Goal: Transaction & Acquisition: Purchase product/service

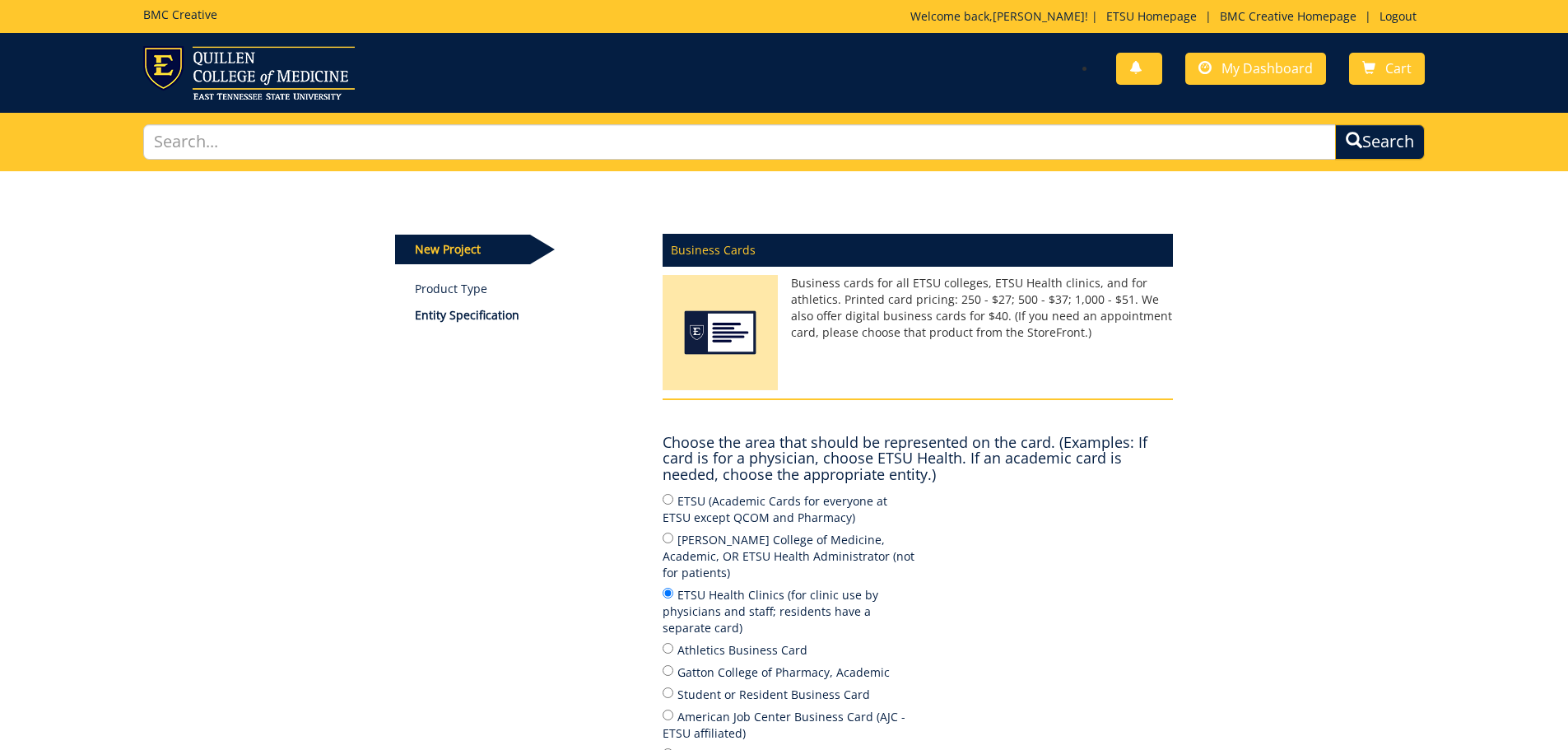
scroll to position [161, 0]
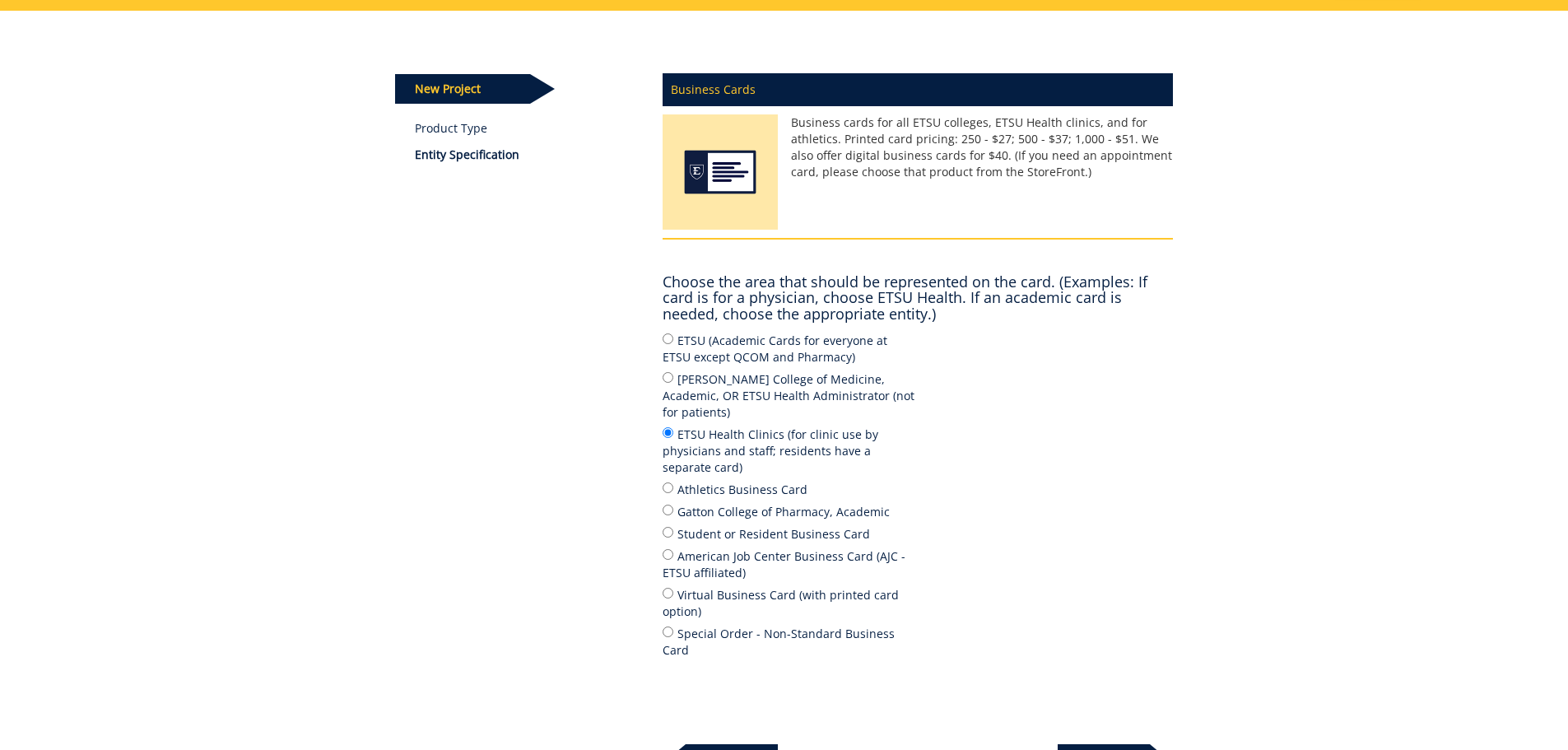
click at [1104, 744] on p "Next" at bounding box center [1104, 761] width 92 height 33
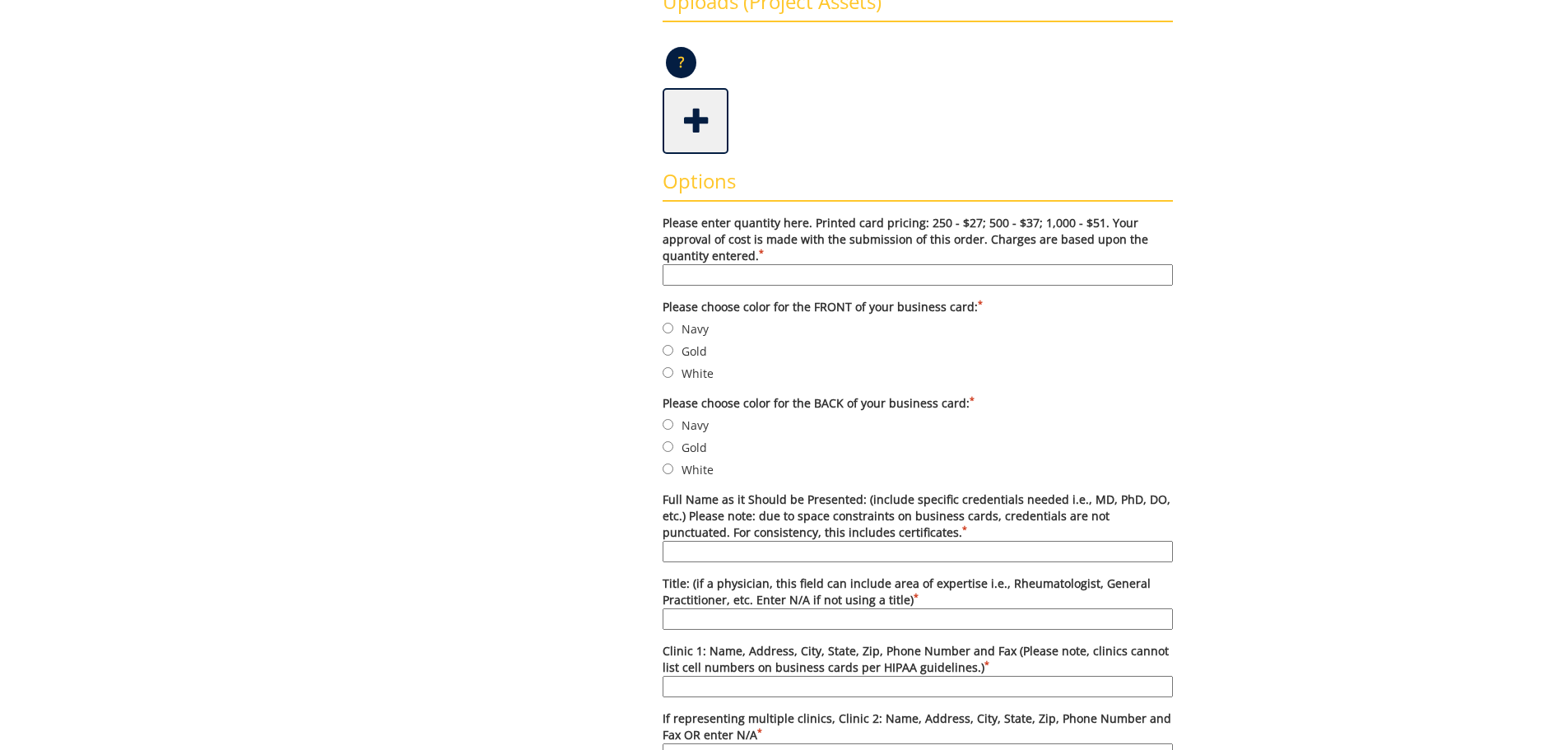
scroll to position [441, 0]
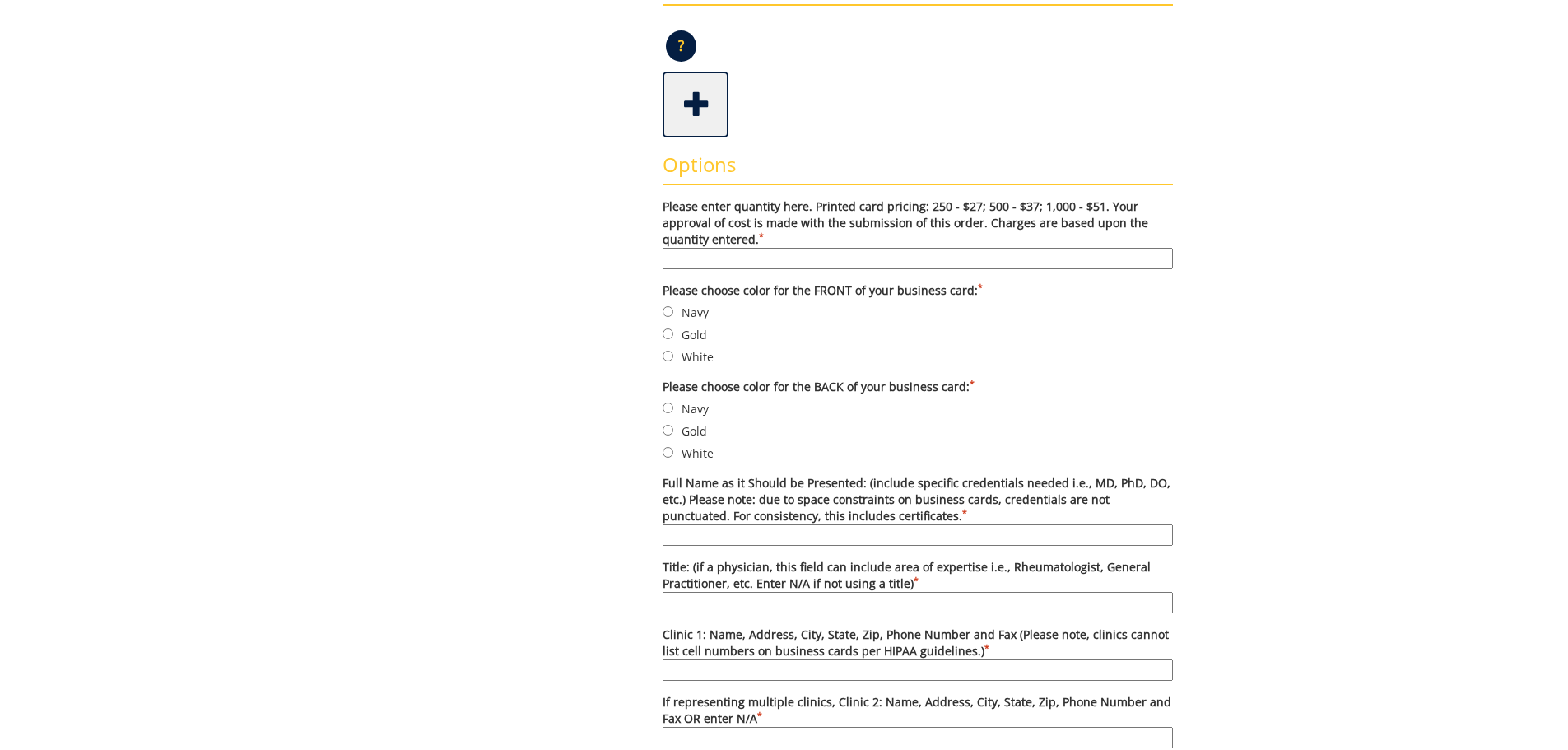
click at [817, 265] on input "Please enter quantity here. Printed card pricing: 250 - $27; 500 - $37; 1,000 -…" at bounding box center [917, 258] width 510 height 21
type input "500"
click at [669, 315] on input "Navy" at bounding box center [667, 311] width 11 height 11
radio input "true"
click at [667, 454] on input "White" at bounding box center [667, 452] width 11 height 11
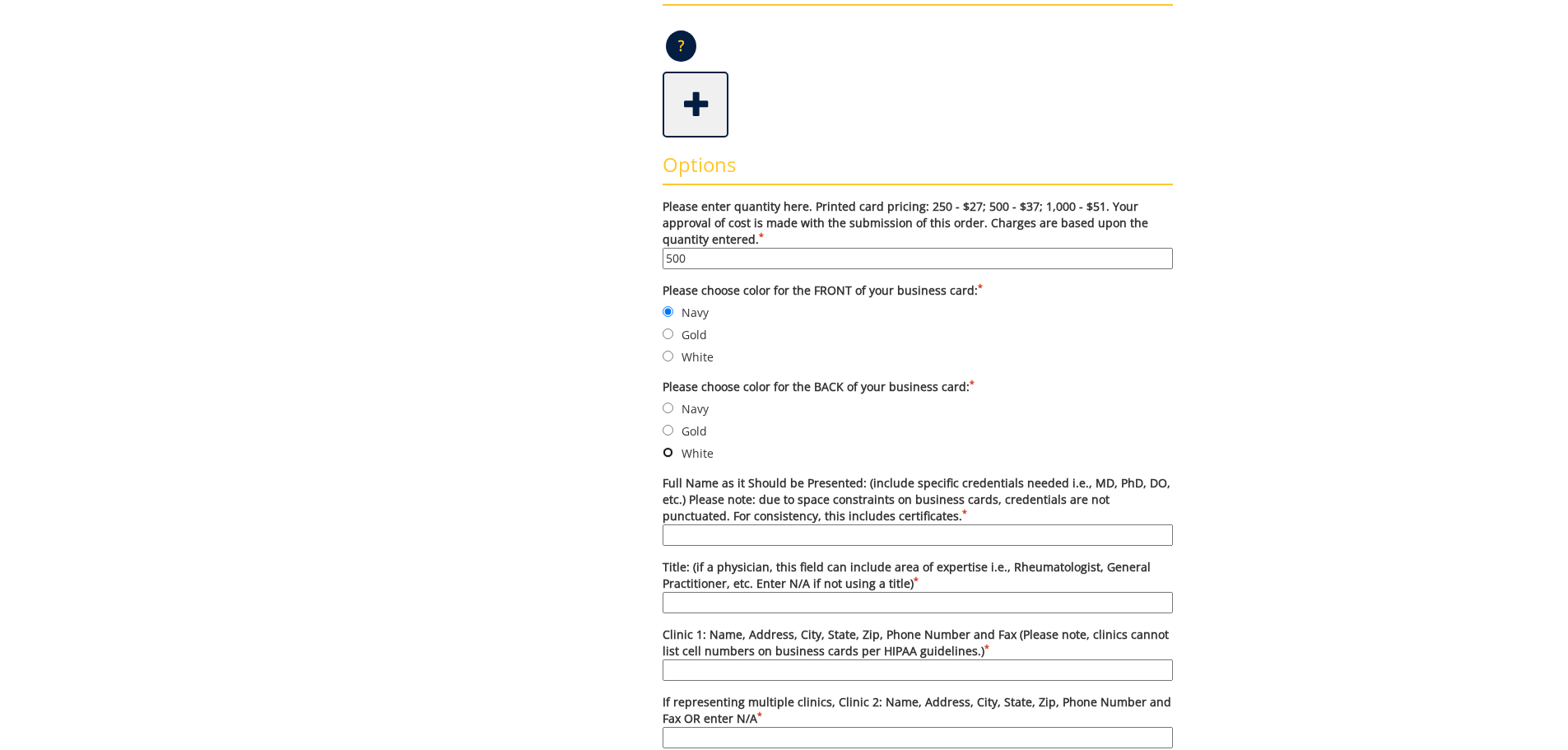
radio input "true"
click at [694, 530] on input "Full Name as it Should be Presented: (include specific credentials needed i.e.,…" at bounding box center [917, 535] width 510 height 21
paste input "Rebecca Flora-Waterman, MSN, APRN, FNP-C"
type input "Rebecca Flora-Waterman, MSN, APRN, FNP-C"
click at [857, 594] on input "Title: (if a physician, this field can include area of expertise i.e., Rheumato…" at bounding box center [917, 603] width 510 height 21
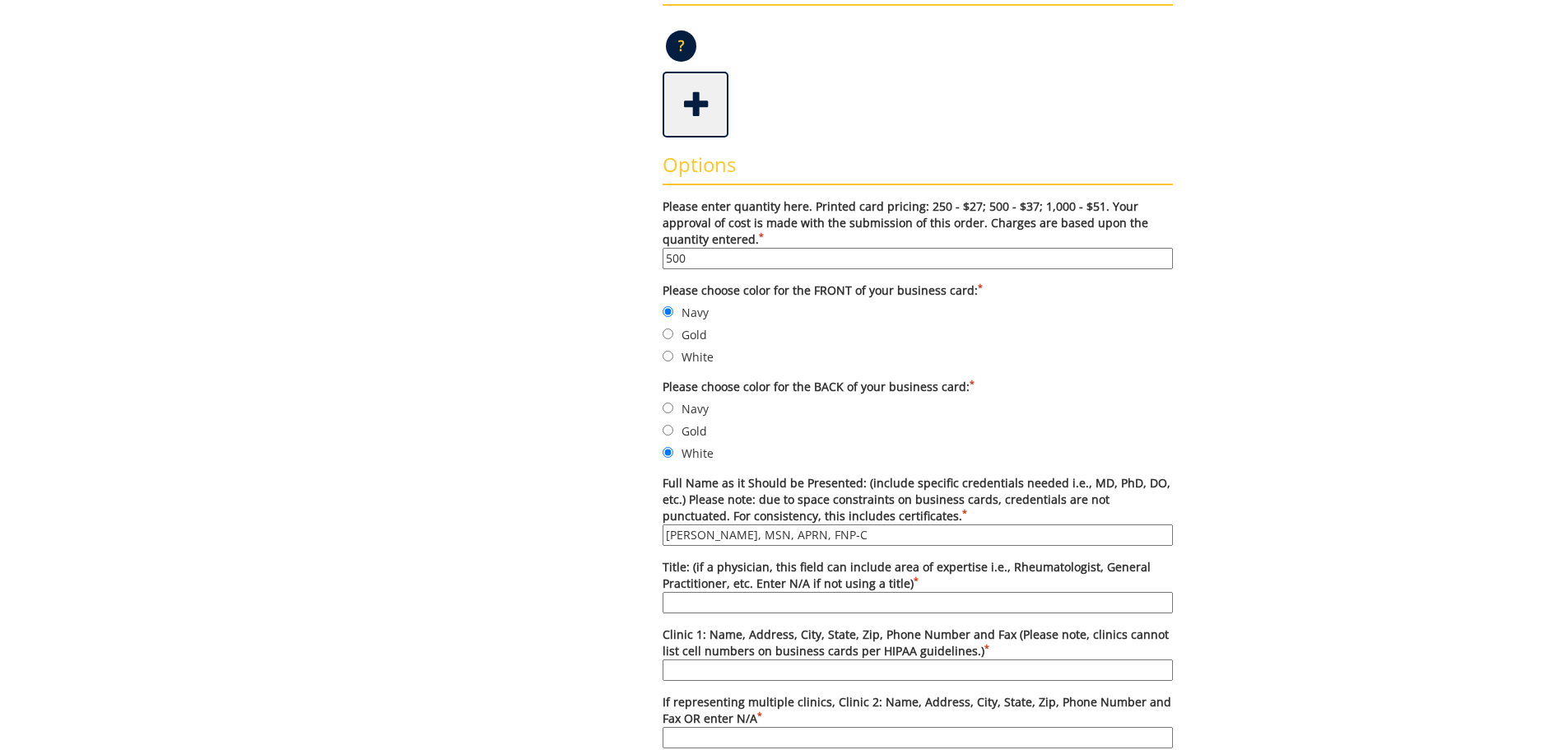
click at [706, 595] on input "Title: (if a physician, this field can include area of expertise i.e., Rheumato…" at bounding box center [917, 603] width 510 height 21
type input "Family Nurse Practitioner"
click at [721, 667] on input "Clinic 1: Name, Address, City, State, Zip, Phone Number and Fax (Please note, c…" at bounding box center [917, 670] width 510 height 21
click at [836, 666] on input "ETSU Health Johnson City COmmunity Health Center" at bounding box center [917, 670] width 510 height 21
click at [989, 668] on input "ETSU Health Johnson City Community Health Center" at bounding box center [917, 670] width 510 height 21
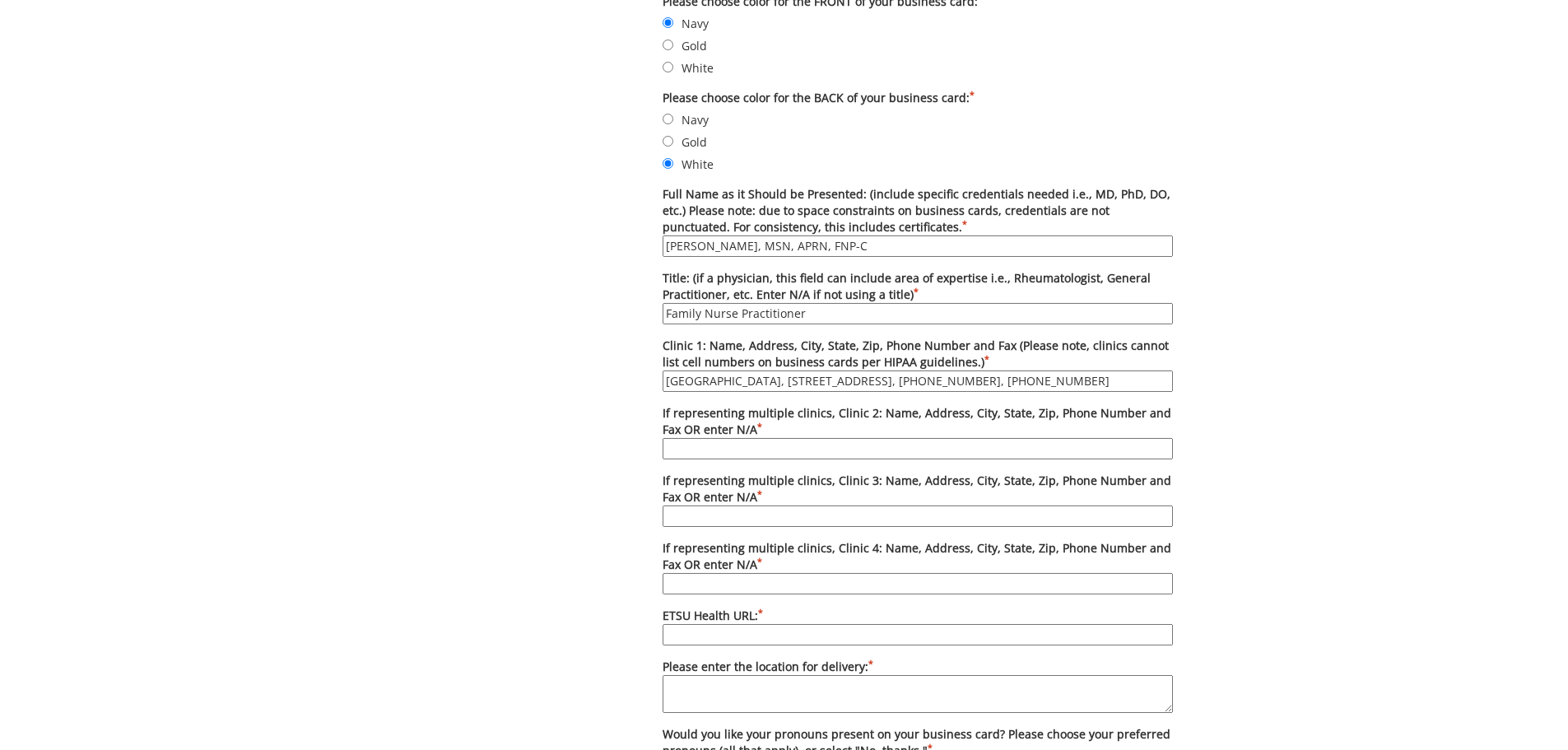
scroll to position [732, 0]
type input "ETSU Health Johnson City Community Health Center, 2151 Century Lane, Johnson Ci…"
click at [856, 635] on input "ETSU Health URL: *" at bounding box center [917, 634] width 510 height 21
paste input "https://www.etsuhealth.org/locations/jc-communityhealthcenter.php"
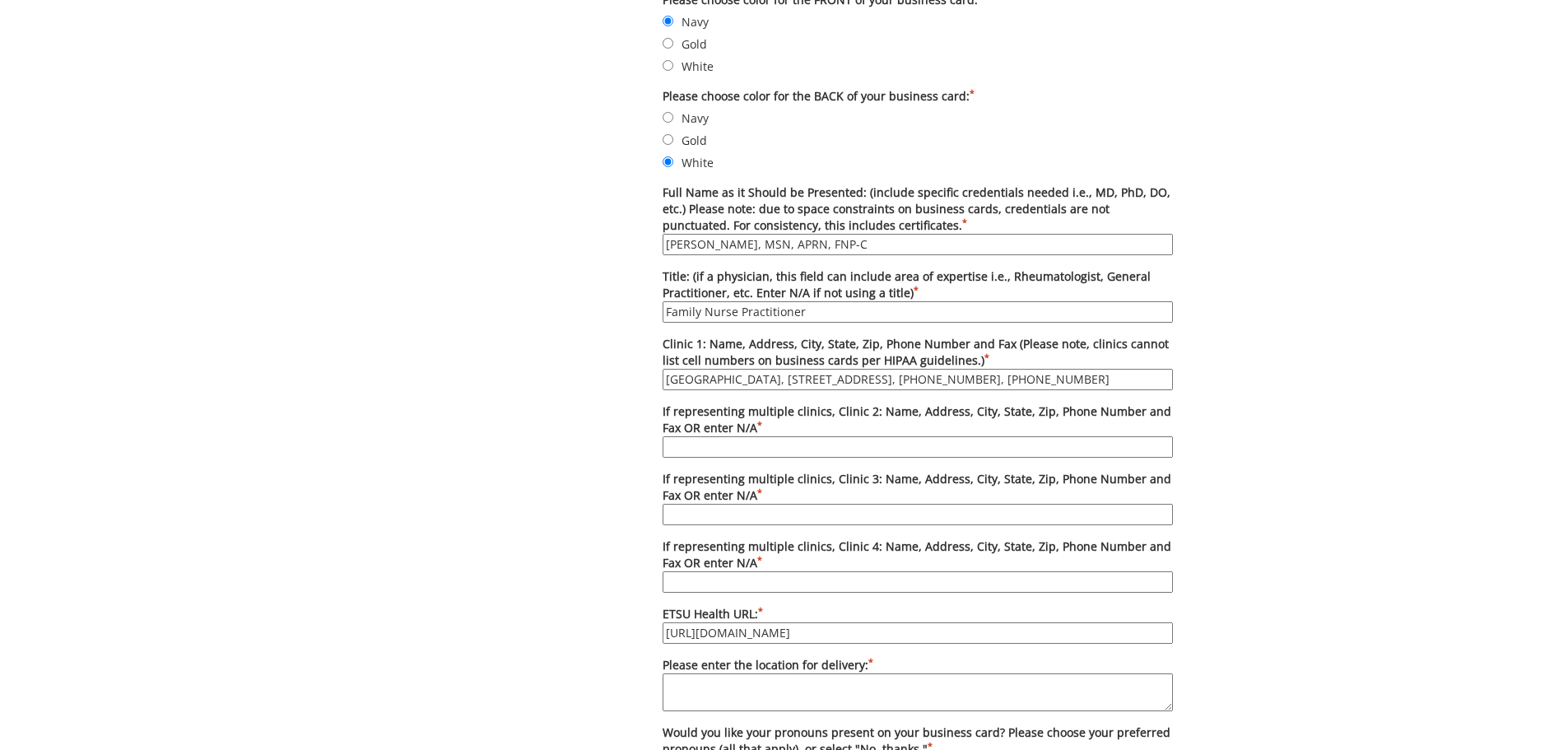
type input "https://www.etsuhealth.org/locations/jc-communityhealthcenter.php"
click at [738, 692] on textarea "Please enter the location for delivery: *" at bounding box center [917, 692] width 510 height 38
click at [815, 686] on textarea "JCCHC: 2151 Century Lane JC, TN 37604" at bounding box center [917, 692] width 510 height 38
drag, startPoint x: 937, startPoint y: 686, endPoint x: 681, endPoint y: 711, distance: 257.2
click at [681, 711] on textarea "JCCHC: 2151 Century Lane Johnson City, TN 37604" at bounding box center [917, 692] width 510 height 38
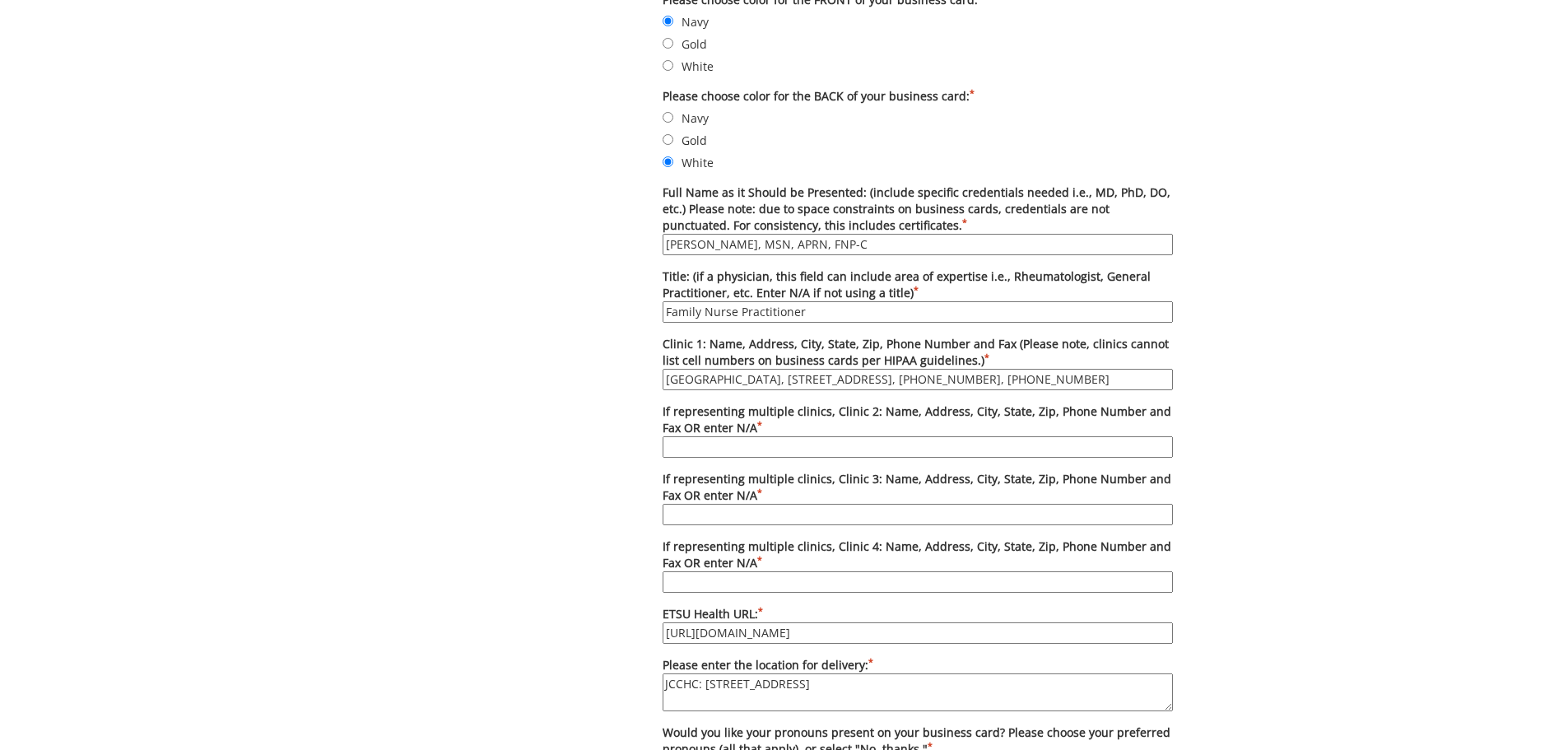
click at [950, 685] on textarea "JCCHC: 2151 Century Lane Johnson City, TN 37604" at bounding box center [917, 692] width 510 height 38
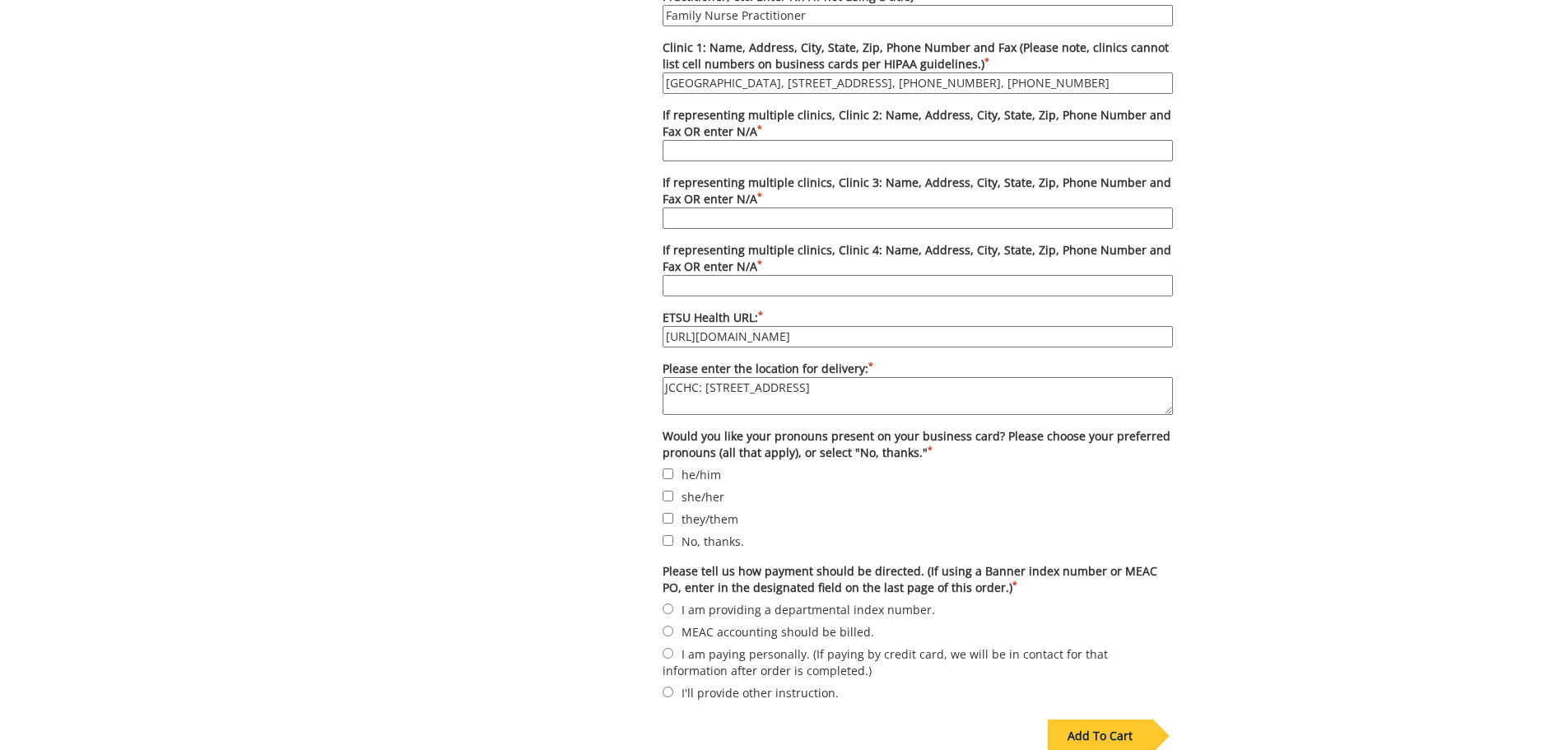
scroll to position [1042, 0]
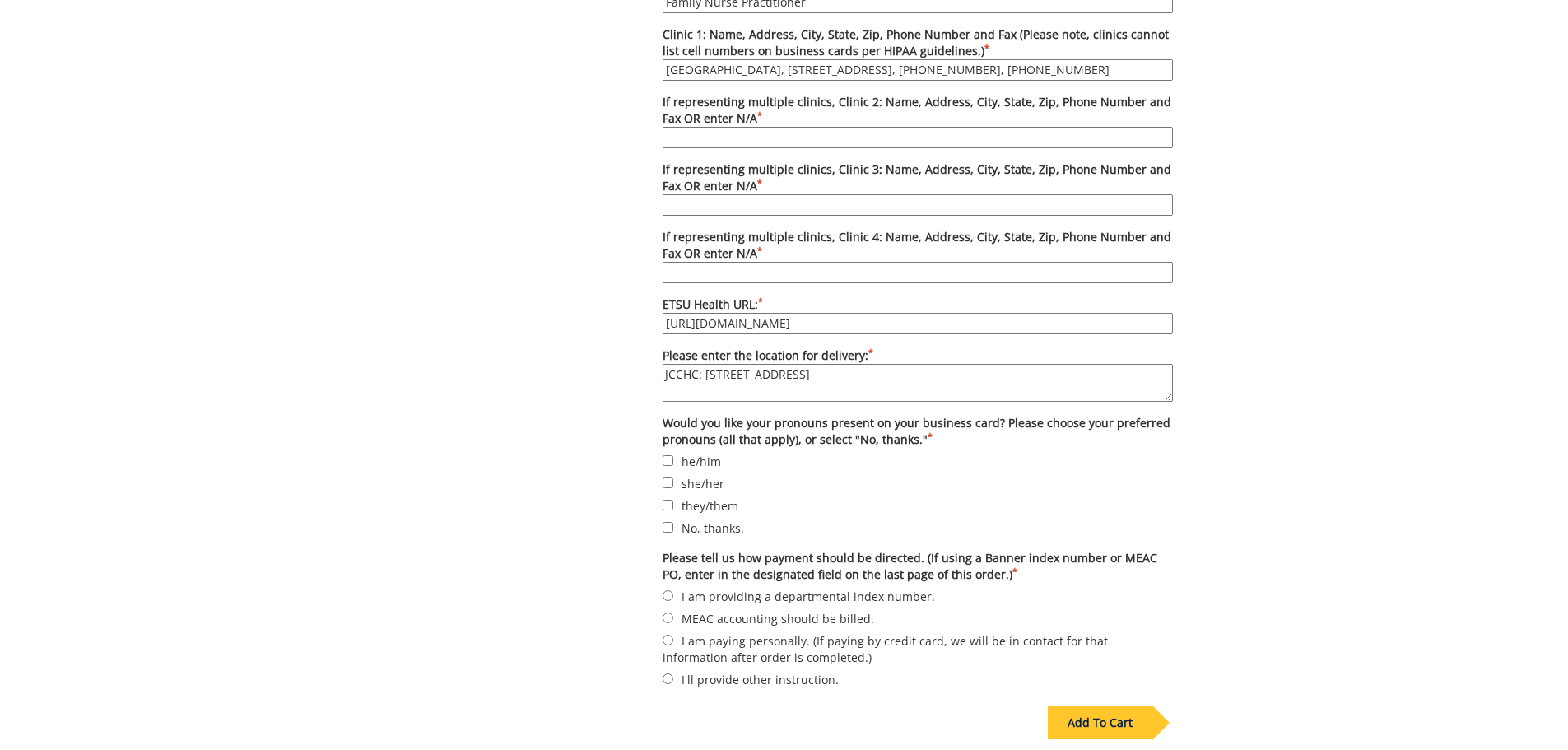
type textarea "JCCHC: 2151 Century Lane Johnson City, TN 37604"
click at [670, 526] on input "No, thanks." at bounding box center [667, 527] width 11 height 11
checkbox input "true"
click at [764, 594] on label "I am providing a departmental index number." at bounding box center [917, 596] width 510 height 18
click at [674, 594] on input "I am providing a departmental index number." at bounding box center [667, 595] width 11 height 11
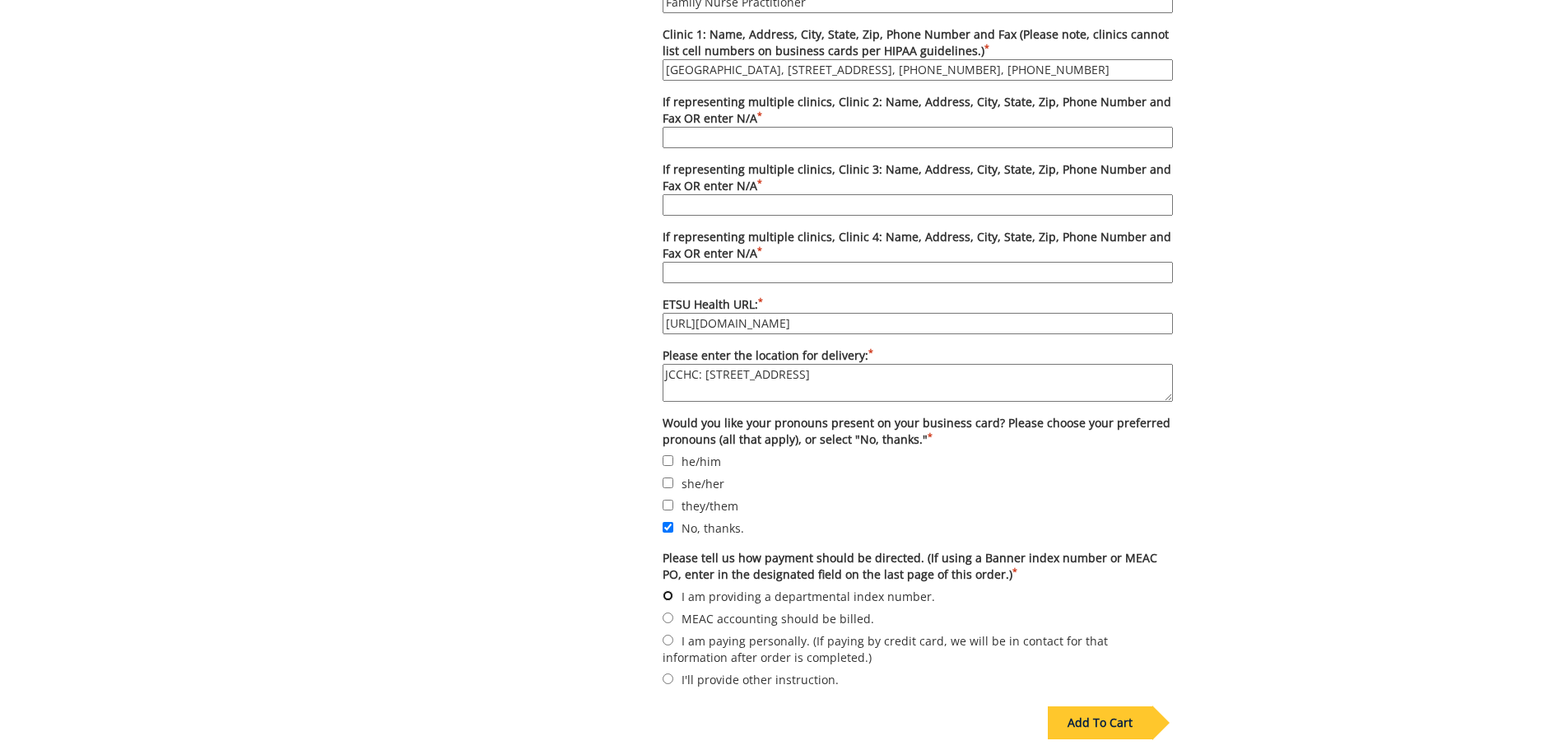
radio input "true"
click at [1094, 726] on div "Add To Cart" at bounding box center [1100, 723] width 105 height 33
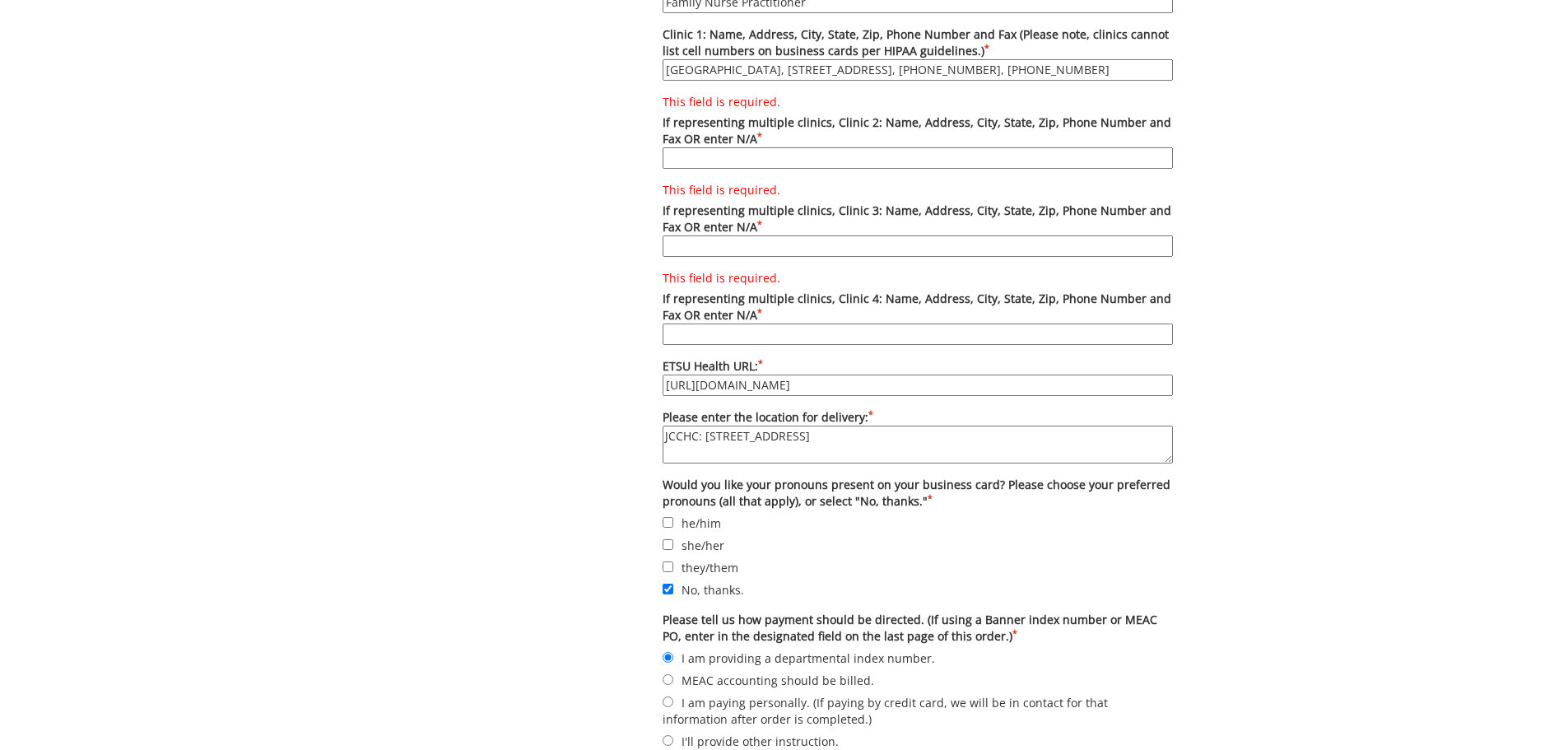
click at [753, 154] on input "This field is required. If representing multiple clinics, Clinic 2: Name, Addre…" at bounding box center [917, 158] width 510 height 21
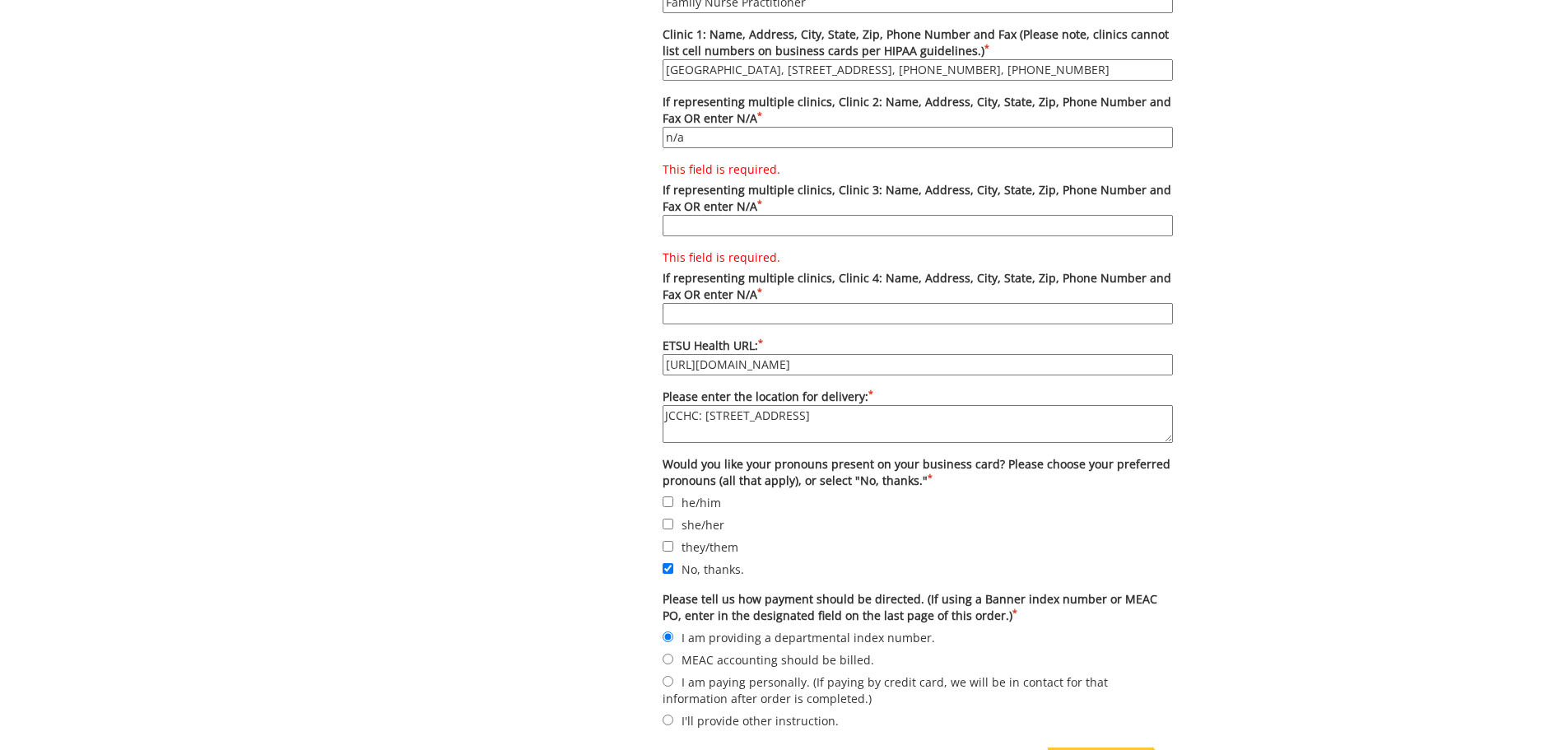
type input "n/a"
click at [699, 228] on input "This field is required. If representing multiple clinics, Clinic 3: Name, Addre…" at bounding box center [917, 225] width 510 height 21
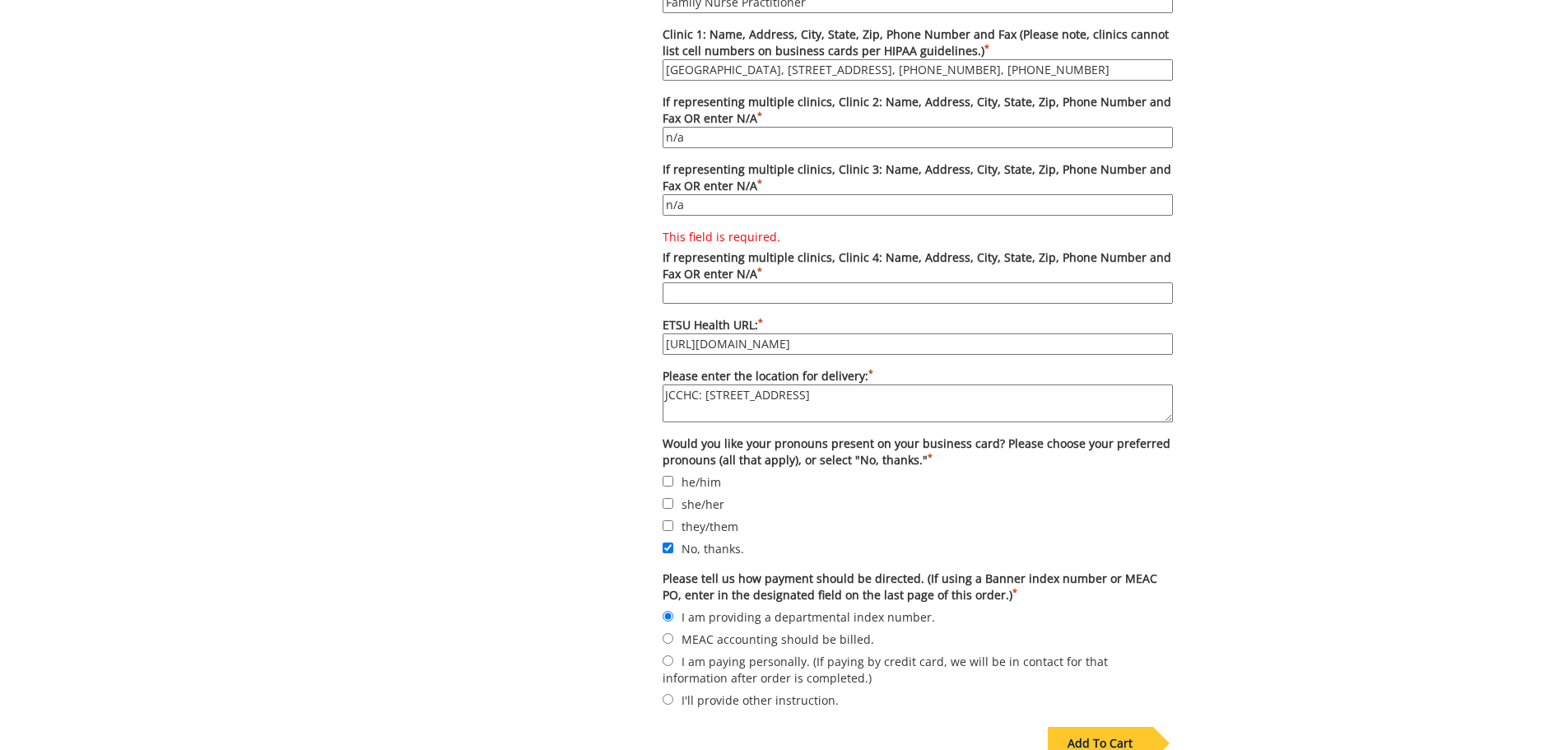
type input "n/a"
click at [697, 287] on input "This field is required. If representing multiple clinics, Clinic 4: Name, Addre…" at bounding box center [917, 293] width 510 height 21
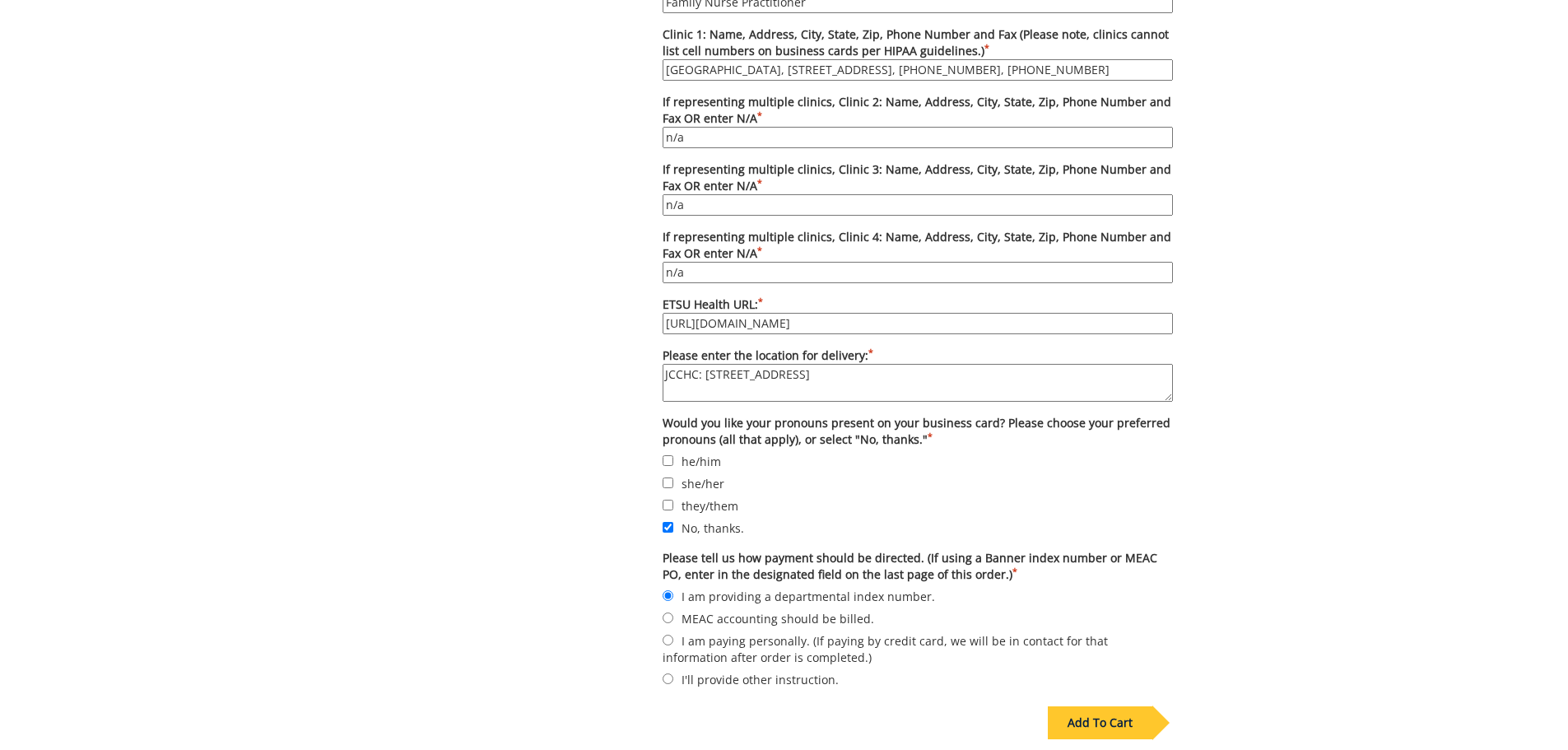
type input "n/a"
click at [1120, 727] on div "Add To Cart" at bounding box center [1100, 723] width 105 height 33
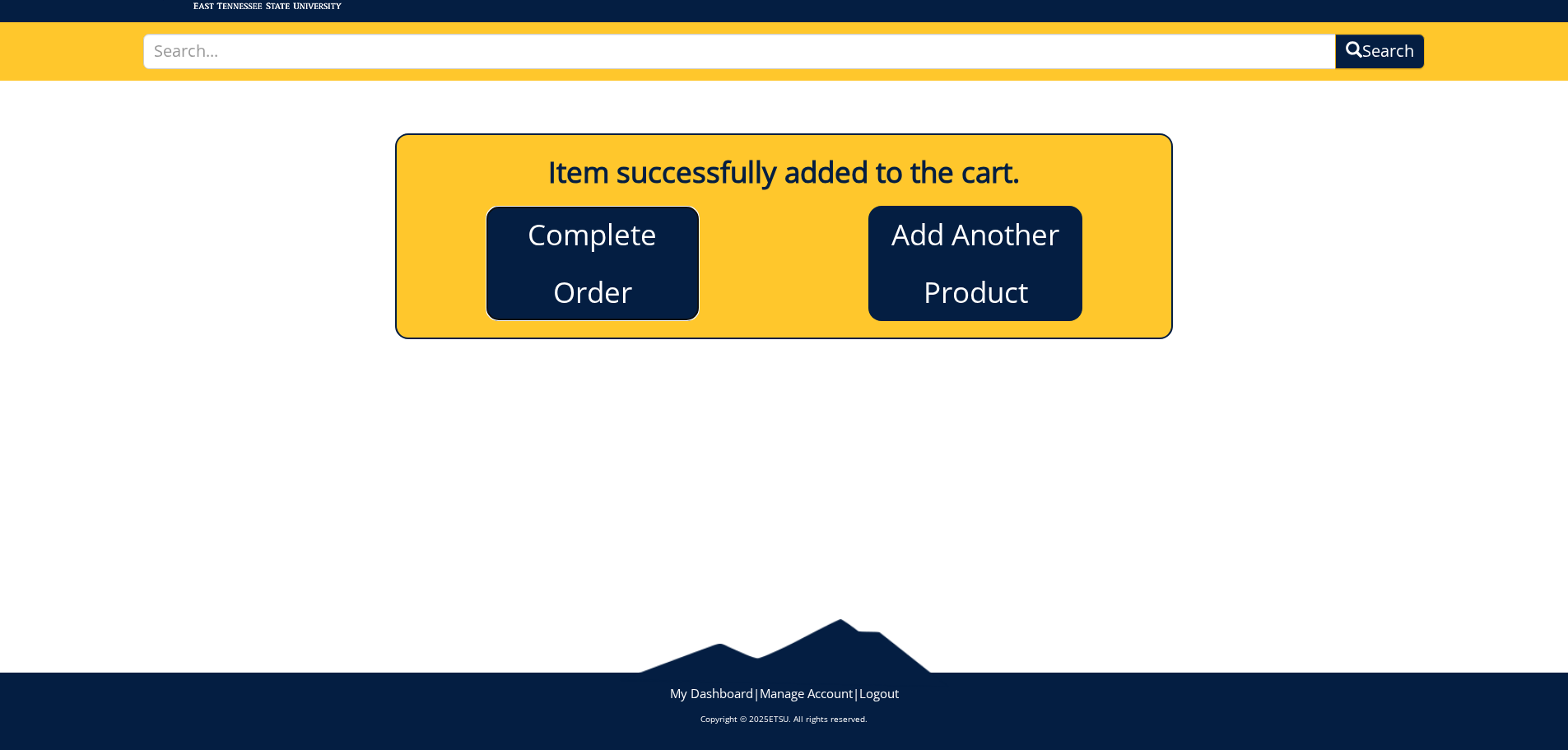
click at [658, 259] on link "Complete Order" at bounding box center [593, 264] width 214 height 116
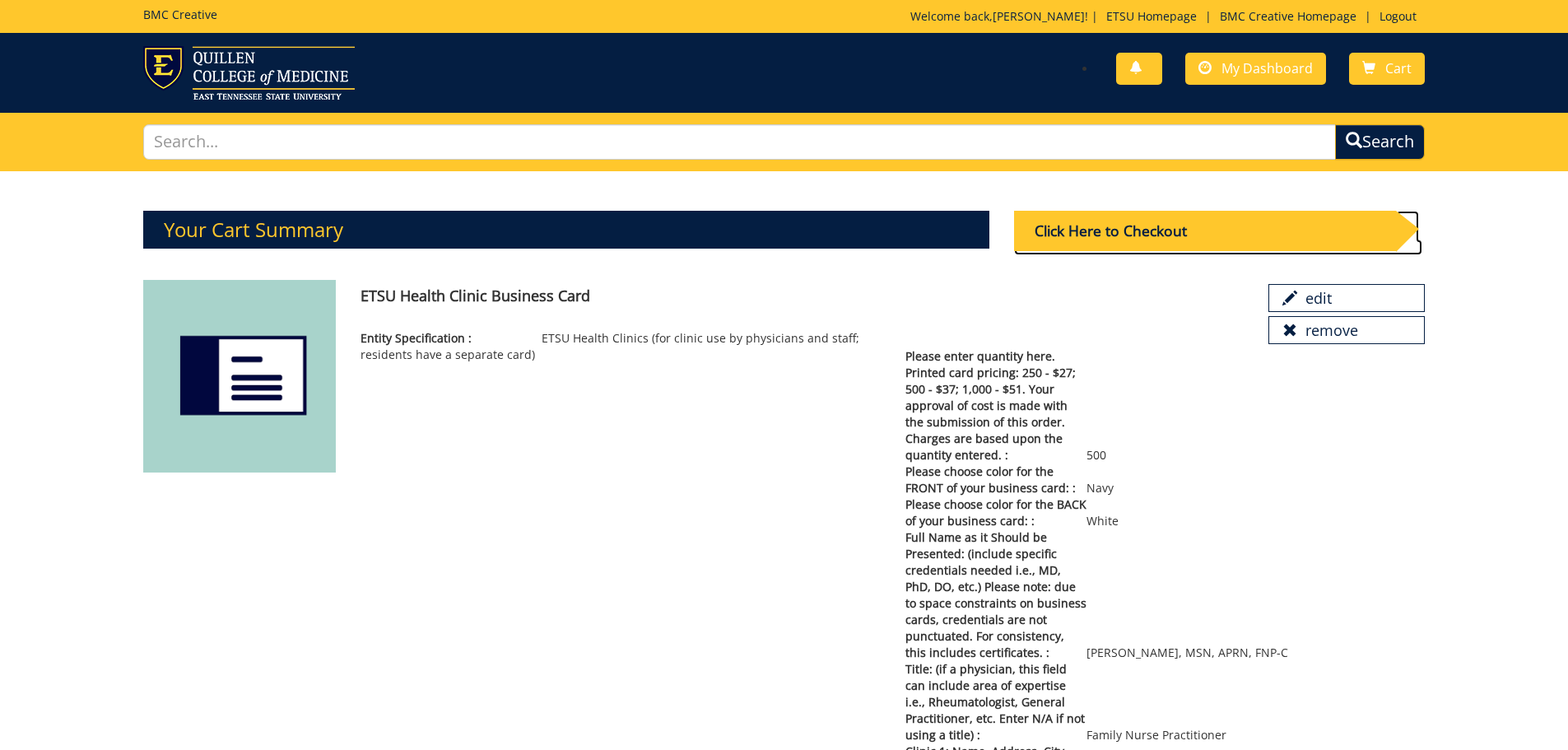
click at [1148, 235] on div "Click Here to Checkout" at bounding box center [1205, 231] width 382 height 40
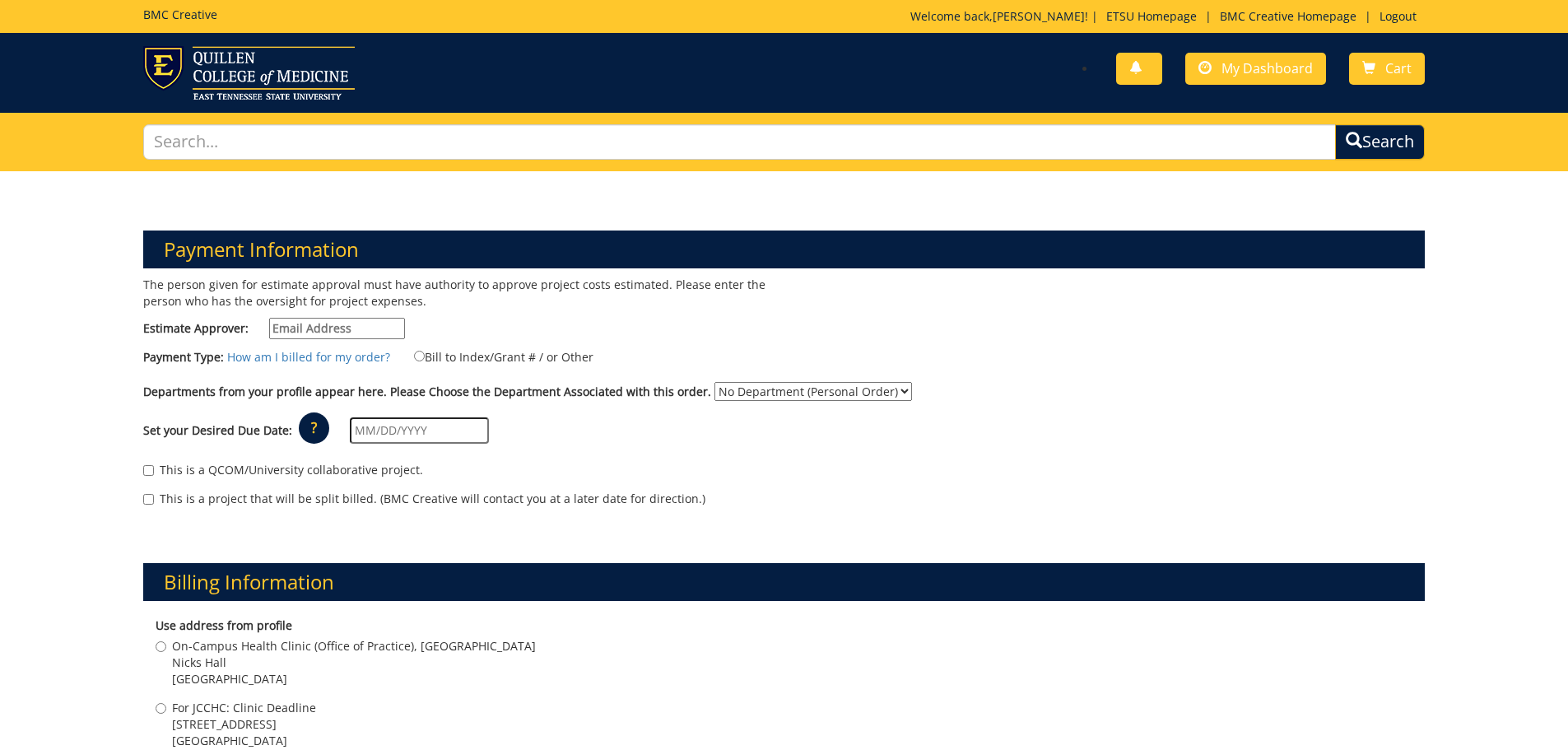
click at [355, 327] on input "Estimate Approver:" at bounding box center [337, 328] width 136 height 21
type input "smithvm1@etsu.edu"
type input "2151 Century Lane"
type input "Johnson City"
type input "37604"
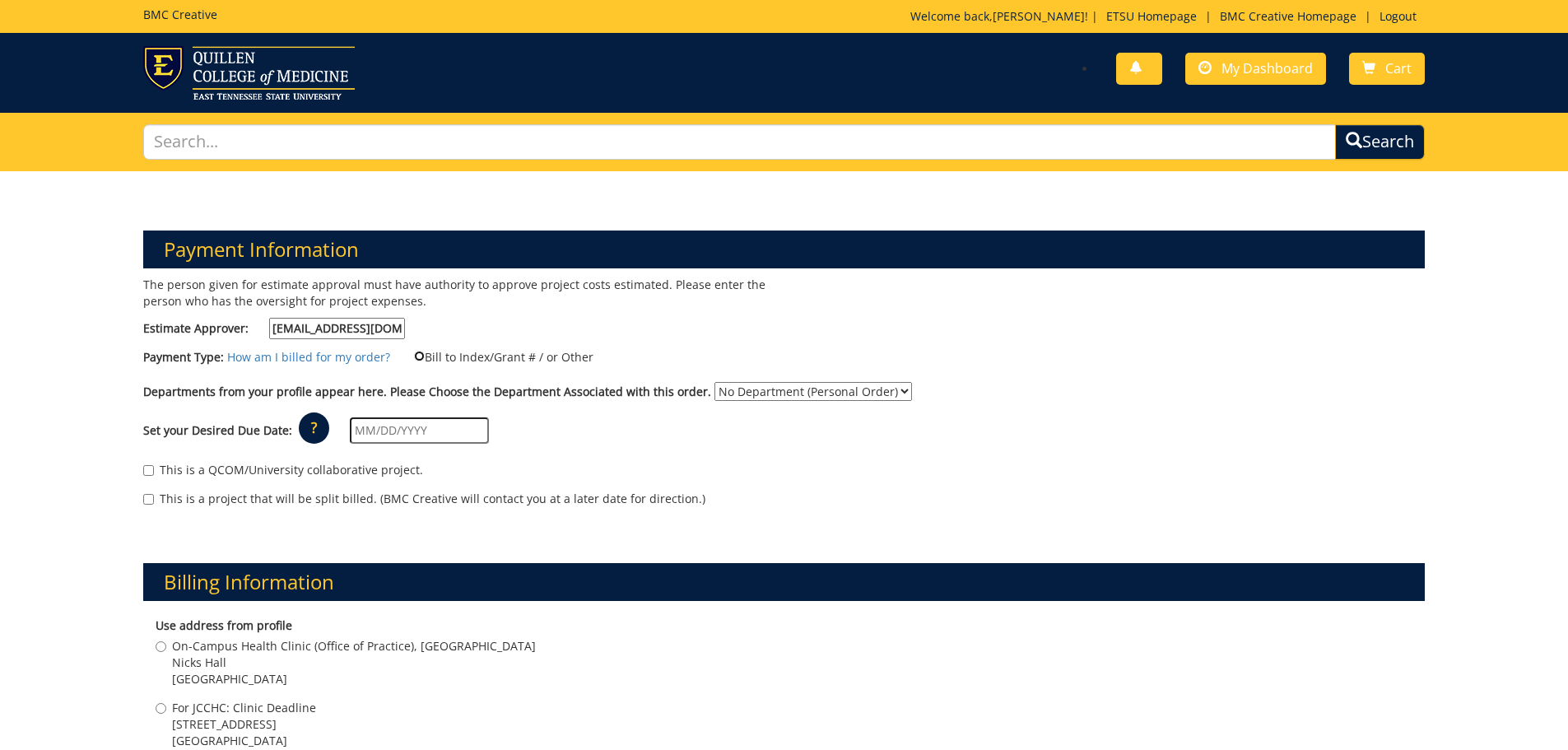
click at [414, 357] on input "Bill to Index/Grant # / or Other" at bounding box center [419, 355] width 11 height 11
radio input "true"
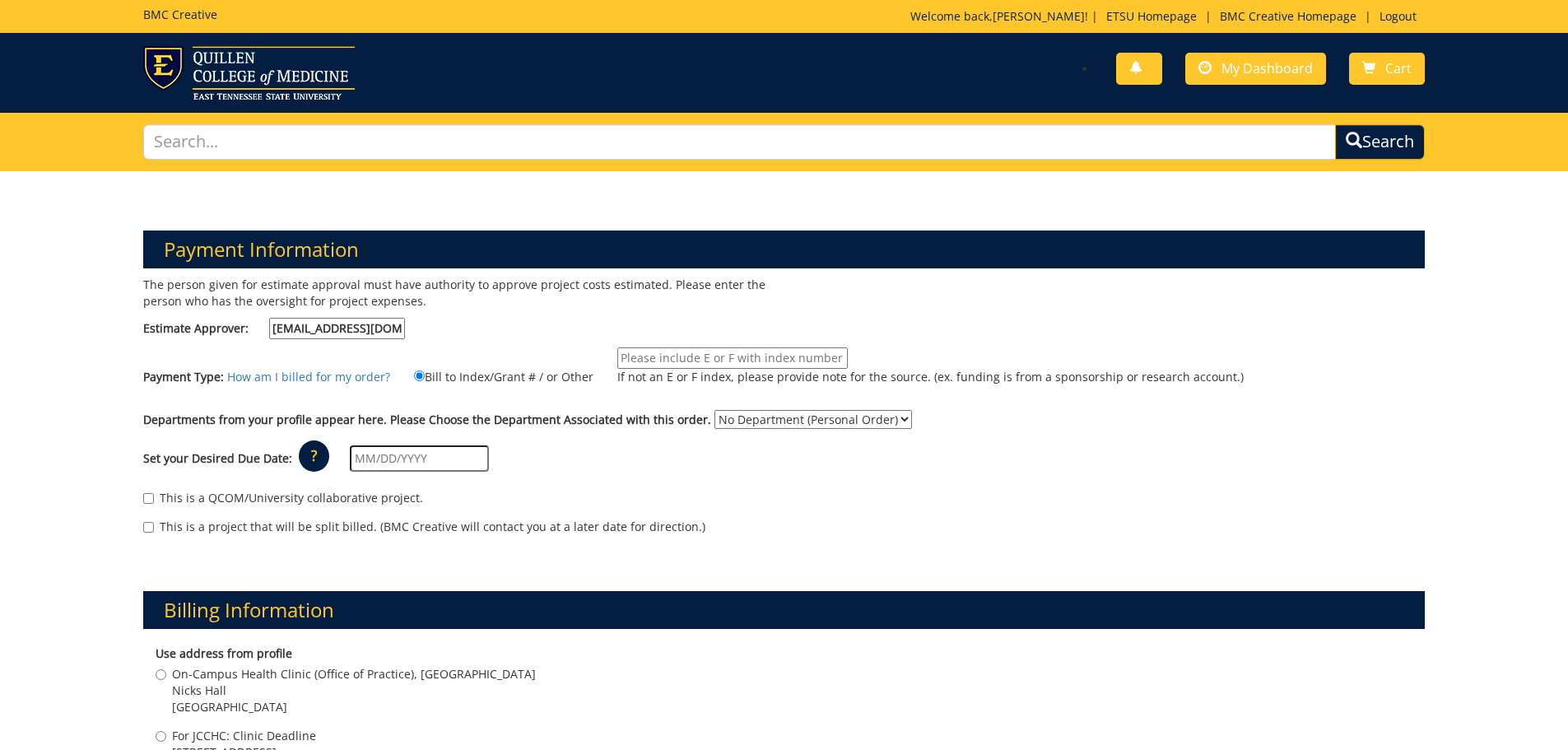
click at [636, 362] on input "If not an E or F index, please provide note for the source. (ex. funding is fro…" at bounding box center [732, 358] width 230 height 21
click at [728, 359] on input "10-65200-390014-760-74510-300-999-999-999" at bounding box center [732, 358] width 230 height 21
click at [651, 362] on input "10-65200-390014-125-74510-300-999-999-999" at bounding box center [732, 358] width 230 height 21
click at [766, 354] on input "10-66500-390014-125-74510-300-999-999-999" at bounding box center [732, 358] width 230 height 21
type input "10-66500-390014-125-74110-300-999-999-999"
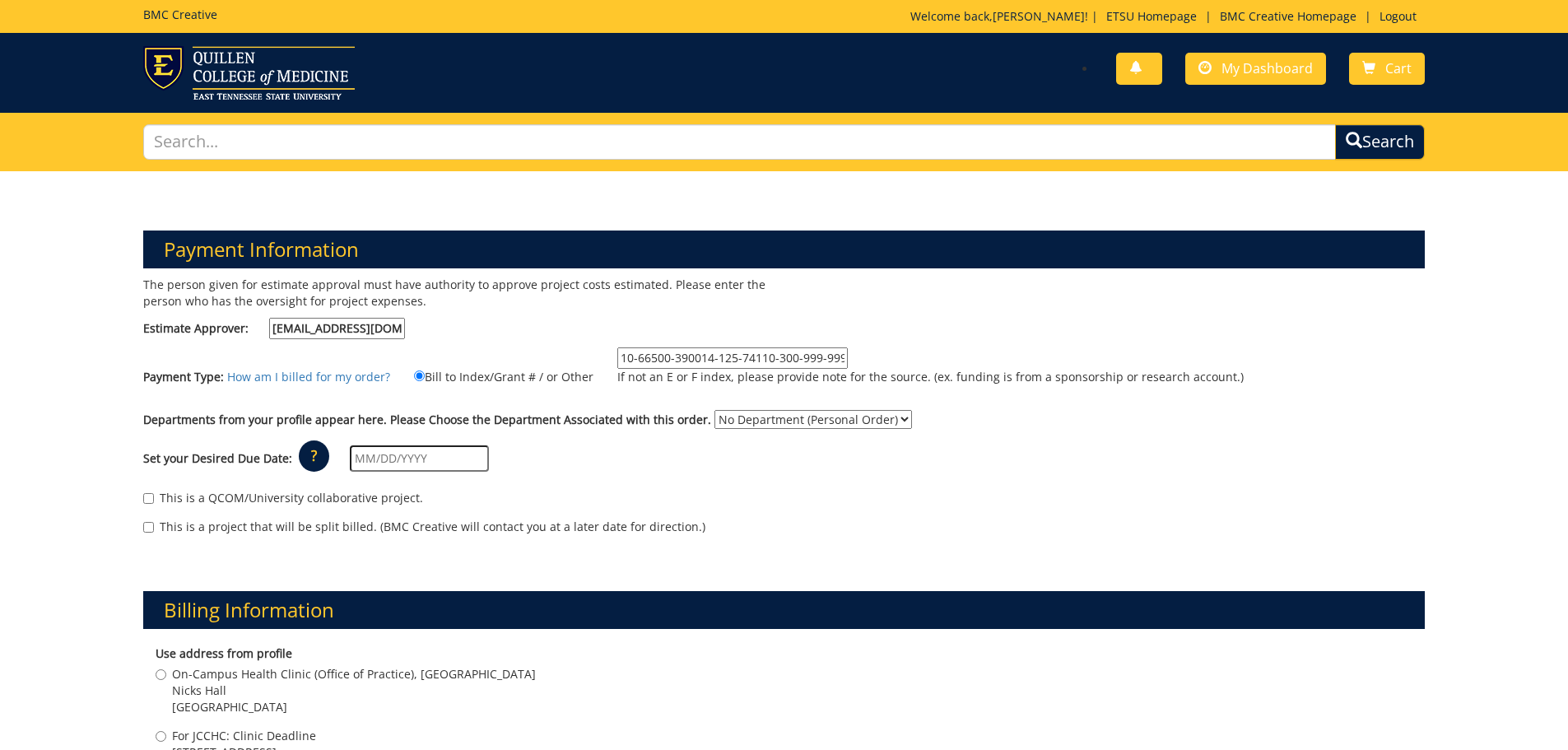
click at [794, 475] on div "Set your Desired Due Date: ? × How long will my project take to finish? : Pleas…" at bounding box center [784, 458] width 1307 height 45
click at [882, 420] on select "No Department (Personal Order) Nursing Administration" at bounding box center [812, 420] width 197 height 19
select select "126"
click at [714, 410] on select "No Department (Personal Order) Nursing Administration" at bounding box center [812, 420] width 197 height 19
click at [392, 463] on input "text" at bounding box center [419, 458] width 140 height 26
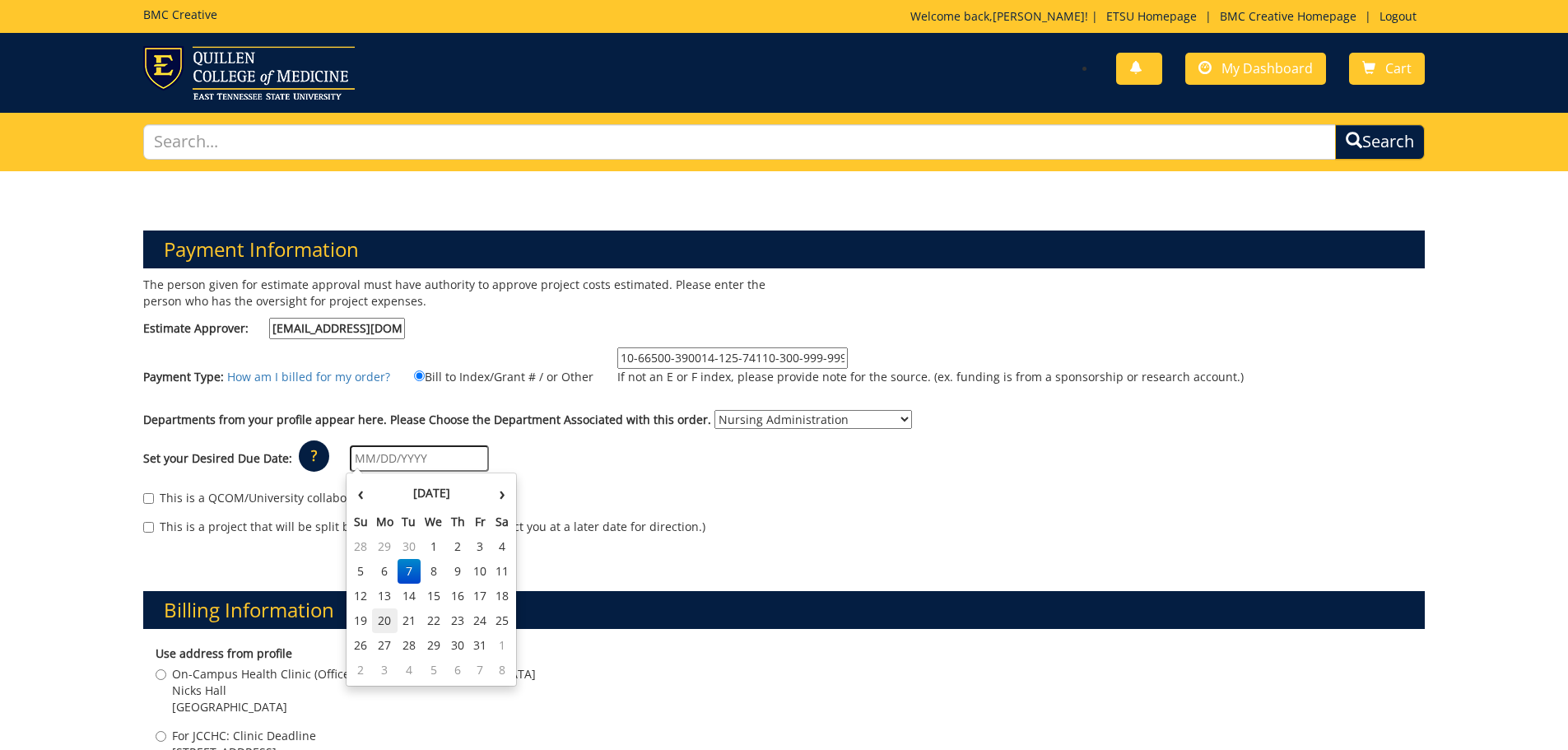
click at [390, 628] on td "20" at bounding box center [385, 621] width 26 height 25
type input "10/20/2025"
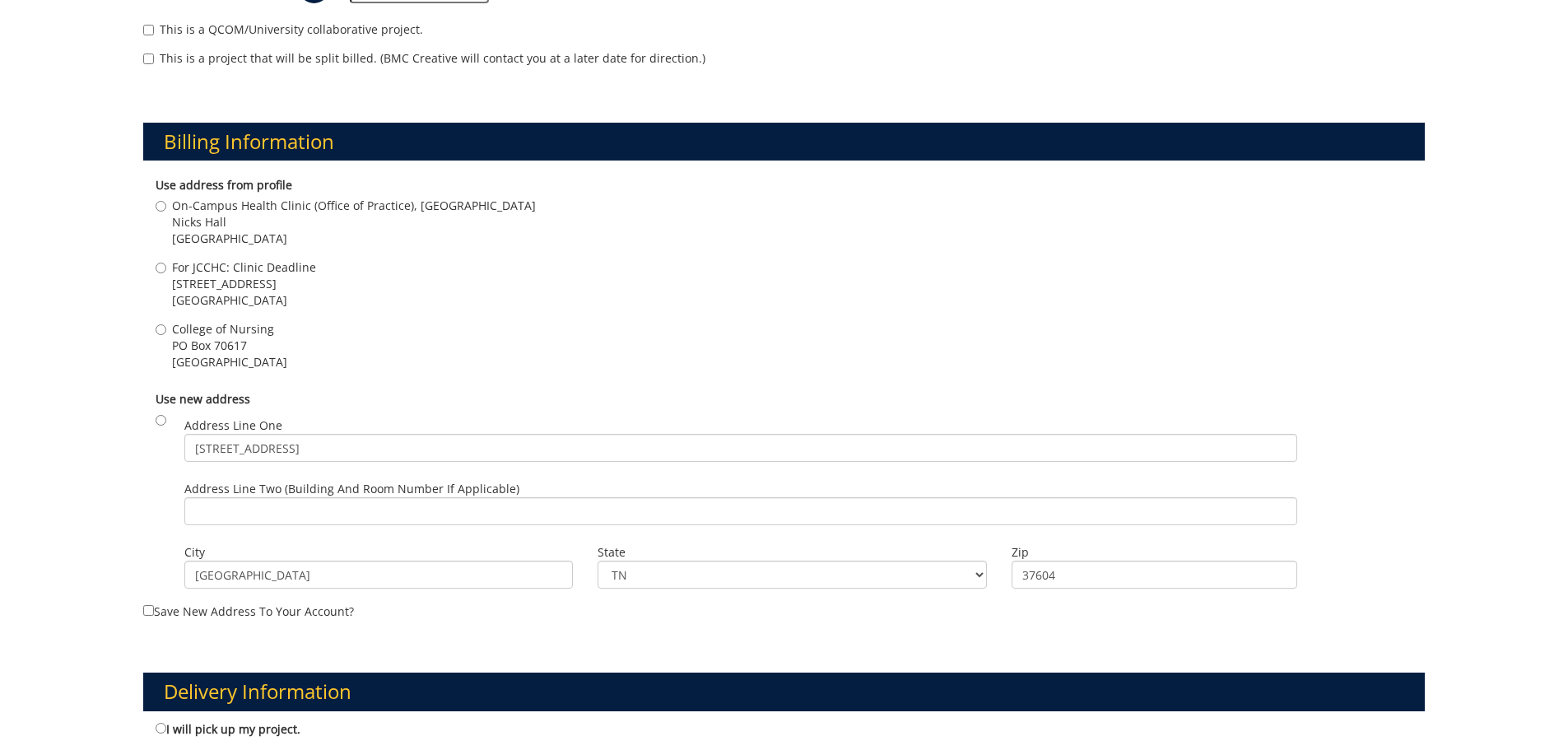
scroll to position [474, 0]
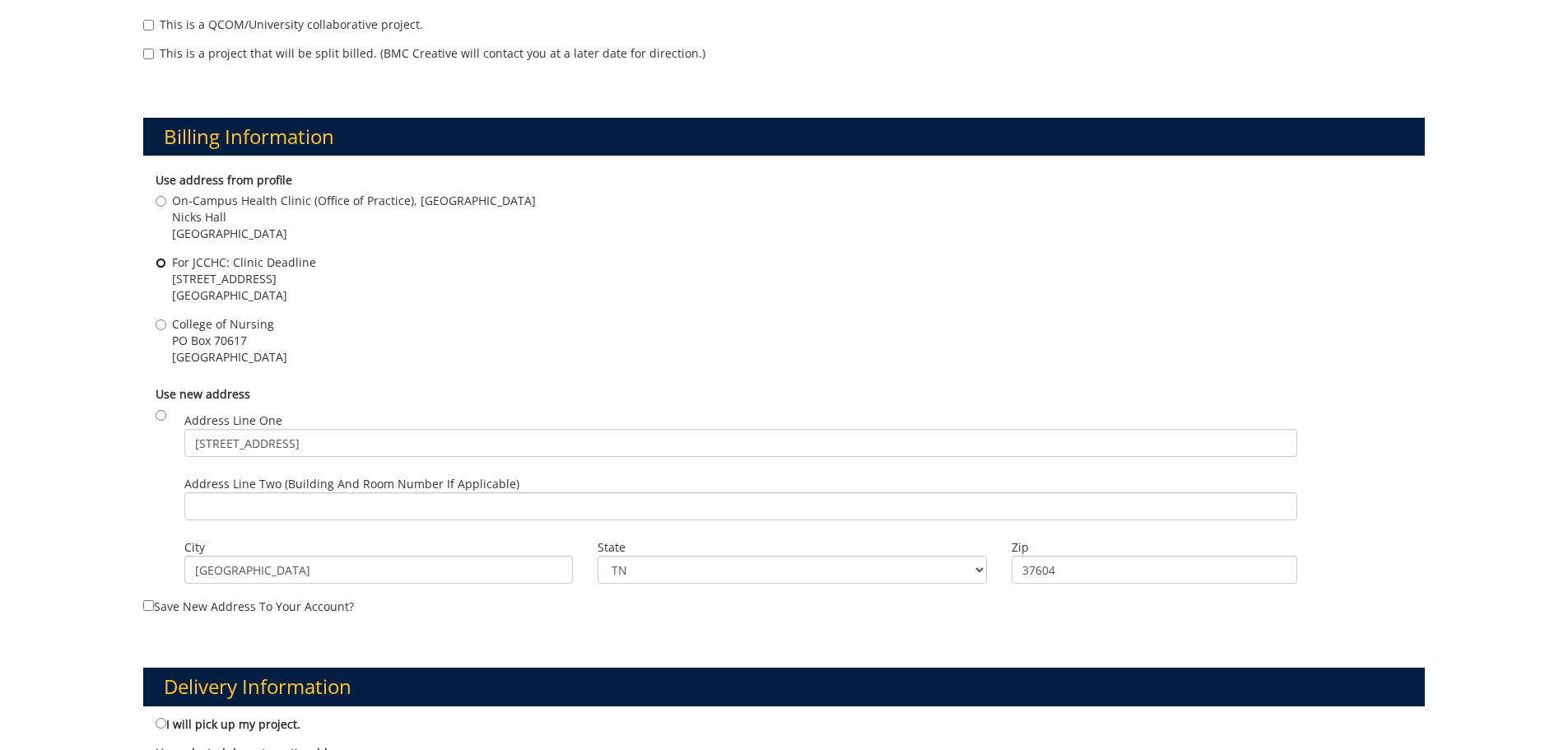
click at [162, 262] on input "For JCCHC: Clinic Deadline 2151 Century Lane Johnson City , TN 37601" at bounding box center [161, 263] width 11 height 11
radio input "true"
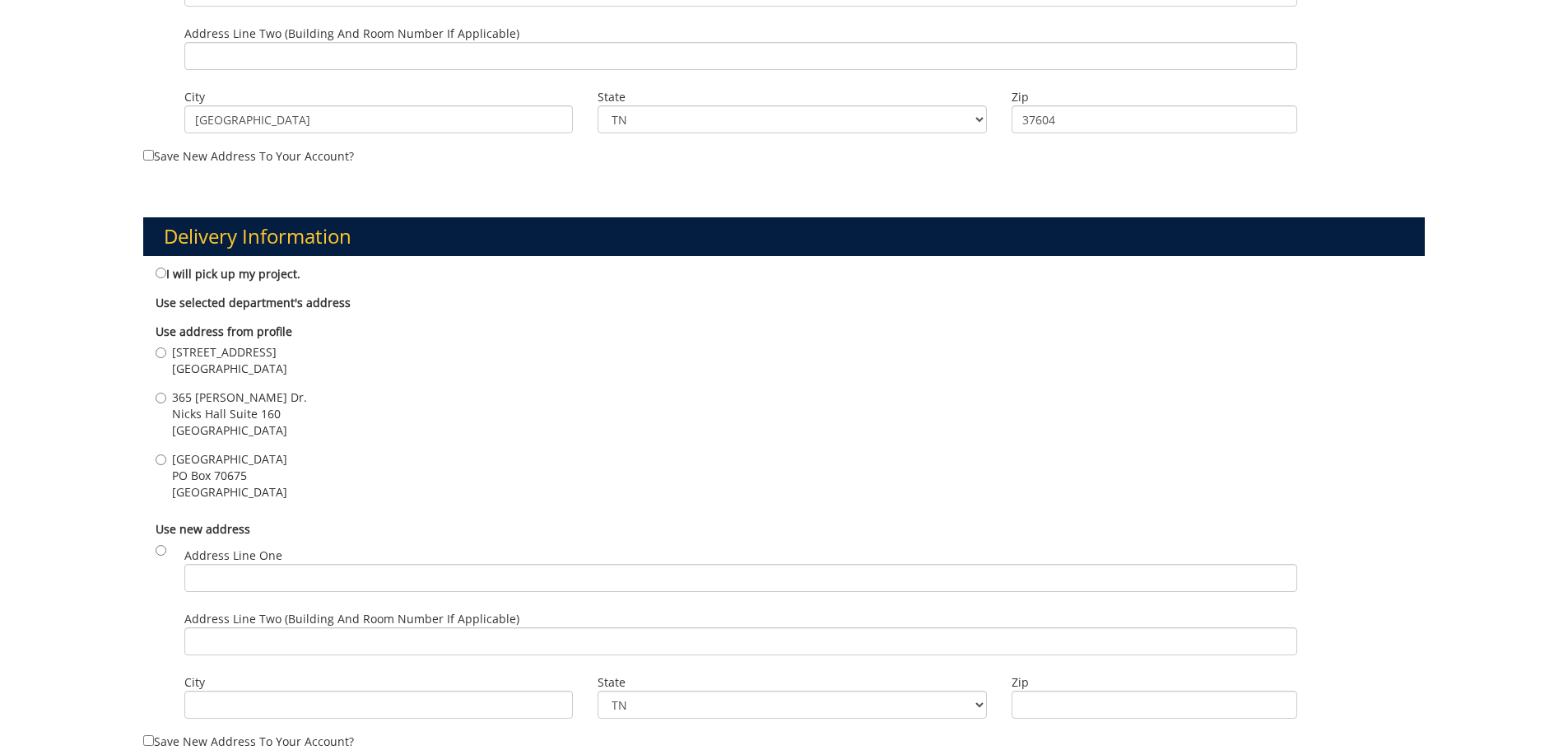
scroll to position [937, 0]
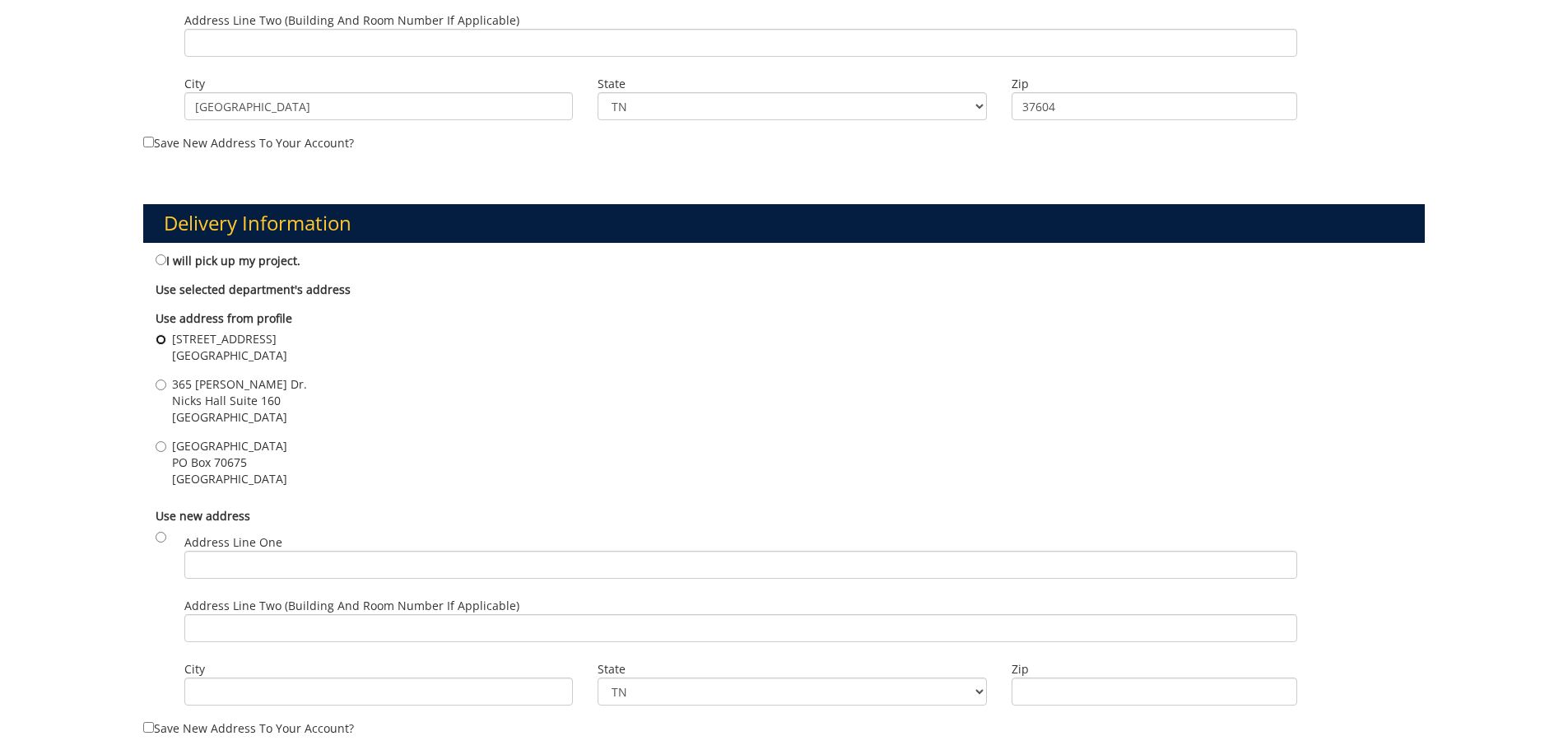
click at [166, 337] on input "2151 Century Lane Johnson City , TN 37601" at bounding box center [161, 339] width 11 height 11
radio input "true"
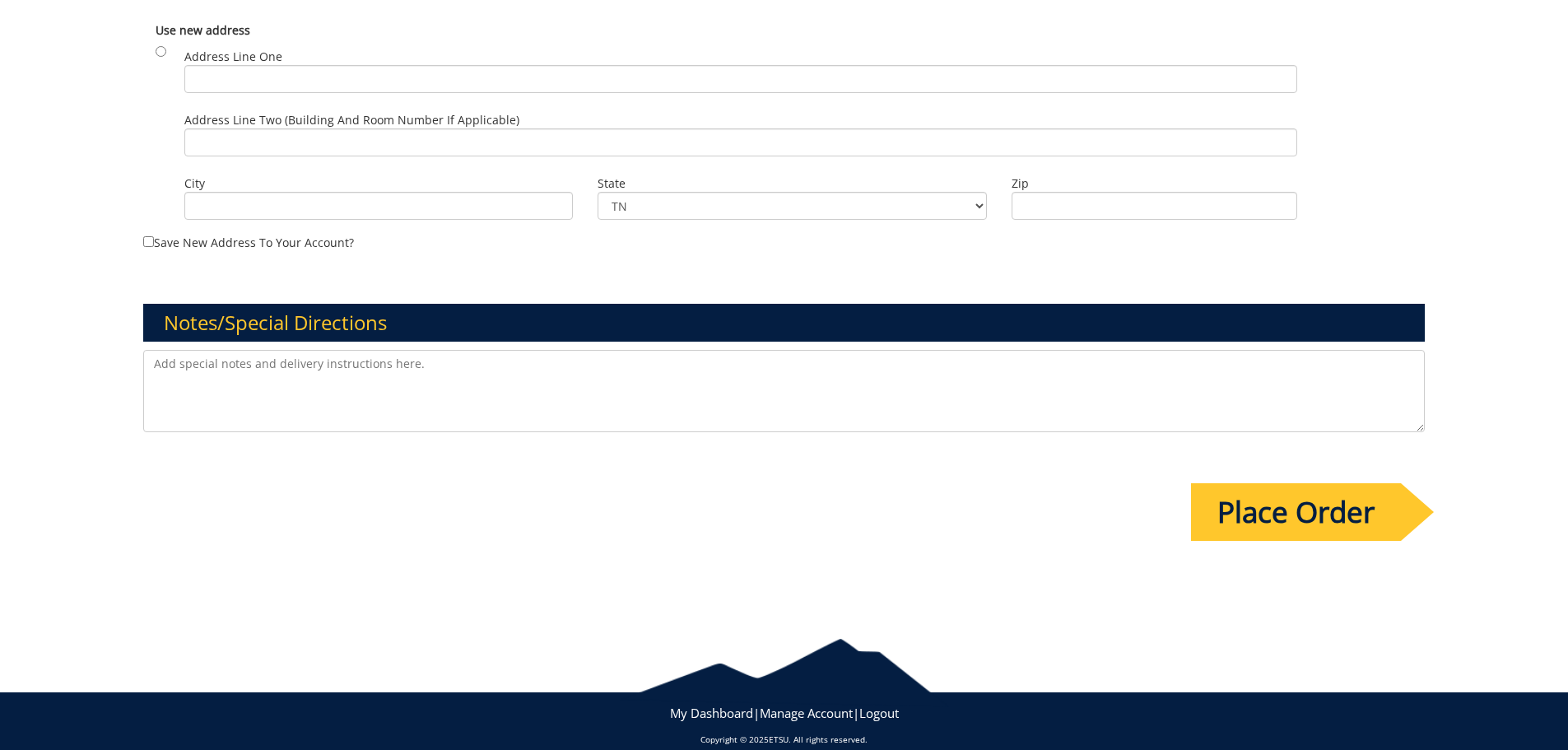
scroll to position [1433, 0]
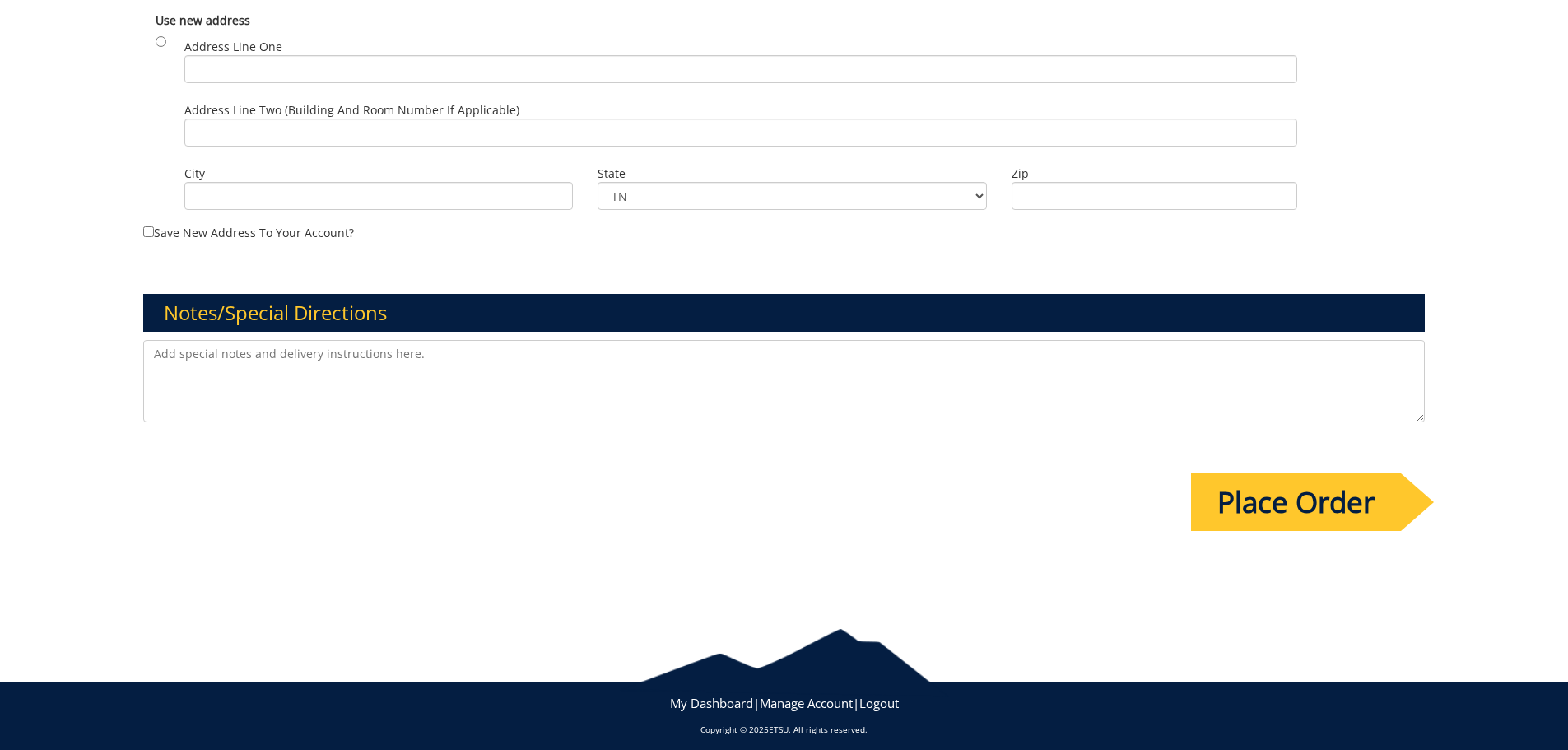
click at [1254, 498] on input "Place Order" at bounding box center [1296, 503] width 210 height 58
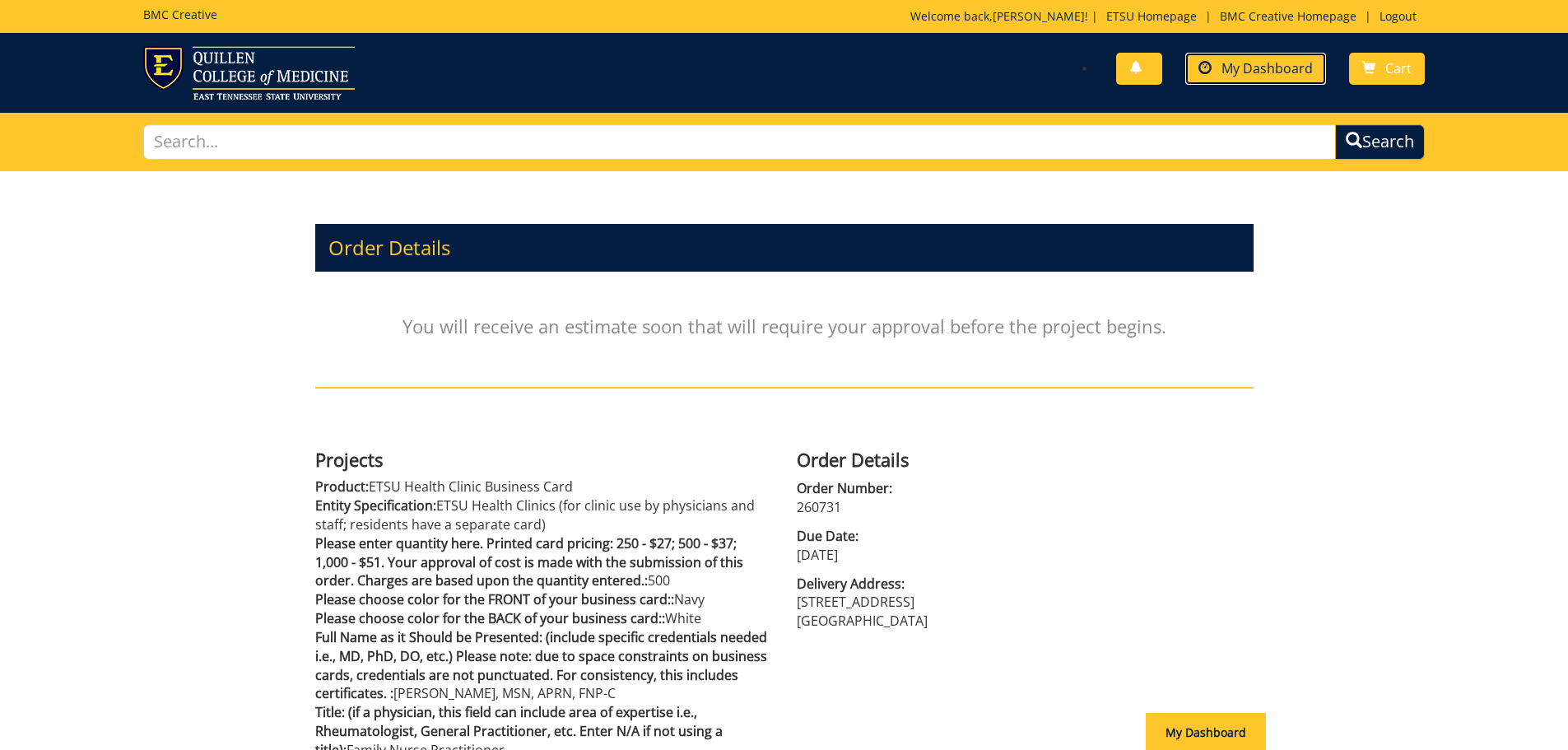
click at [1253, 64] on span "My Dashboard" at bounding box center [1267, 68] width 91 height 18
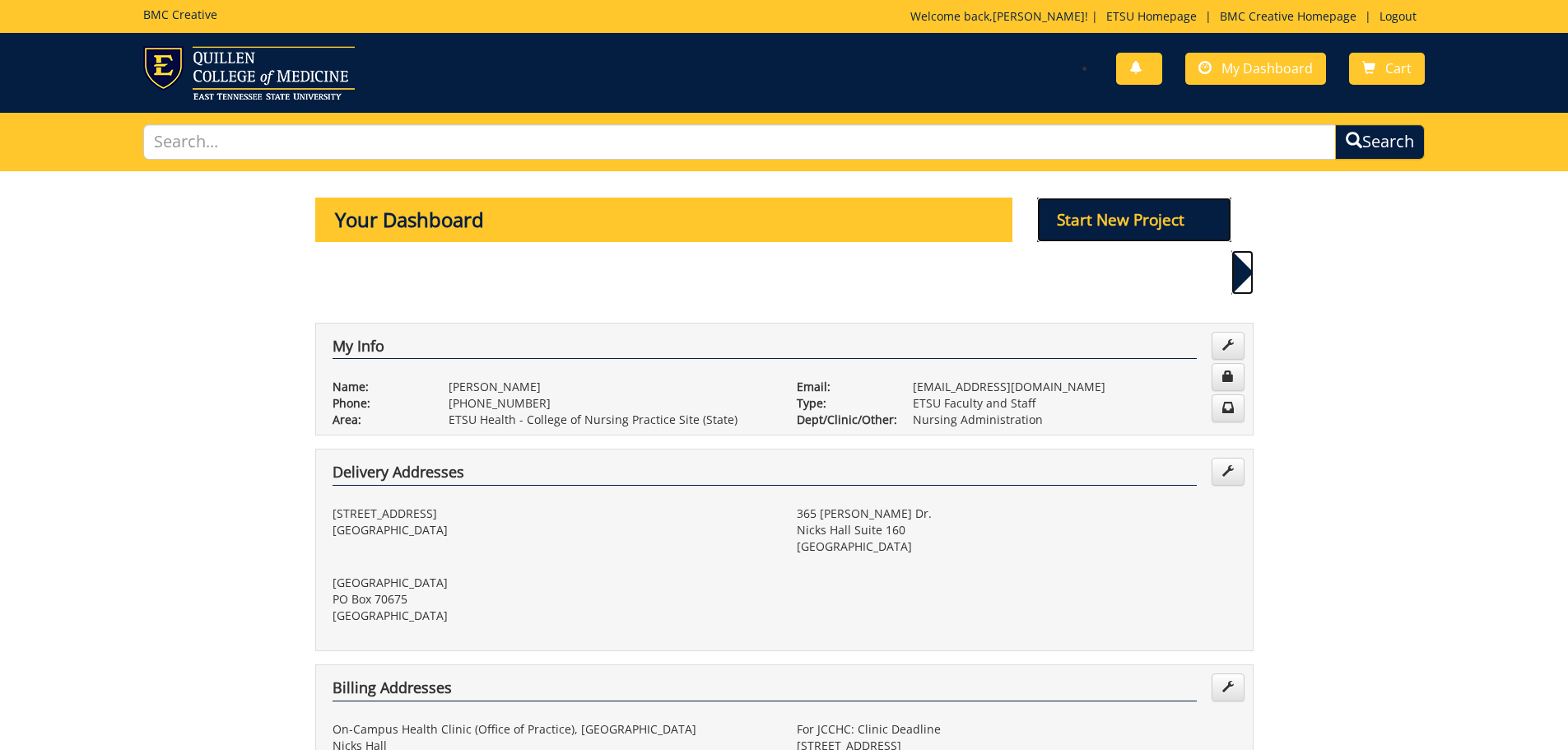
click at [1134, 219] on p "Start New Project" at bounding box center [1135, 220] width 194 height 44
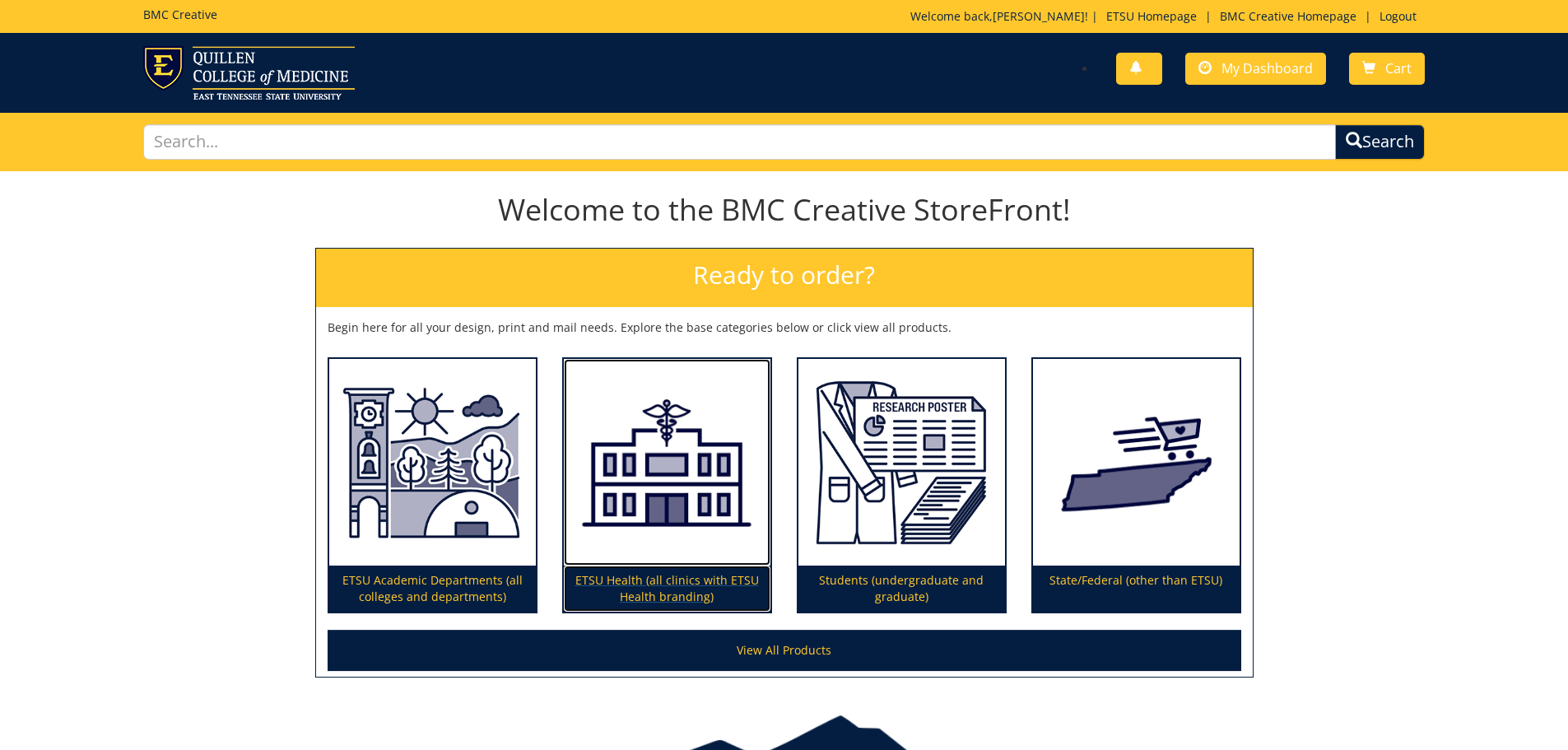
click at [644, 582] on p "ETSU Health (all clinics with ETSU Health branding)" at bounding box center [667, 589] width 207 height 46
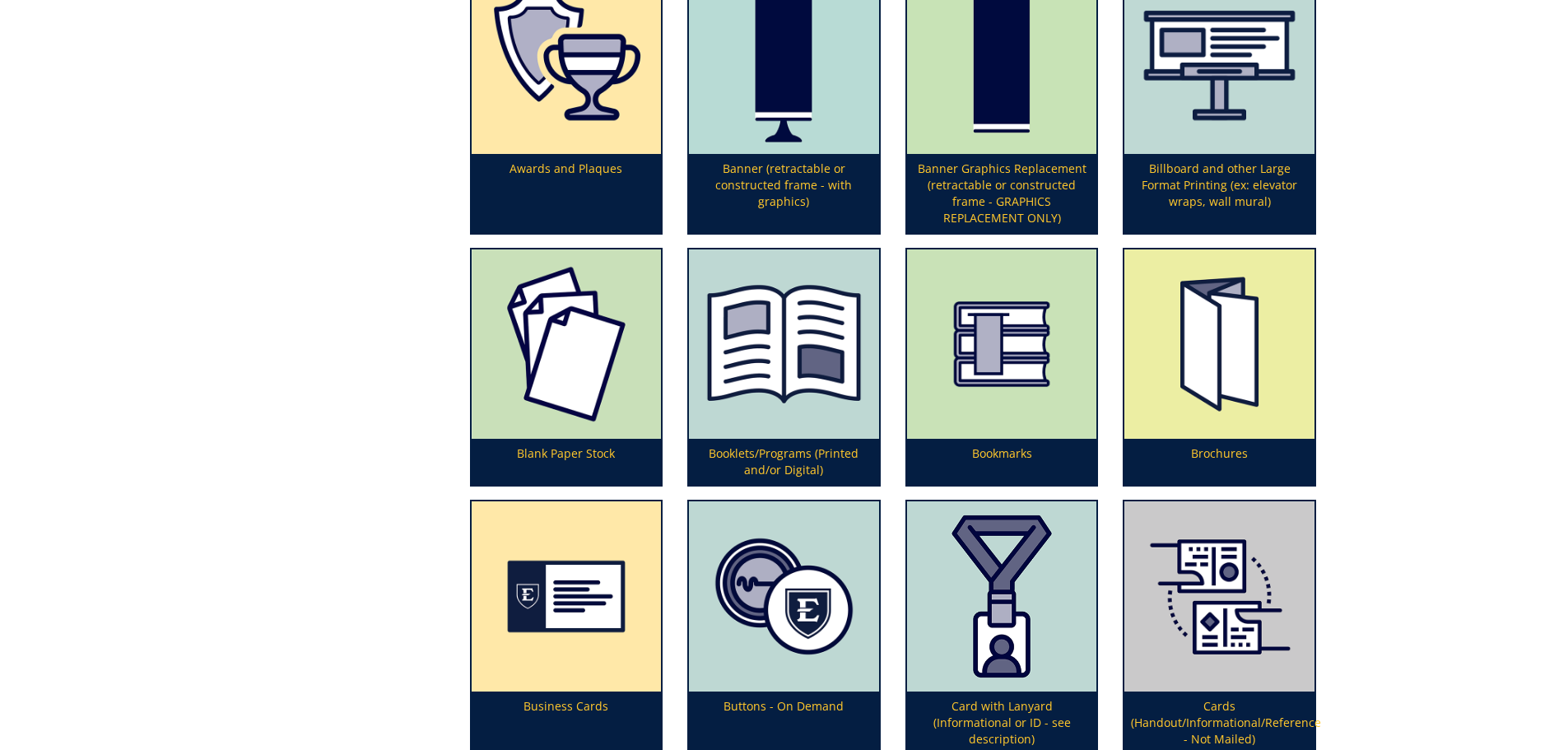
scroll to position [546, 0]
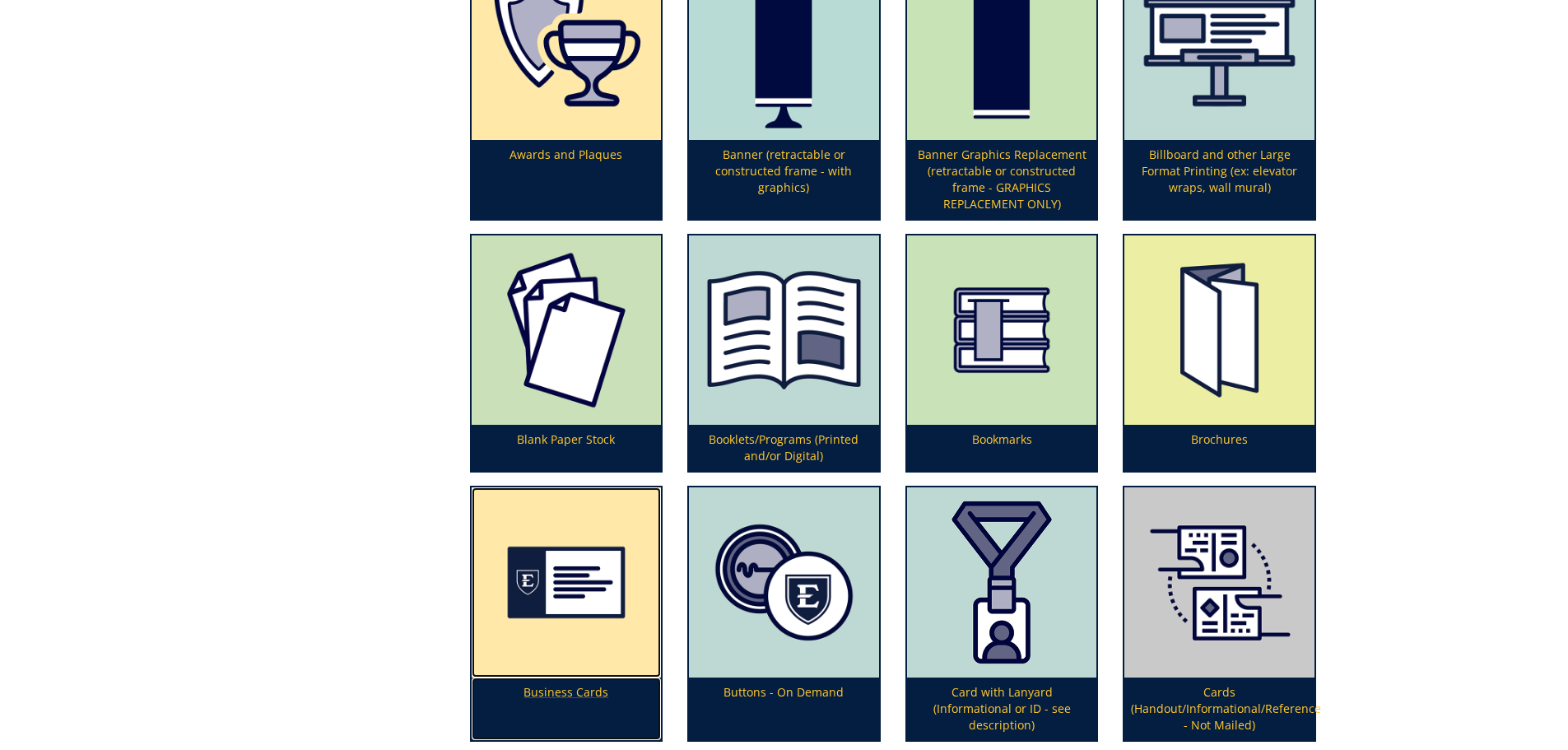
click at [556, 691] on p "Business Cards" at bounding box center [567, 709] width 191 height 63
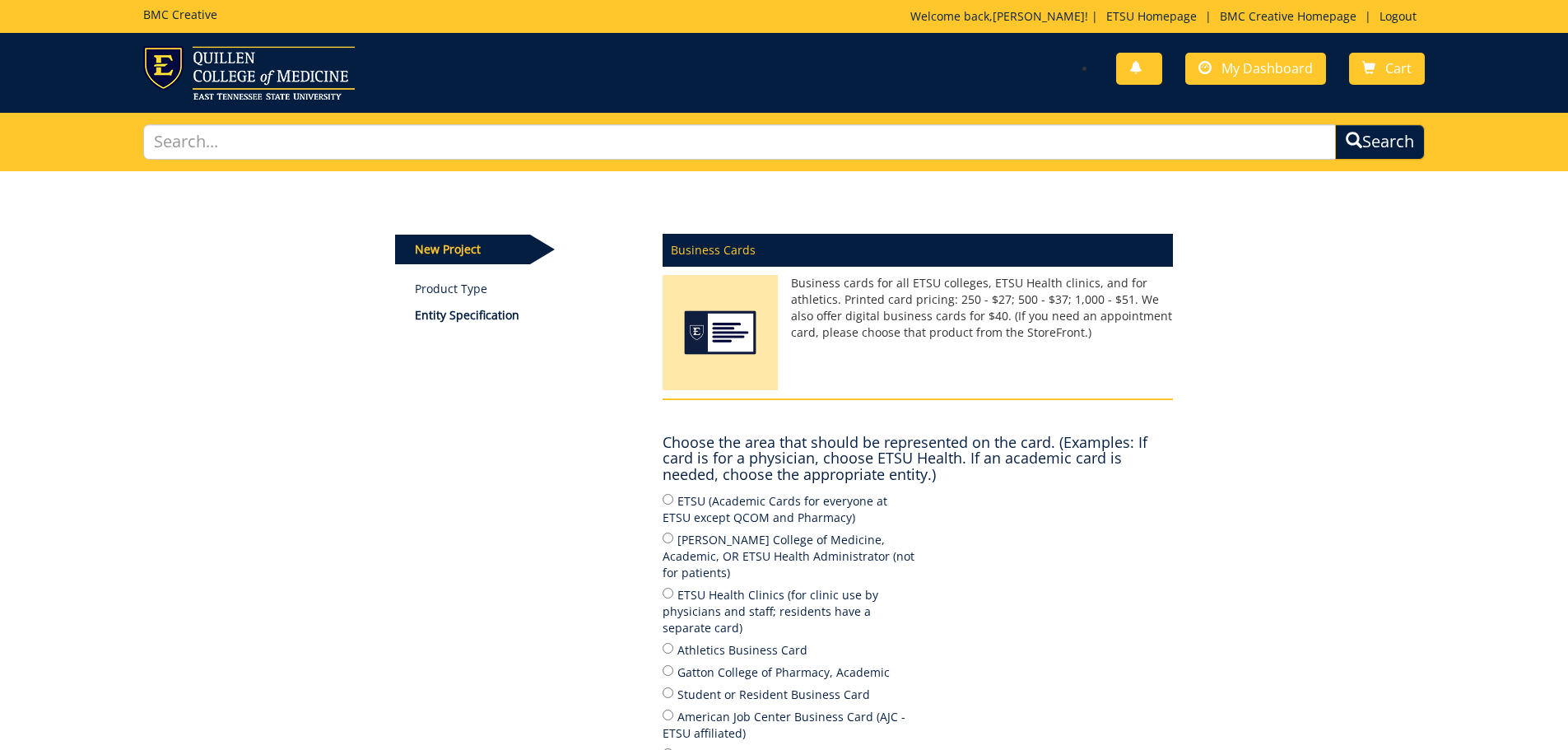
click at [669, 585] on label "ETSU Health Clinics (for clinic use by physicians and staff; residents have a s…" at bounding box center [789, 610] width 255 height 51
click at [669, 588] on input "ETSU Health Clinics (for clinic use by physicians and staff; residents have a s…" at bounding box center [667, 593] width 11 height 11
radio input "true"
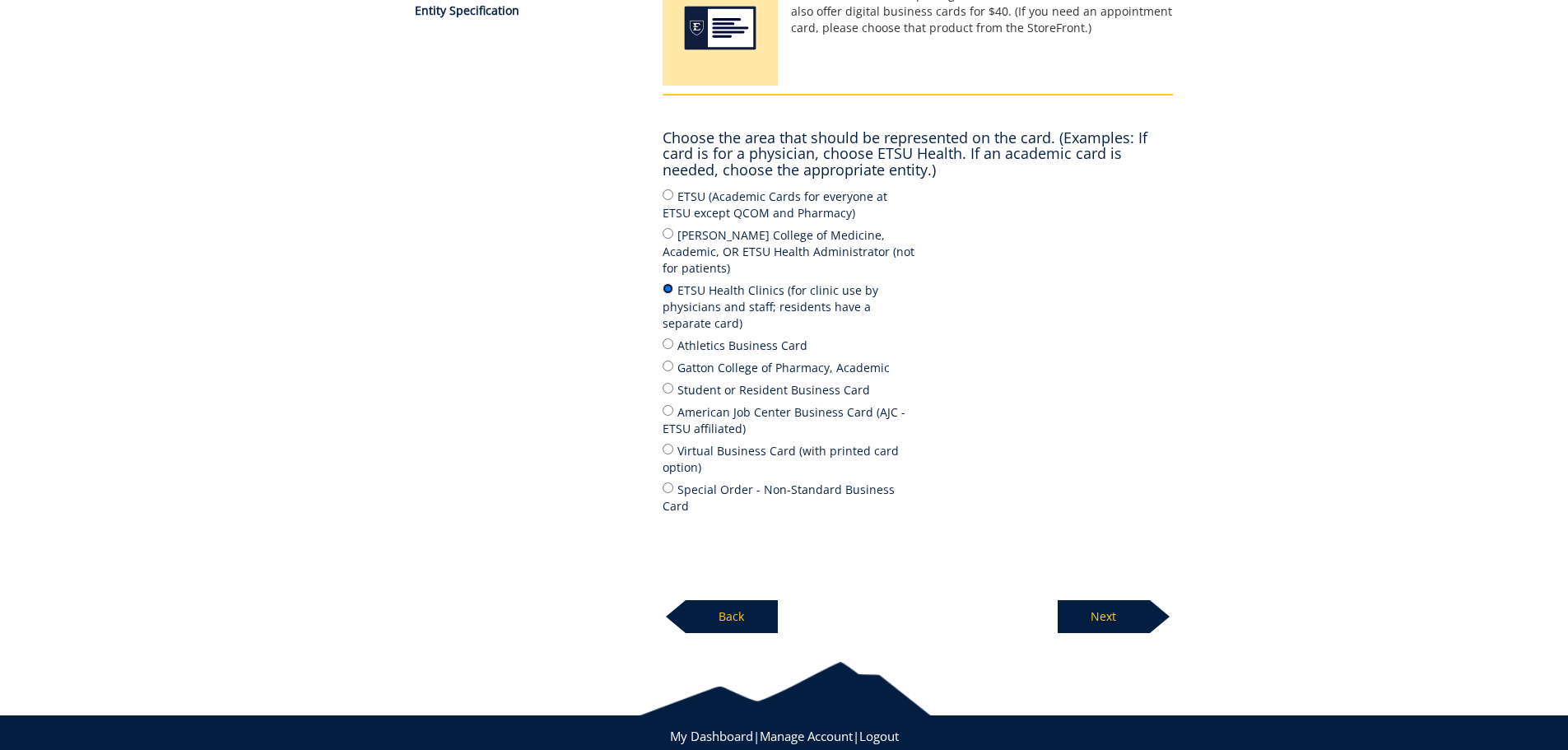
scroll to position [309, 0]
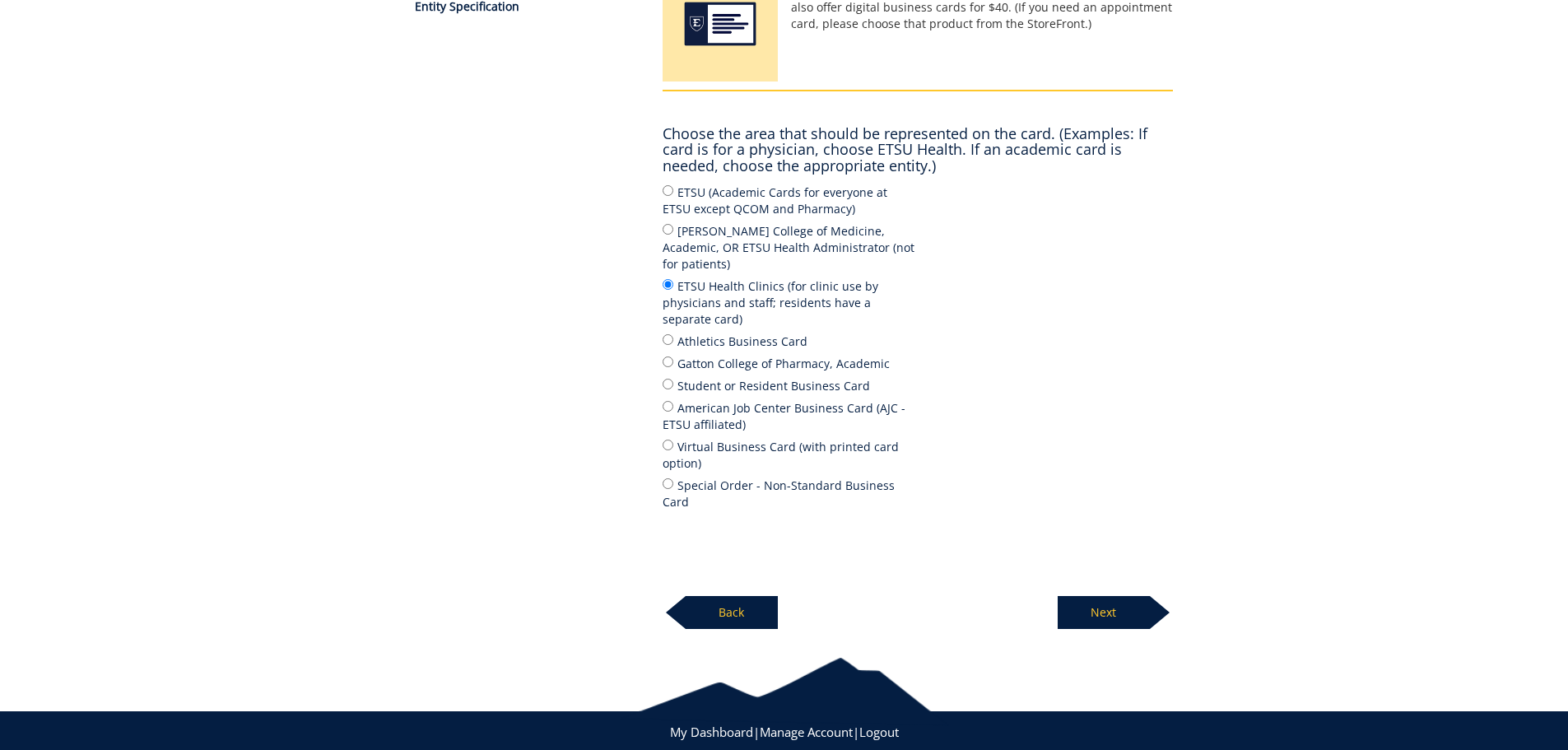
click at [1134, 596] on p "Next" at bounding box center [1104, 612] width 92 height 33
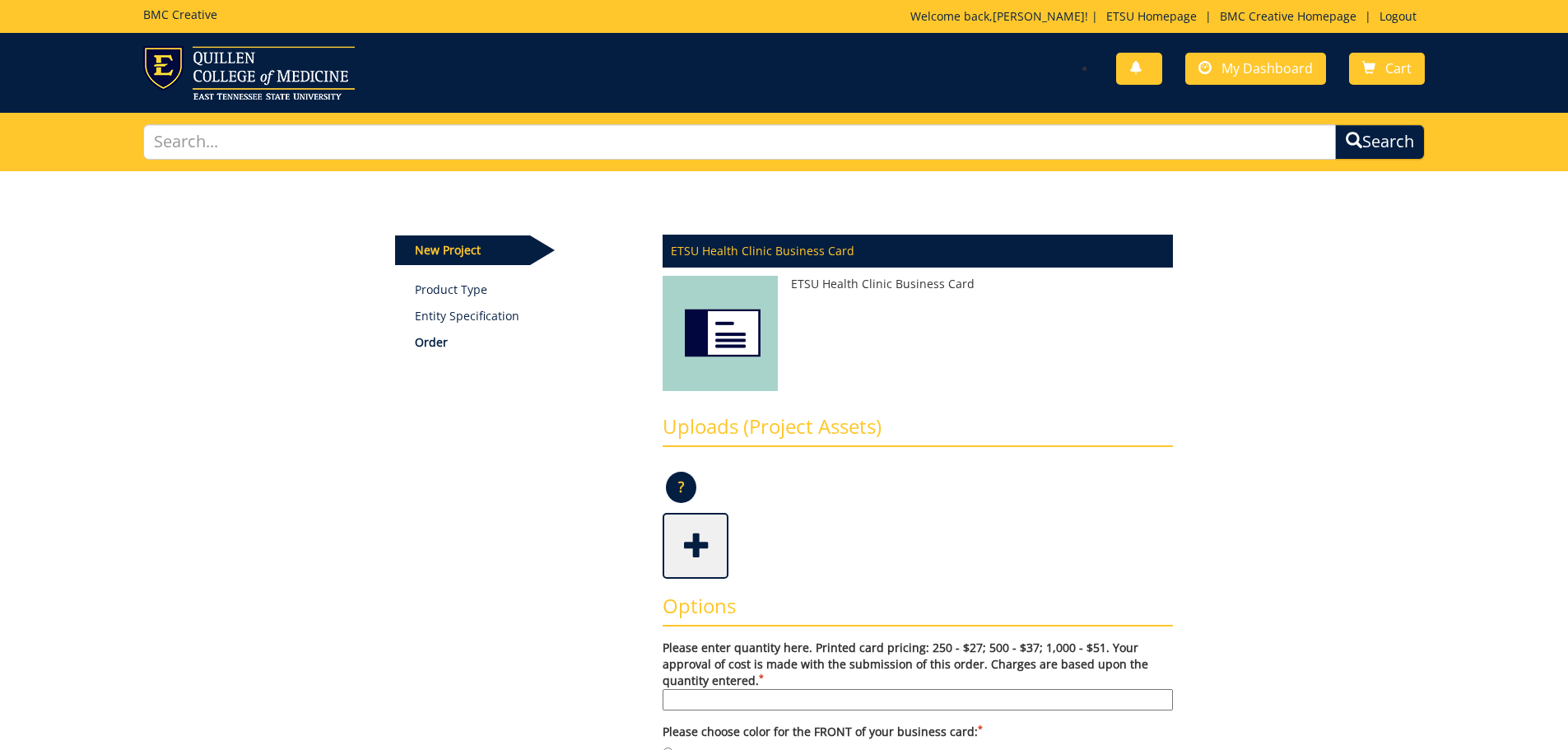
click at [782, 701] on input "Please enter quantity here. Printed card pricing: 250 - $27; 500 - $37; 1,000 -…" at bounding box center [917, 700] width 510 height 21
type input "500"
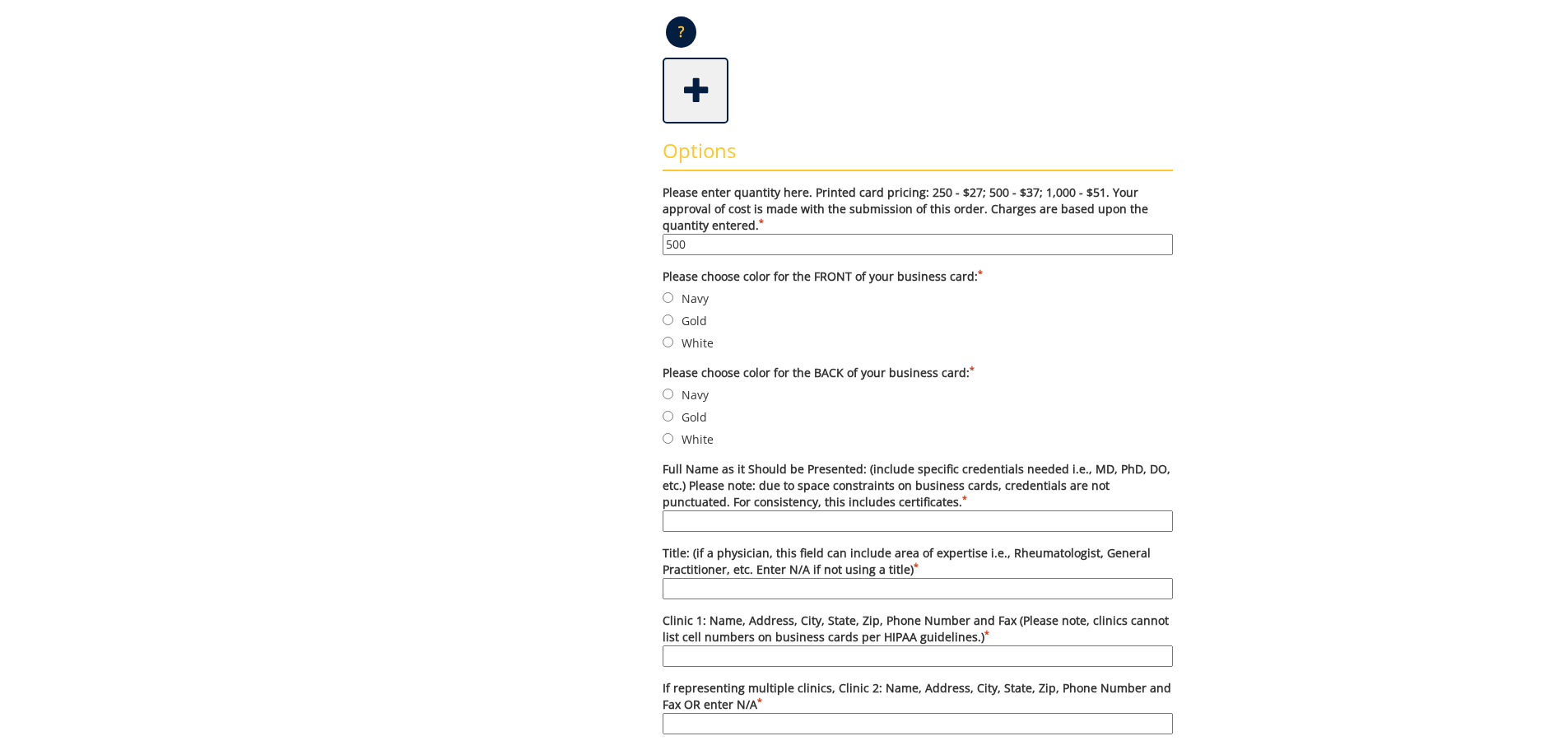
scroll to position [474, 0]
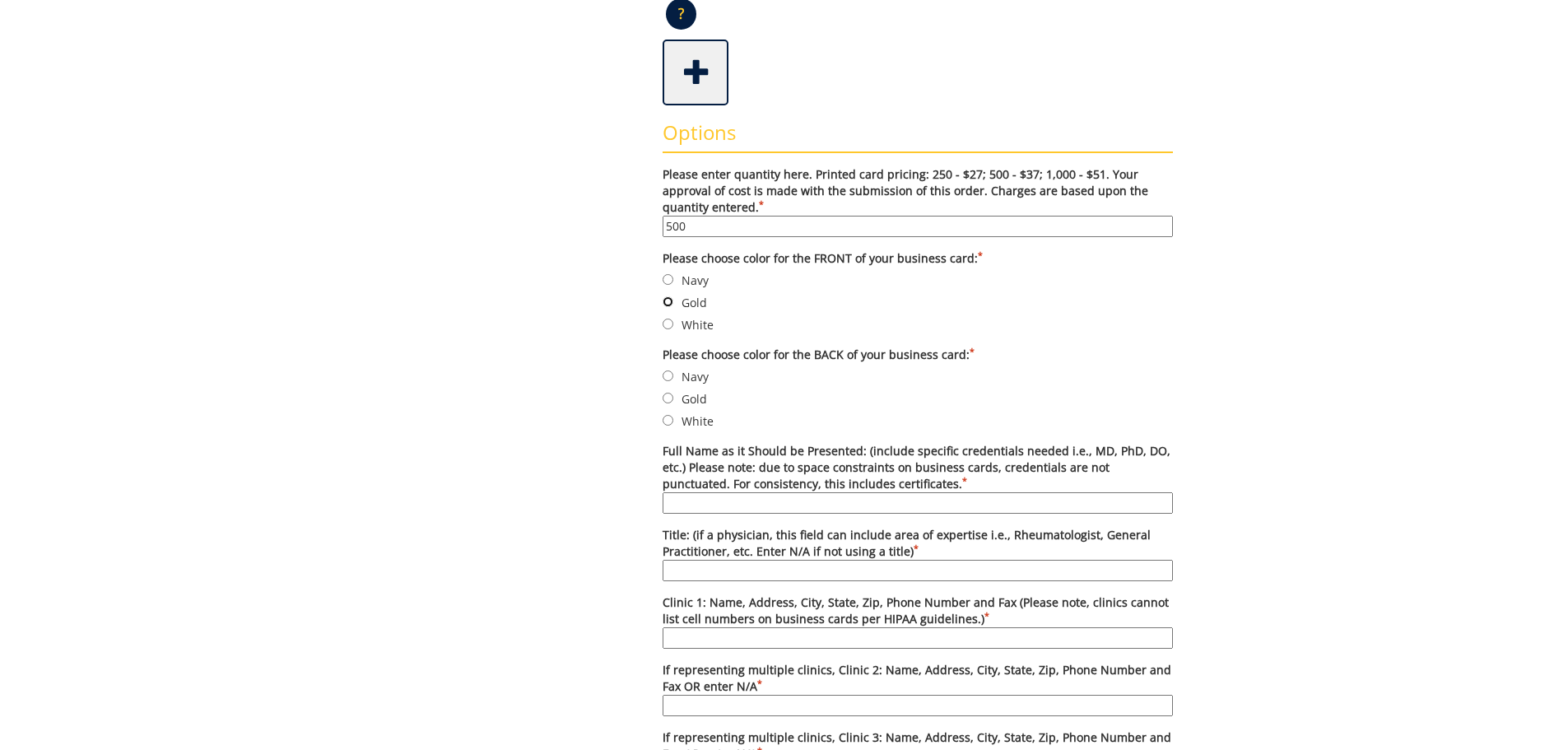
click at [672, 302] on input "Gold" at bounding box center [667, 301] width 11 height 11
radio input "true"
click at [668, 424] on input "White" at bounding box center [667, 420] width 11 height 11
radio input "true"
click at [698, 506] on input "Full Name as it Should be Presented: (include specific credentials needed i.e.,…" at bounding box center [917, 503] width 510 height 21
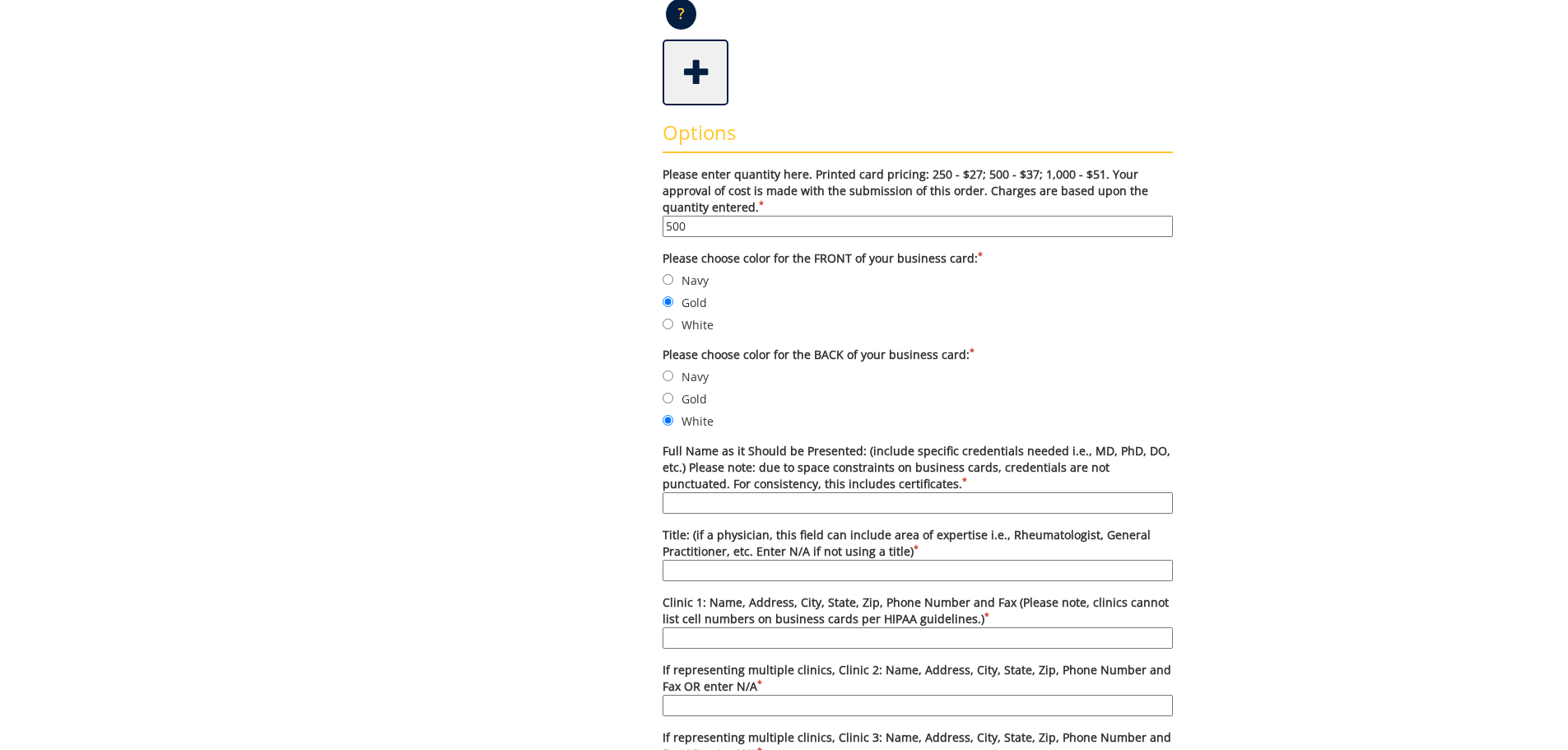
paste input "Kristen Smith MSN, APRN, FNP-C"
type input "Kristen Smith MSN, APRN, FNP-C"
click at [741, 566] on input "Title: (if a physician, this field can include area of expertise i.e., Rheumato…" at bounding box center [917, 571] width 510 height 21
type input "Family Nurse Practitioner"
click at [754, 634] on input "Clinic 1: Name, Address, City, State, Zip, Phone Number and Fax (Please note, c…" at bounding box center [917, 638] width 510 height 21
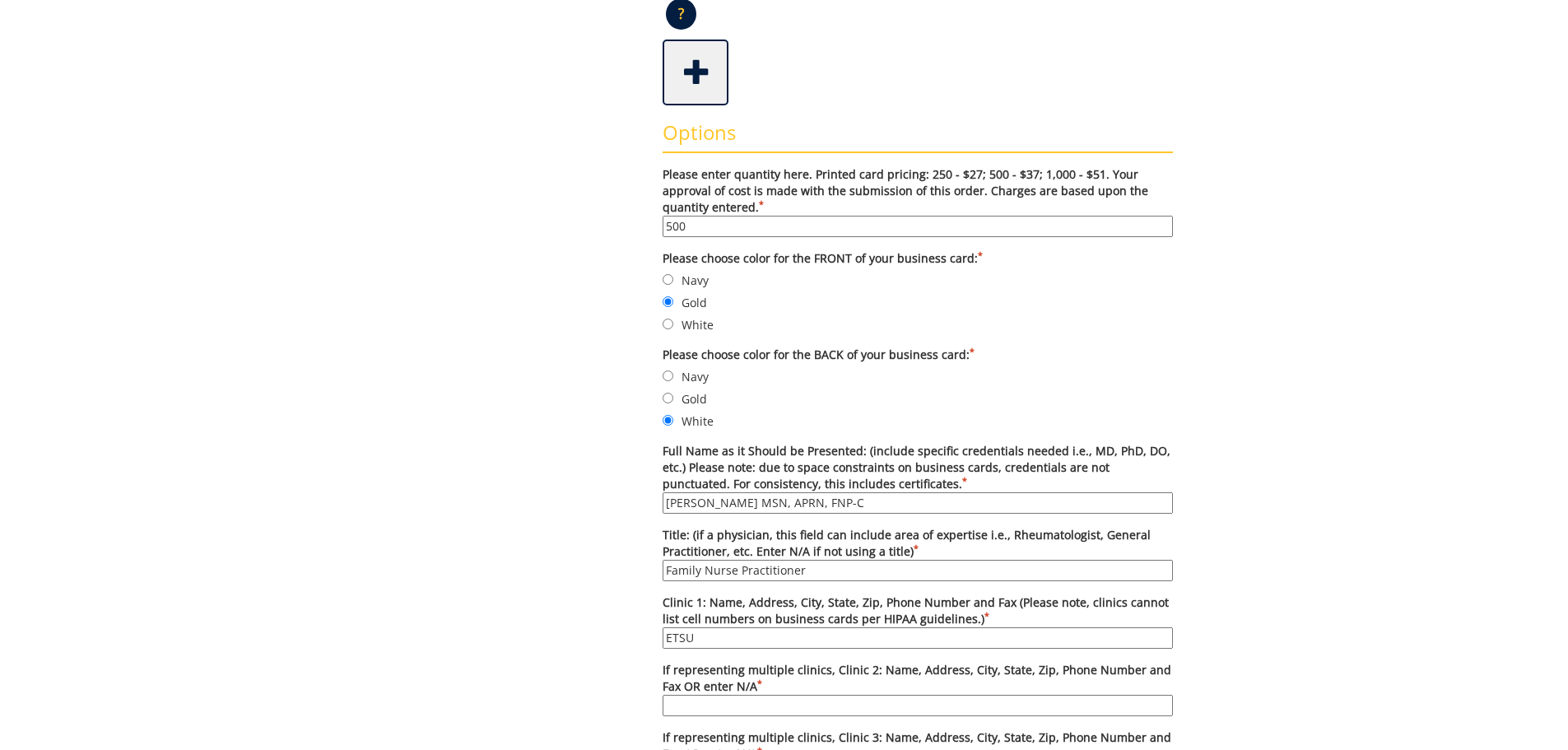
type input "ETSU Health Johnson City Community Health Center, 2151 Century Lane, Johnson Ci…"
click at [776, 703] on input "If representing multiple clinics, Clinic 2: Name, Address, City, State, Zip, Ph…" at bounding box center [917, 706] width 510 height 21
type input "n/a"
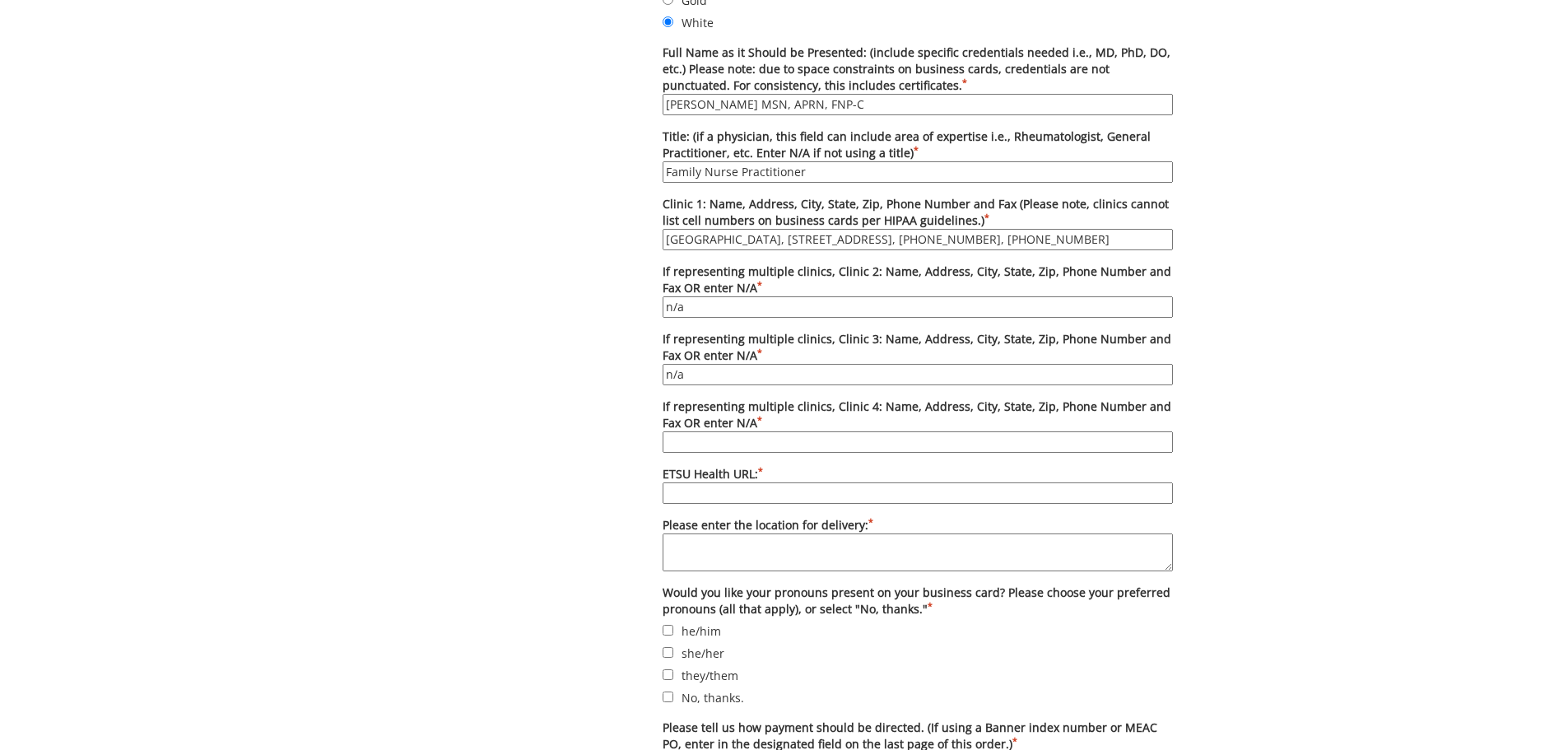
type input "n/a"
paste input "Kristen Smith MSN, APRN, FNP-C"
type input "Kristen Smith MSN, APRN, FNP-C"
drag, startPoint x: 844, startPoint y: 492, endPoint x: 657, endPoint y: 501, distance: 187.2
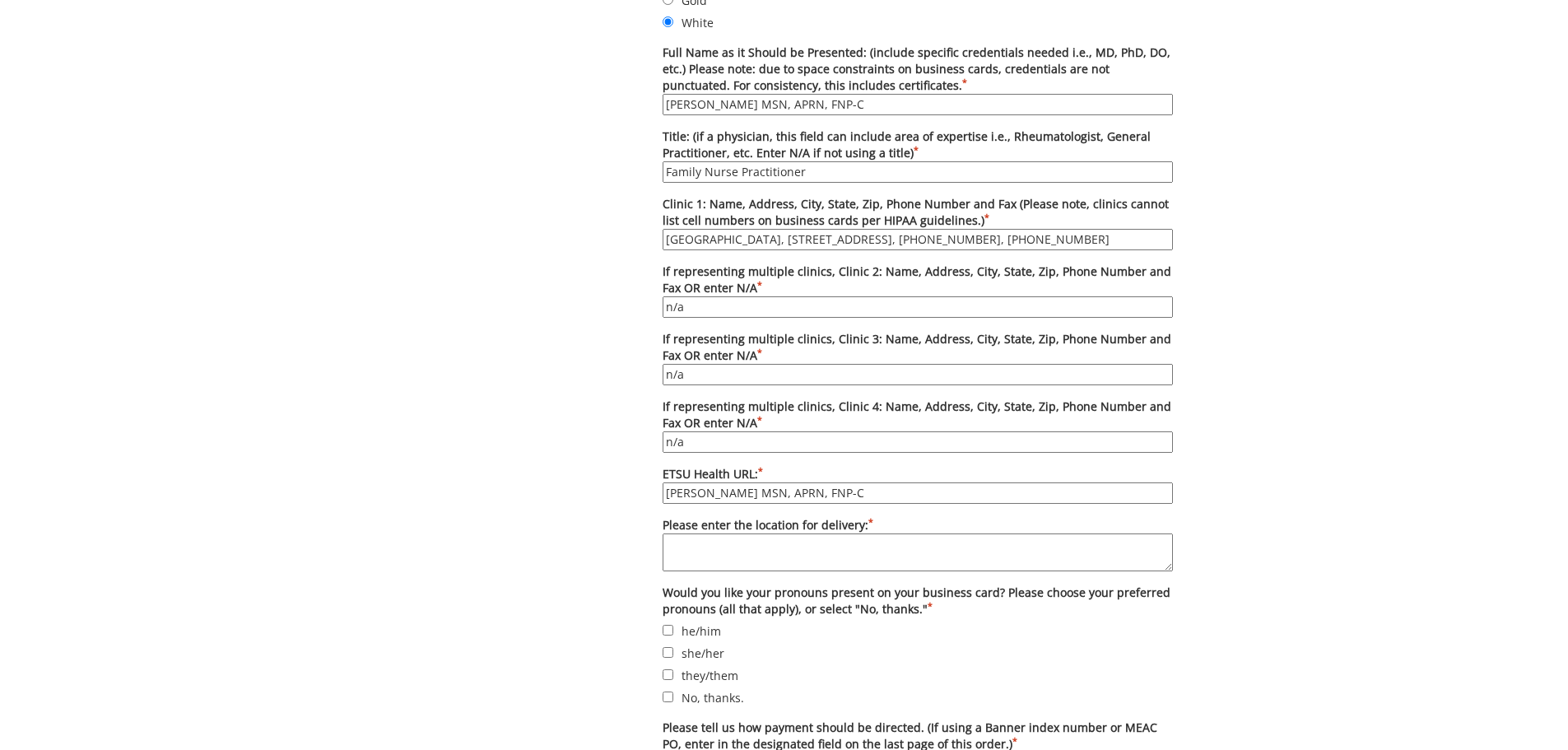
click at [657, 501] on div "Options Please enter quantity here. Printed card pricing: 250 - $27; 500 - $37;…" at bounding box center [918, 285] width 535 height 1155
paste input "https://www.etsuhealth.org/locations/jc-communityhealthcenter.php"
type input "https://www.etsuhealth.org/locations/jc-communityhealthcenter.php"
click at [704, 551] on textarea "Please enter the location for delivery: *" at bounding box center [917, 552] width 510 height 38
type textarea "JCCHC"
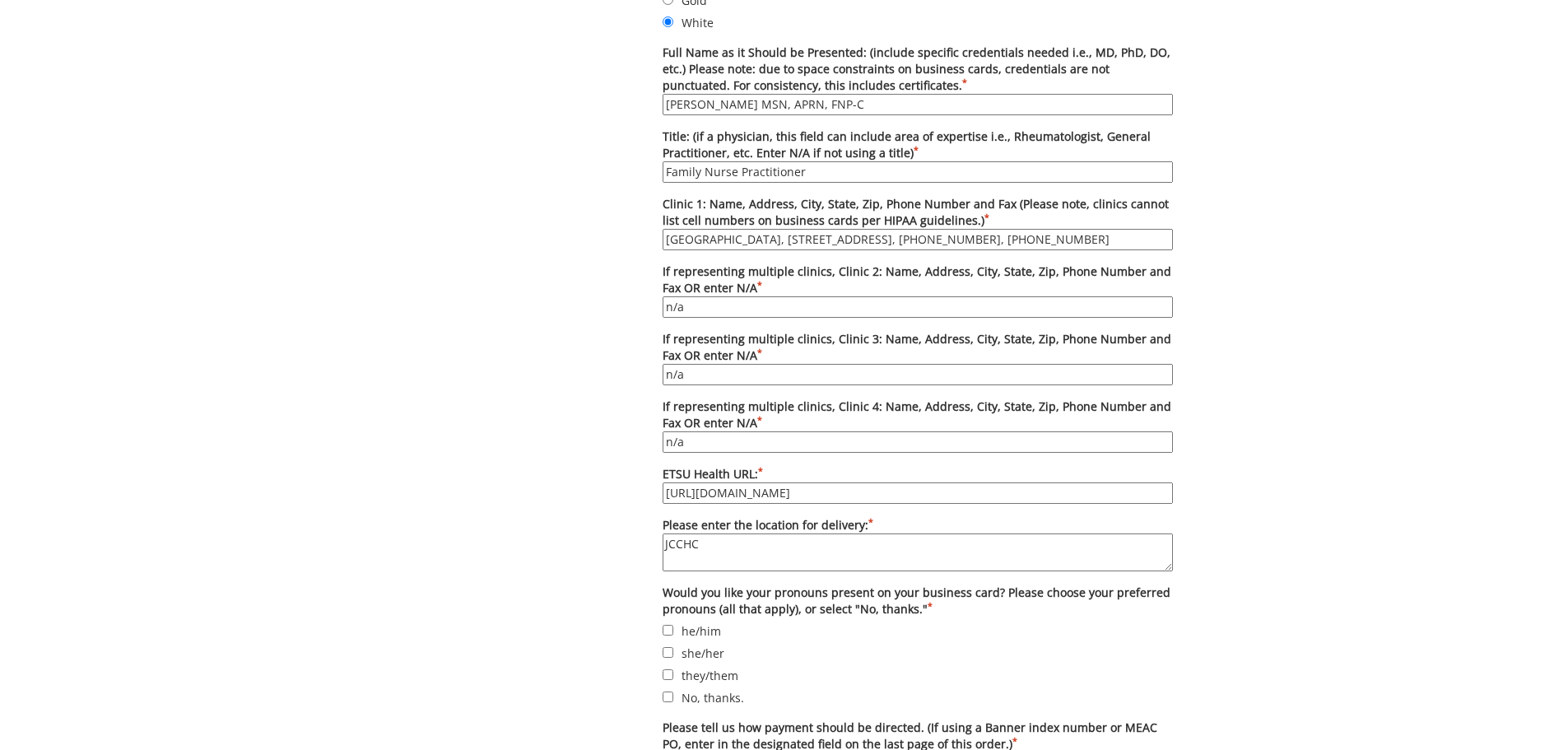
click at [668, 703] on label "No, thanks." at bounding box center [917, 697] width 510 height 18
click at [668, 702] on input "No, thanks." at bounding box center [667, 696] width 11 height 11
checkbox input "true"
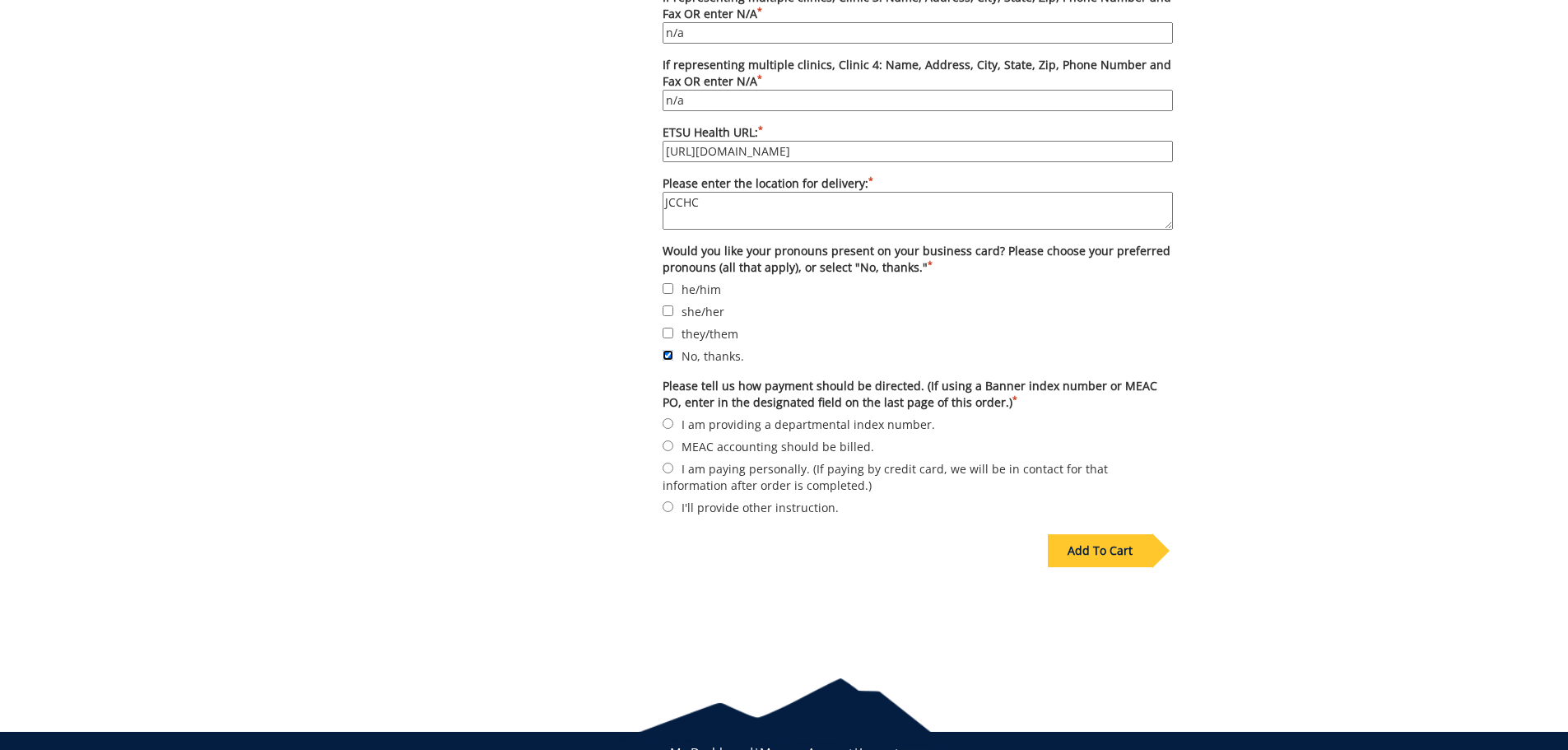
scroll to position [1267, 0]
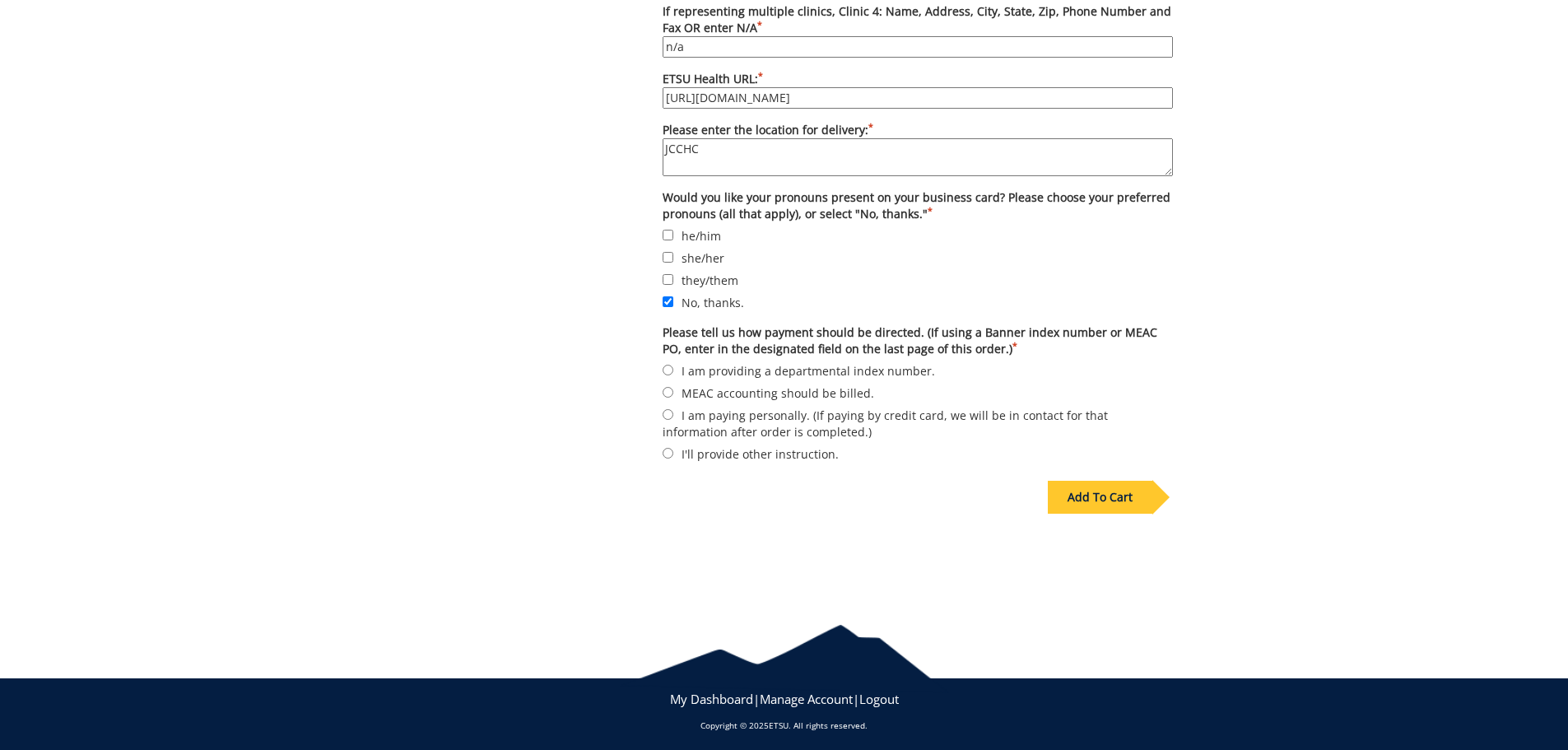
click at [761, 371] on label "I am providing a departmental index number." at bounding box center [917, 370] width 510 height 18
click at [674, 371] on input "I am providing a departmental index number." at bounding box center [667, 370] width 11 height 11
radio input "true"
click at [1130, 503] on div "Add To Cart" at bounding box center [1100, 497] width 105 height 33
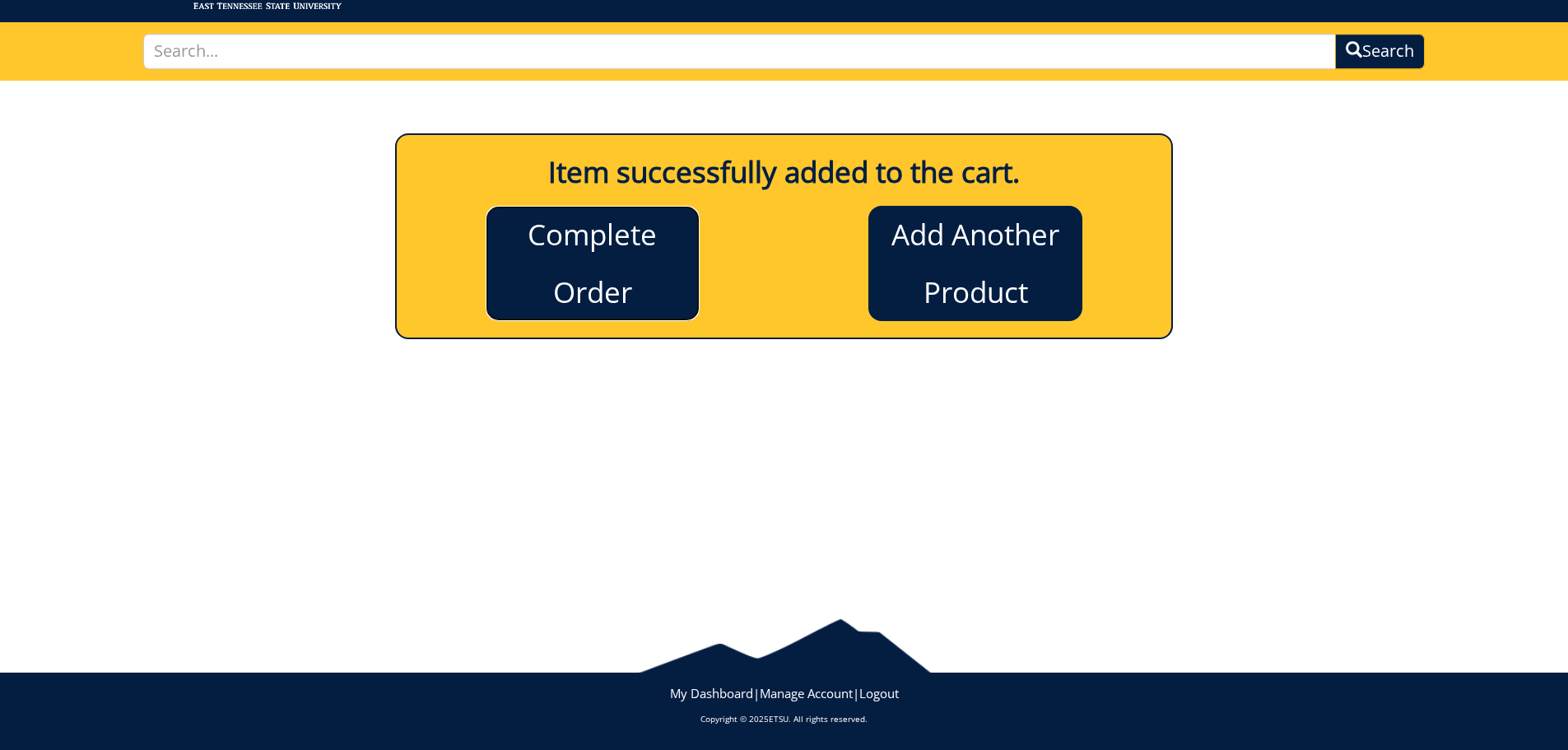
click at [617, 247] on link "Complete Order" at bounding box center [593, 264] width 214 height 116
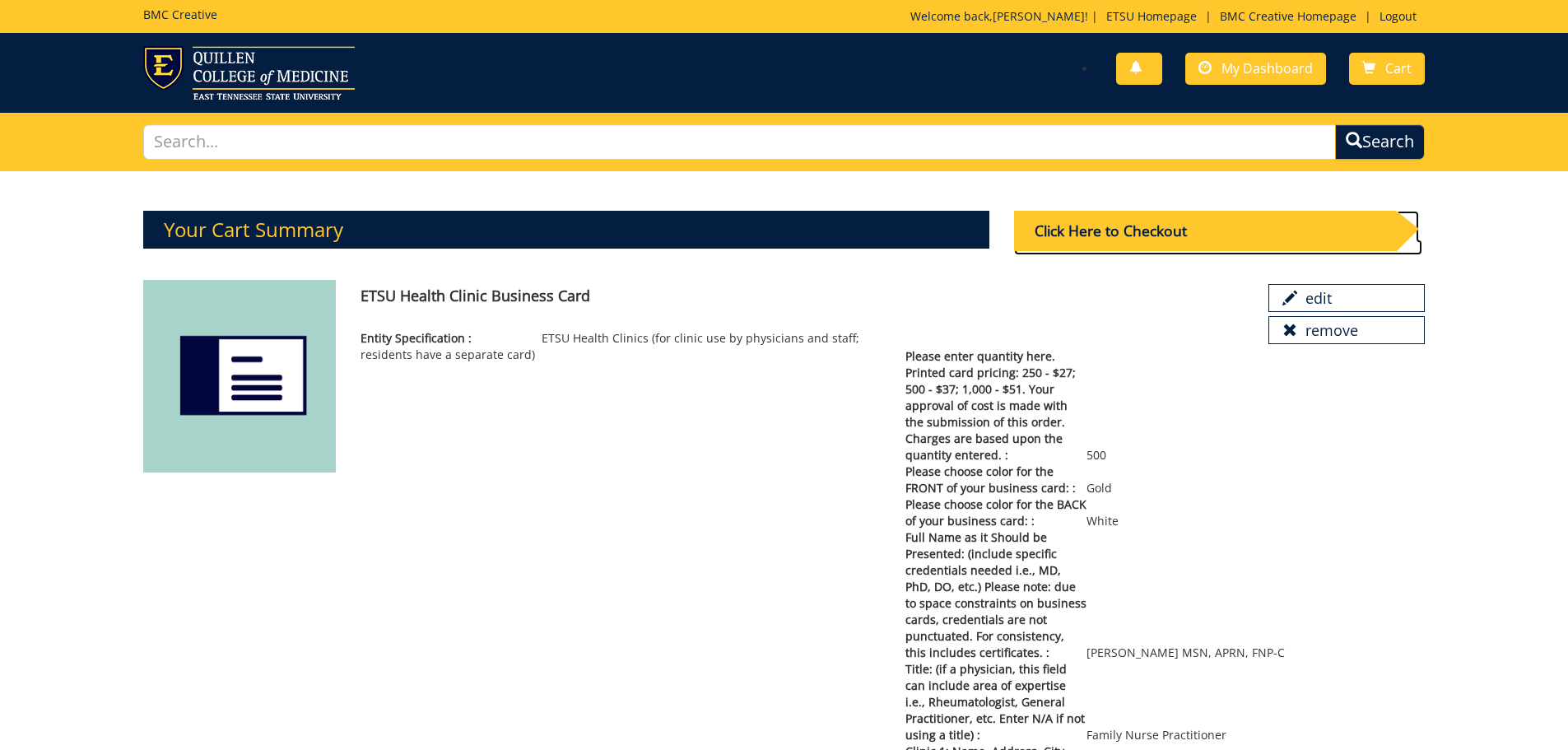
click at [1204, 222] on div "Click Here to Checkout" at bounding box center [1205, 231] width 382 height 40
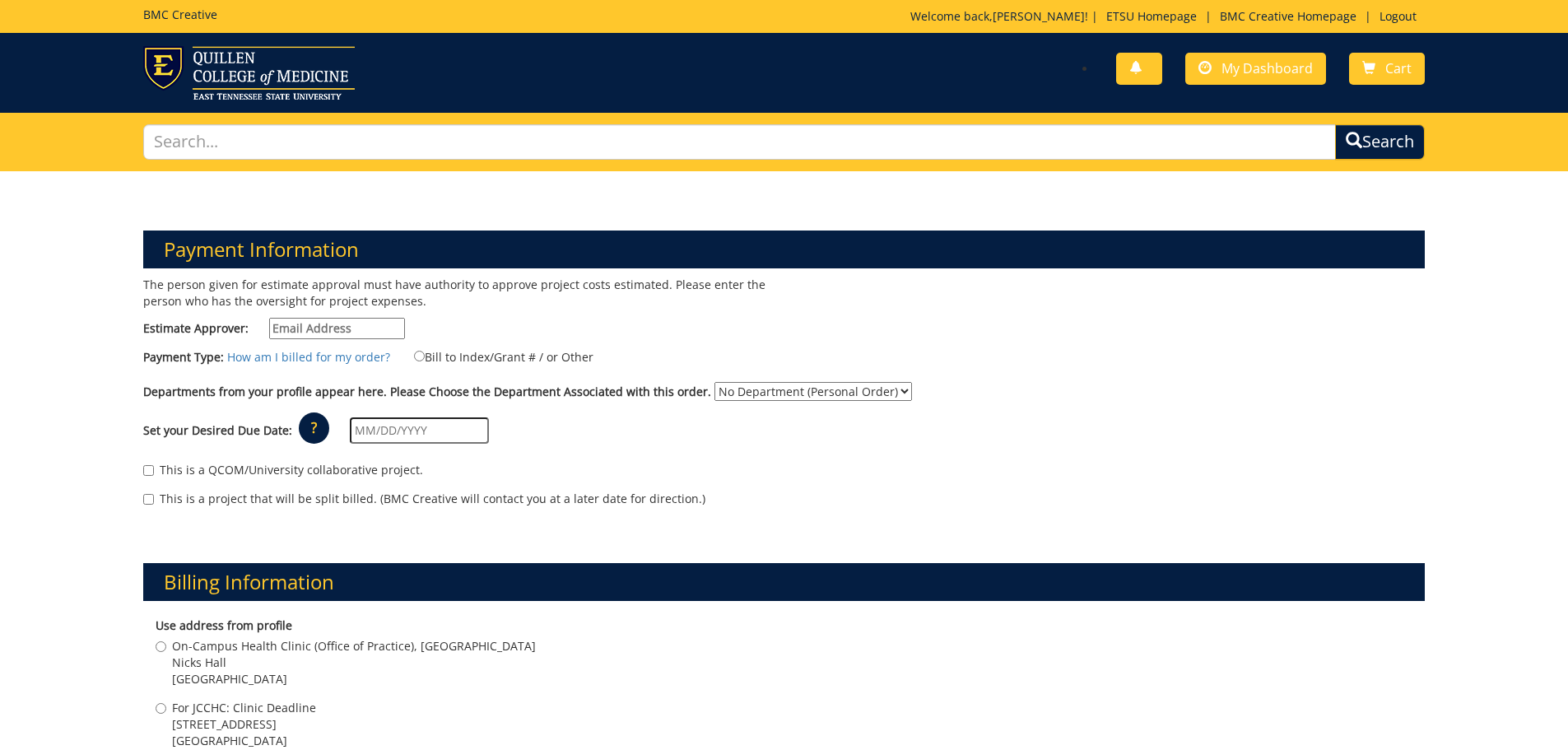
click at [373, 332] on input "Estimate Approver:" at bounding box center [337, 328] width 136 height 21
type input "[EMAIL_ADDRESS][DOMAIN_NAME]"
type input "[STREET_ADDRESS]"
type input "Johnson City"
type input "37604"
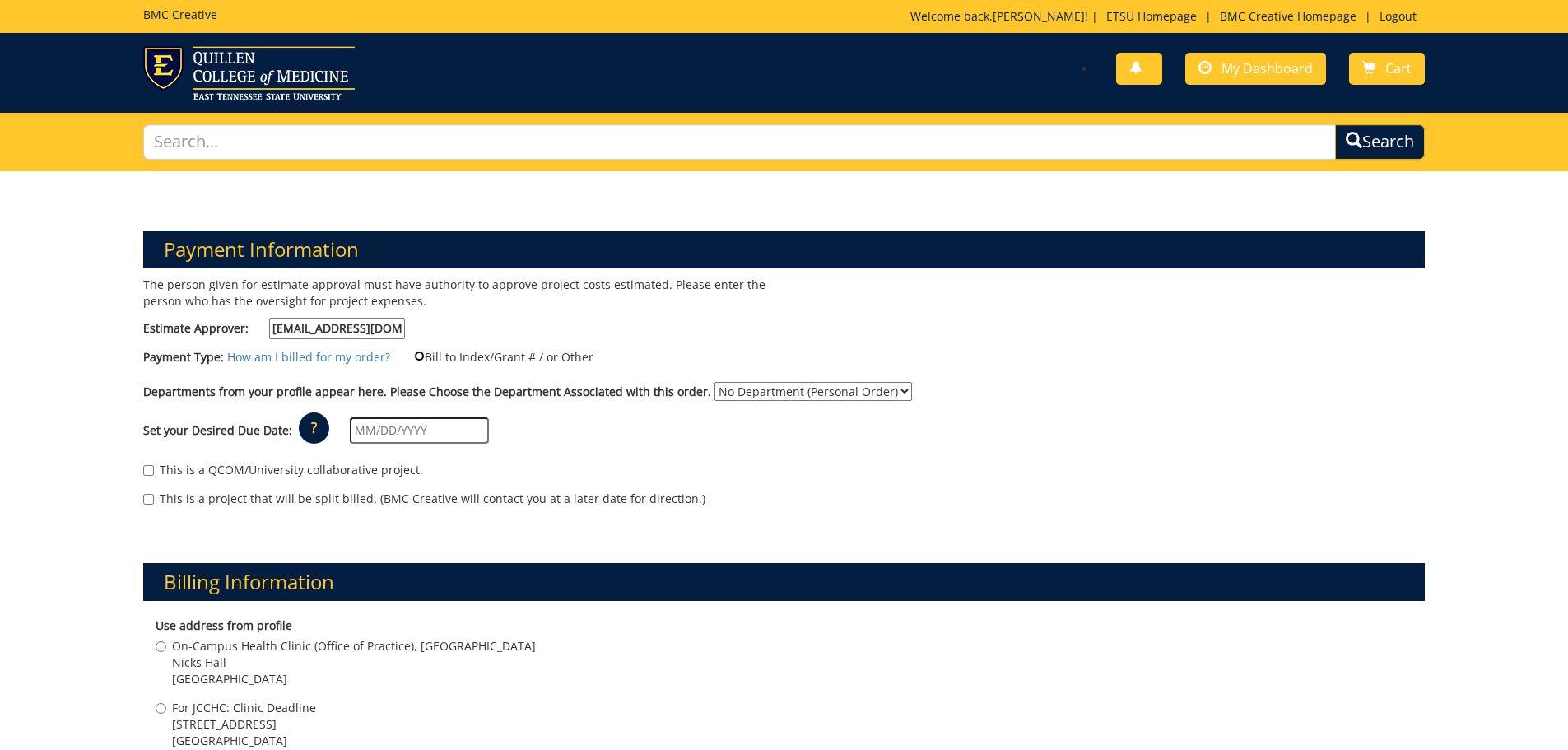
click at [414, 355] on input "Bill to Index/Grant # / or Other" at bounding box center [419, 355] width 11 height 11
radio input "true"
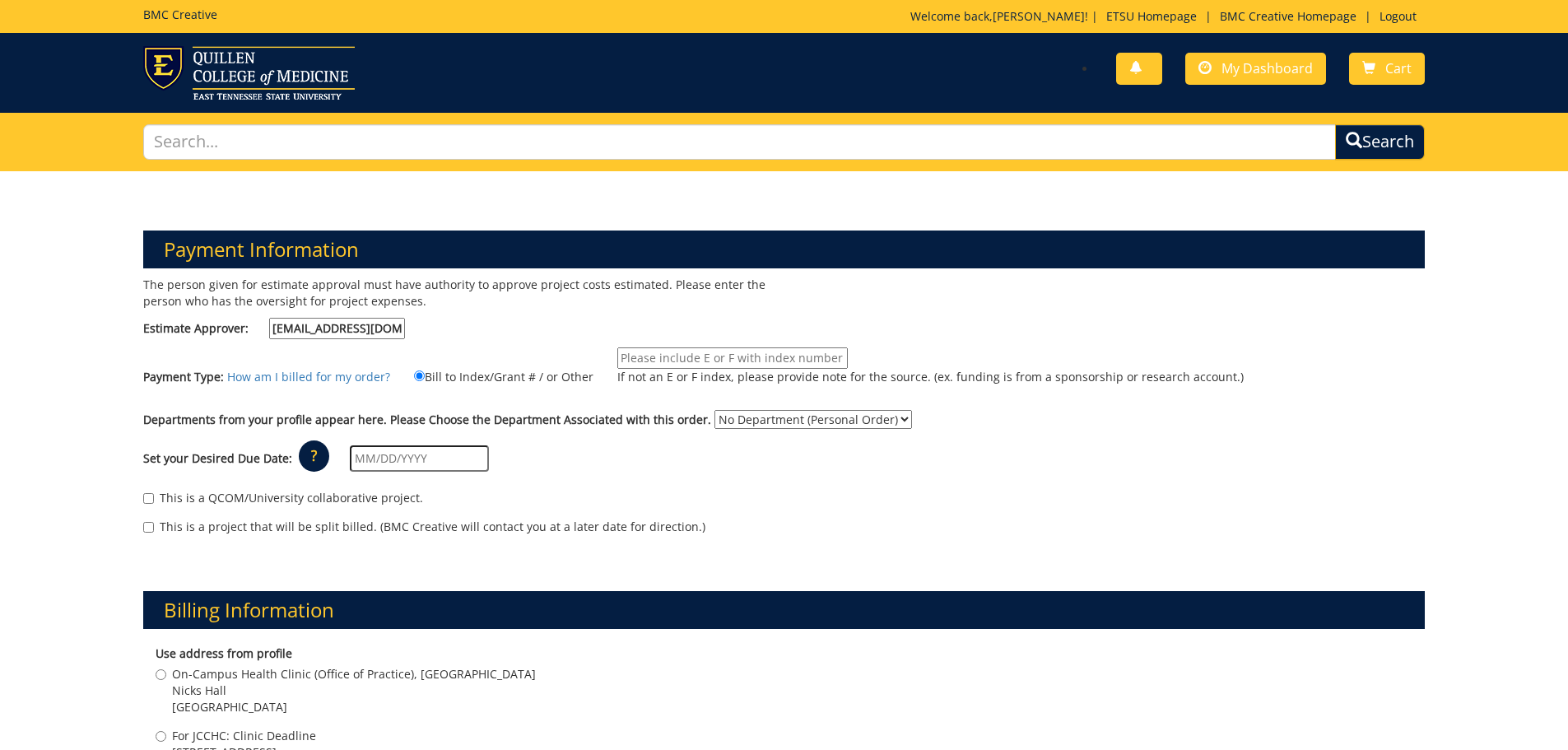
click at [632, 354] on input "If not an E or F index, please provide note for the source. (ex. funding is fro…" at bounding box center [732, 358] width 230 height 21
type input "10-66500-390014-125-74110-300-999-999-999"
click at [781, 418] on select "No Department (Personal Order) Nursing Administration" at bounding box center [812, 420] width 197 height 19
select select "126"
click at [714, 410] on select "No Department (Personal Order) Nursing Administration" at bounding box center [812, 420] width 197 height 19
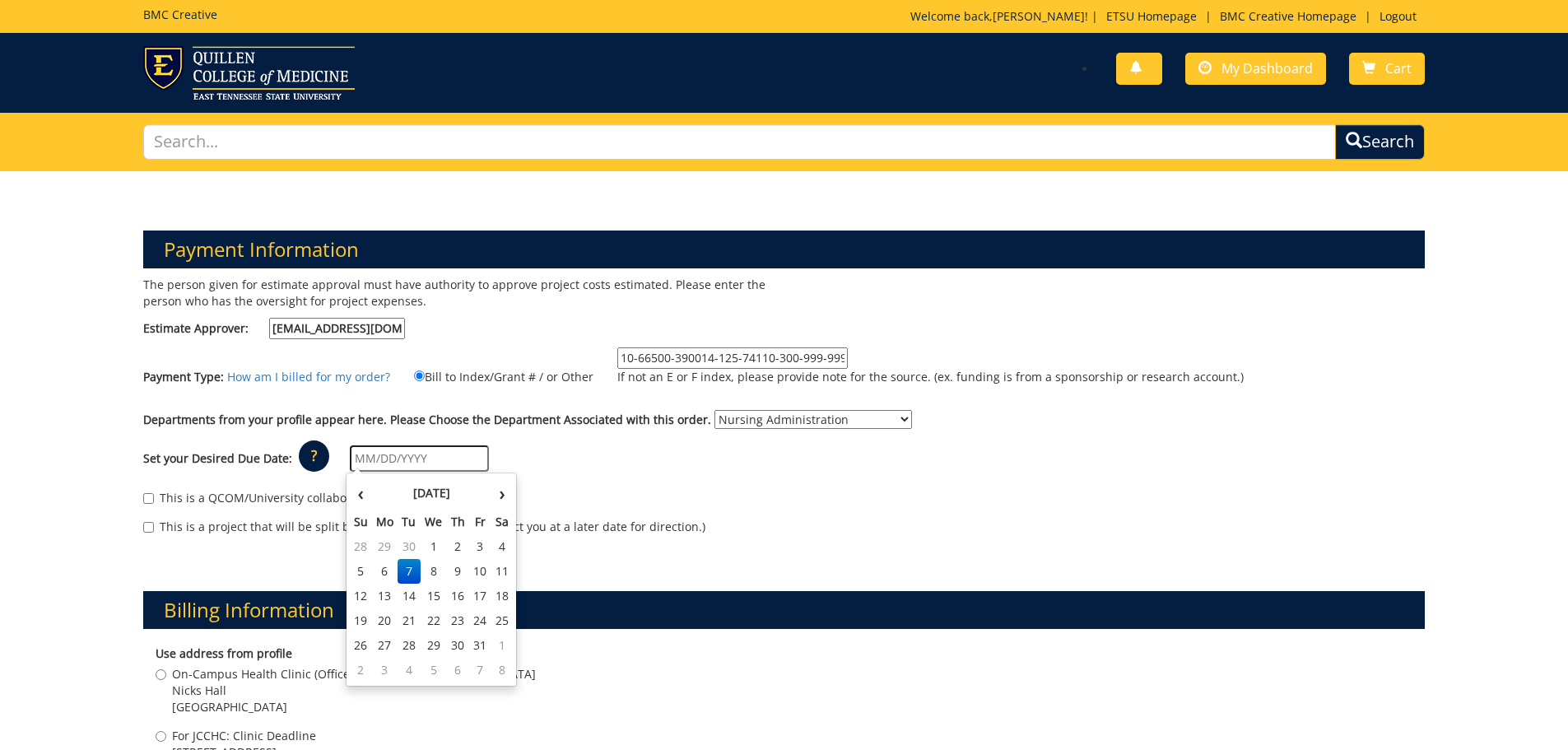
click at [425, 468] on input "text" at bounding box center [419, 458] width 140 height 26
click at [382, 623] on td "20" at bounding box center [385, 621] width 26 height 25
type input "10/20/2025"
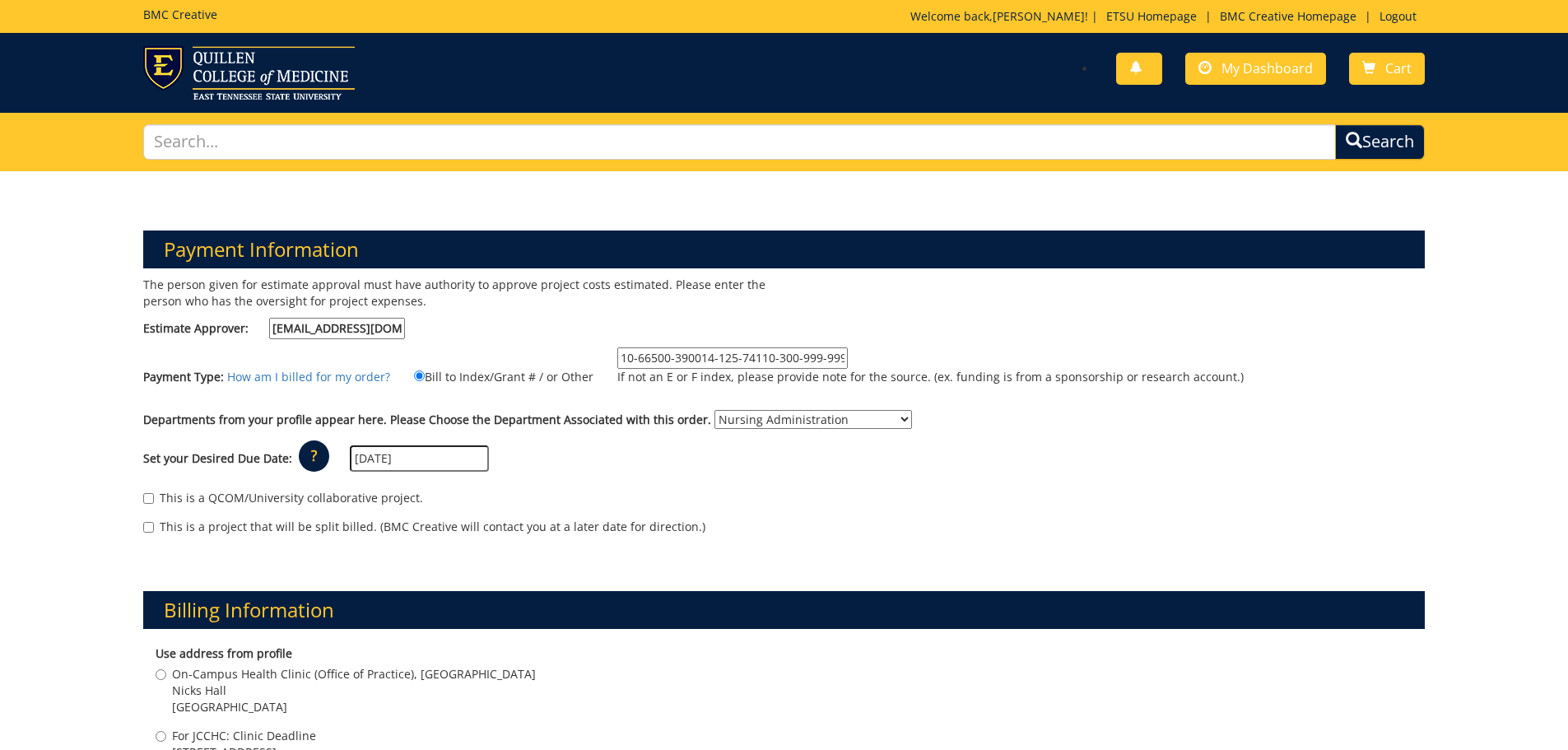
click at [167, 735] on label "For JCCHC: Clinic Deadline 2151 Century Lane Johnson City , TN 37601" at bounding box center [236, 752] width 161 height 49
click at [167, 735] on input "For JCCHC: Clinic Deadline 2151 Century Lane Johnson City , TN 37601" at bounding box center [161, 736] width 11 height 11
radio input "true"
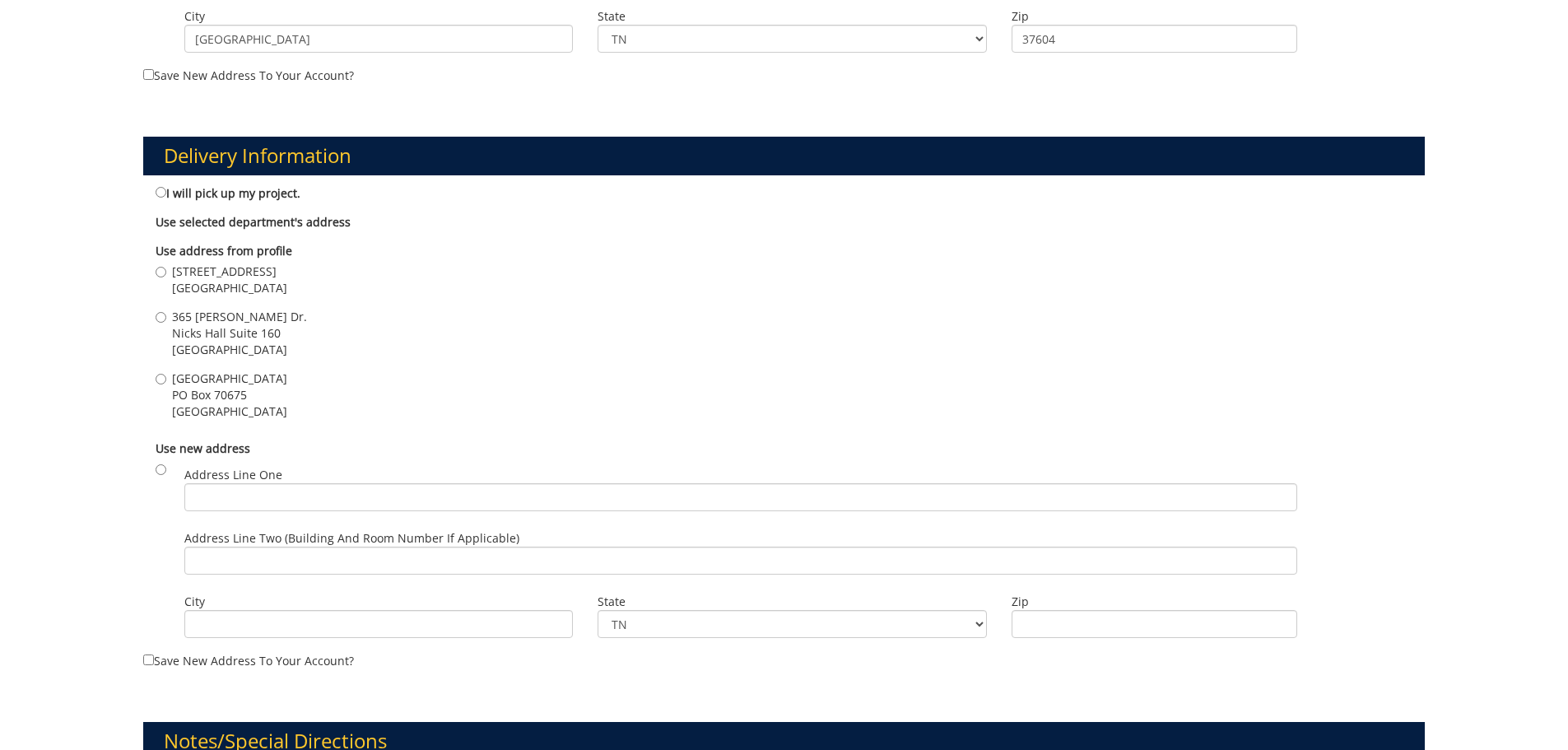
scroll to position [1015, 0]
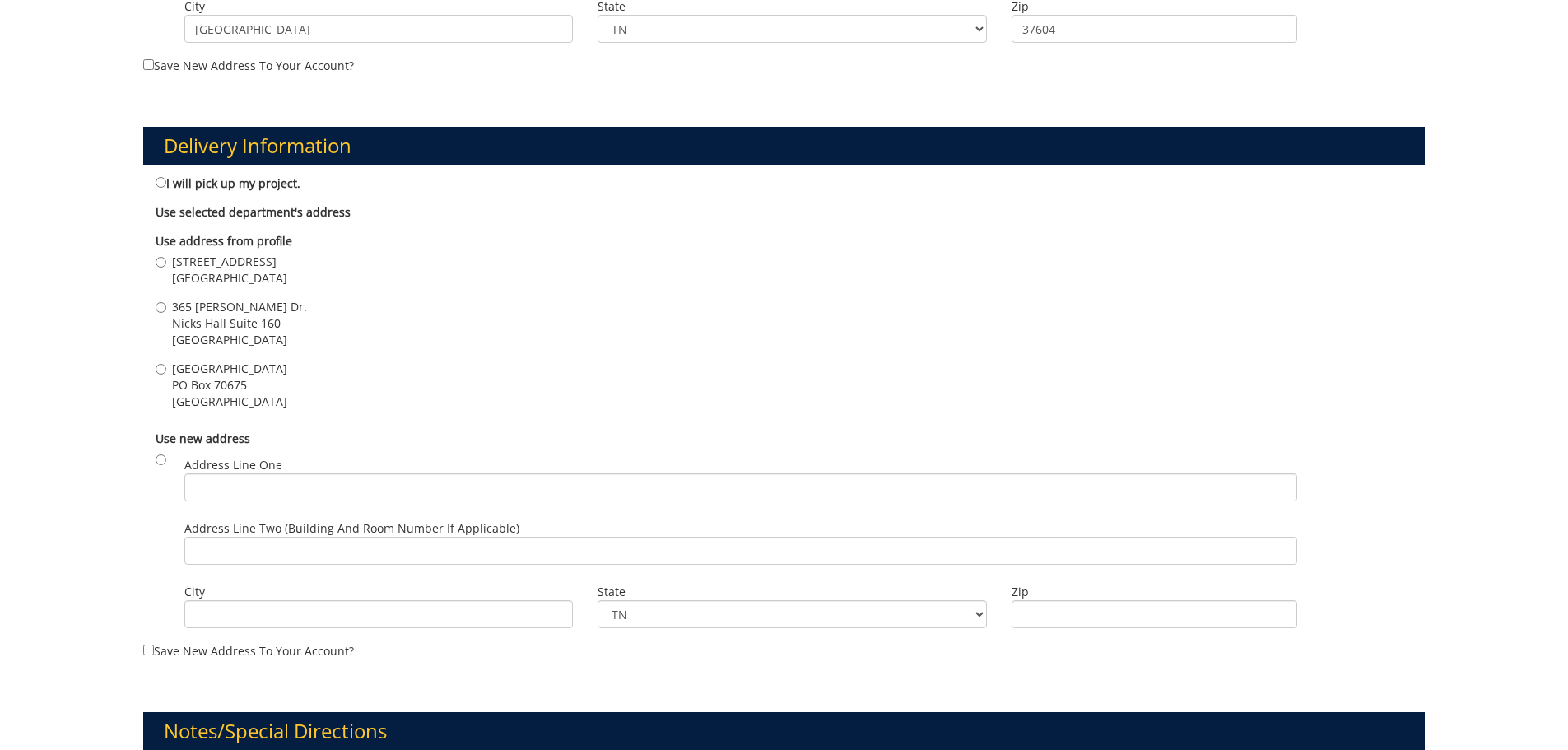
click at [191, 267] on span "2151 Century Lane" at bounding box center [230, 261] width 116 height 16
click at [167, 267] on input "2151 Century Lane Johnson City , TN 37601" at bounding box center [161, 262] width 11 height 11
radio input "true"
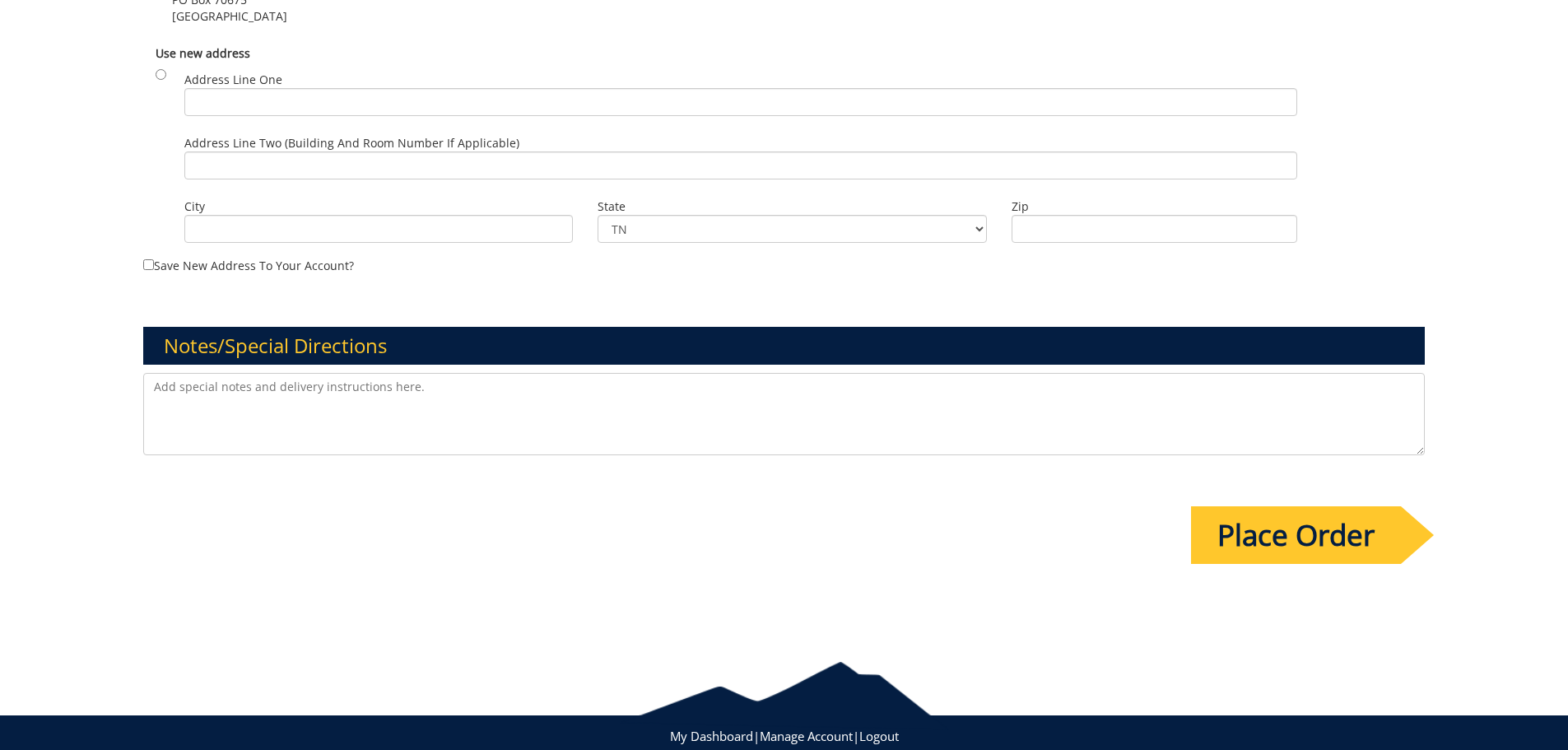
scroll to position [1442, 0]
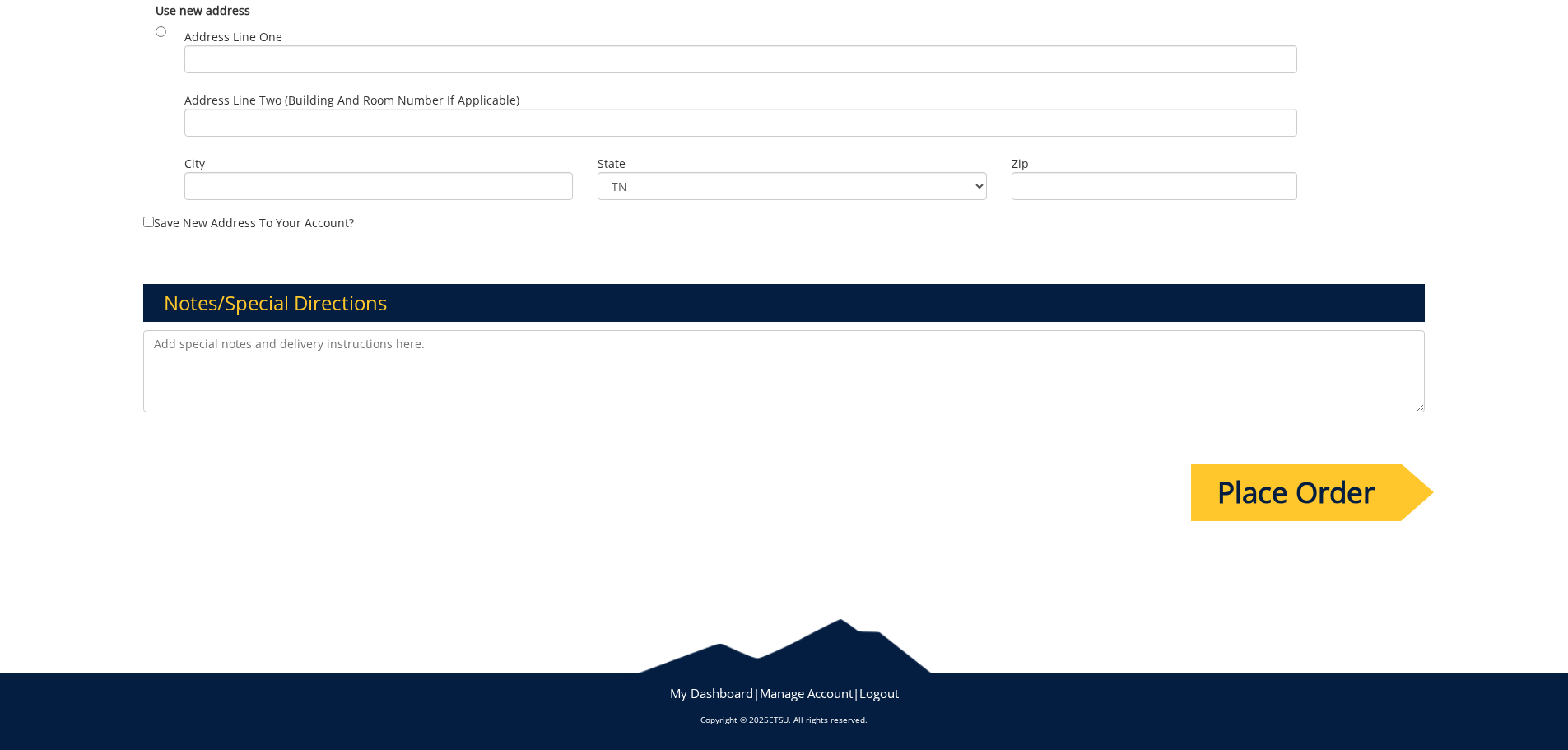
click at [1321, 492] on input "Place Order" at bounding box center [1296, 492] width 210 height 58
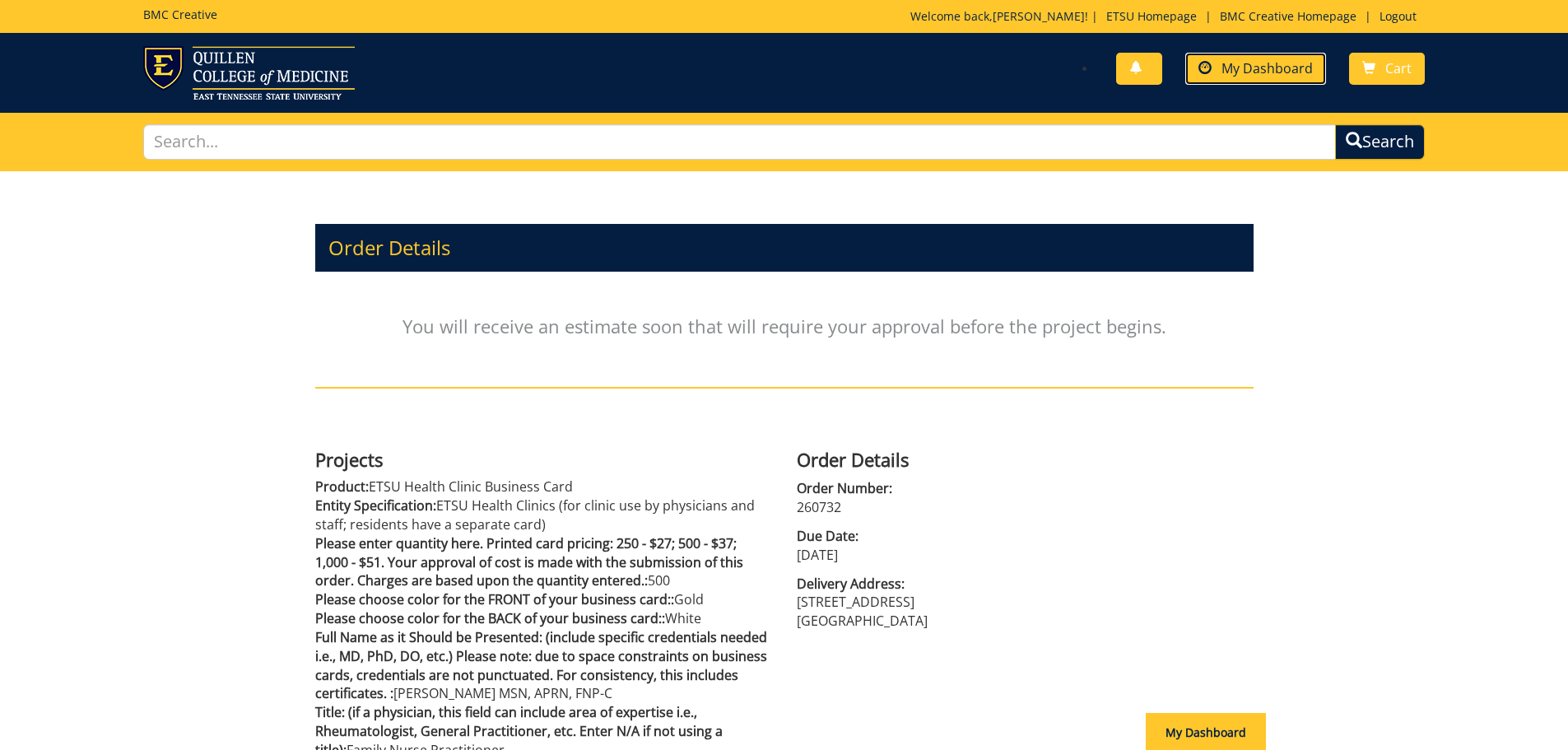
click at [1258, 71] on span "My Dashboard" at bounding box center [1267, 68] width 91 height 18
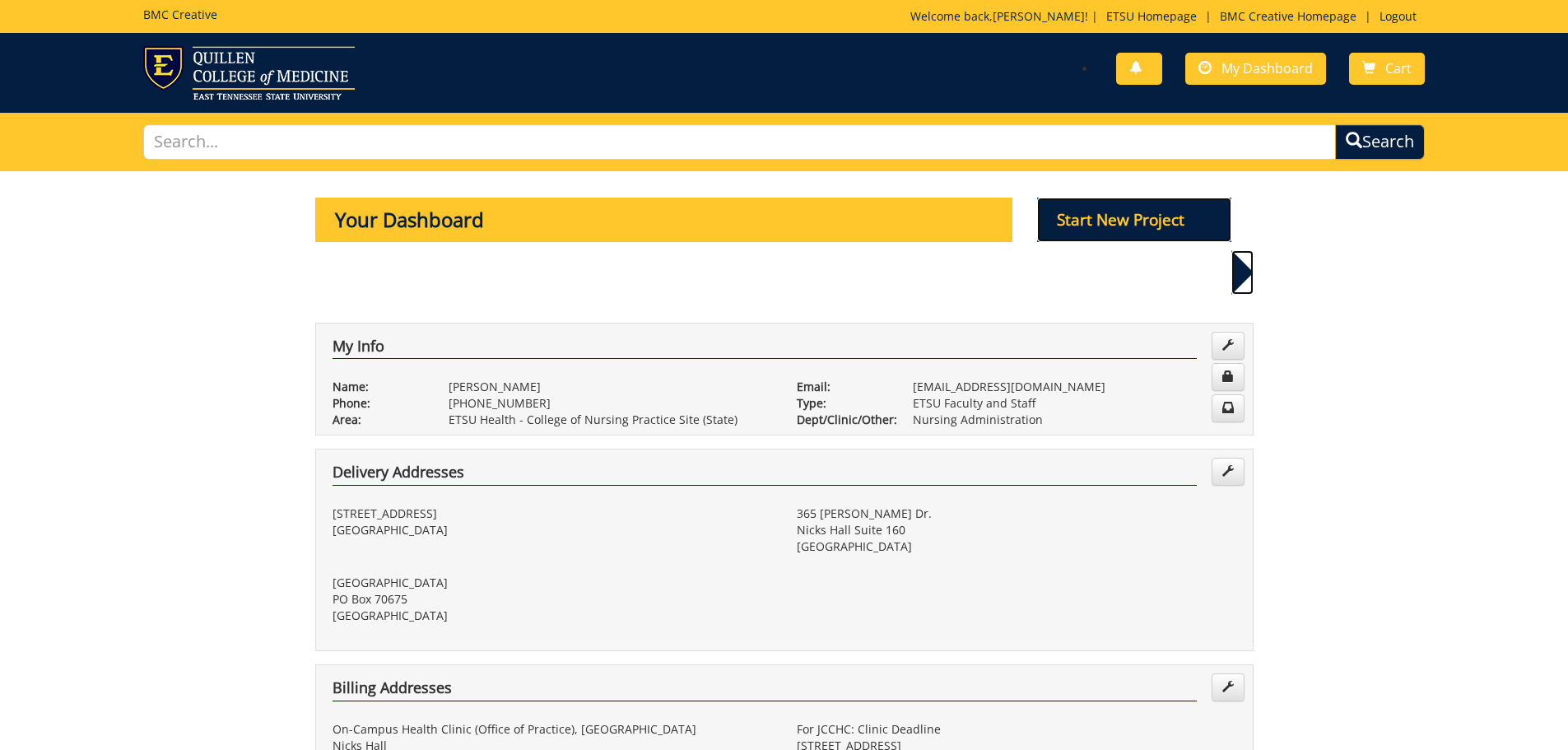
click at [1169, 223] on p "Start New Project" at bounding box center [1135, 220] width 194 height 44
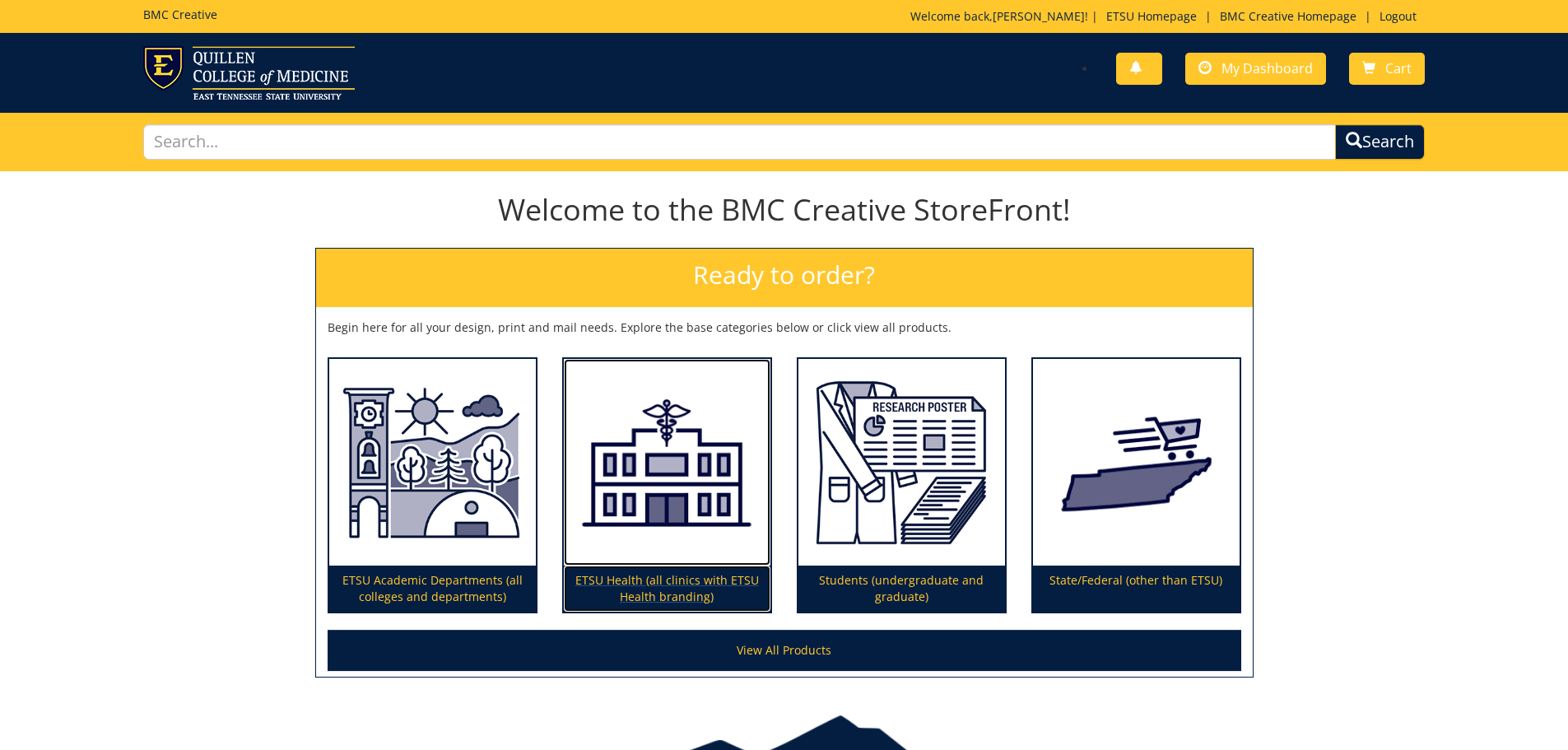
click at [643, 585] on p "ETSU Health (all clinics with ETSU Health branding)" at bounding box center [667, 589] width 207 height 46
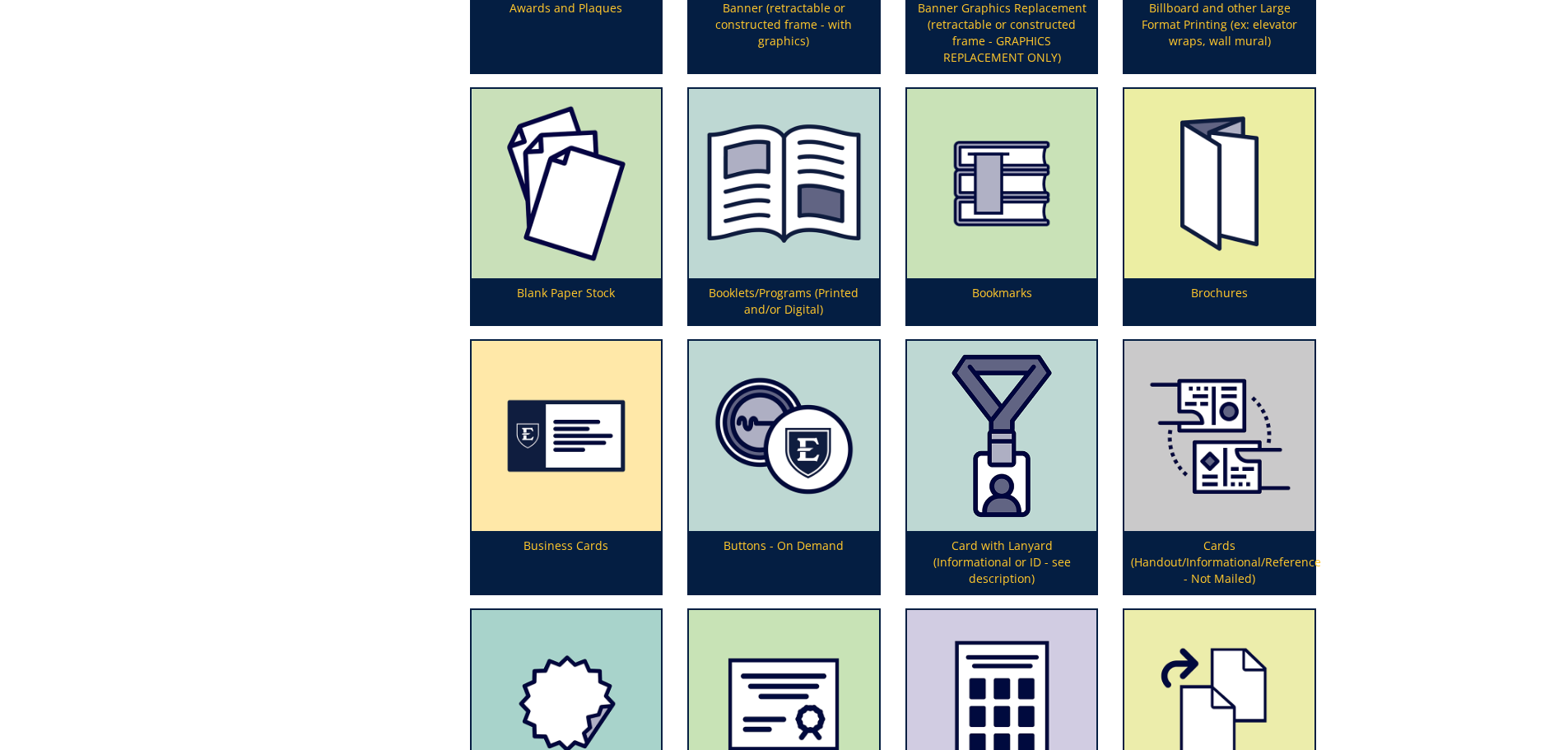
scroll to position [798, 0]
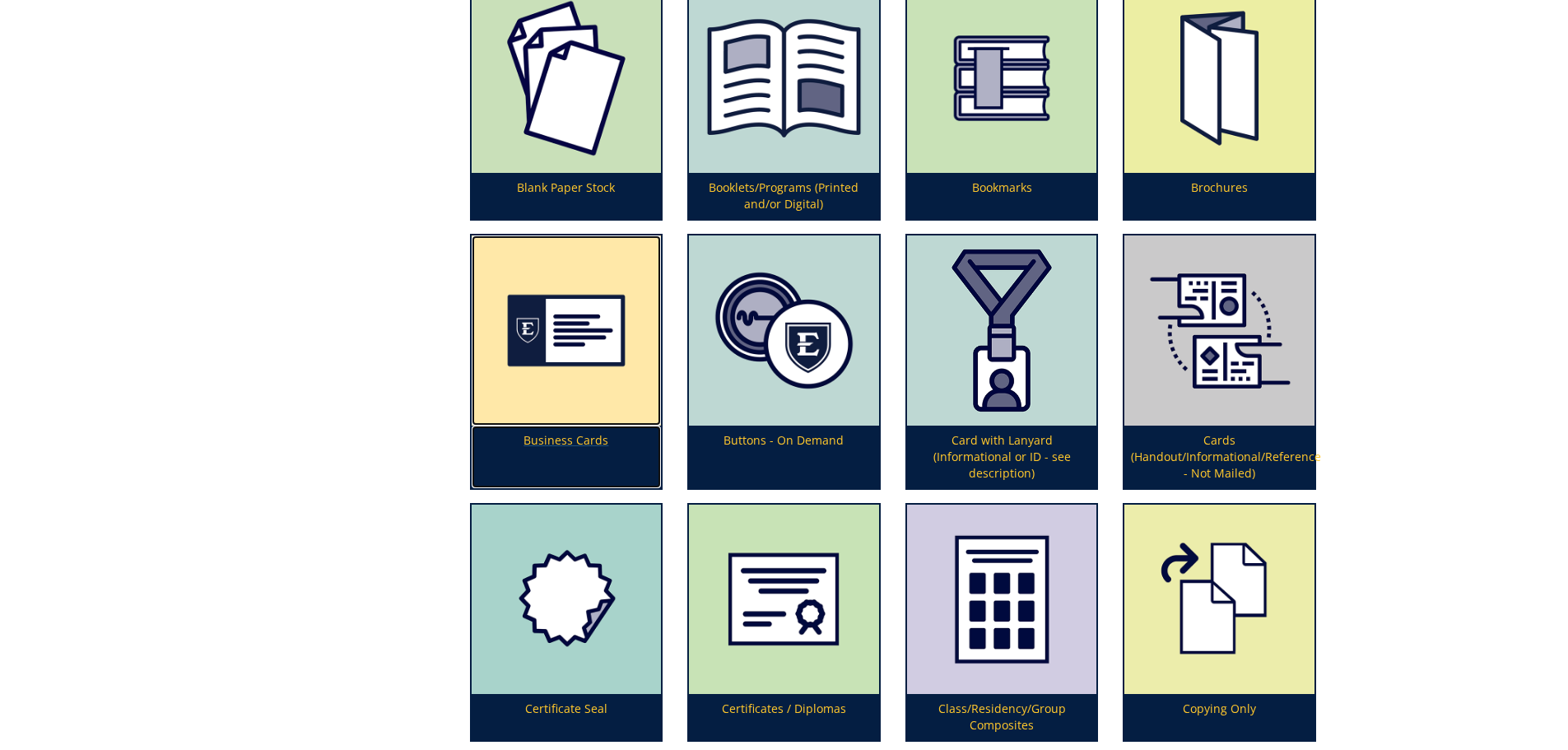
click at [556, 410] on img at bounding box center [567, 331] width 191 height 191
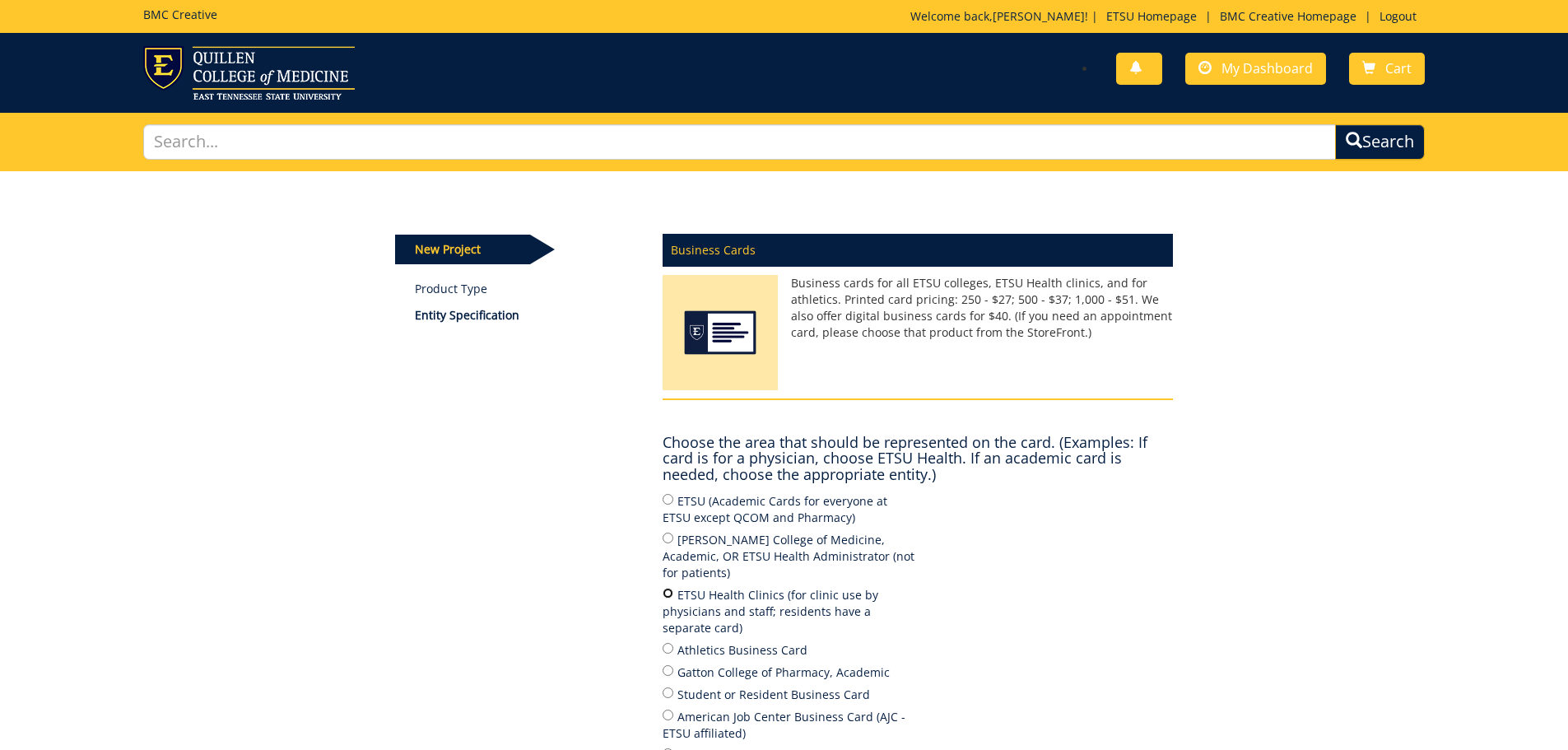
click at [670, 588] on input "ETSU Health Clinics (for clinic use by physicians and staff; residents have a s…" at bounding box center [667, 593] width 11 height 11
radio input "true"
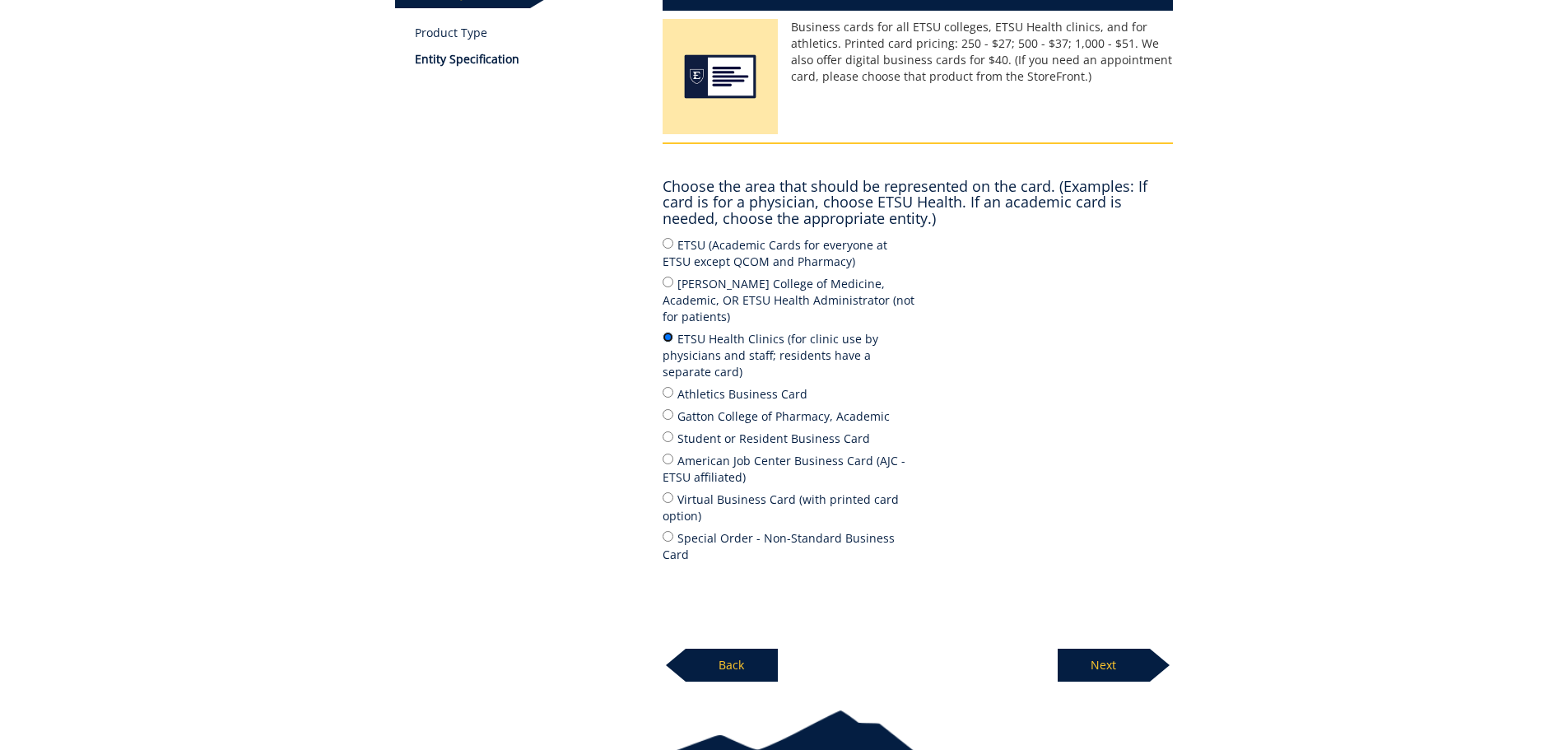
scroll to position [265, 0]
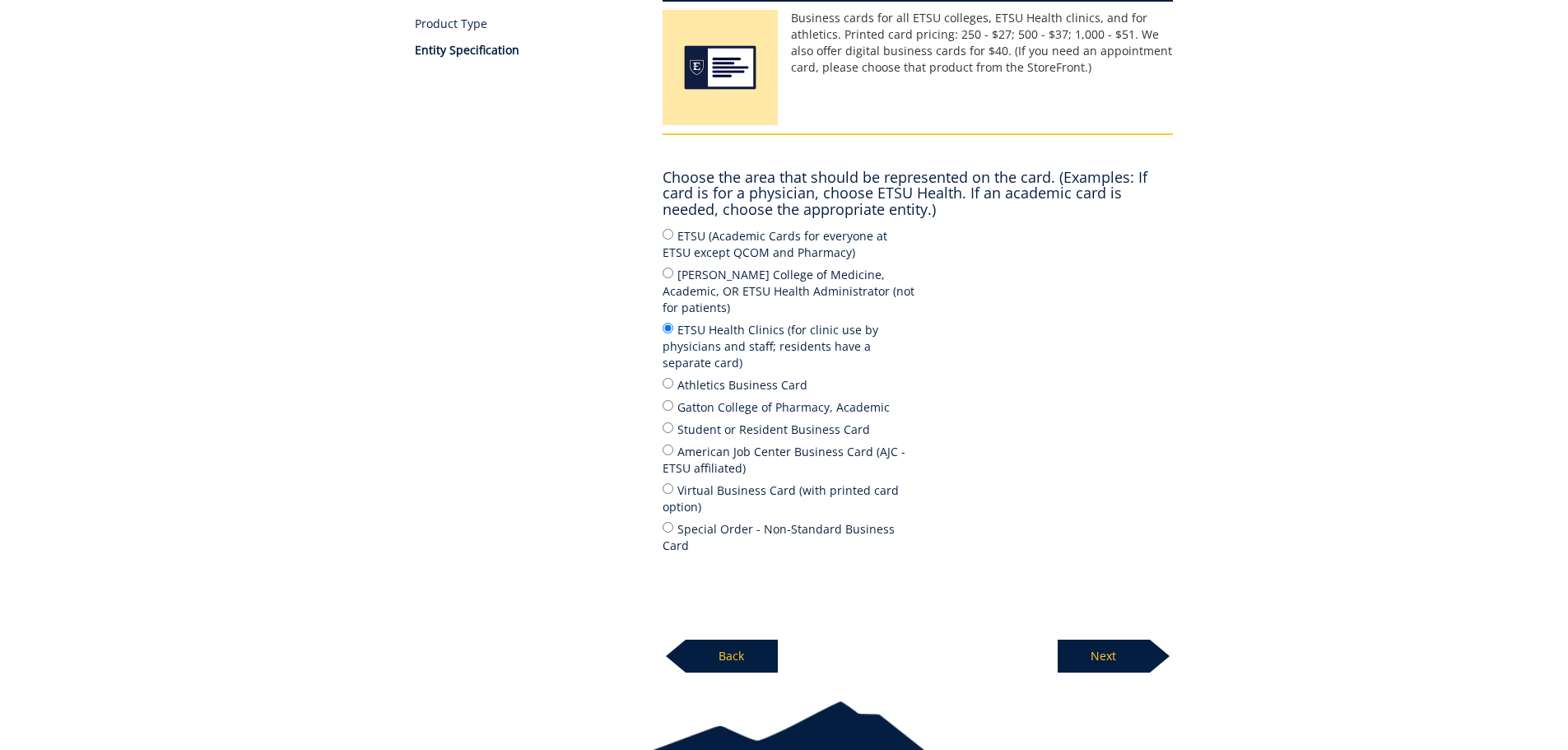
click at [1118, 639] on p "Next" at bounding box center [1104, 656] width 92 height 33
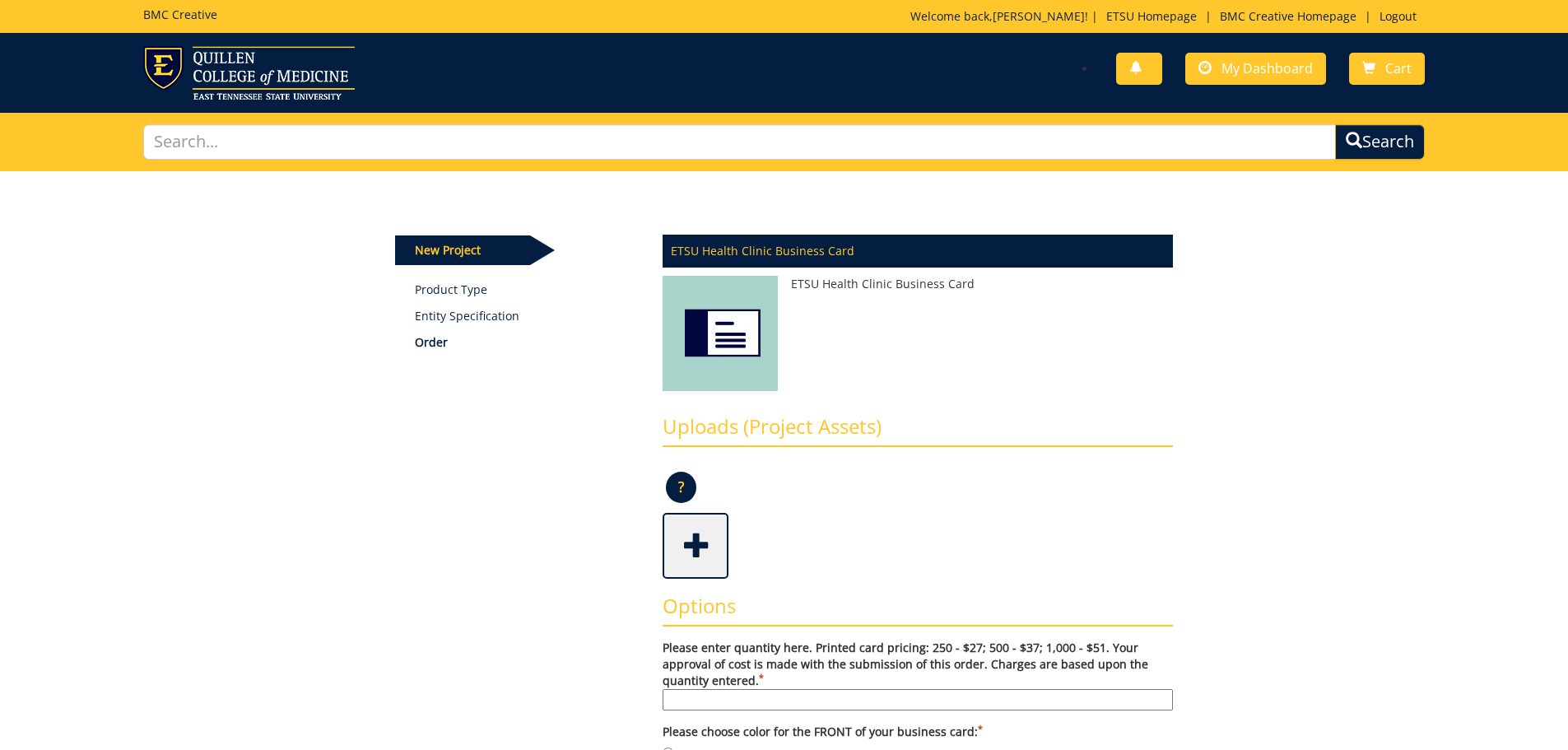
click at [732, 699] on input "Please enter quantity here. Printed card pricing: 250 - $27; 500 - $37; 1,000 -…" at bounding box center [917, 700] width 510 height 21
type input "500"
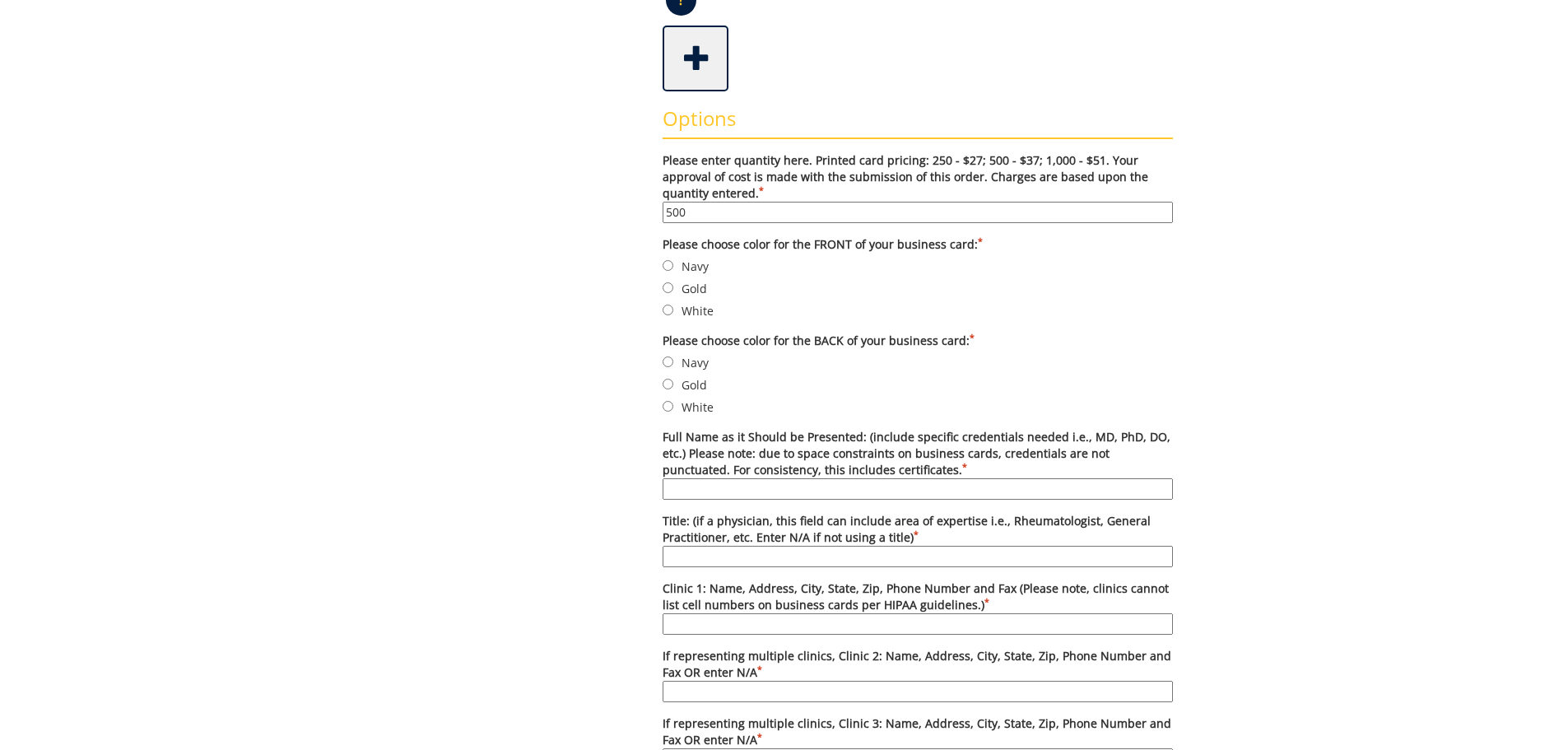
scroll to position [494, 0]
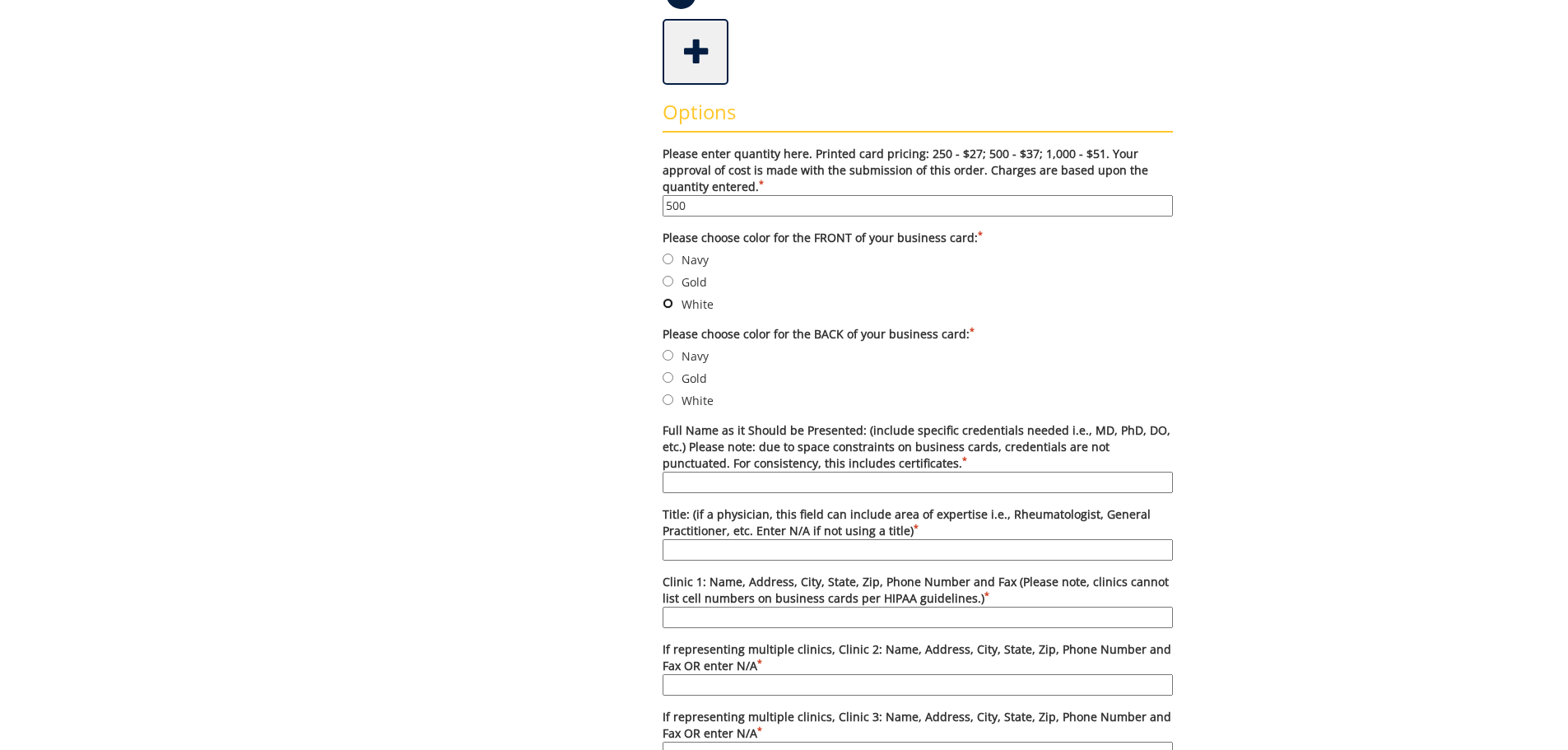
click at [670, 307] on input "White" at bounding box center [667, 303] width 11 height 11
radio input "true"
click at [669, 398] on input "White" at bounding box center [667, 400] width 11 height 11
radio input "true"
click at [682, 474] on input "Full Name as it Should be Presented: (include specific credentials needed i.e.,…" at bounding box center [917, 482] width 510 height 21
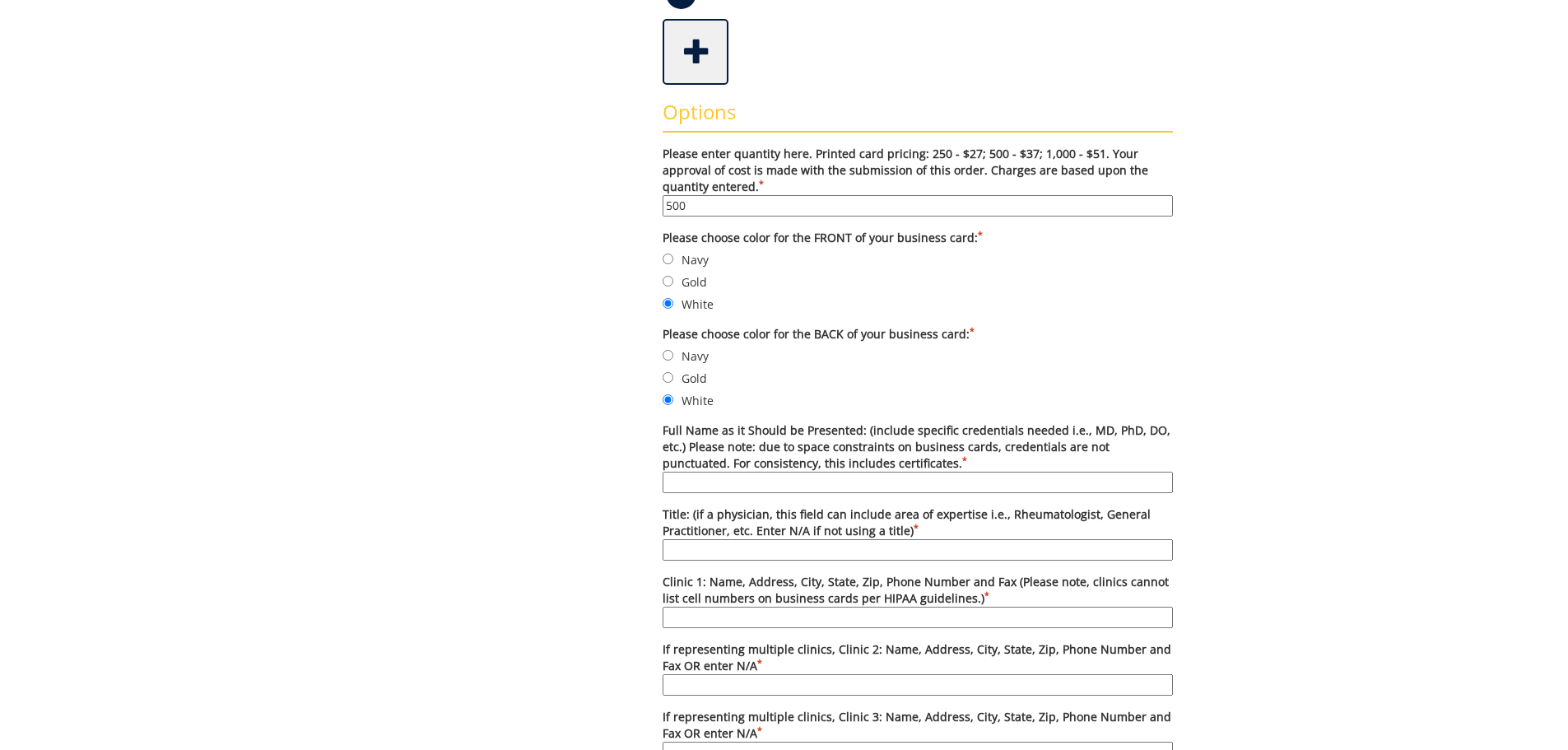
paste input "Renee Barlow, DNP, FNP-C"
type input "Renee Barlow, DNP, FNP-C"
click at [707, 547] on input "Title: (if a physician, this field can include area of expertise i.e., Rheumato…" at bounding box center [917, 550] width 510 height 21
type input "Family Nurse Practitioner"
click at [739, 615] on input "Clinic 1: Name, Address, City, State, Zip, Phone Number and Fax (Please note, c…" at bounding box center [917, 617] width 510 height 21
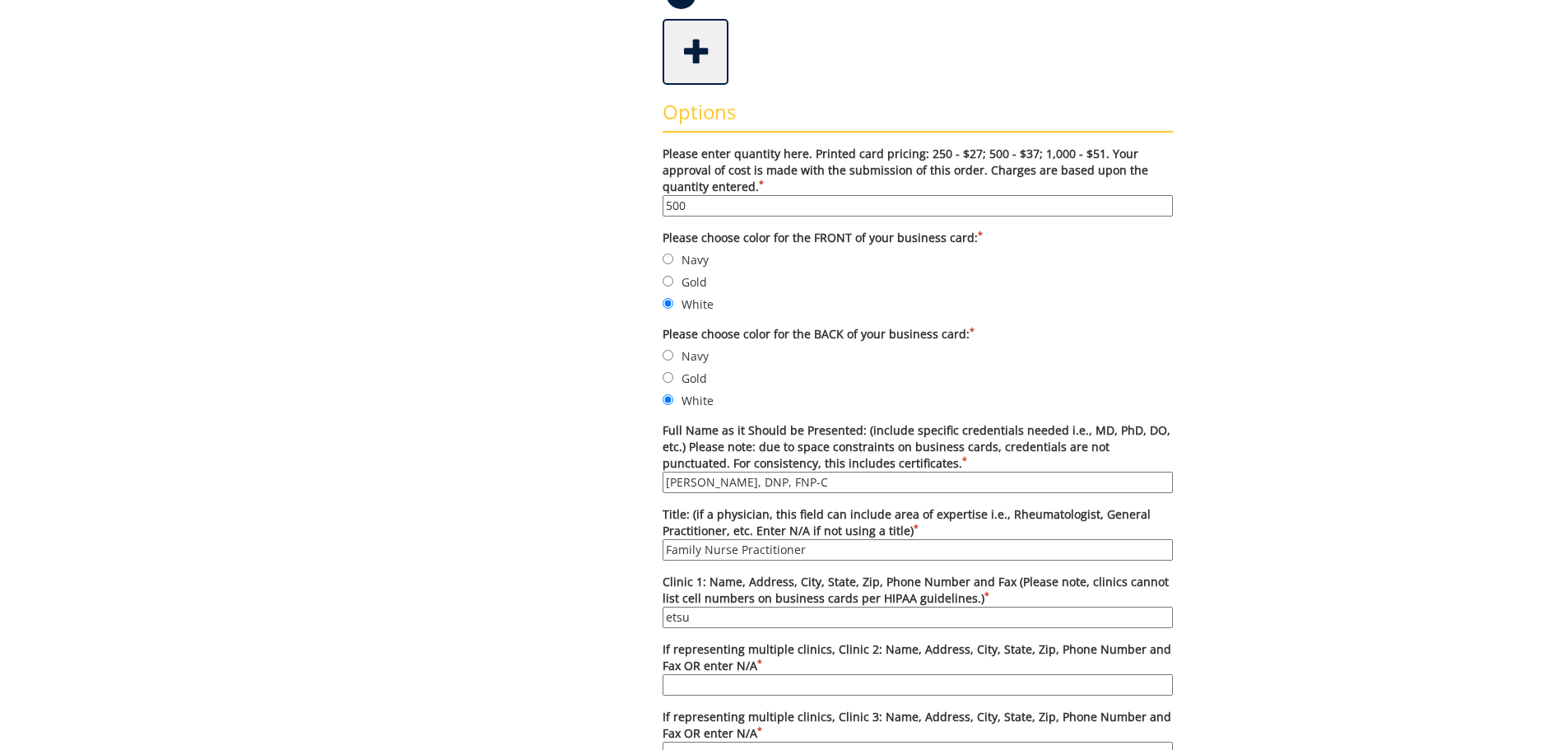
type input "ETSU Health Johnson City Community Health Center, 2151 Century Lane, Johnson Ci…"
click at [747, 683] on input "If representing multiple clinics, Clinic 2: Name, Address, City, State, Zip, Ph…" at bounding box center [917, 685] width 510 height 21
type input "n/a"
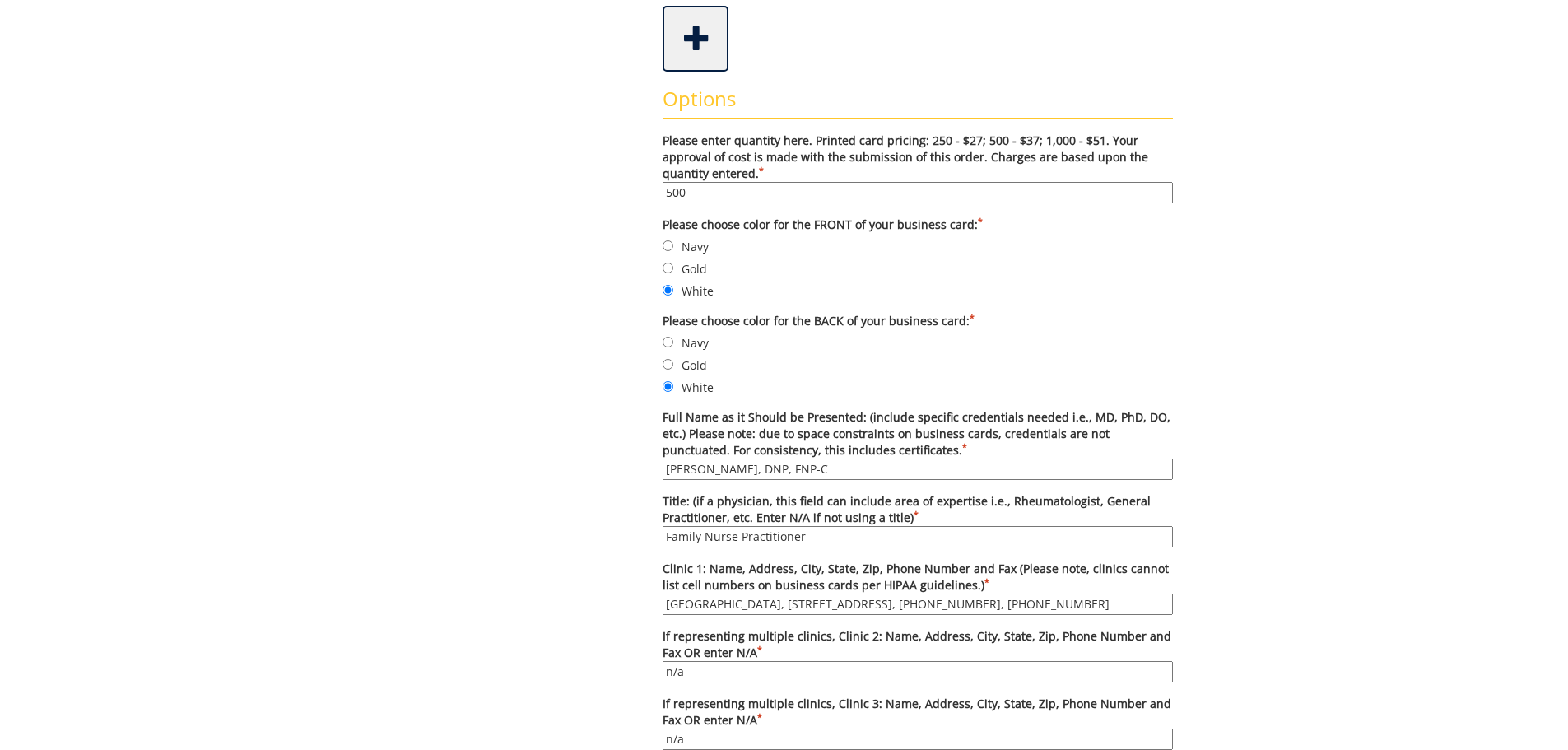
type input "n/a"
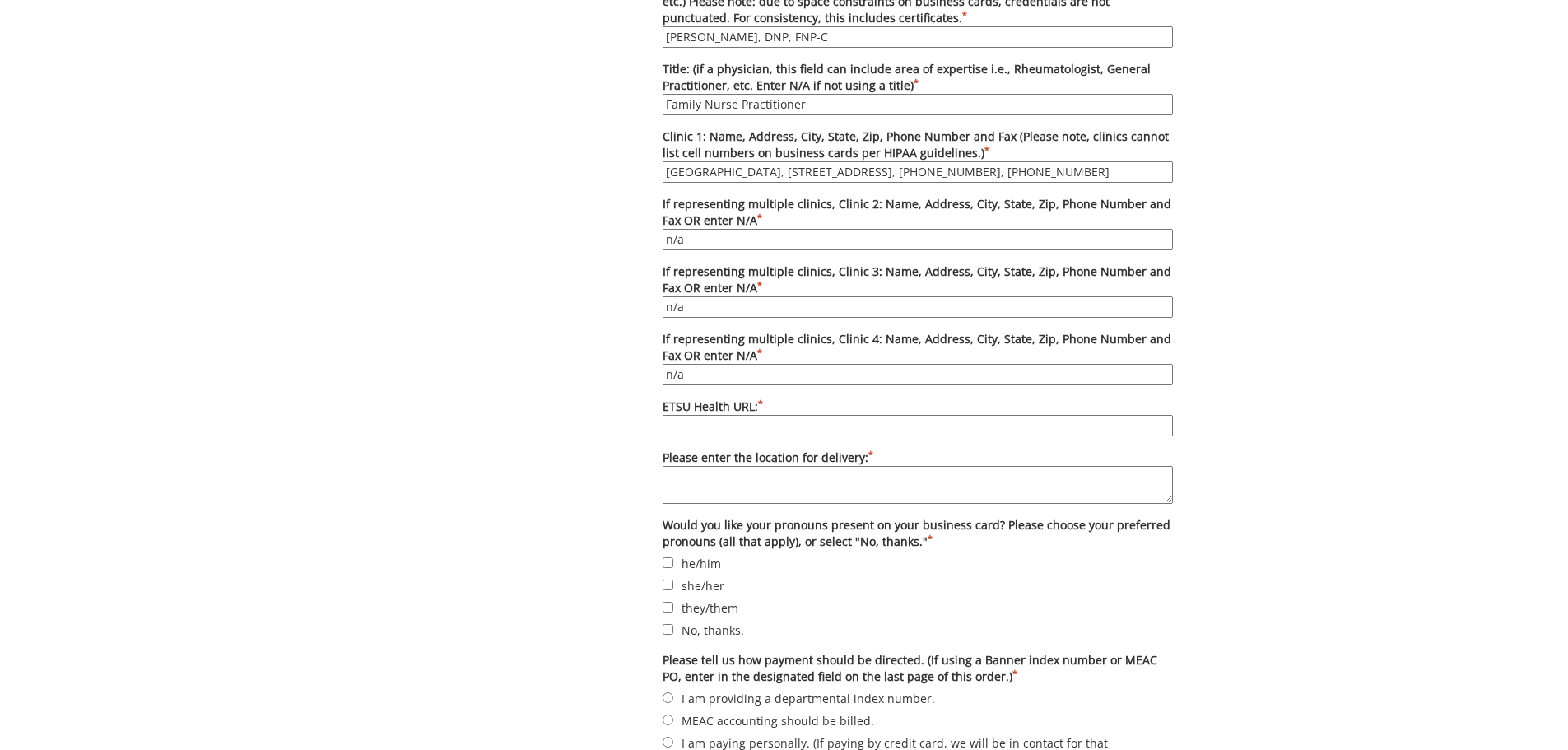
type input "n/a"
paste input "[URL][DOMAIN_NAME]"
type input "https://www.etsuhealth.org/locations/jc-communityhealthcenter.php"
click at [705, 480] on textarea "Please enter the location for delivery: *" at bounding box center [917, 484] width 510 height 38
type textarea "JCCHC"
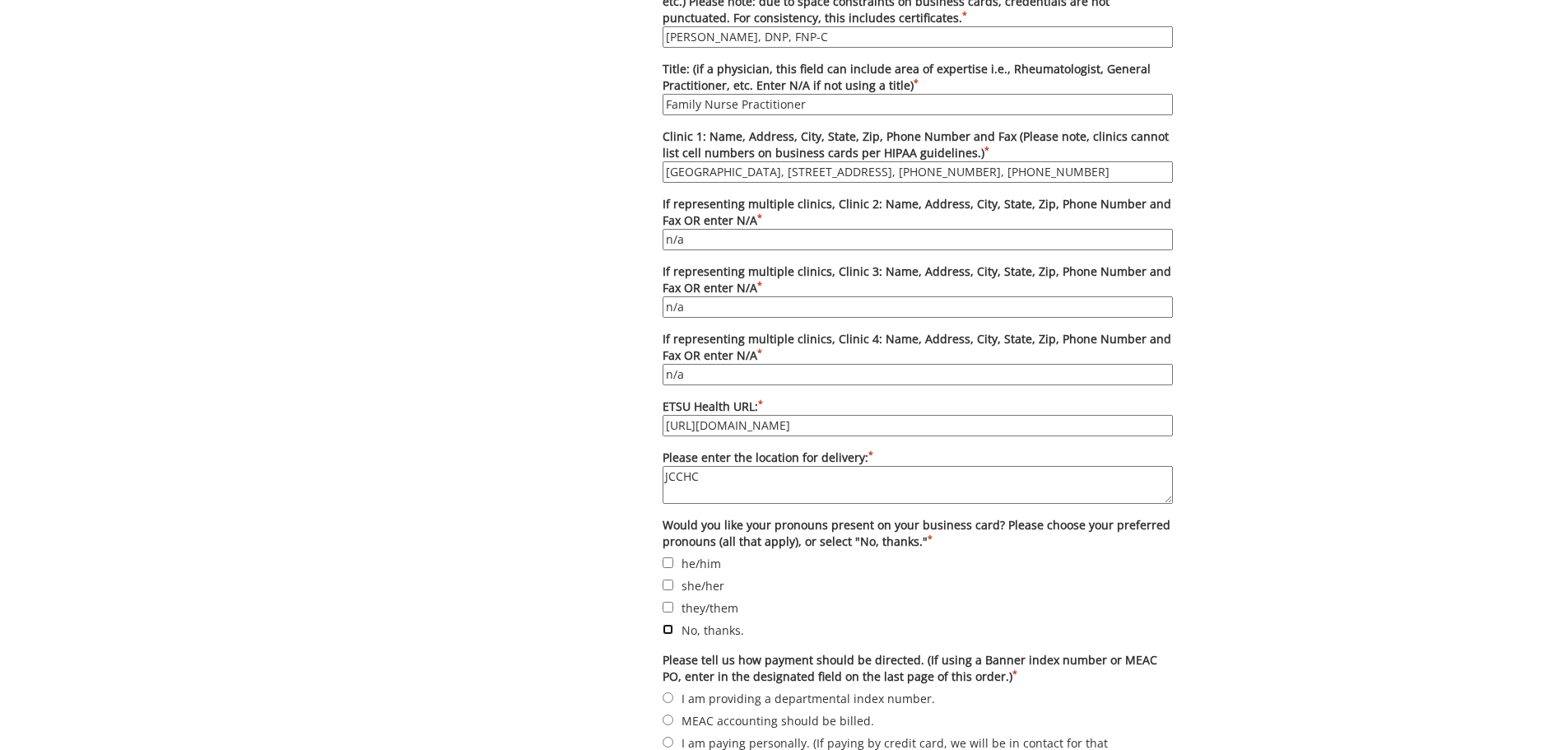
click at [673, 634] on input "No, thanks." at bounding box center [667, 629] width 11 height 11
checkbox input "true"
click at [672, 698] on input "I am providing a departmental index number." at bounding box center [667, 697] width 11 height 11
radio input "true"
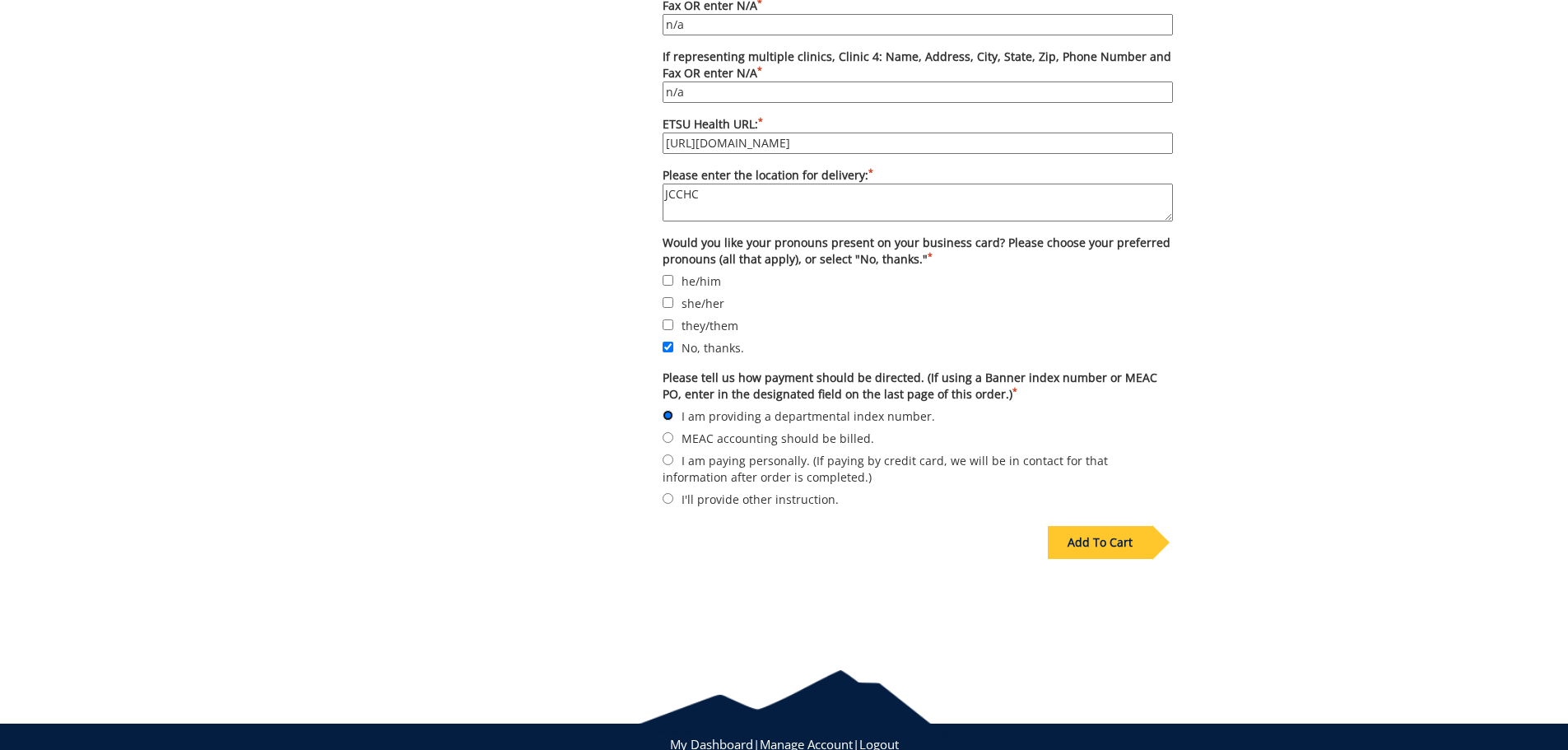
scroll to position [1273, 0]
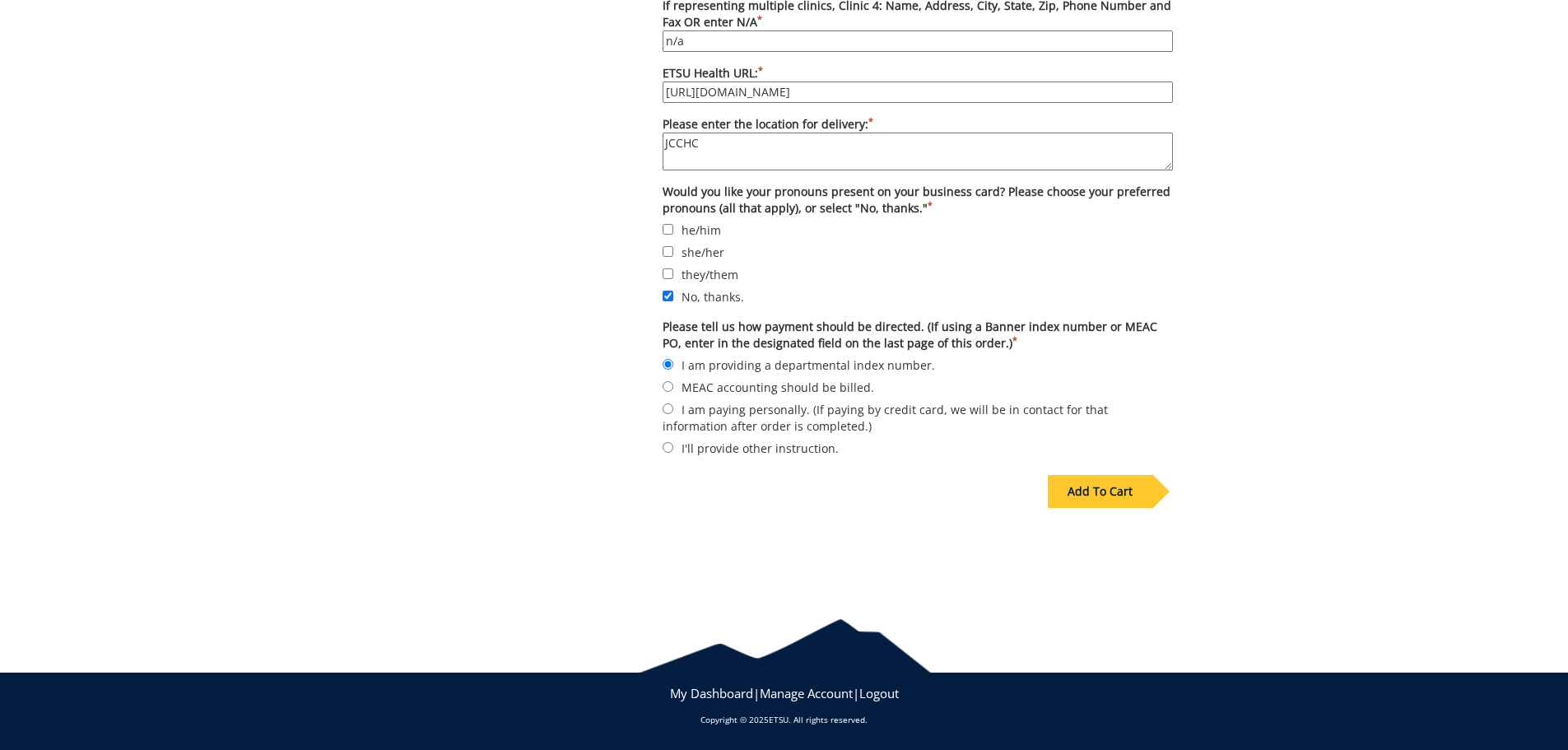
click at [1078, 498] on div "Add To Cart" at bounding box center [1100, 491] width 105 height 33
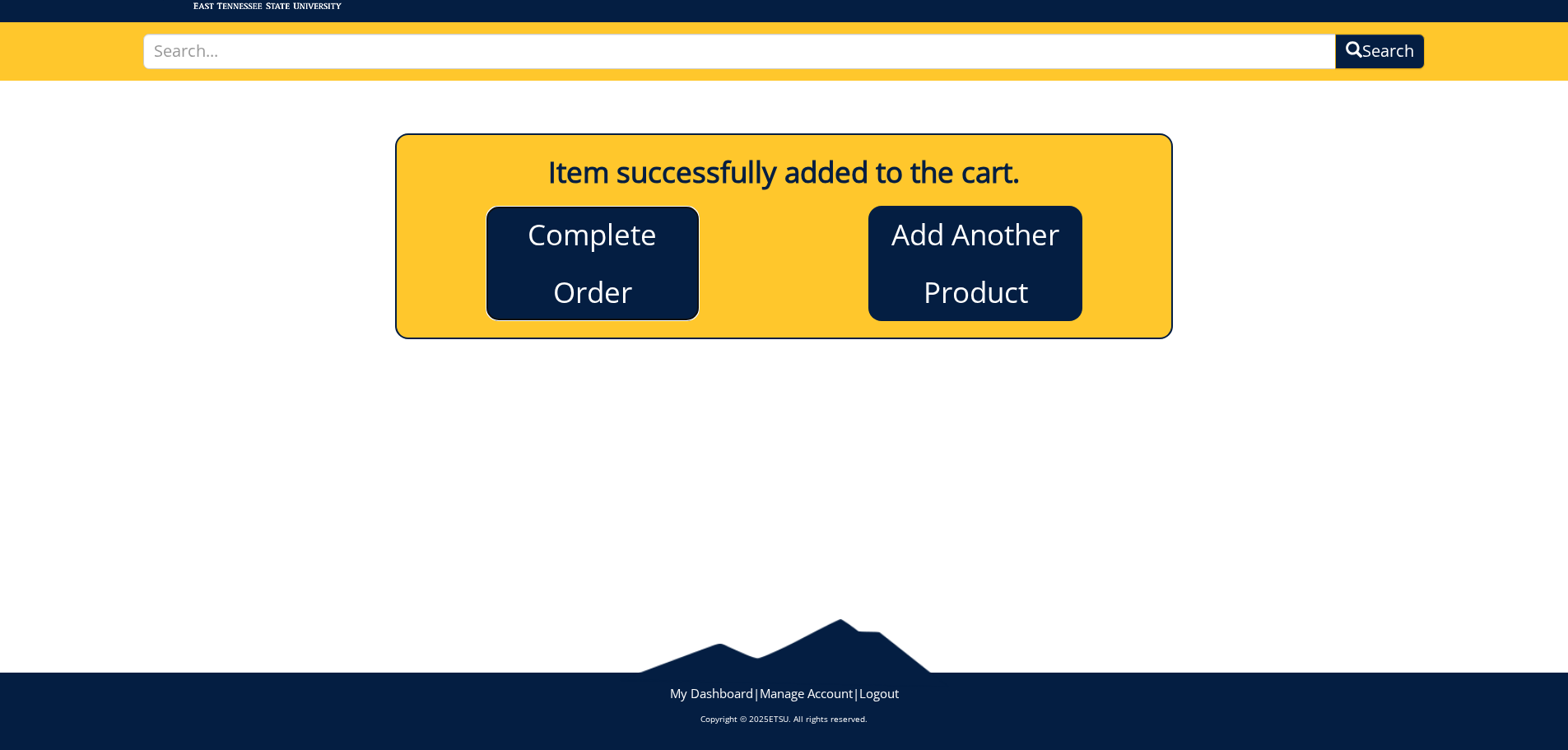
click at [645, 264] on link "Complete Order" at bounding box center [593, 264] width 214 height 116
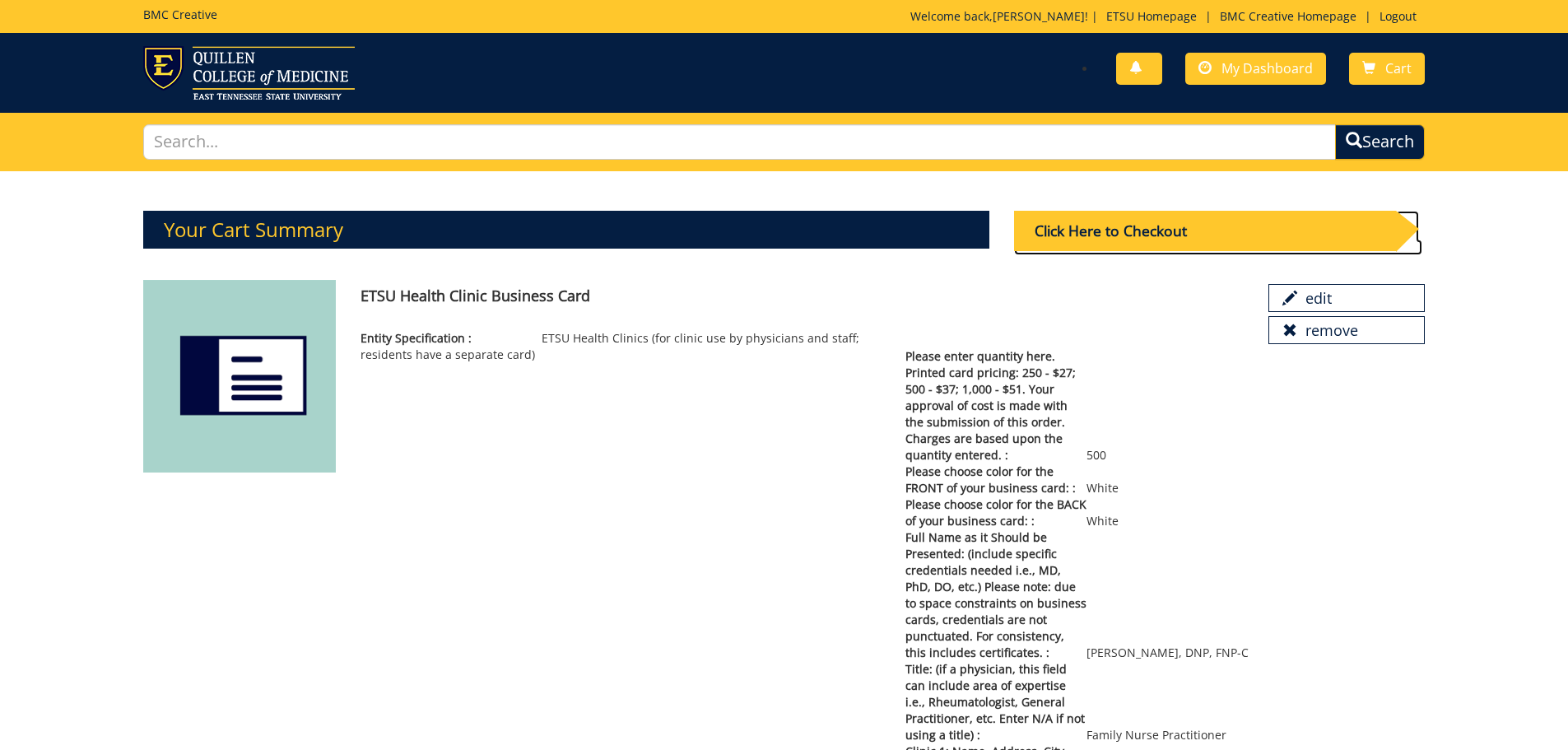
click at [1143, 236] on div "Click Here to Checkout" at bounding box center [1205, 231] width 382 height 40
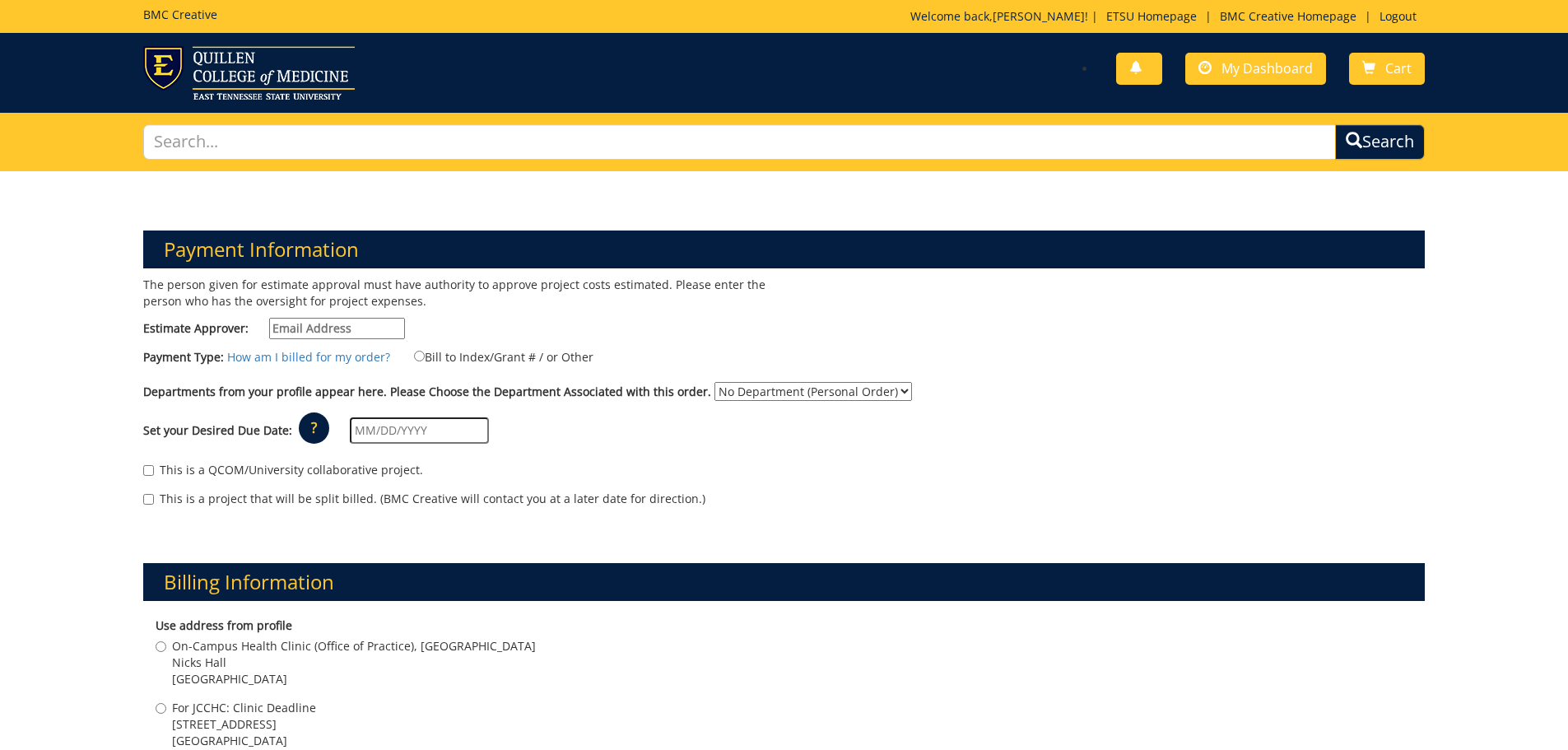
click at [291, 329] on input "Estimate Approver:" at bounding box center [337, 328] width 136 height 21
type input "smithvm1@etsu.edu"
type input "2151 Century Lane"
type input "Johnson City"
type input "37604"
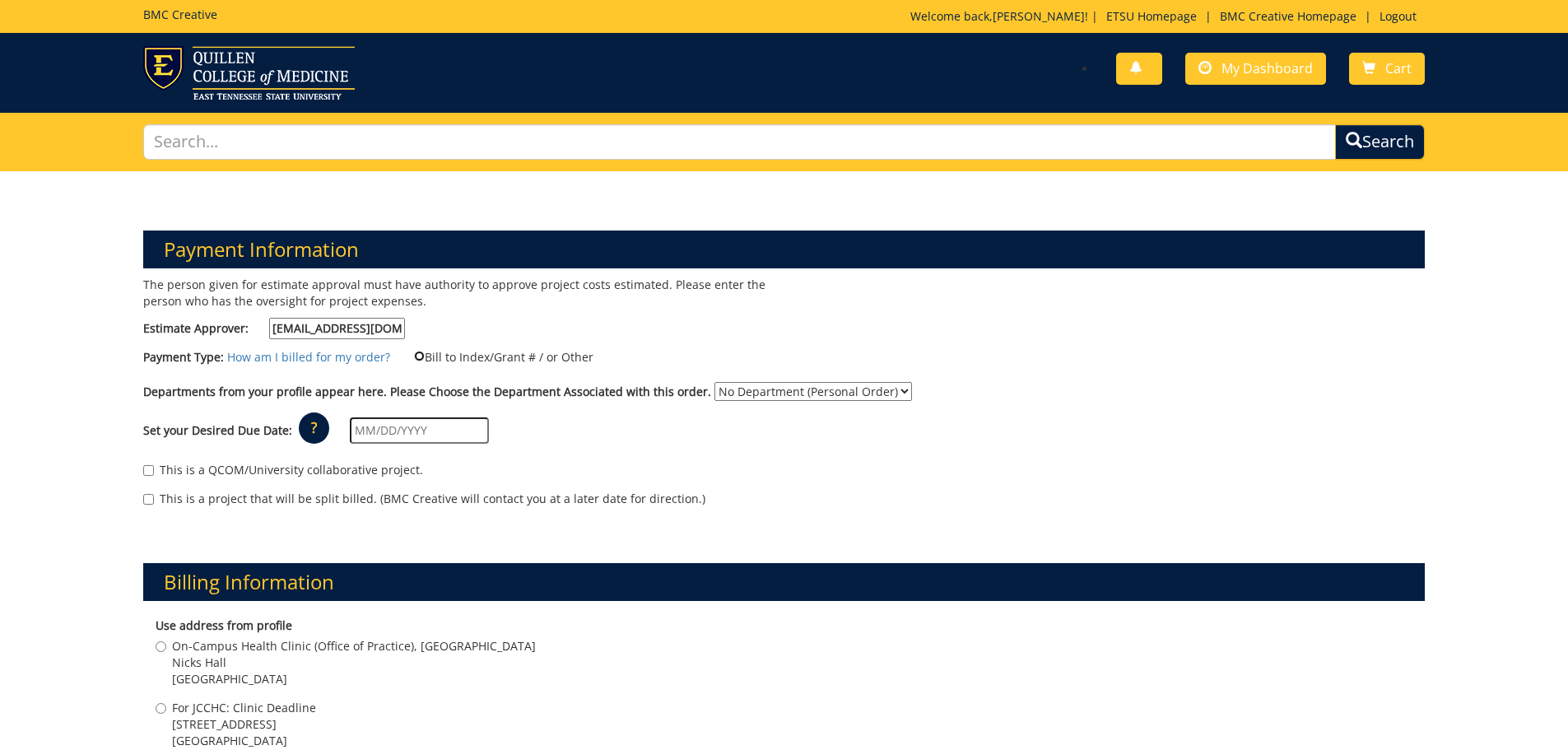
click at [414, 356] on input "Bill to Index/Grant # / or Other" at bounding box center [419, 355] width 11 height 11
radio input "true"
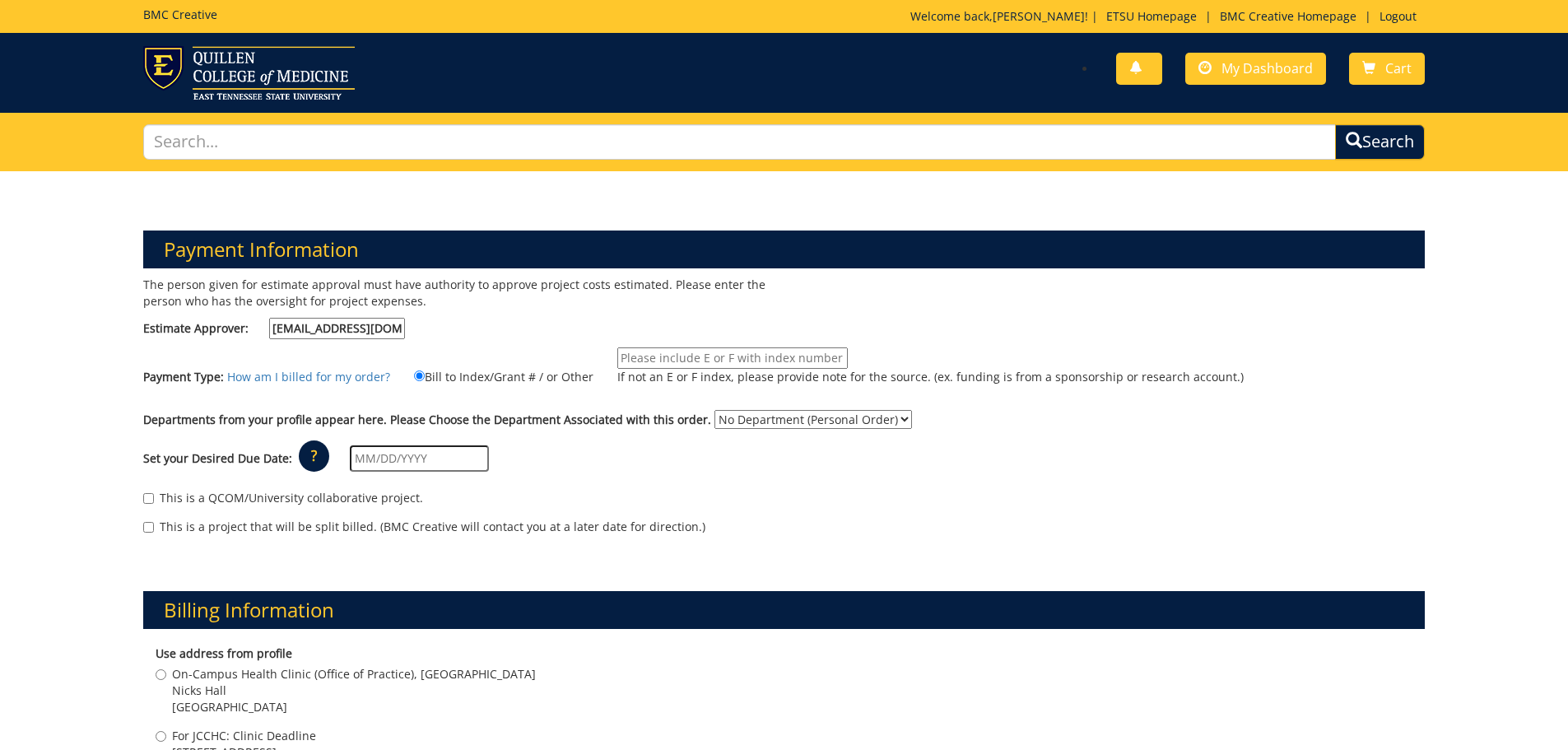
click at [639, 361] on input "If not an E or F index, please provide note for the source. (ex. funding is fro…" at bounding box center [732, 358] width 230 height 21
type input "10-66500-390014-125-74110-300-999-999-999"
click at [758, 419] on select "No Department (Personal Order) Nursing Administration" at bounding box center [812, 420] width 197 height 19
select select "126"
click at [714, 410] on select "No Department (Personal Order) Nursing Administration" at bounding box center [812, 420] width 197 height 19
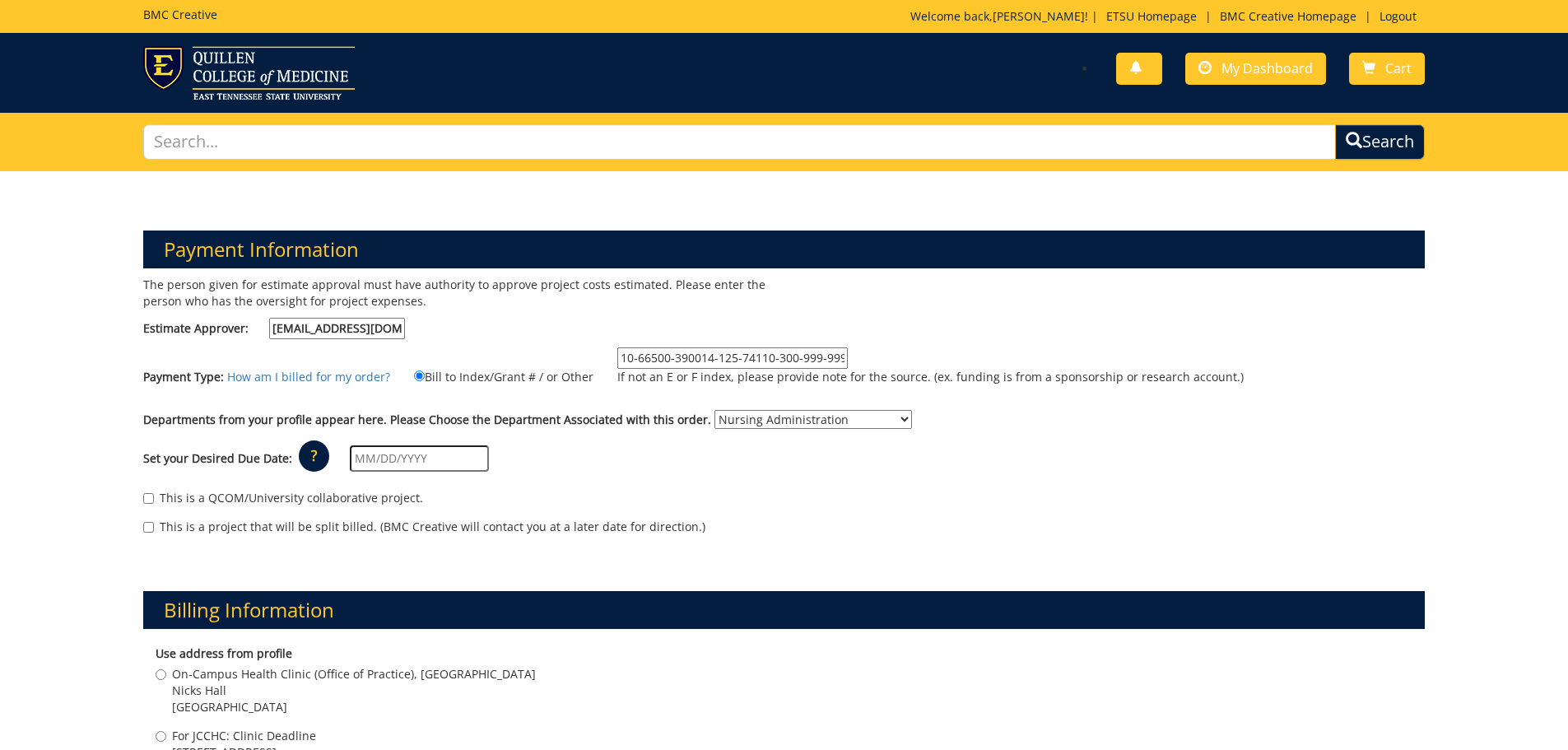
click at [450, 462] on input "text" at bounding box center [419, 458] width 140 height 26
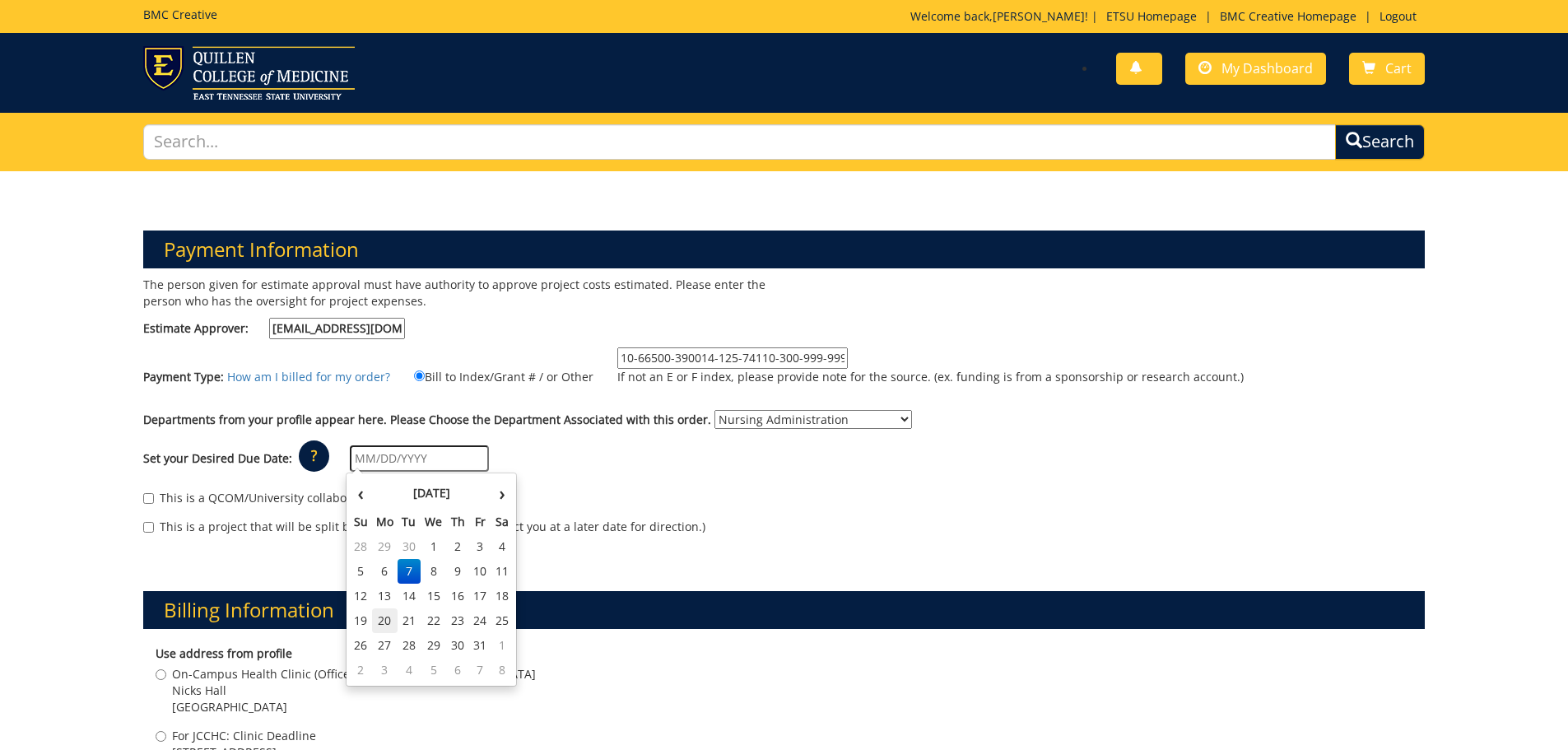
click at [381, 629] on td "20" at bounding box center [385, 621] width 26 height 25
type input "10/20/2025"
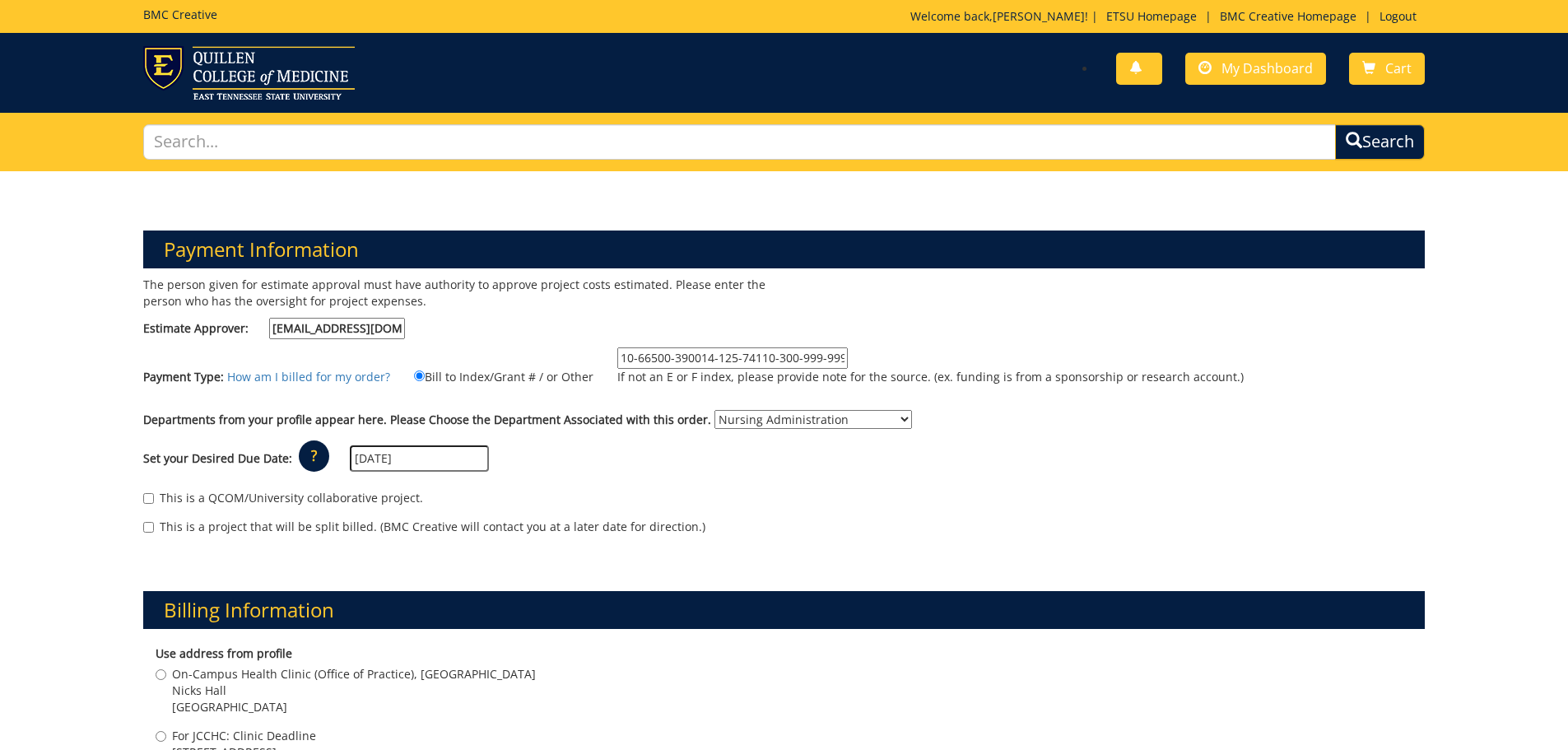
click at [228, 740] on span "For JCCHC: Clinic Deadline" at bounding box center [244, 736] width 144 height 16
click at [167, 740] on input "For JCCHC: Clinic Deadline 2151 Century Lane Johnson City , TN 37601" at bounding box center [161, 736] width 11 height 11
radio input "true"
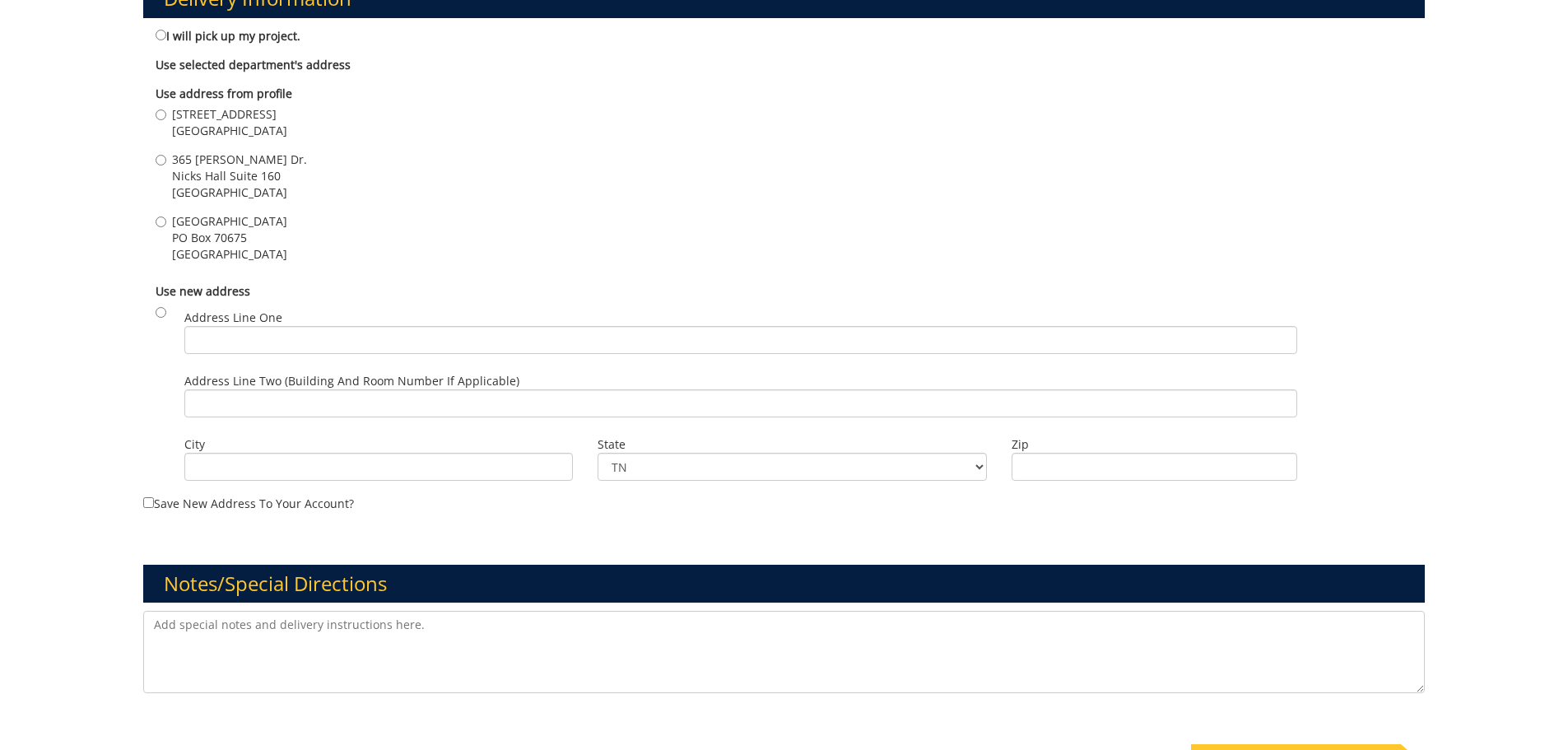
scroll to position [1164, 0]
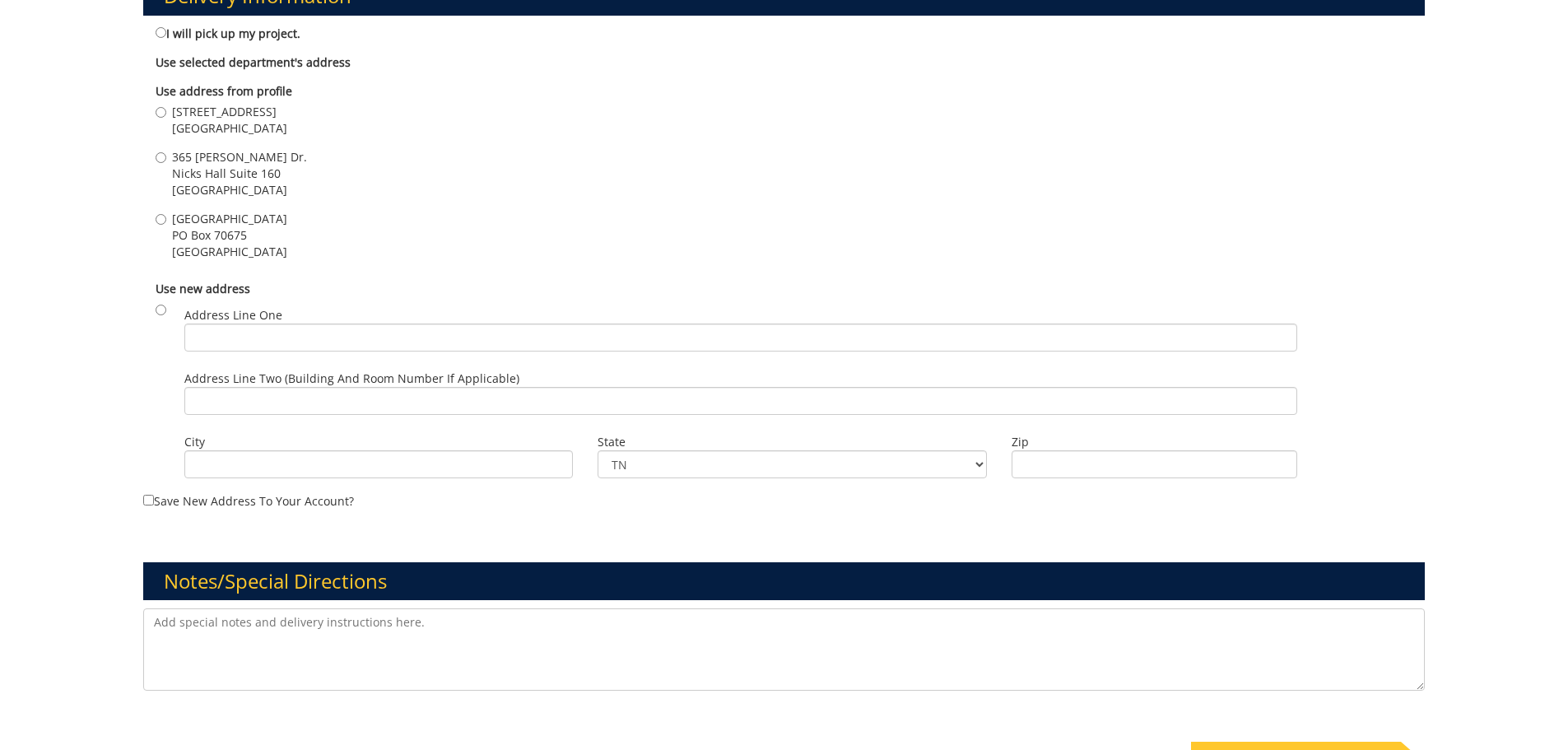
click at [202, 111] on span "[STREET_ADDRESS]" at bounding box center [230, 112] width 116 height 16
click at [167, 111] on input "[STREET_ADDRESS]" at bounding box center [161, 112] width 11 height 11
radio input "true"
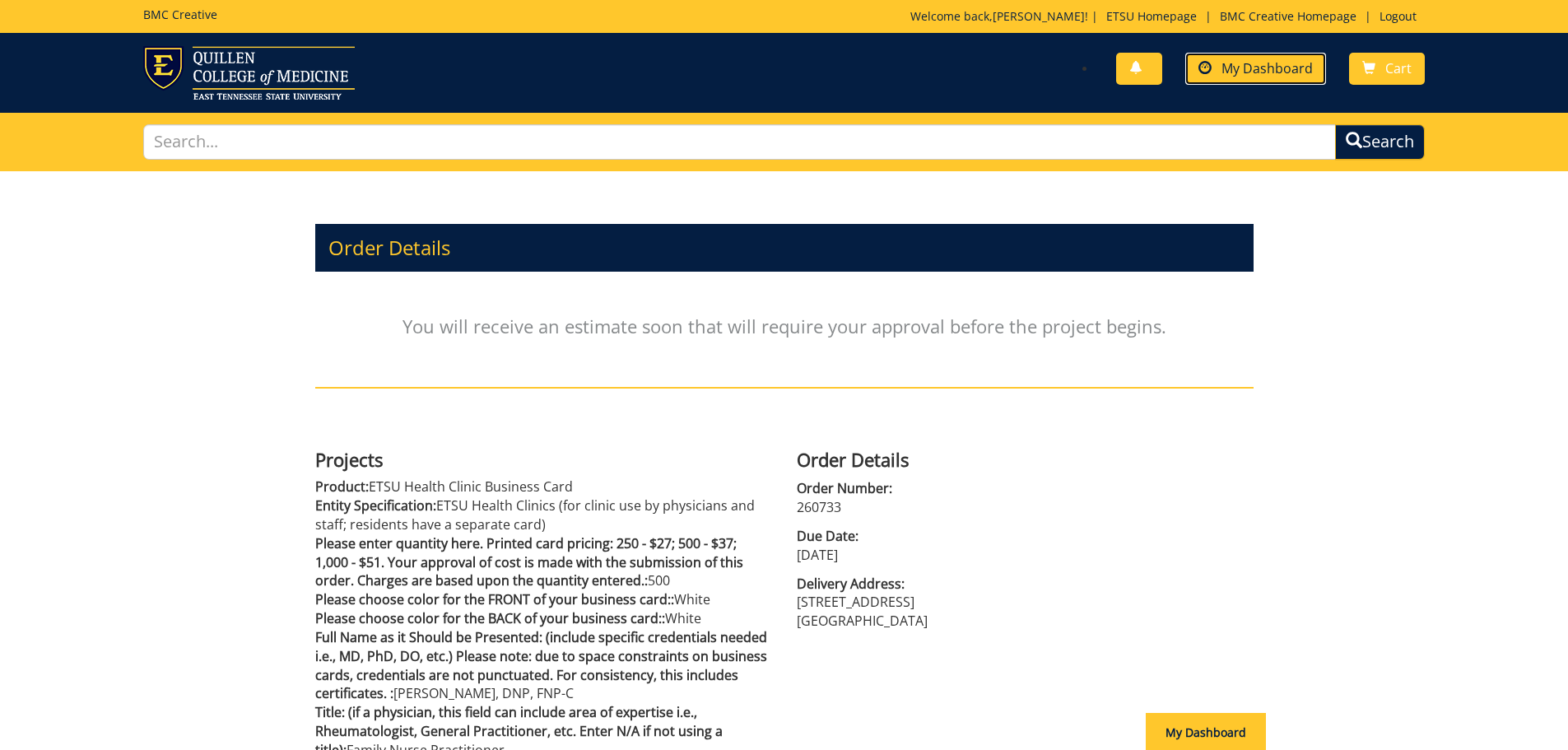
click at [1276, 71] on span "My Dashboard" at bounding box center [1267, 68] width 91 height 18
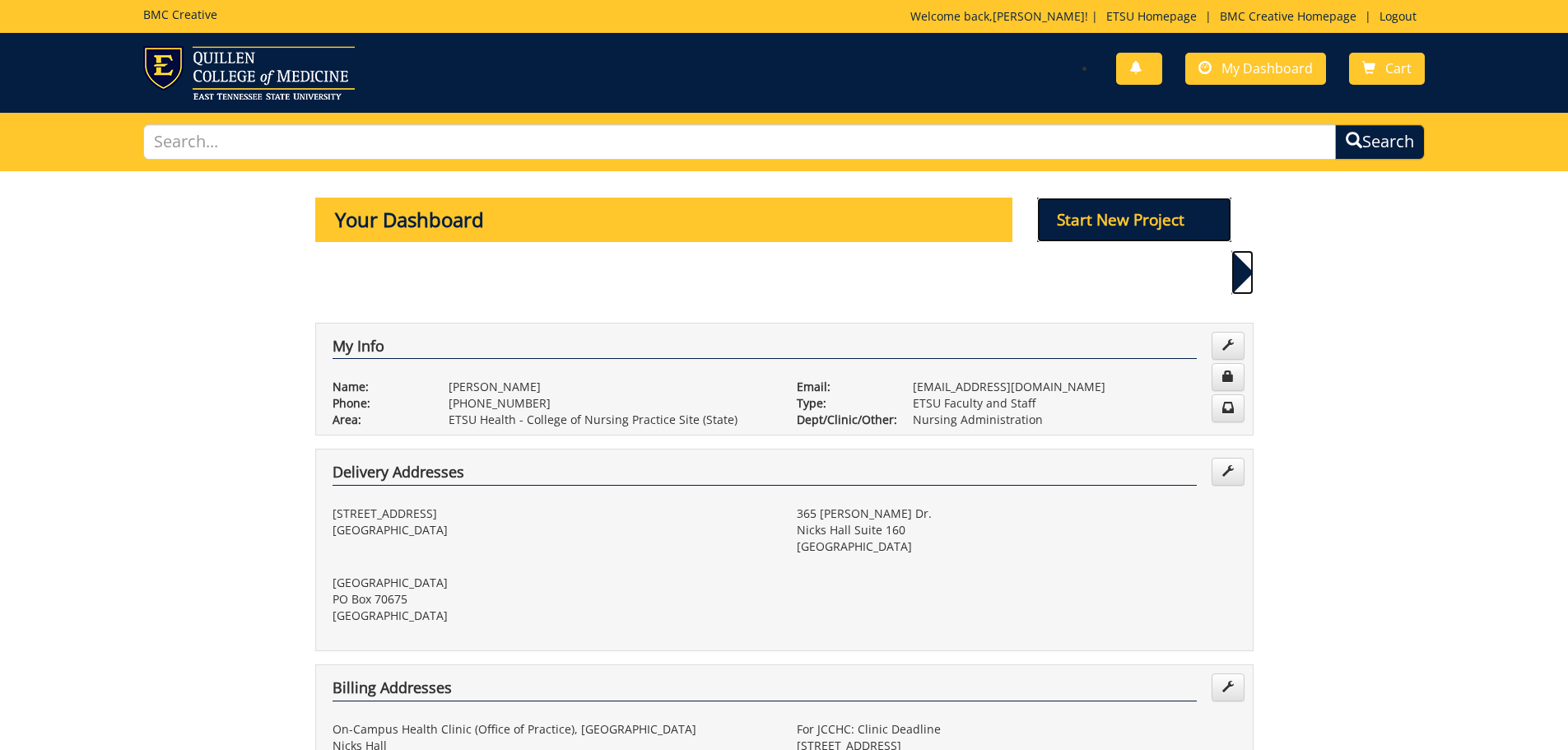
click at [1101, 216] on p "Start New Project" at bounding box center [1135, 220] width 194 height 44
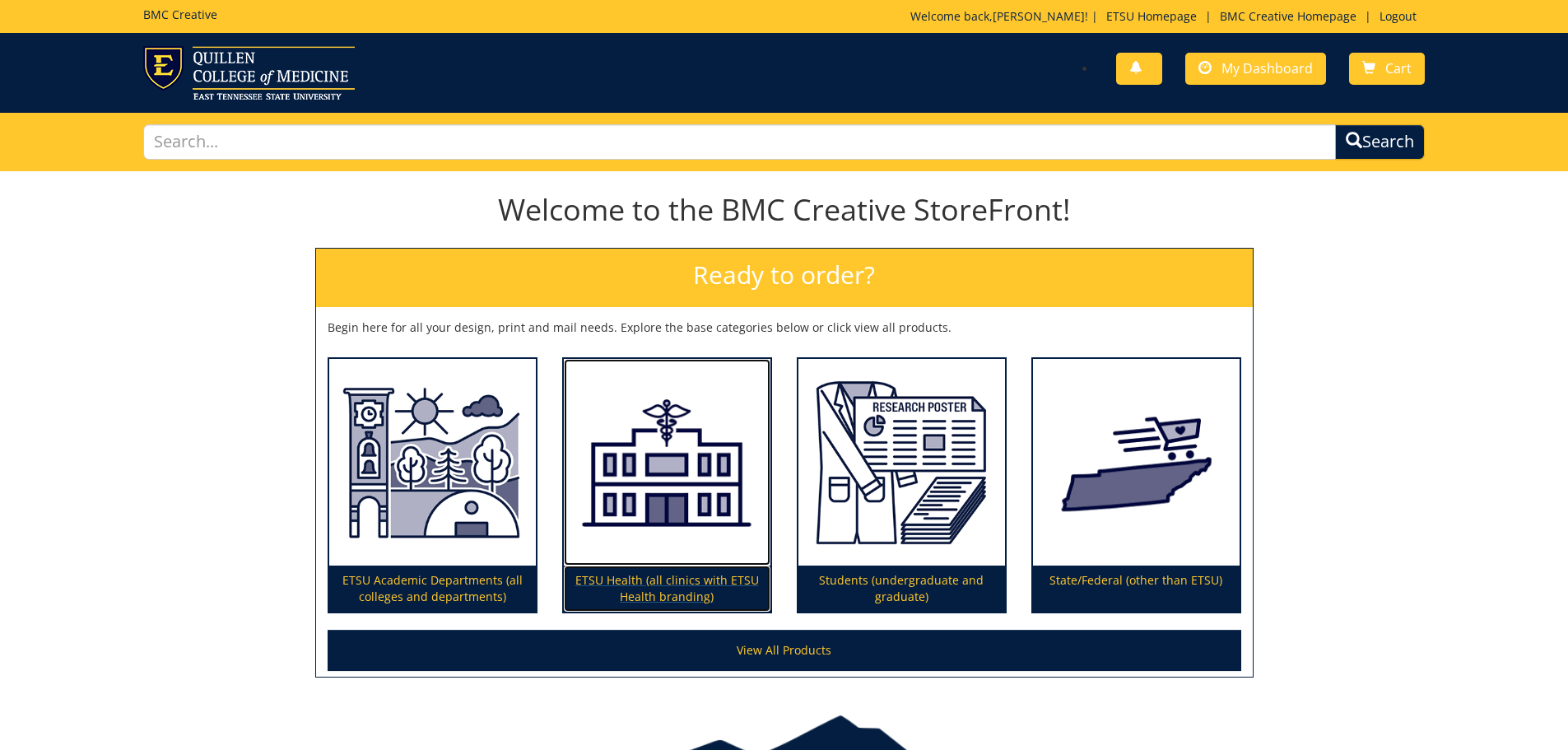
click at [647, 577] on p "ETSU Health (all clinics with ETSU Health branding)" at bounding box center [667, 589] width 207 height 46
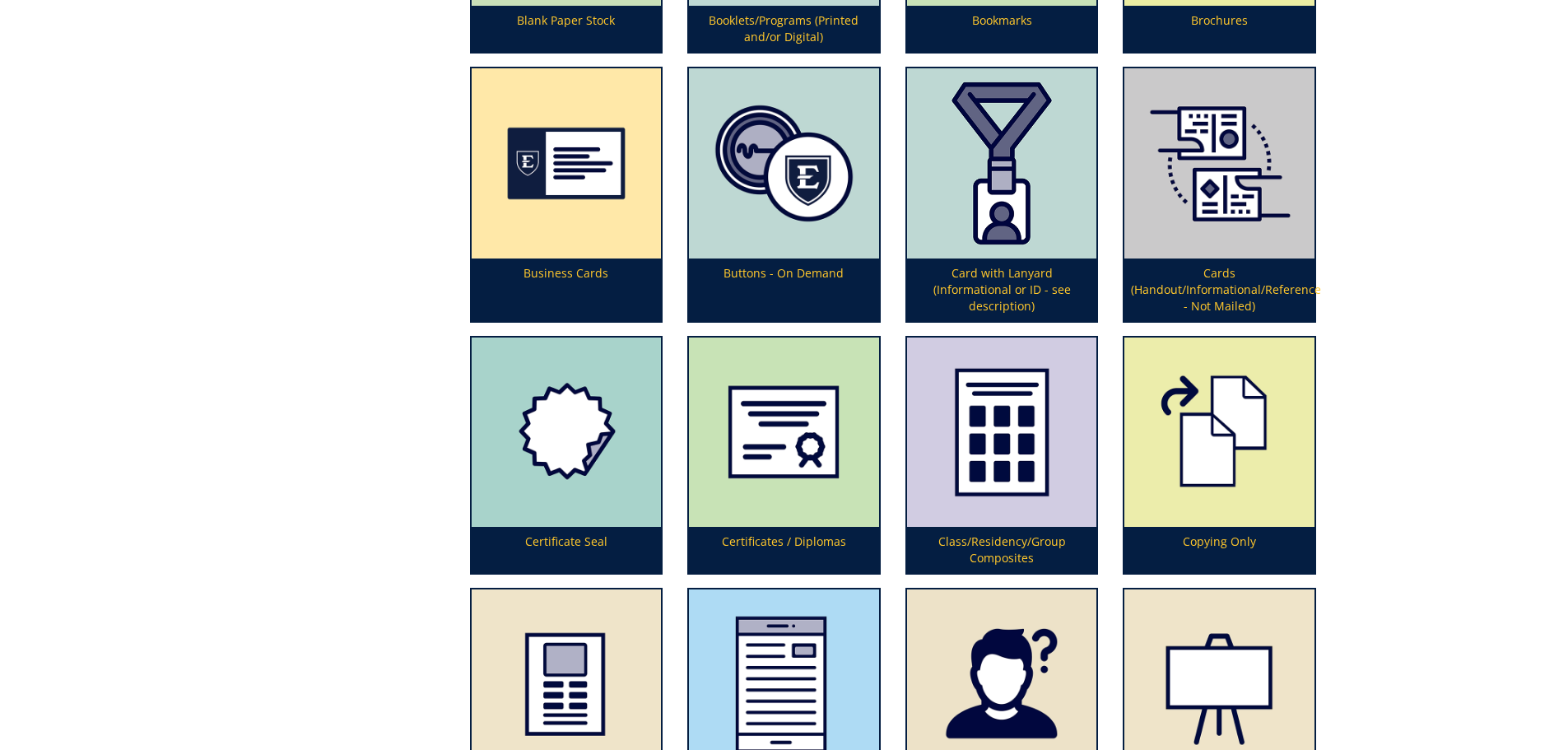
scroll to position [972, 0]
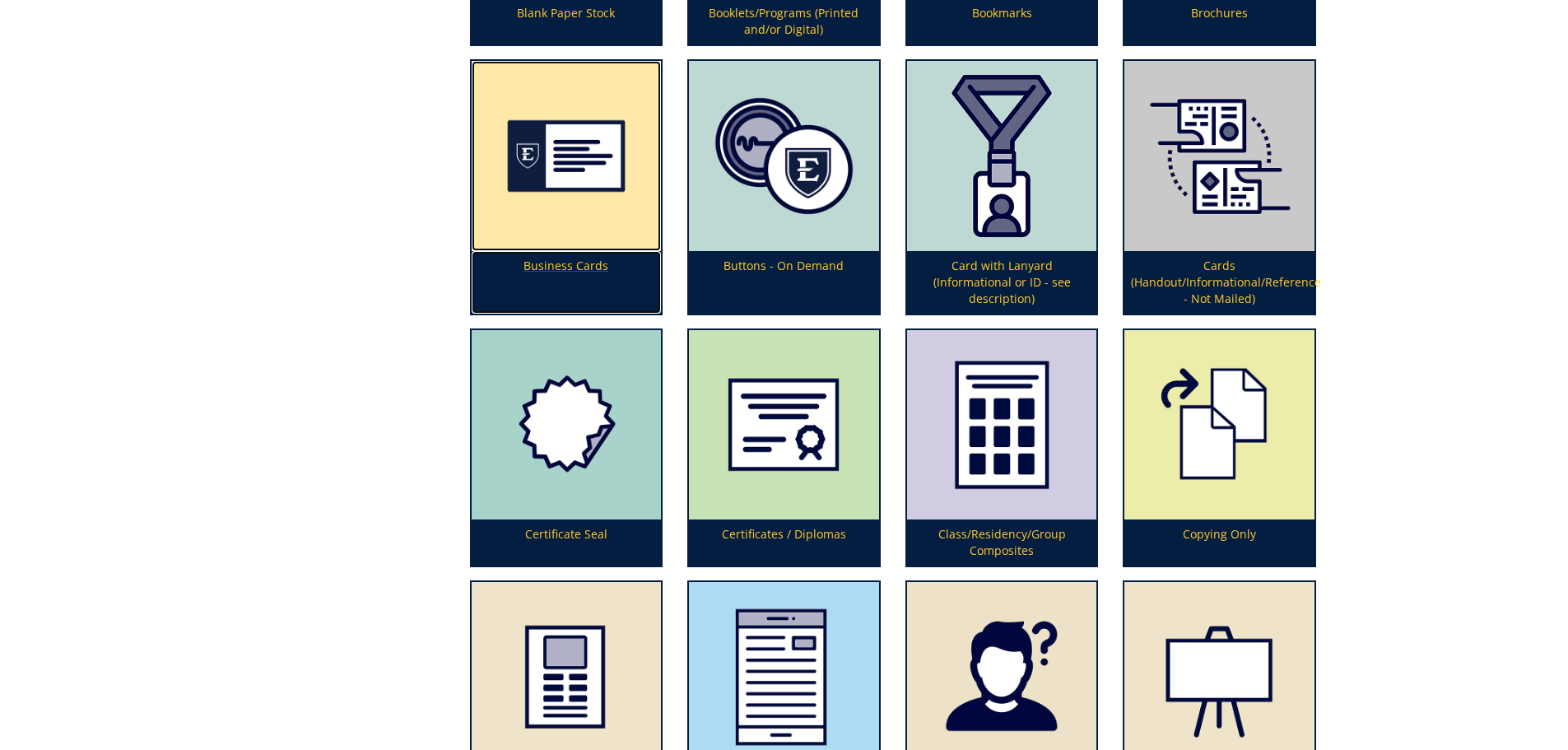
click at [588, 267] on p "Business Cards" at bounding box center [567, 282] width 191 height 63
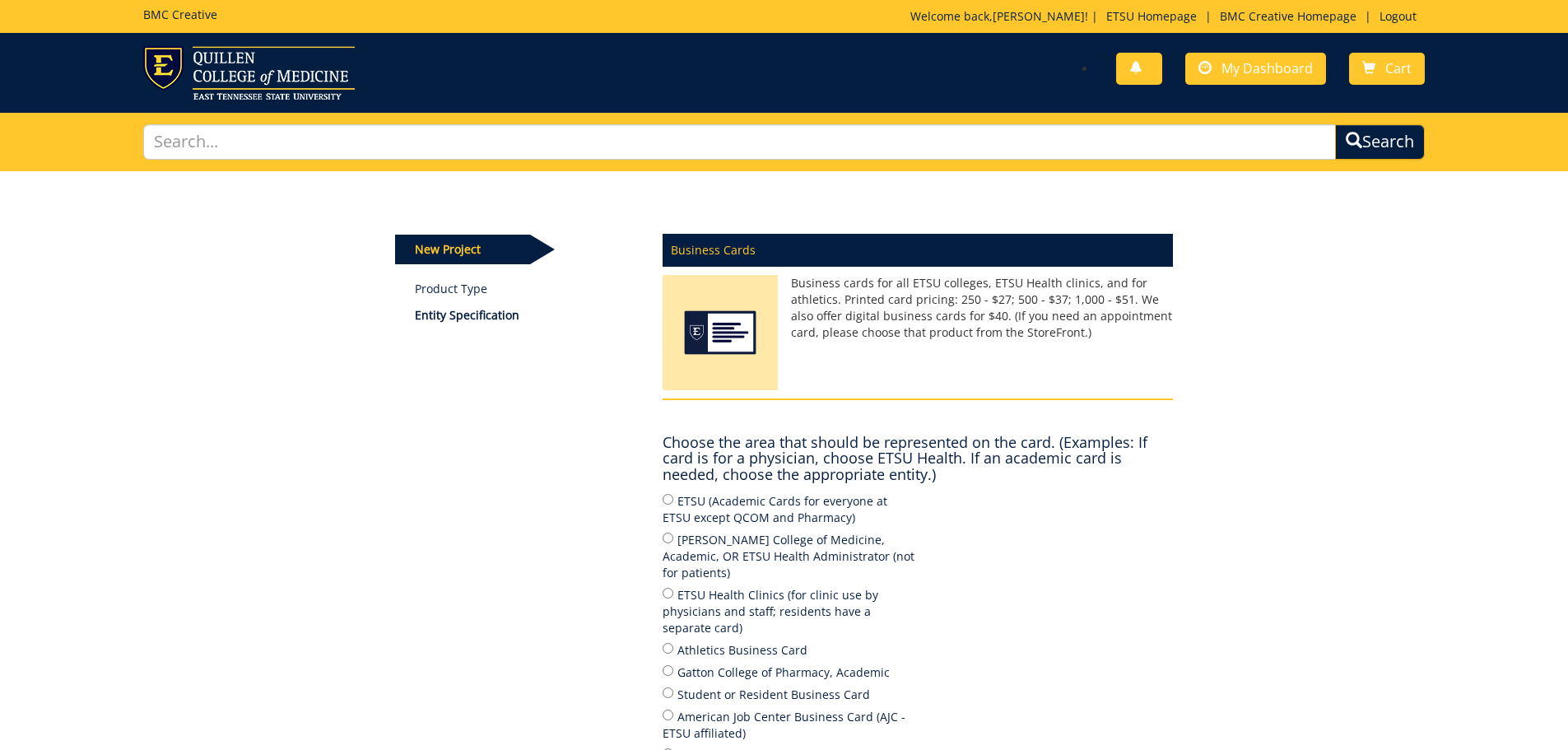
click at [669, 585] on label "ETSU Health Clinics (for clinic use by physicians and staff; residents have a s…" at bounding box center [789, 610] width 255 height 51
click at [669, 588] on input "ETSU Health Clinics (for clinic use by physicians and staff; residents have a s…" at bounding box center [667, 593] width 11 height 11
radio input "true"
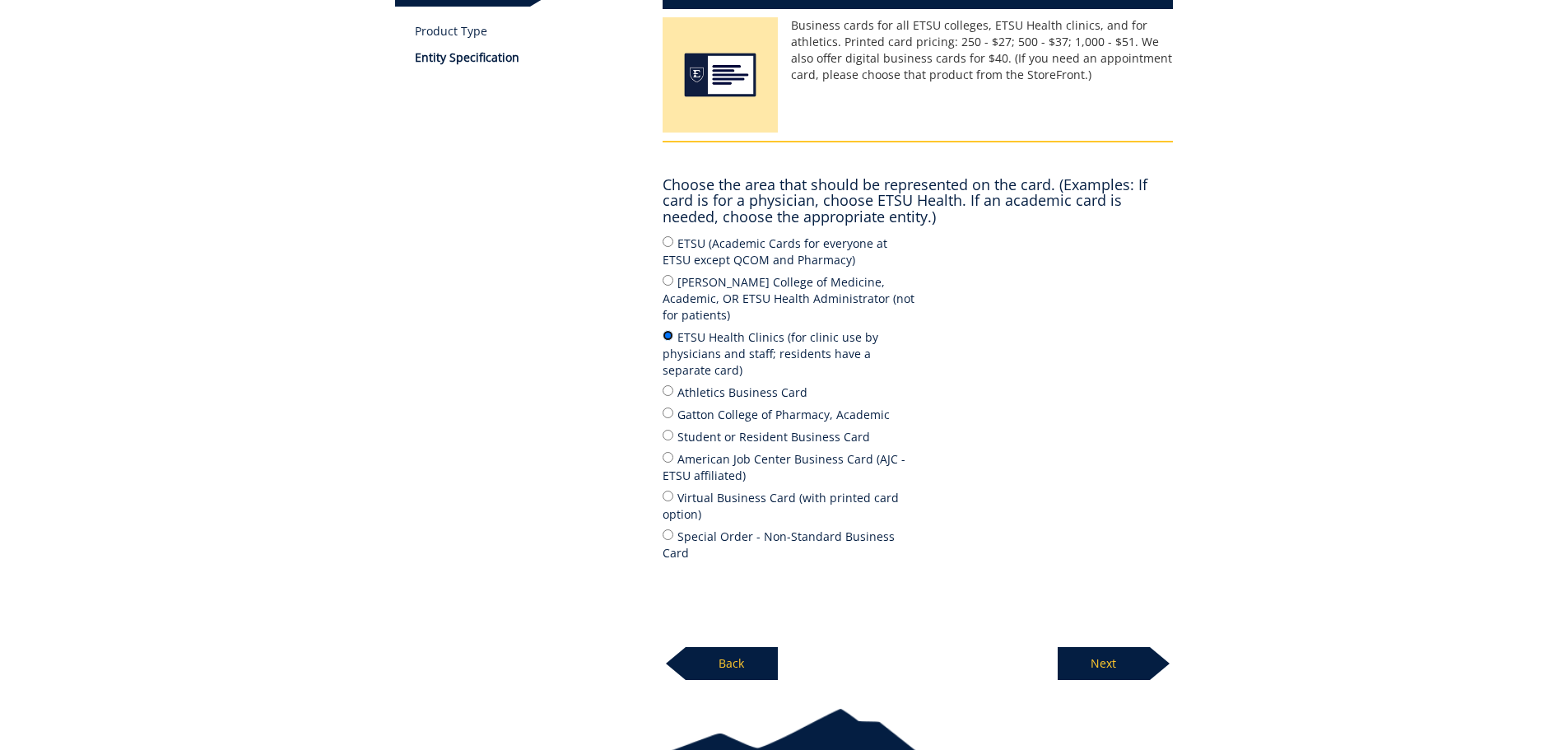
scroll to position [311, 0]
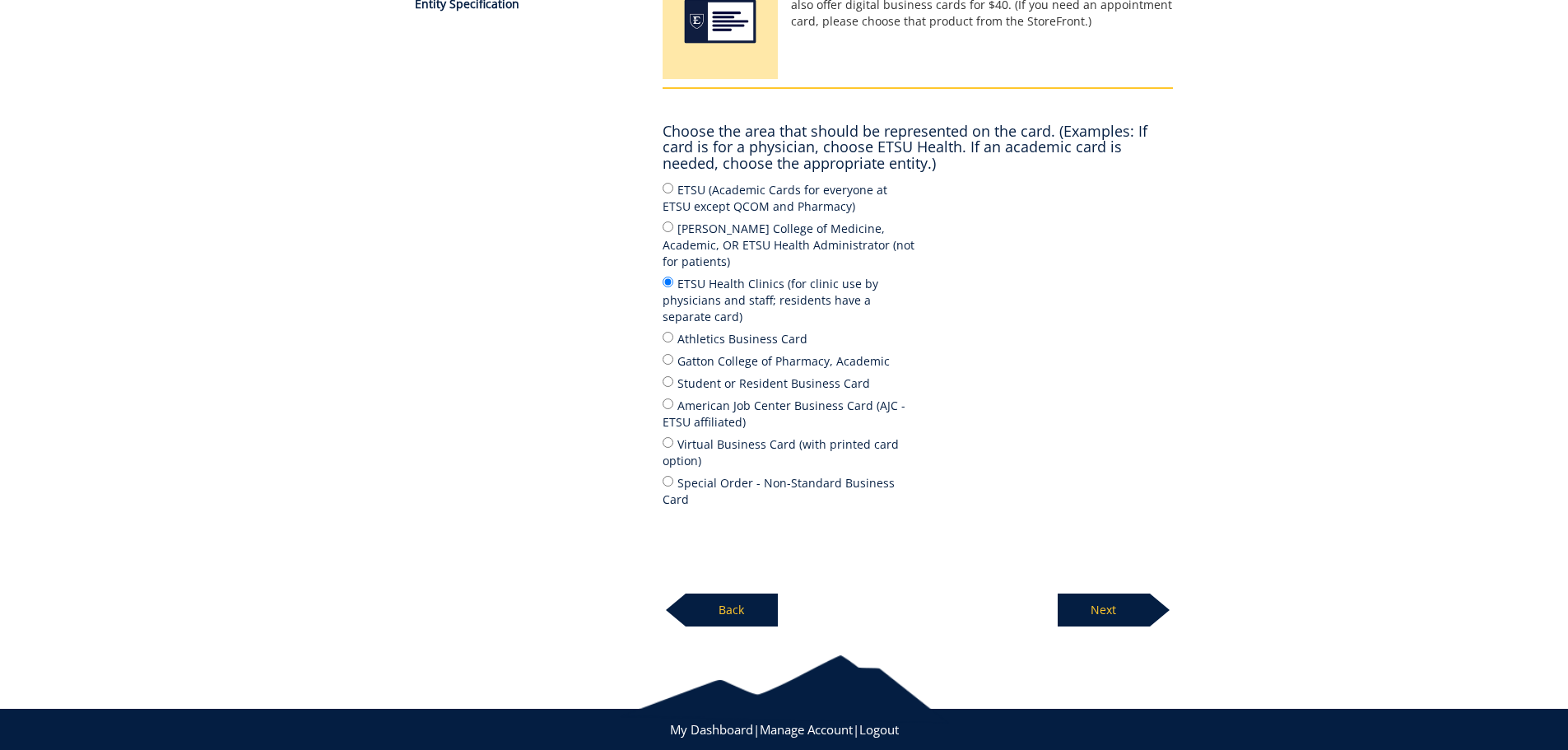
click at [1112, 594] on p "Next" at bounding box center [1104, 610] width 92 height 33
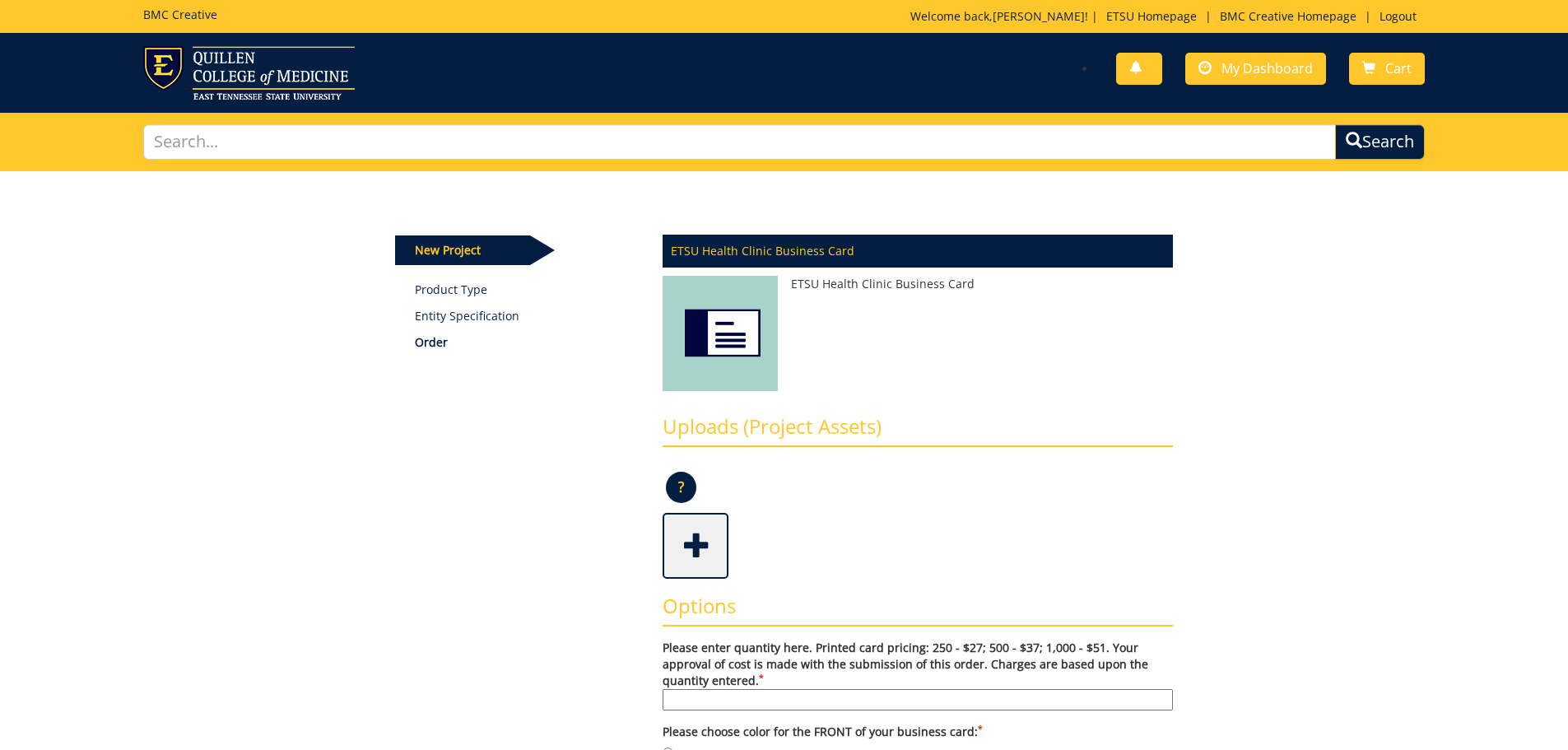
click at [712, 696] on input "Please enter quantity here. Printed card pricing: 250 - $27; 500 - $37; 1,000 -…" at bounding box center [917, 700] width 510 height 21
type input "500"
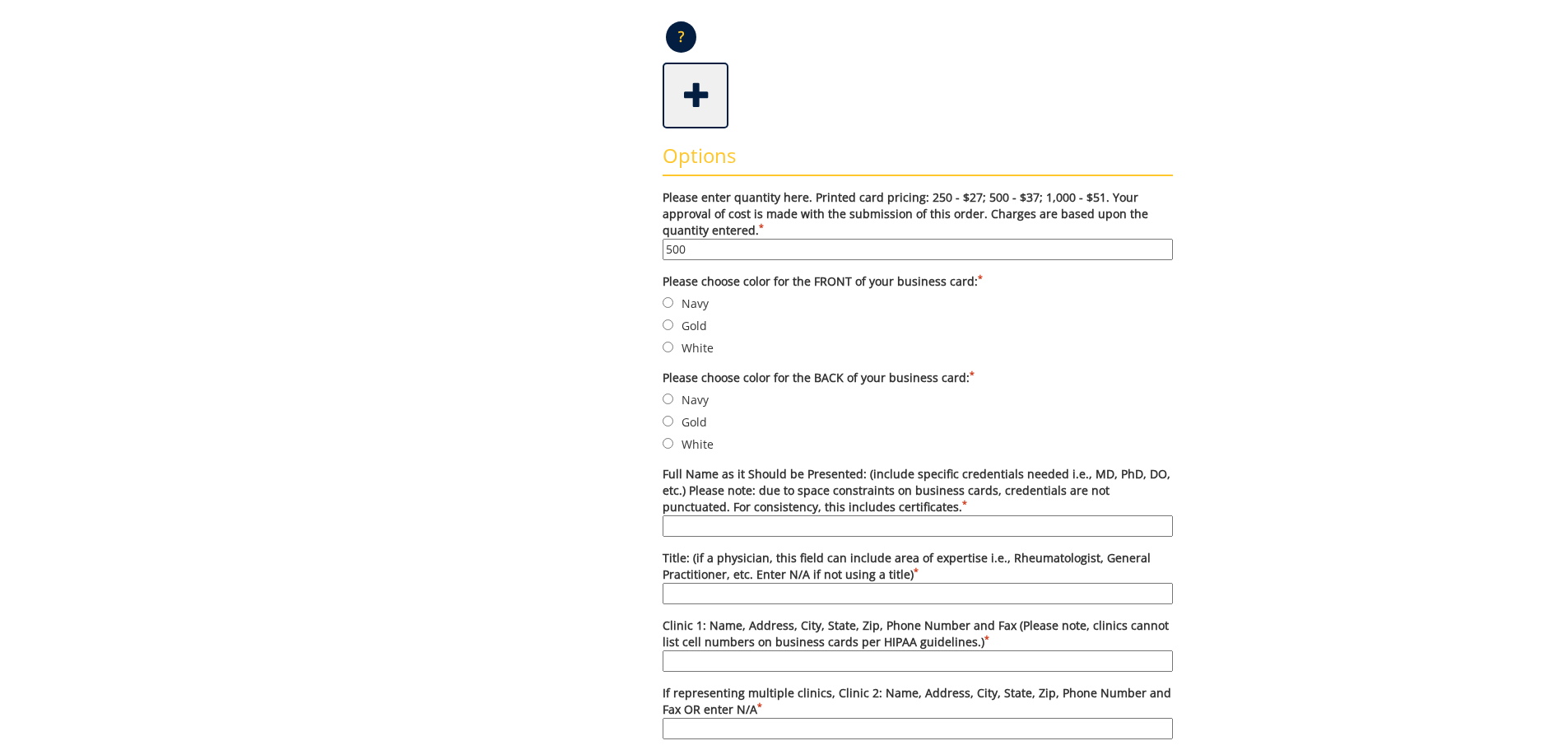
scroll to position [455, 0]
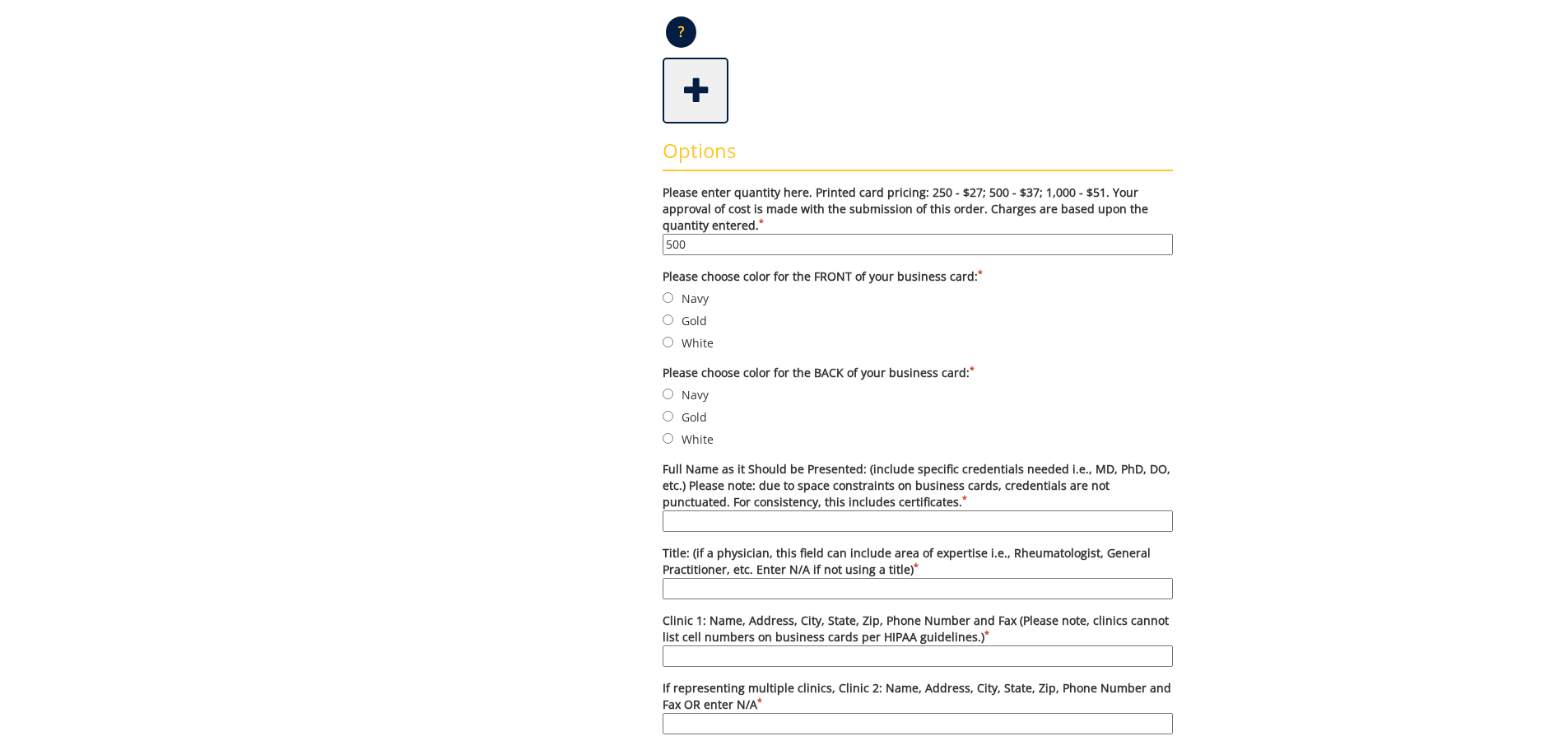
click at [680, 293] on label "Navy" at bounding box center [917, 297] width 510 height 18
click at [674, 293] on input "Navy" at bounding box center [667, 297] width 11 height 11
radio input "true"
click at [668, 440] on input "White" at bounding box center [667, 438] width 11 height 11
radio input "true"
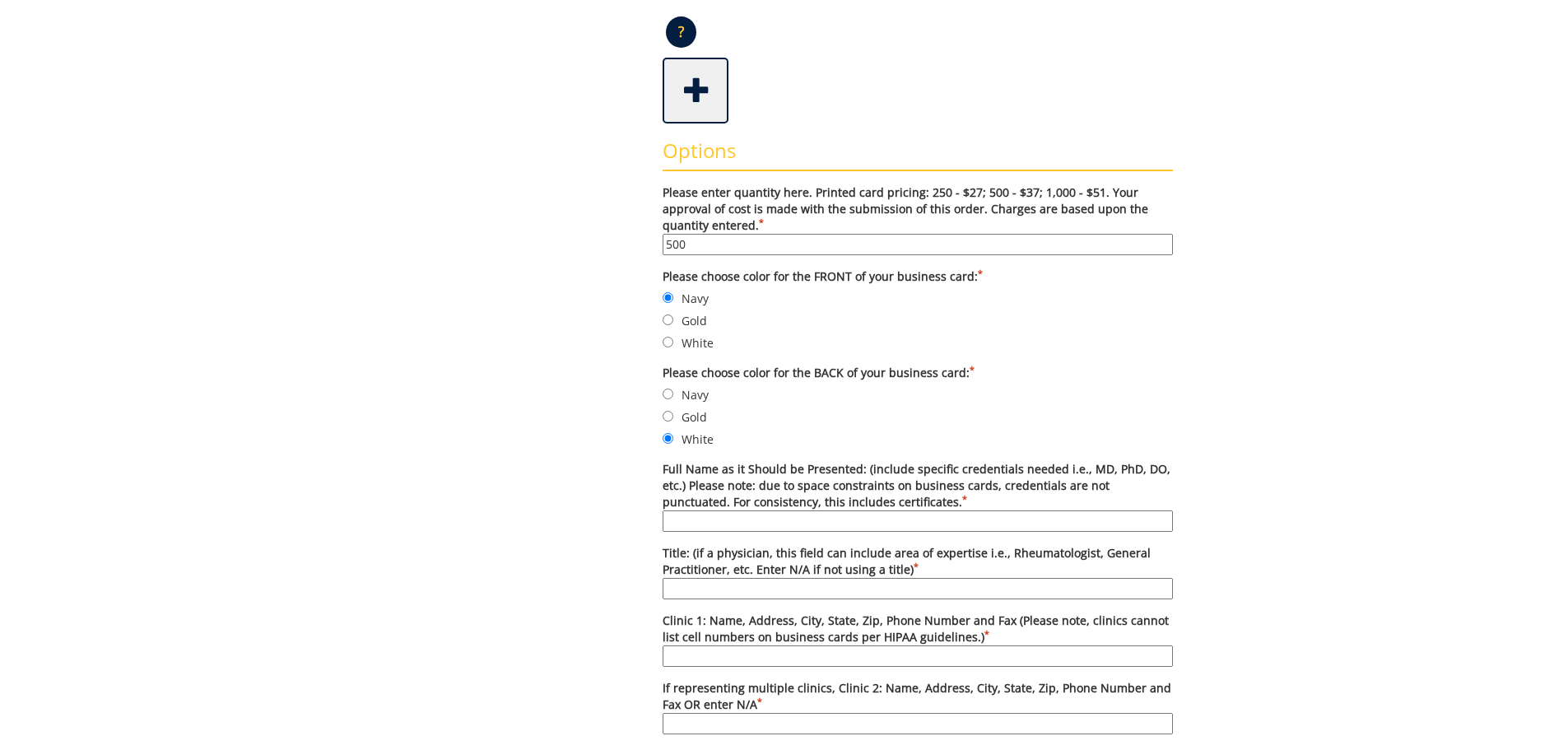
click at [696, 520] on input "Full Name as it Should be Presented: (include specific credentials needed i.e.,…" at bounding box center [917, 521] width 510 height 21
paste input "Jillian Leffew, MSW, LMSW, EMDR-T"
type input "Jillian Leffew, MSW, LMSW, EMDR-T"
click at [748, 583] on input "Title: (if a physician, this field can include area of expertise i.e., Rheumato…" at bounding box center [917, 588] width 510 height 21
type input "Behavioral Health"
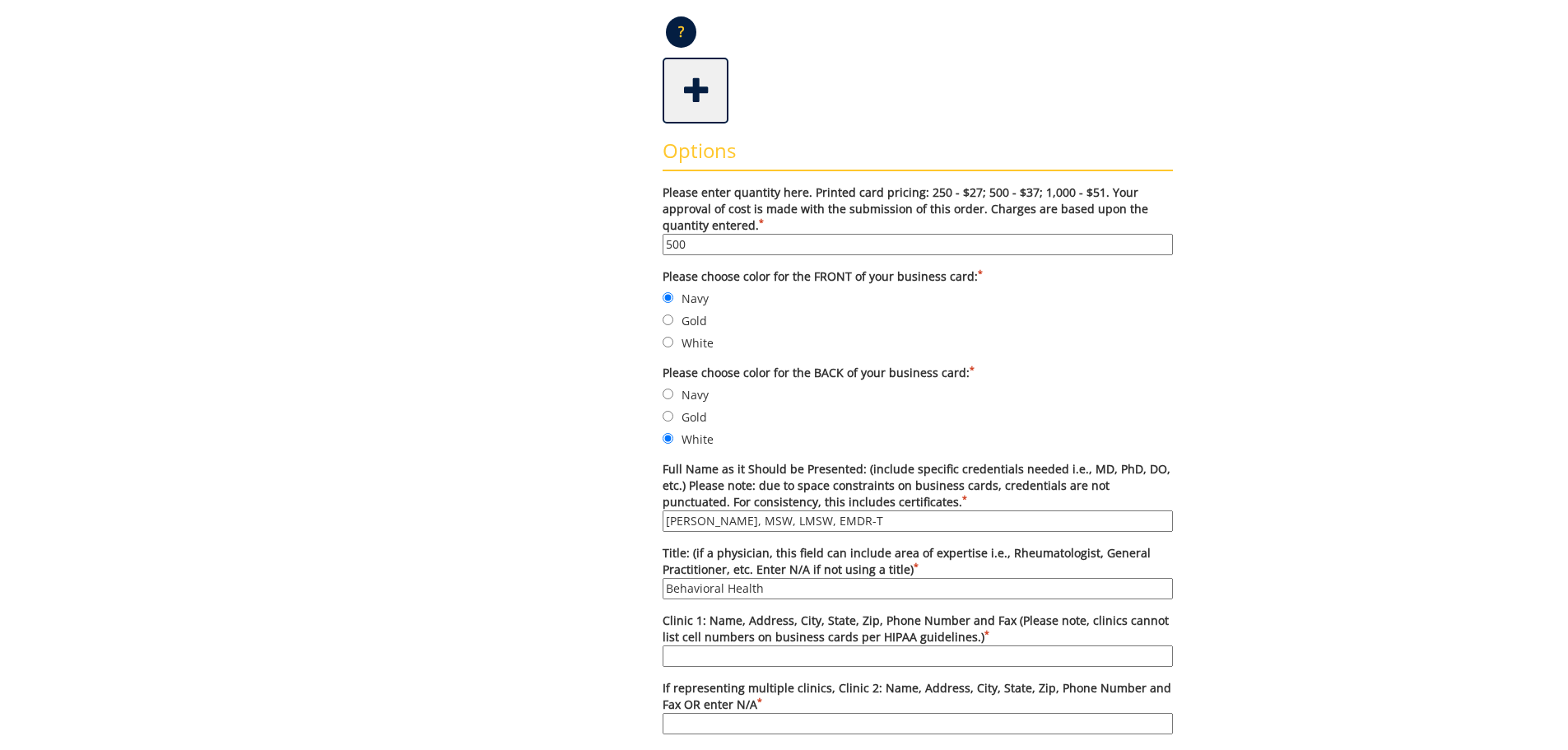
click at [713, 655] on input "Clinic 1: Name, Address, City, State, Zip, Phone Number and Fax (Please note, c…" at bounding box center [917, 656] width 510 height 21
type input "[GEOGRAPHIC_DATA], [STREET_ADDRESS], [PHONE_NUMBER], [PHONE_NUMBER]"
click at [748, 717] on input "If representing multiple clinics, Clinic 2: Name, Address, City, State, Zip, Ph…" at bounding box center [917, 724] width 510 height 21
type input "n/a"
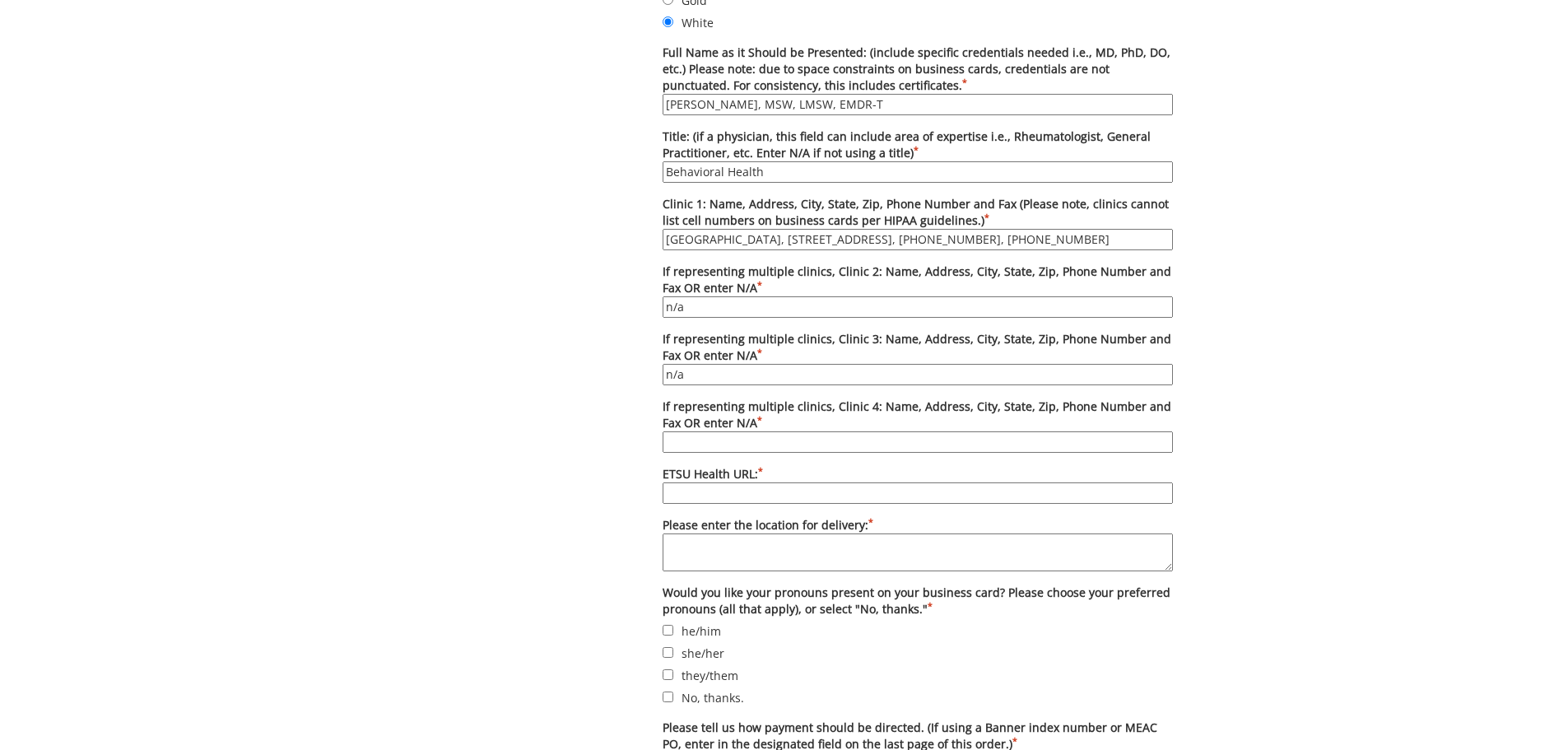
type input "n/a"
paste input "[URL][DOMAIN_NAME]"
type input "[URL][DOMAIN_NAME]"
click at [723, 559] on textarea "Please enter the location for delivery: *" at bounding box center [917, 552] width 510 height 38
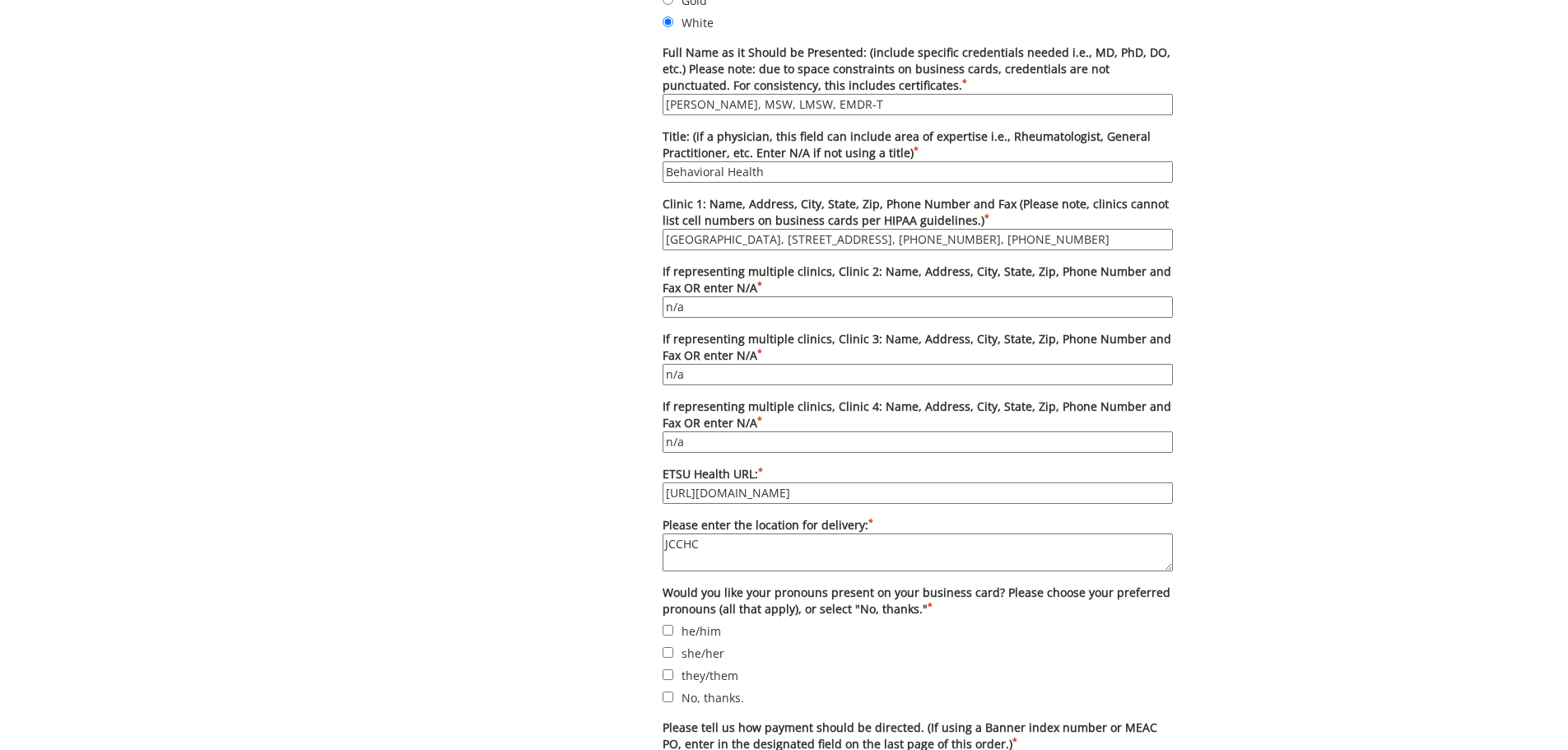
type textarea "JCCHC"
click at [702, 698] on label "No, thanks." at bounding box center [917, 697] width 510 height 18
click at [674, 698] on input "No, thanks." at bounding box center [667, 696] width 11 height 11
checkbox input "true"
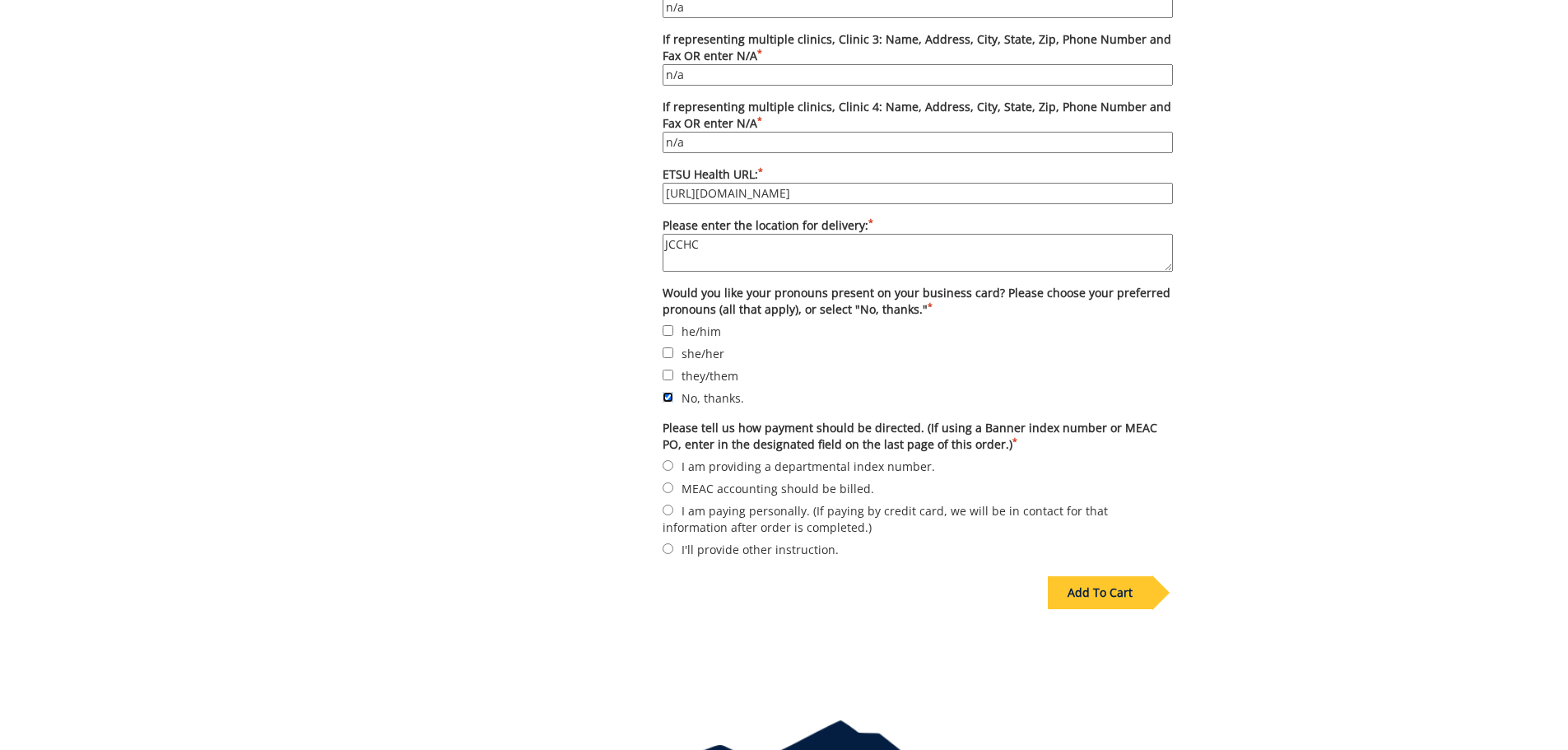
scroll to position [1184, 0]
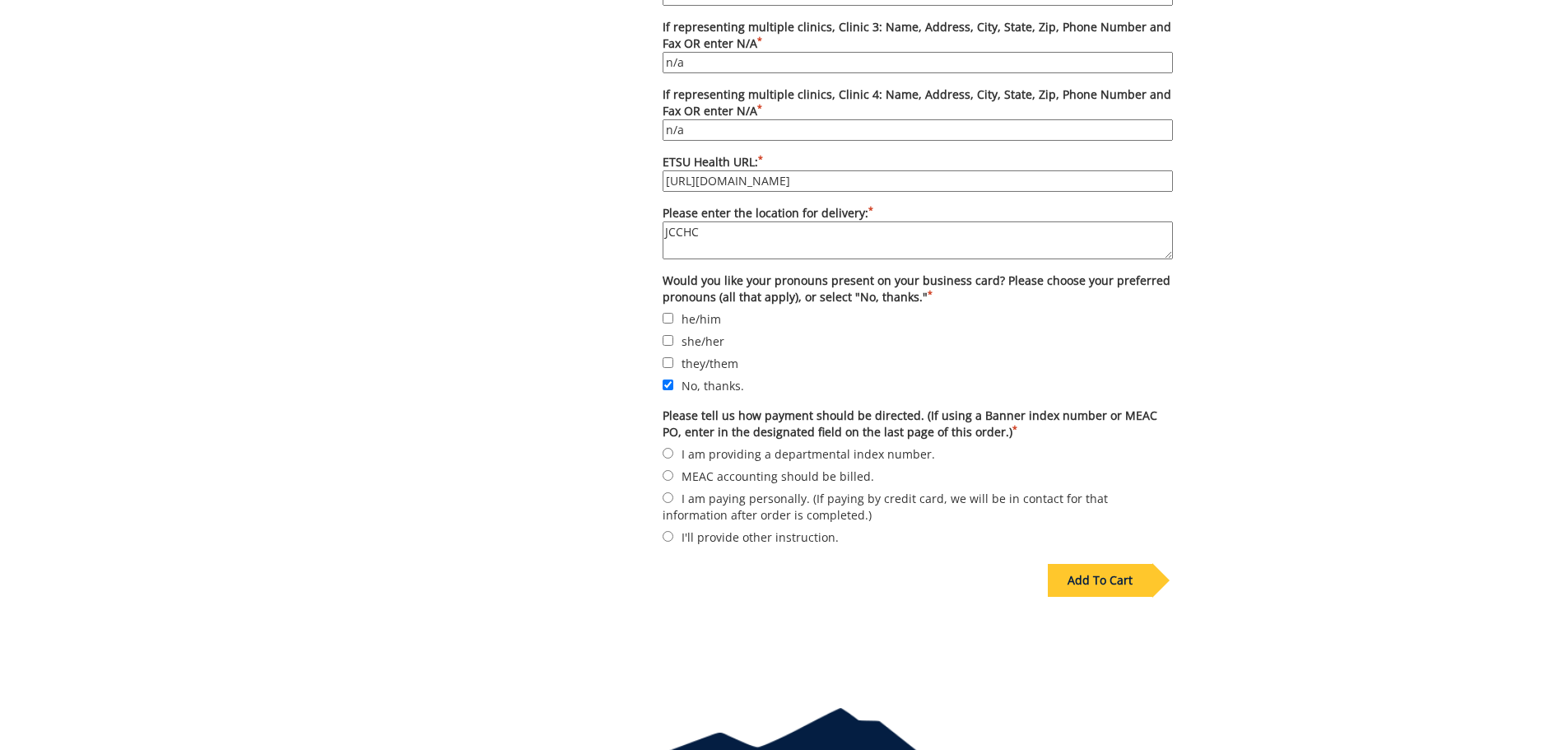
click at [727, 454] on label "I am providing a departmental index number." at bounding box center [917, 453] width 510 height 18
click at [674, 454] on input "I am providing a departmental index number." at bounding box center [667, 453] width 11 height 11
radio input "true"
click at [1122, 580] on div "Add To Cart" at bounding box center [1100, 581] width 105 height 33
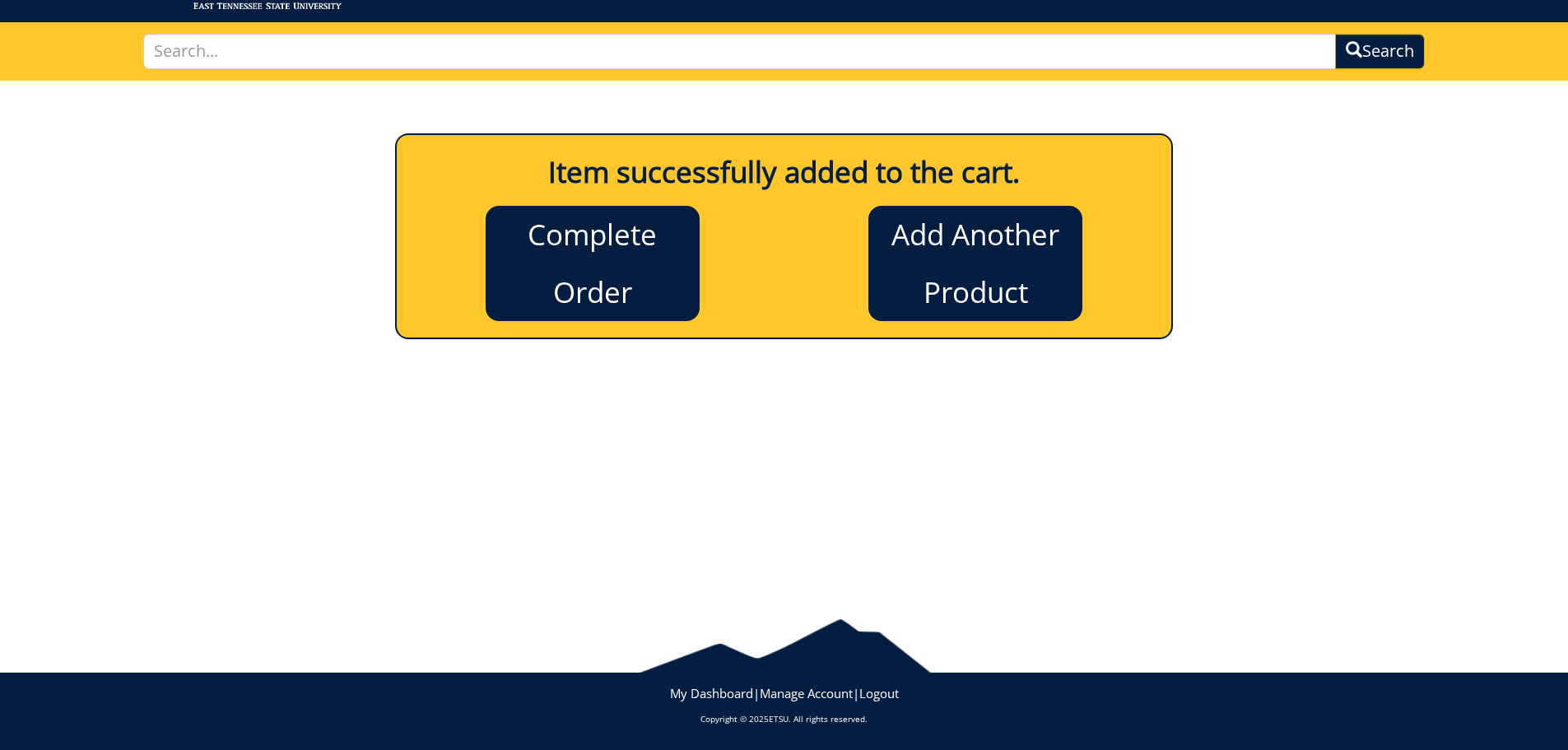
scroll to position [91, 0]
click at [627, 217] on link "Complete Order" at bounding box center [593, 264] width 214 height 116
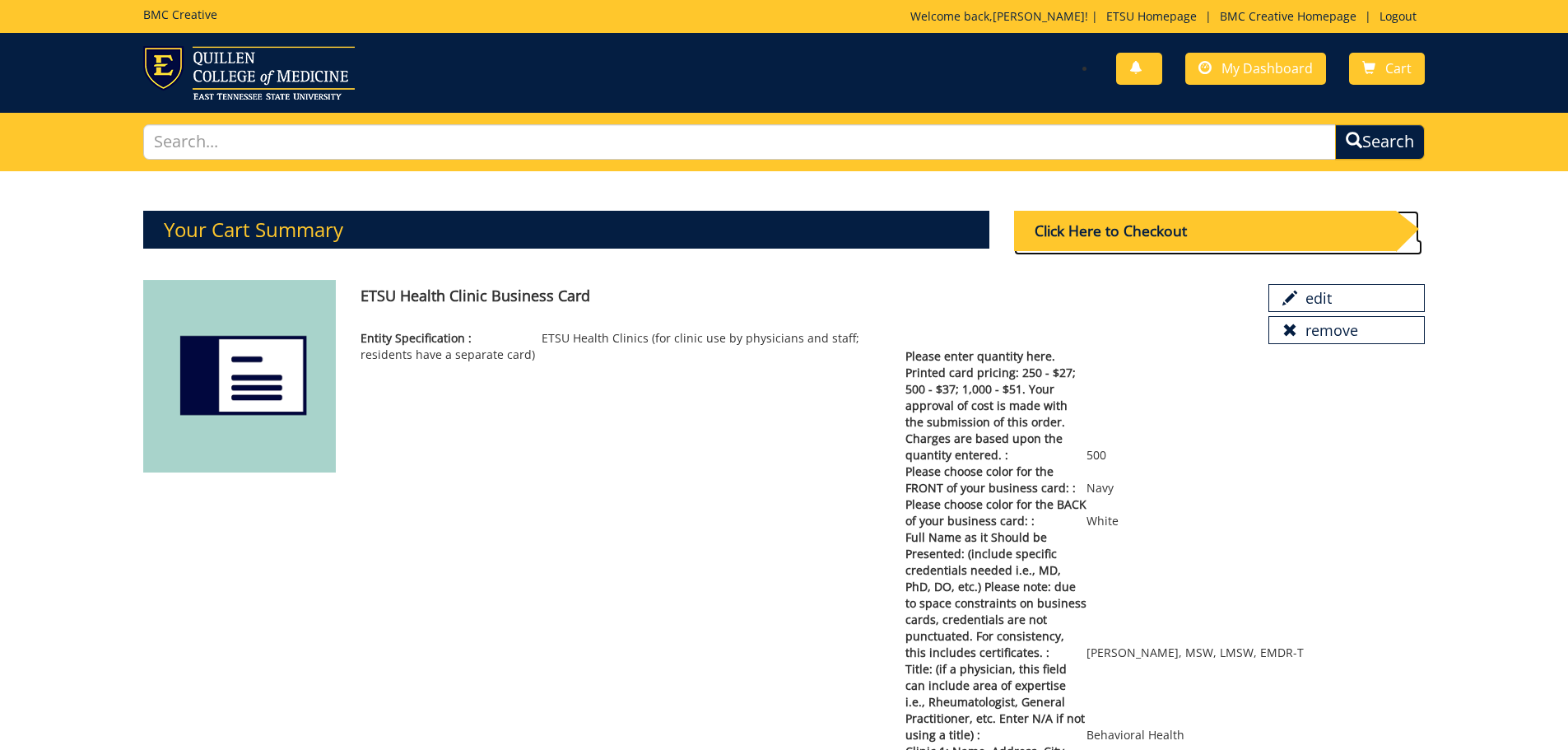
click at [1177, 231] on div "Click Here to Checkout" at bounding box center [1205, 231] width 382 height 40
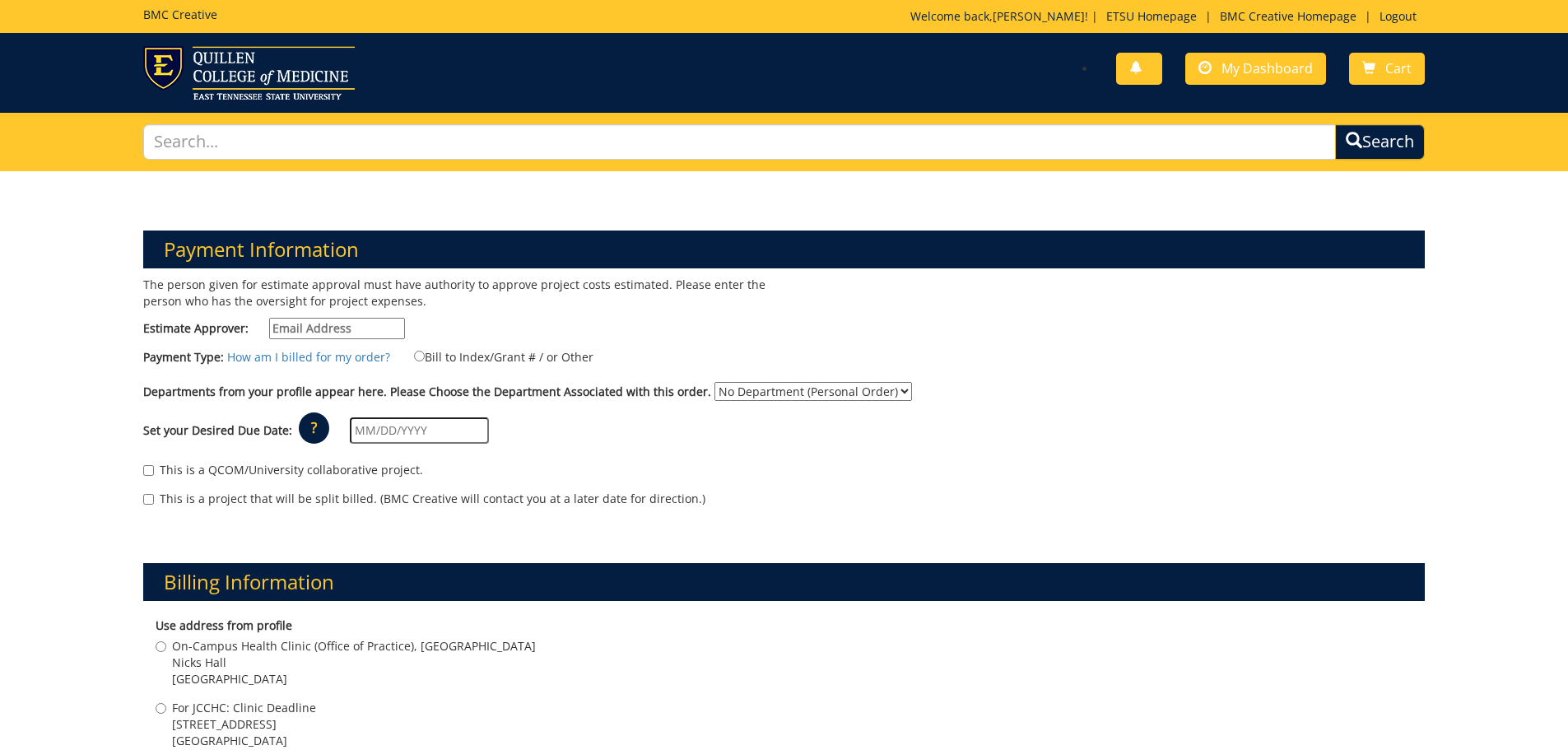
click at [380, 320] on input "Estimate Approver:" at bounding box center [337, 328] width 136 height 21
type input "[EMAIL_ADDRESS][DOMAIN_NAME]"
type input "[STREET_ADDRESS]"
type input "[GEOGRAPHIC_DATA]"
type input "37604"
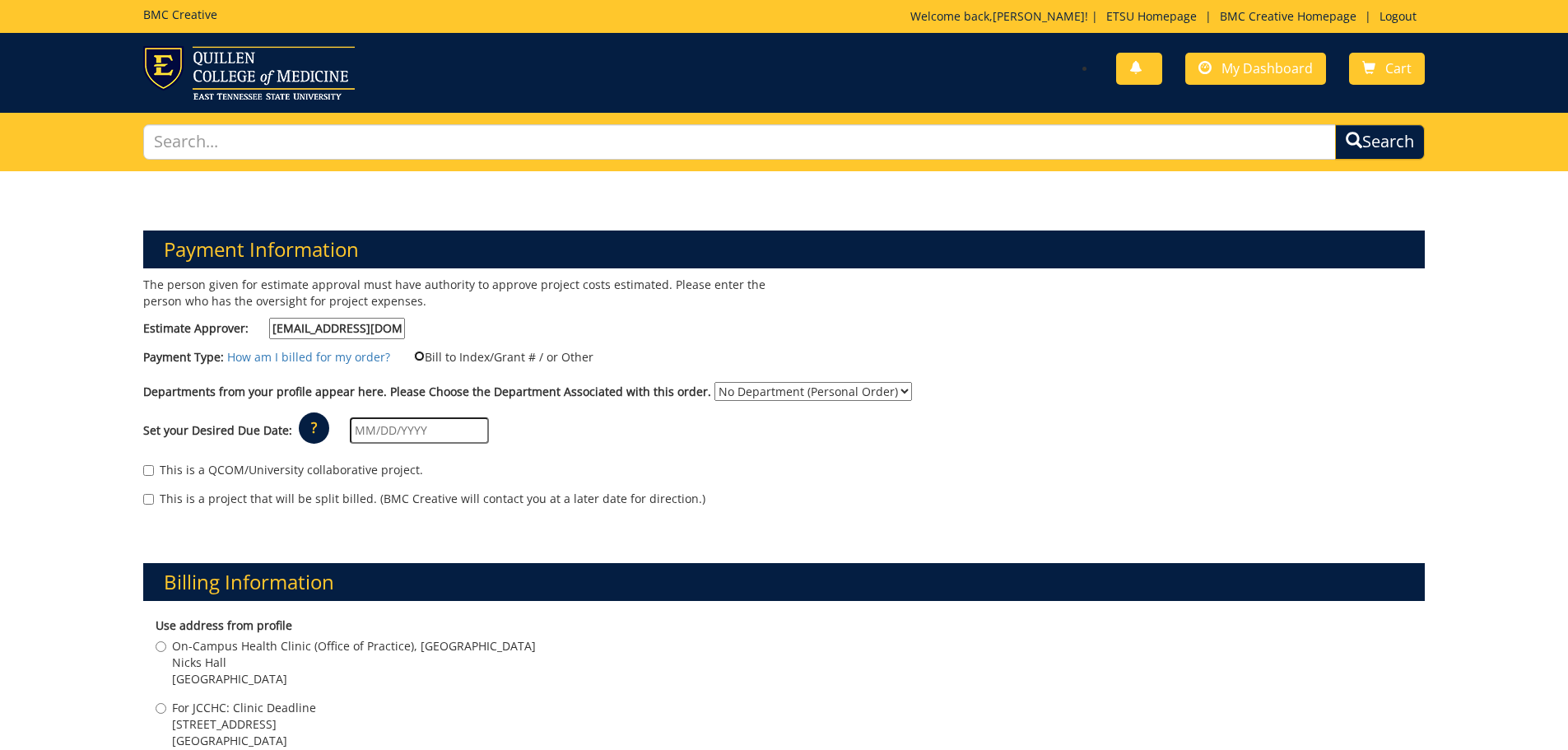
click at [414, 350] on input "Bill to Index/Grant # / or Other" at bounding box center [419, 355] width 11 height 11
radio input "true"
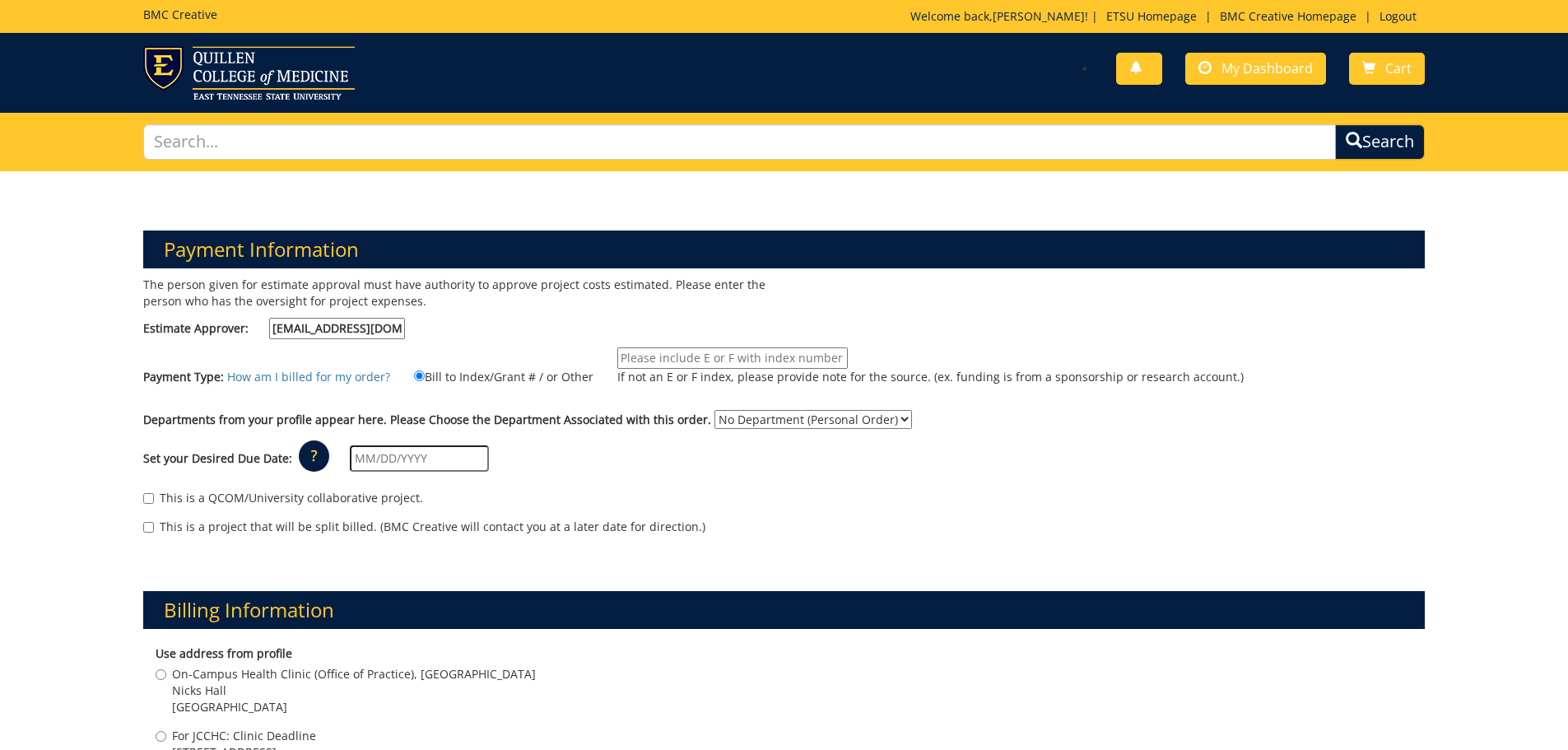
click at [756, 358] on input "If not an E or F index, please provide note for the source. (ex. funding is fro…" at bounding box center [732, 358] width 230 height 21
type input "10-66500-390014-125-74110-300-999-999-999"
click at [781, 422] on select "No Department (Personal Order) Nursing Administration" at bounding box center [812, 420] width 197 height 19
select select "126"
click at [714, 410] on select "No Department (Personal Order) Nursing Administration" at bounding box center [812, 420] width 197 height 19
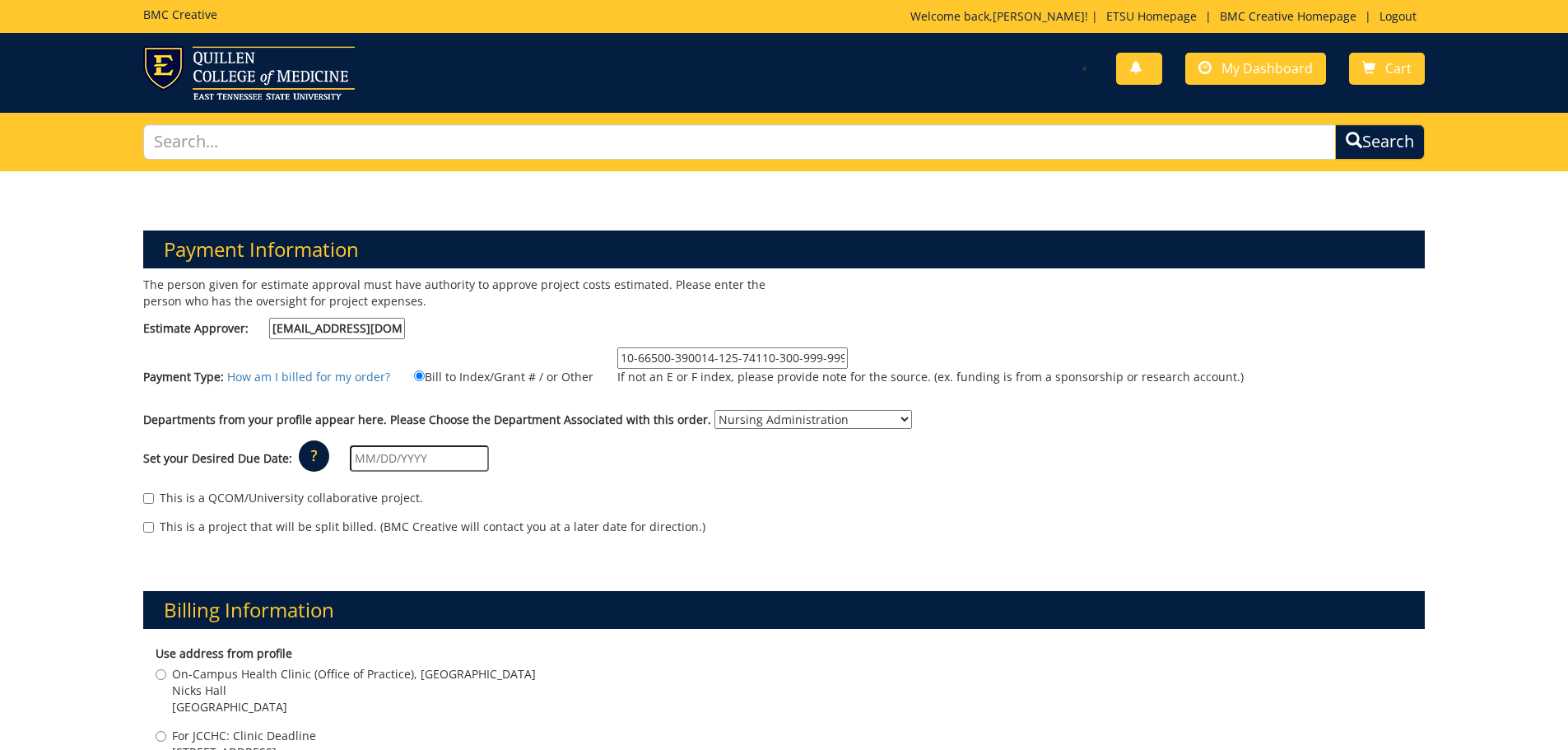
click at [448, 456] on input "text" at bounding box center [419, 458] width 140 height 26
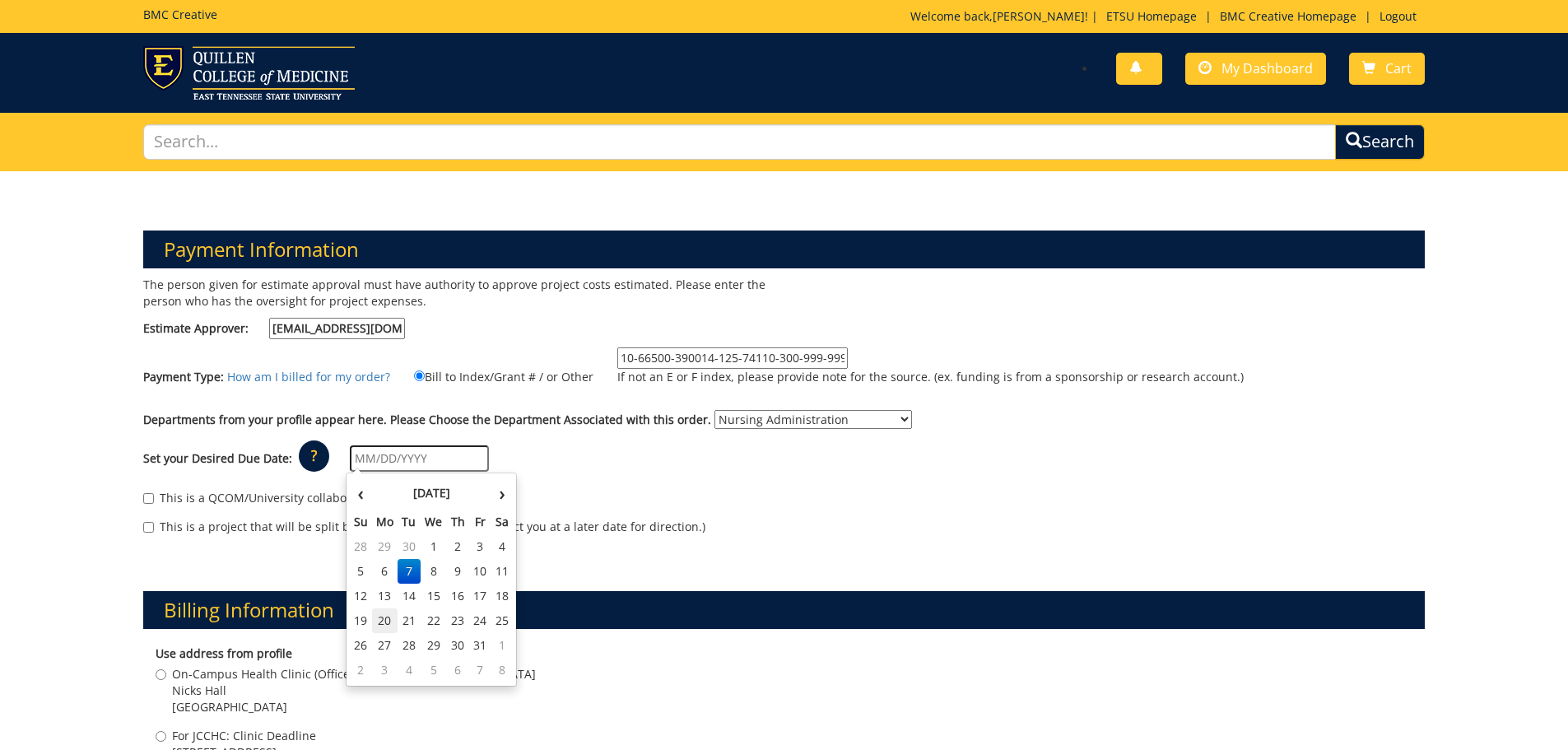
click at [384, 629] on td "20" at bounding box center [385, 621] width 26 height 25
type input "[DATE]"
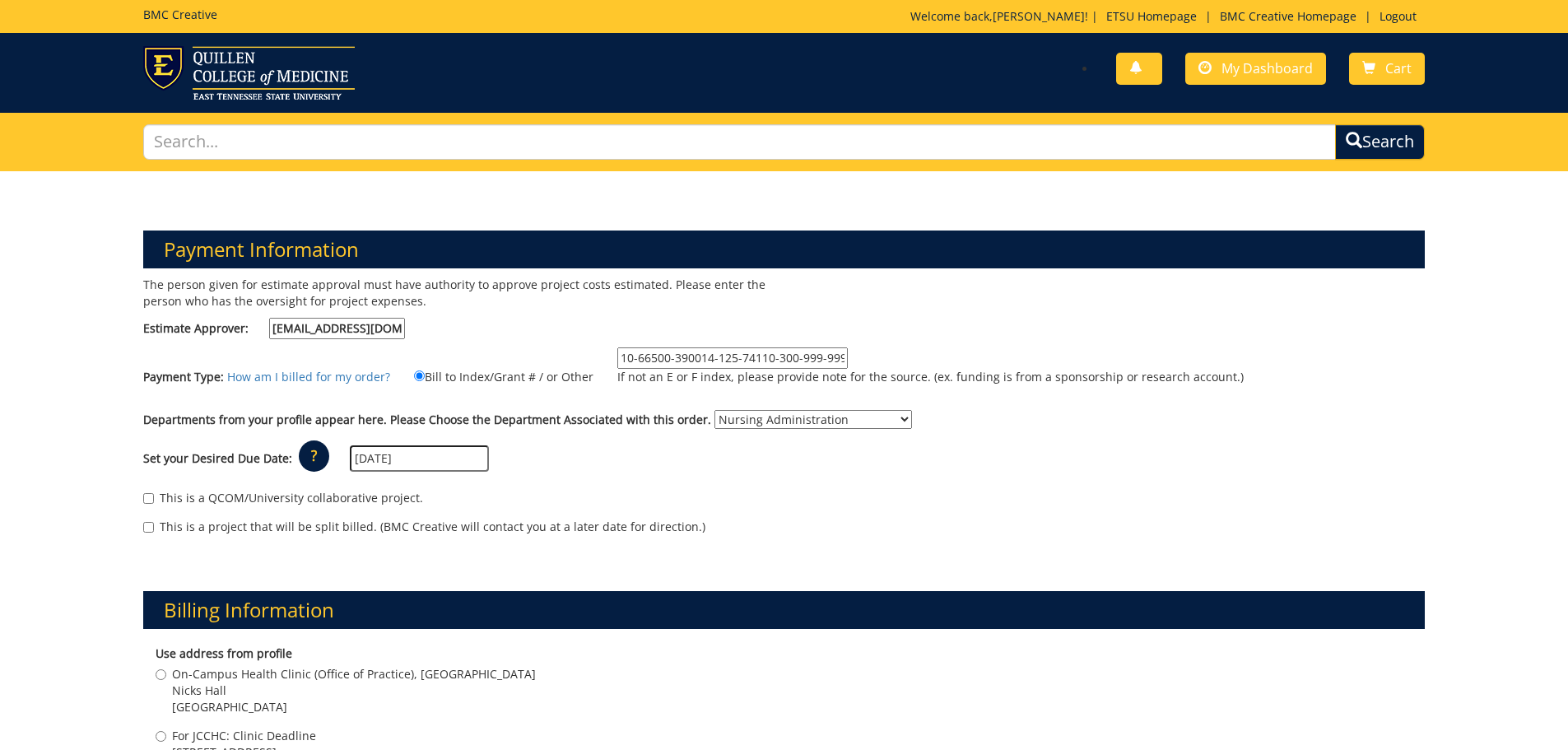
click at [231, 740] on span "For JCCHC: Clinic Deadline" at bounding box center [244, 736] width 144 height 16
click at [167, 740] on input "For JCCHC: Clinic Deadline [STREET_ADDRESS]" at bounding box center [161, 736] width 11 height 11
radio input "true"
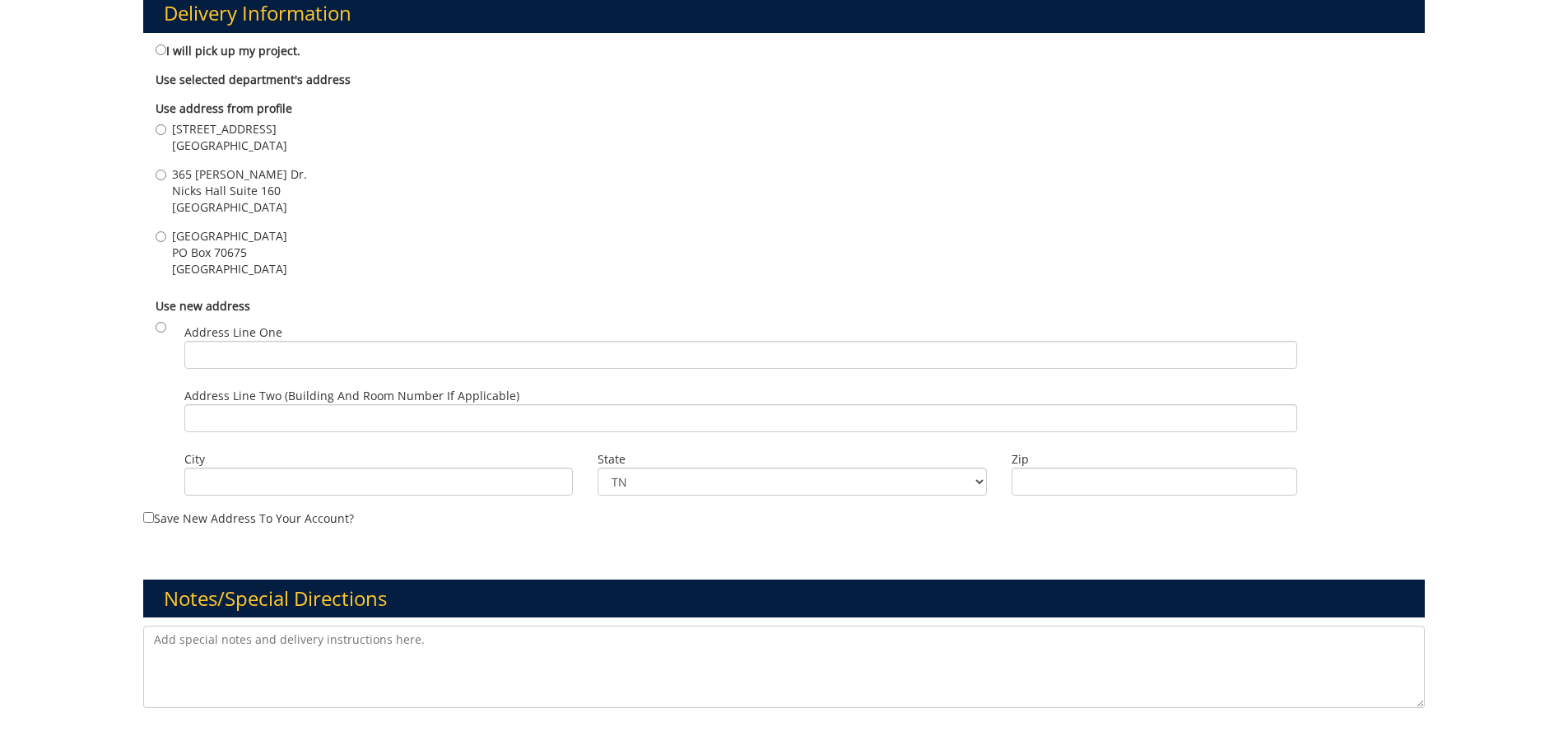
scroll to position [1150, 0]
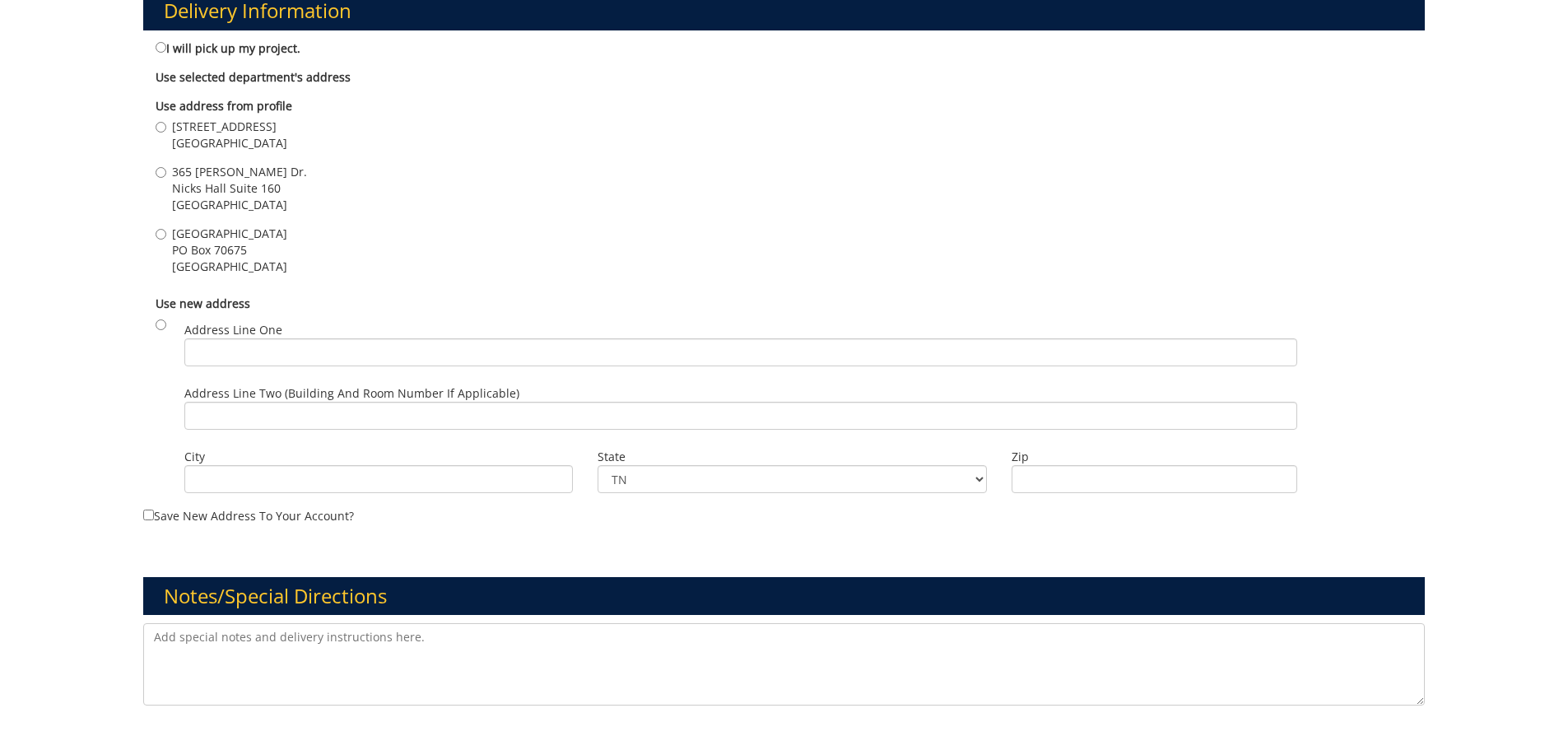
click at [208, 137] on span "[GEOGRAPHIC_DATA]" at bounding box center [230, 142] width 116 height 16
click at [167, 133] on input "[STREET_ADDRESS]" at bounding box center [161, 127] width 11 height 11
radio input "true"
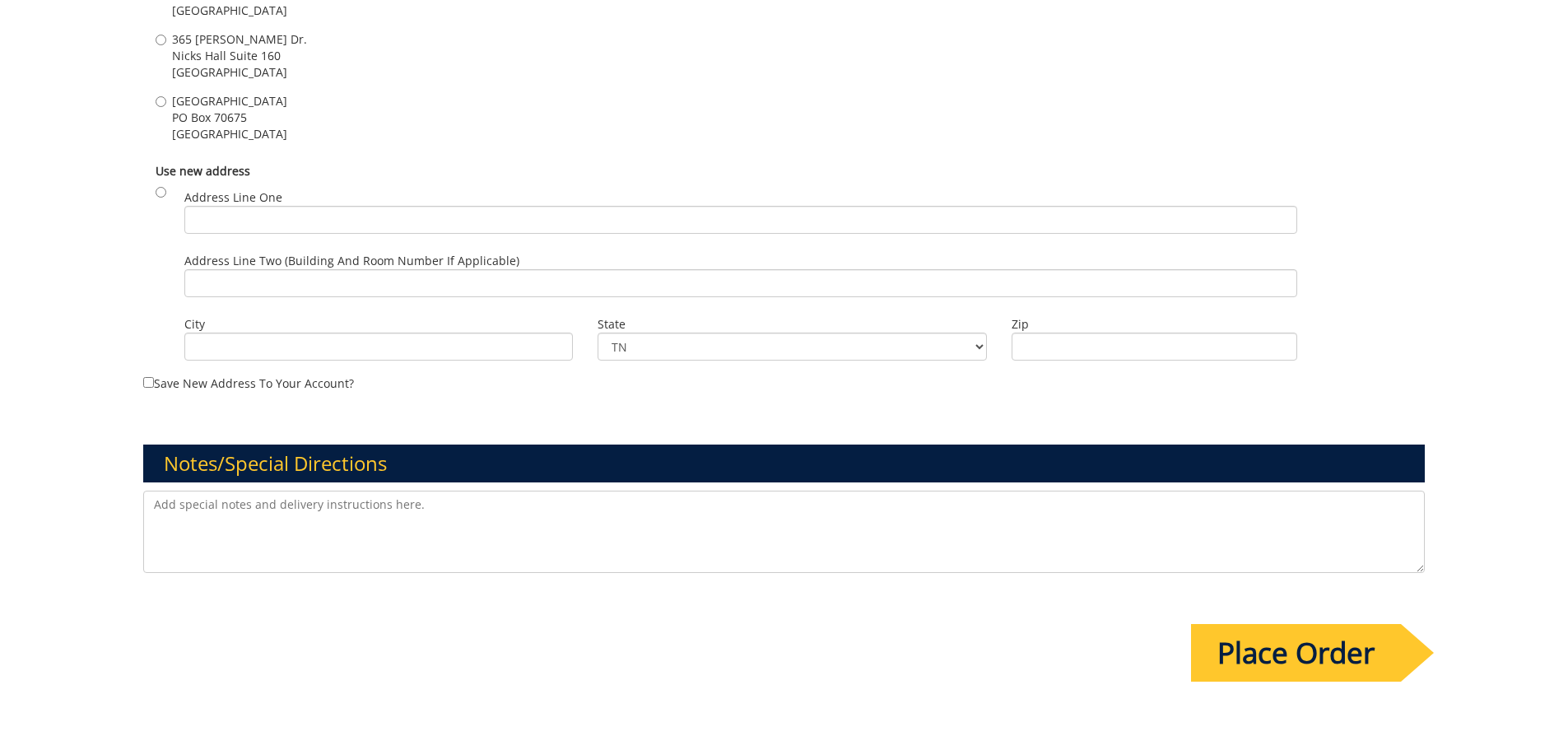
scroll to position [1350, 0]
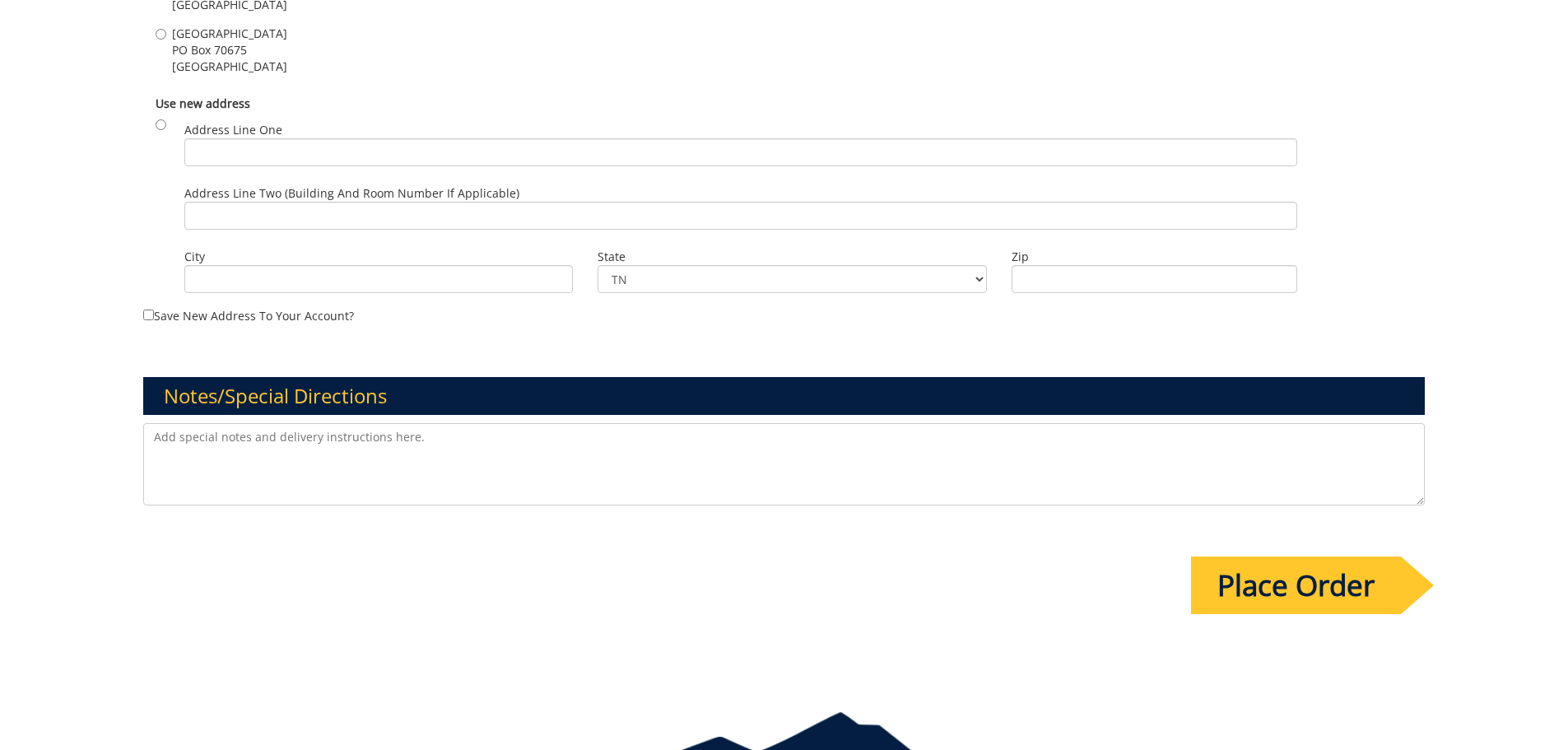
click at [1320, 582] on input "Place Order" at bounding box center [1296, 585] width 210 height 58
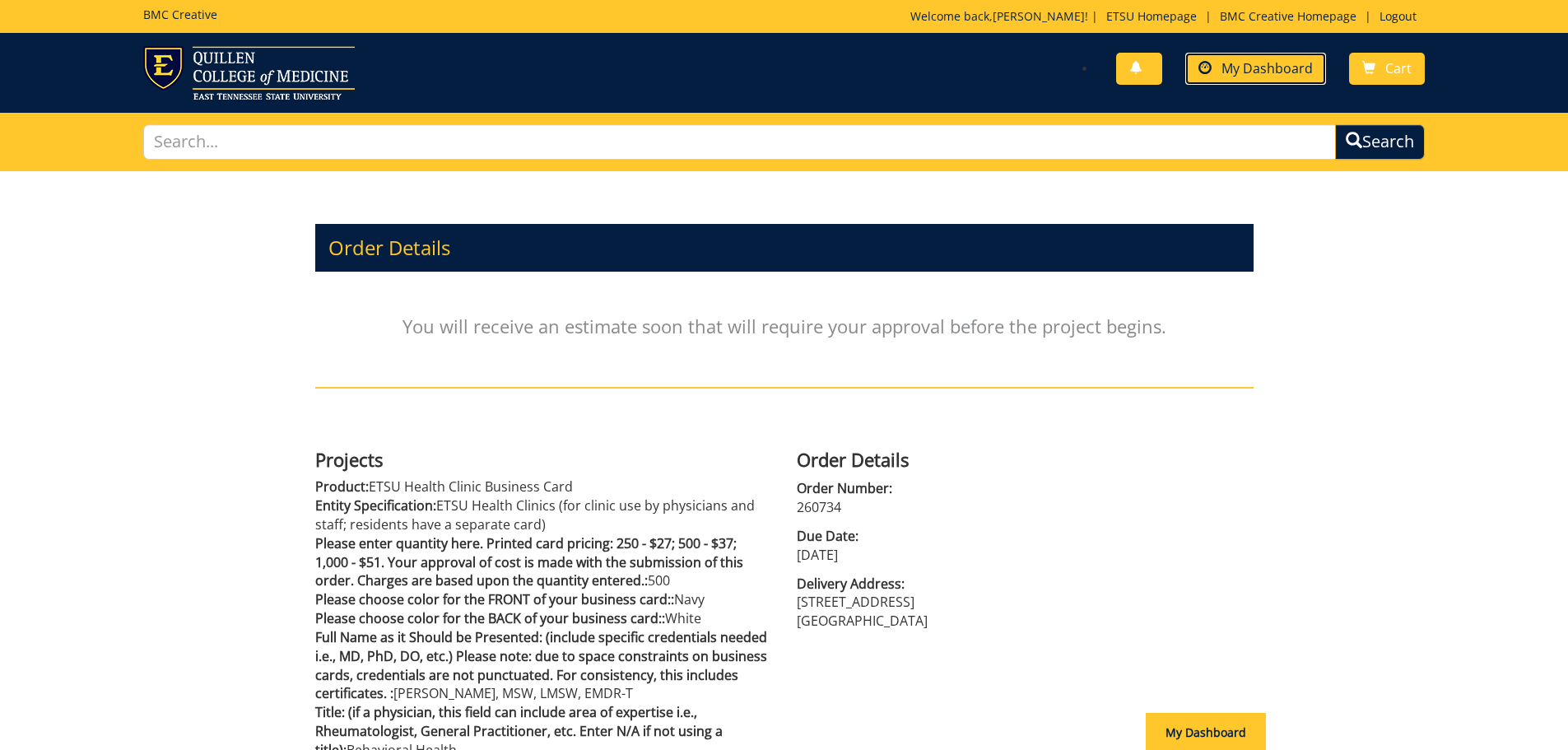
click at [1261, 75] on span "My Dashboard" at bounding box center [1267, 68] width 91 height 18
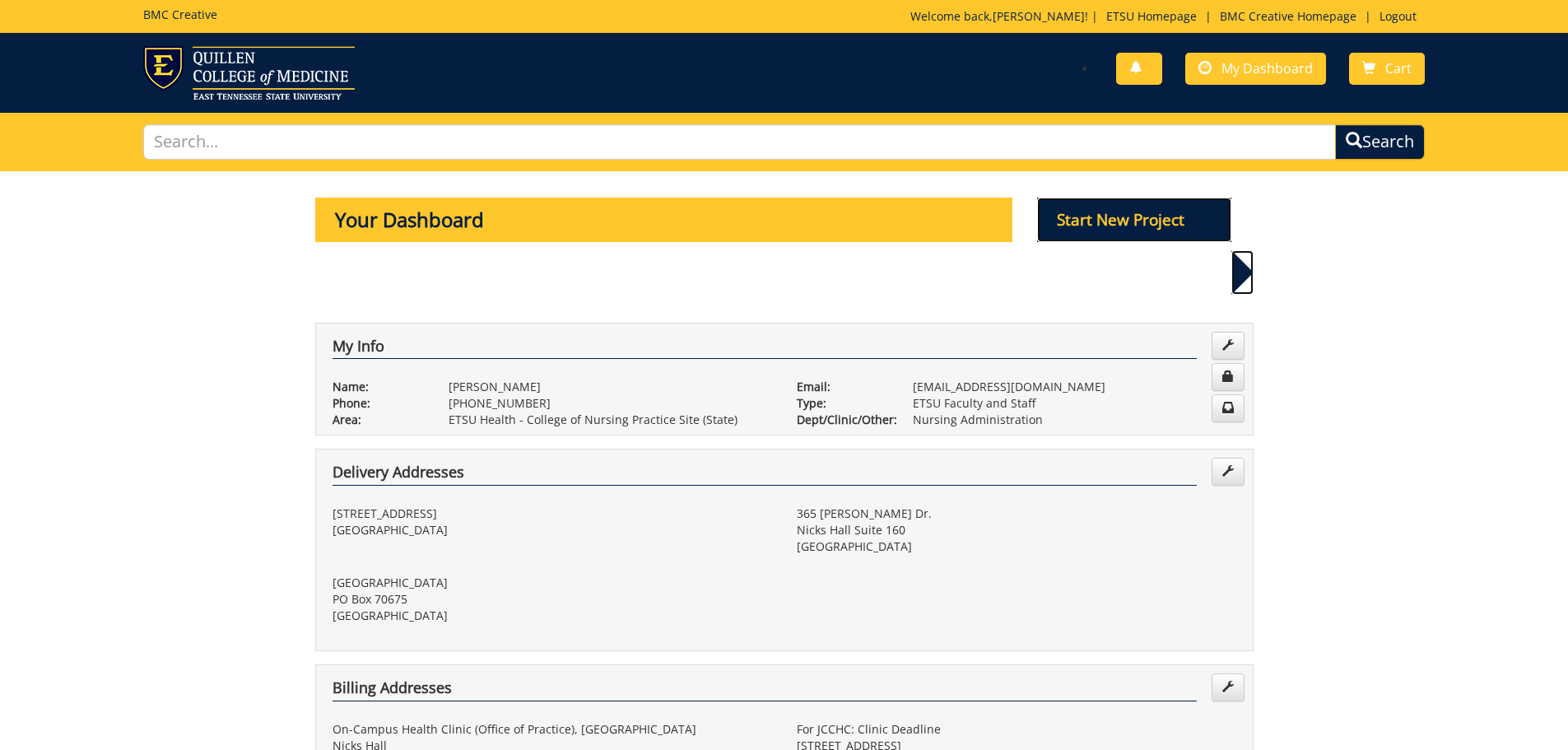
click at [1143, 216] on p "Start New Project" at bounding box center [1135, 220] width 194 height 44
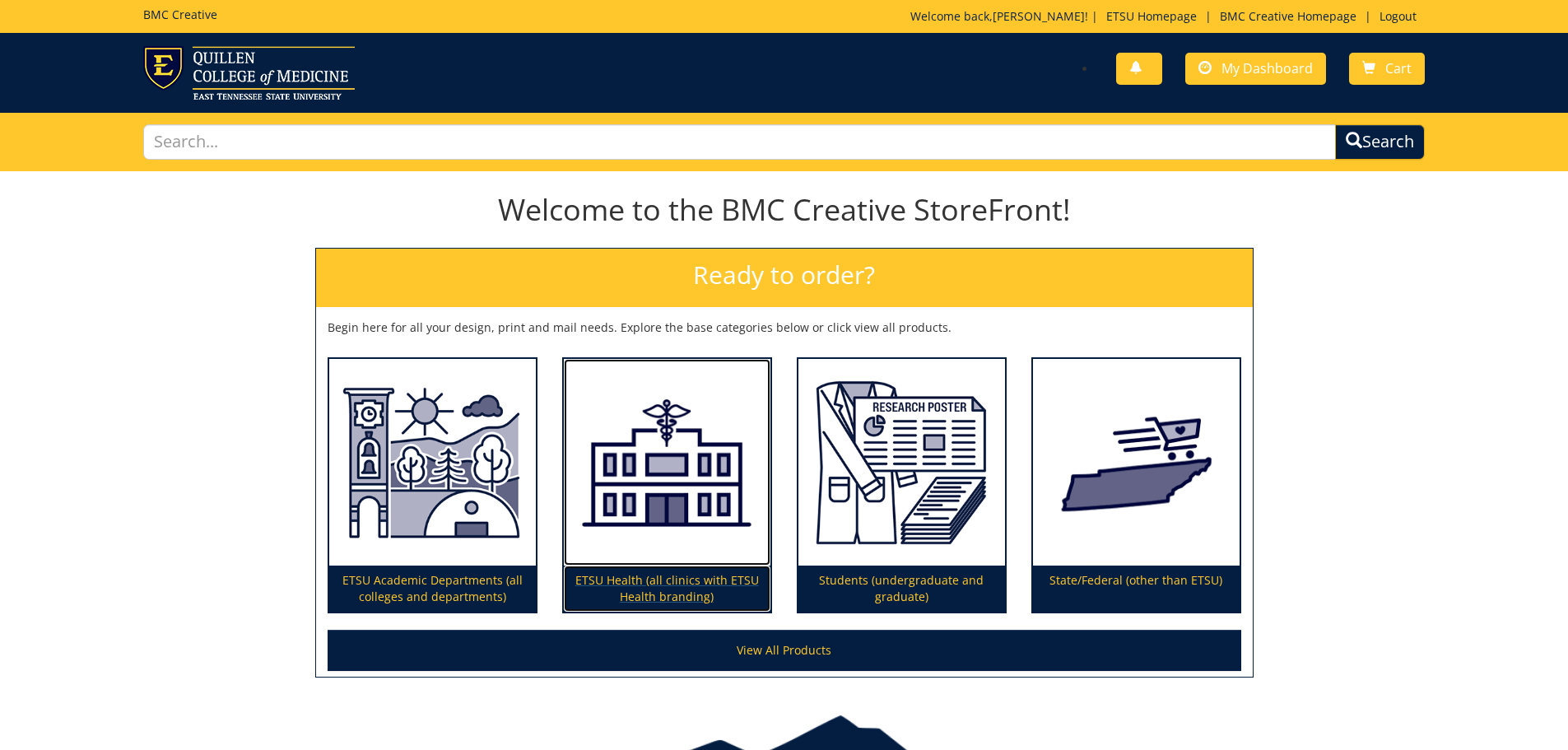
click at [665, 582] on p "ETSU Health (all clinics with ETSU Health branding)" at bounding box center [667, 589] width 207 height 46
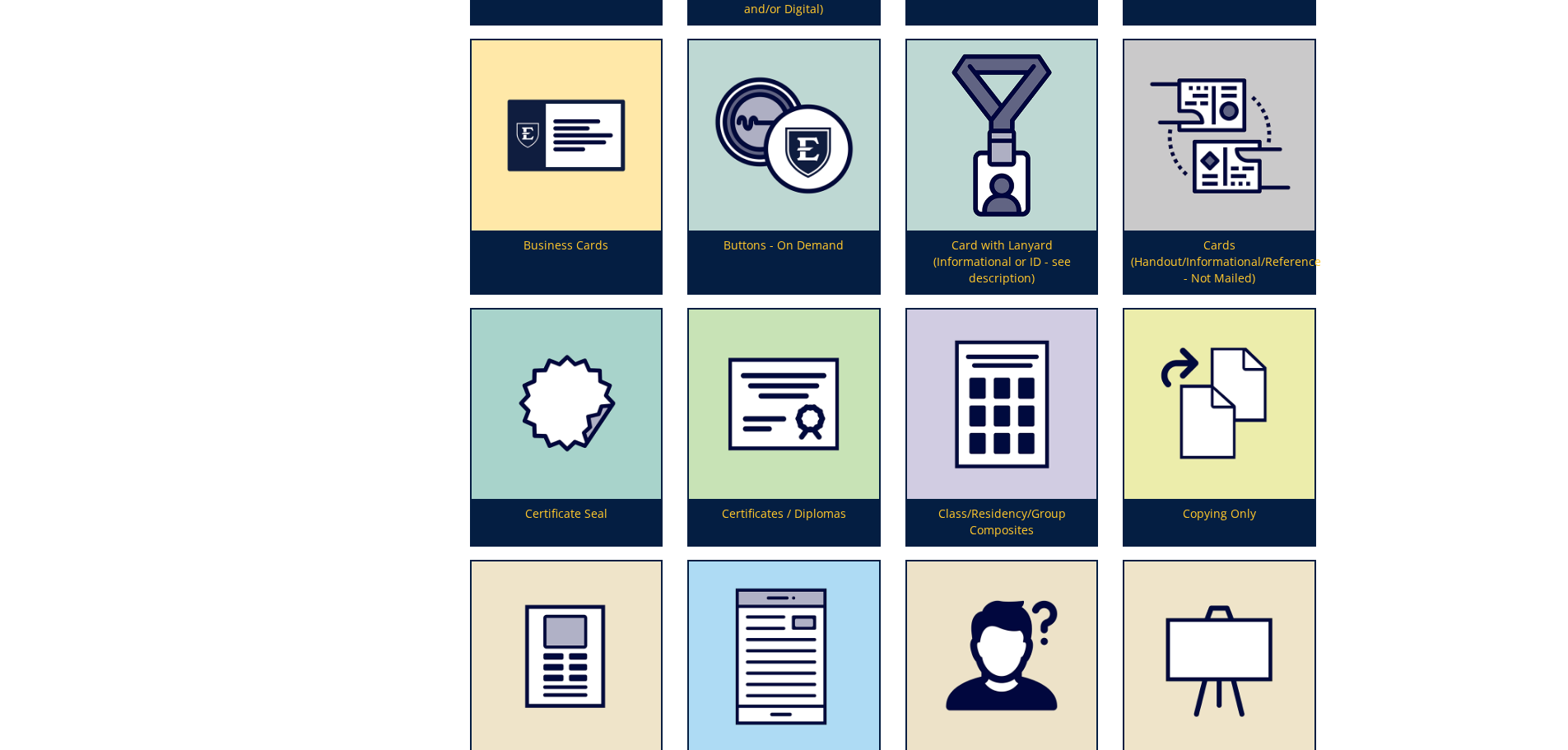
scroll to position [1000, 0]
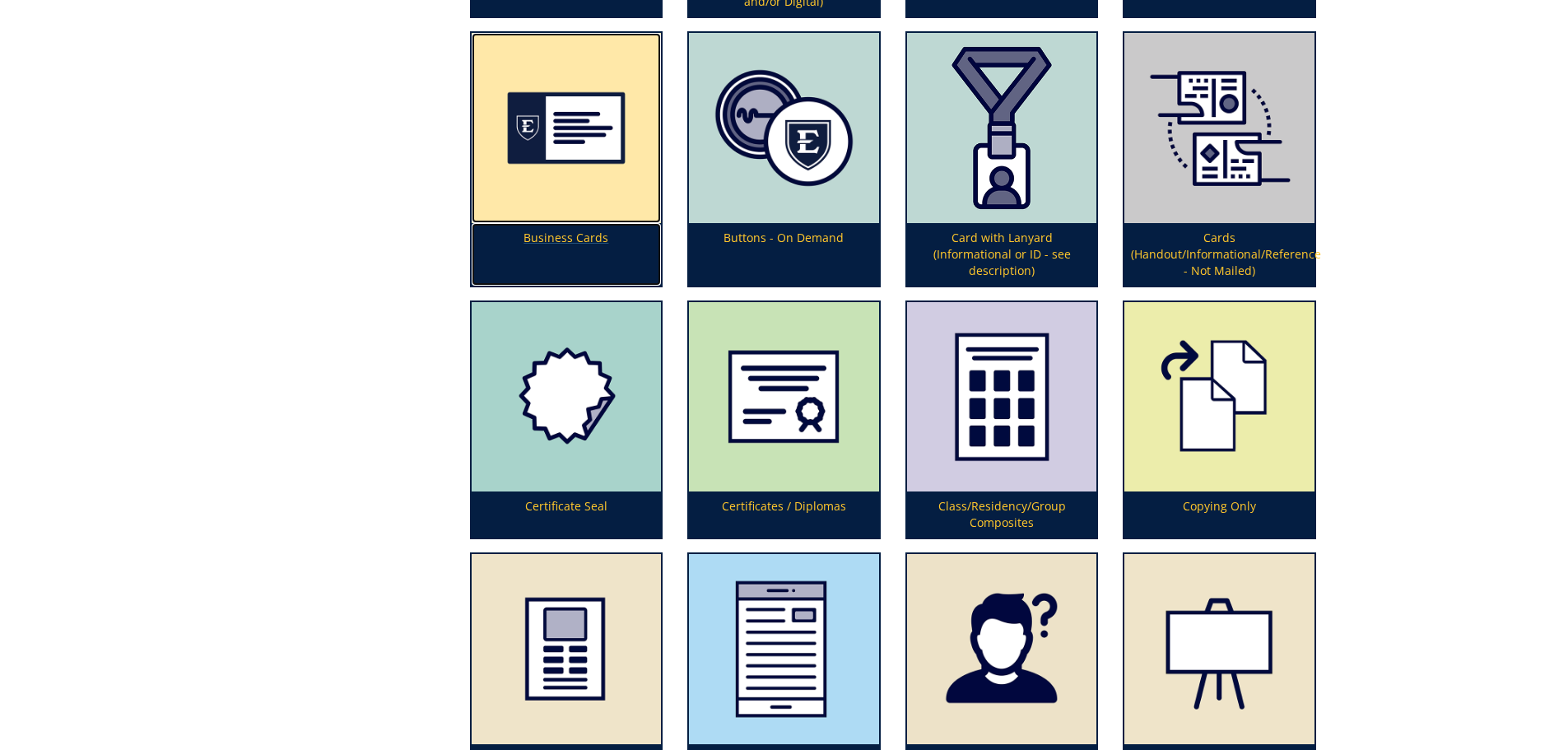
click at [574, 236] on p "Business Cards" at bounding box center [567, 254] width 191 height 63
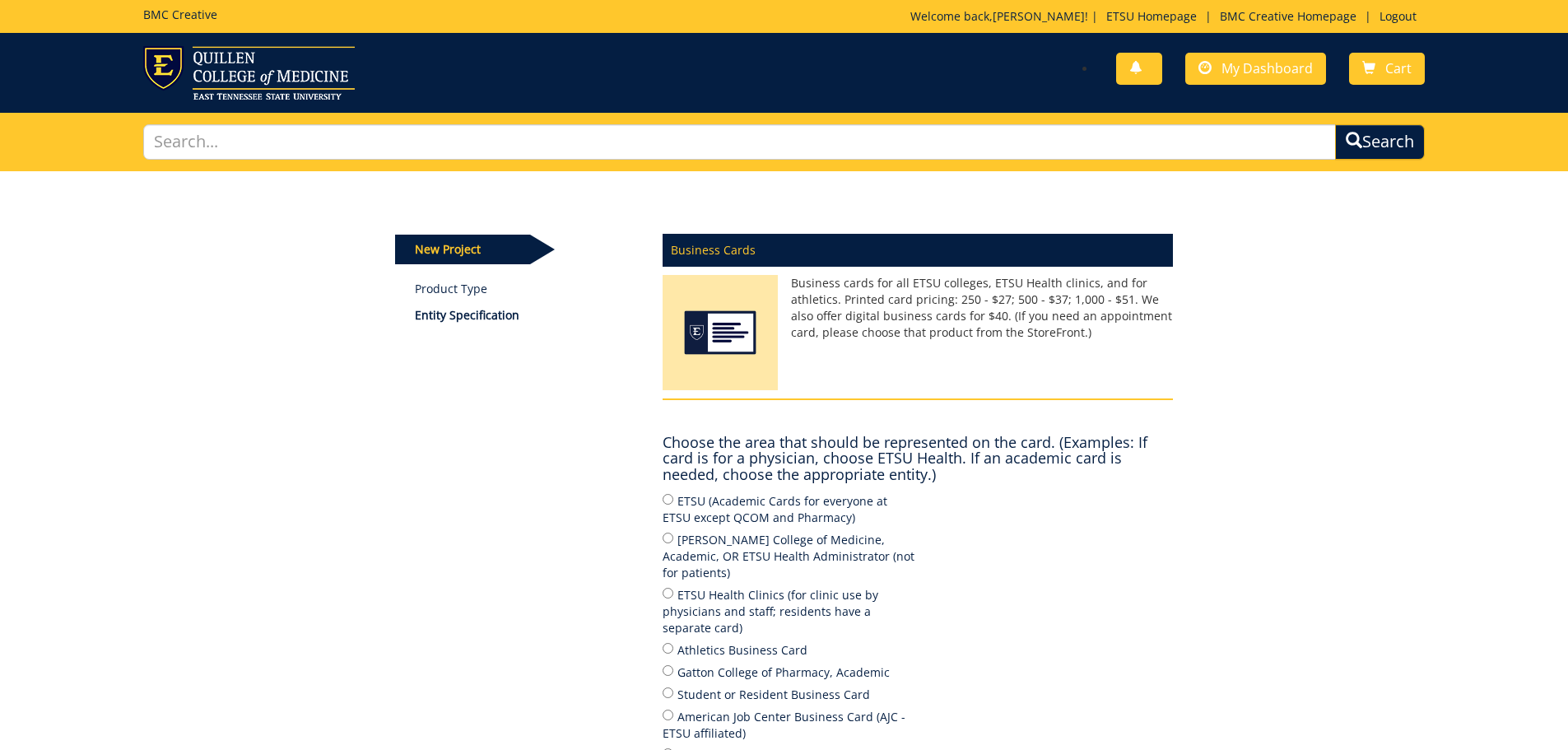
click at [669, 585] on label "ETSU Health Clinics (for clinic use by physicians and staff; residents have a s…" at bounding box center [789, 610] width 255 height 51
click at [669, 588] on input "ETSU Health Clinics (for clinic use by physicians and staff; residents have a s…" at bounding box center [667, 593] width 11 height 11
radio input "true"
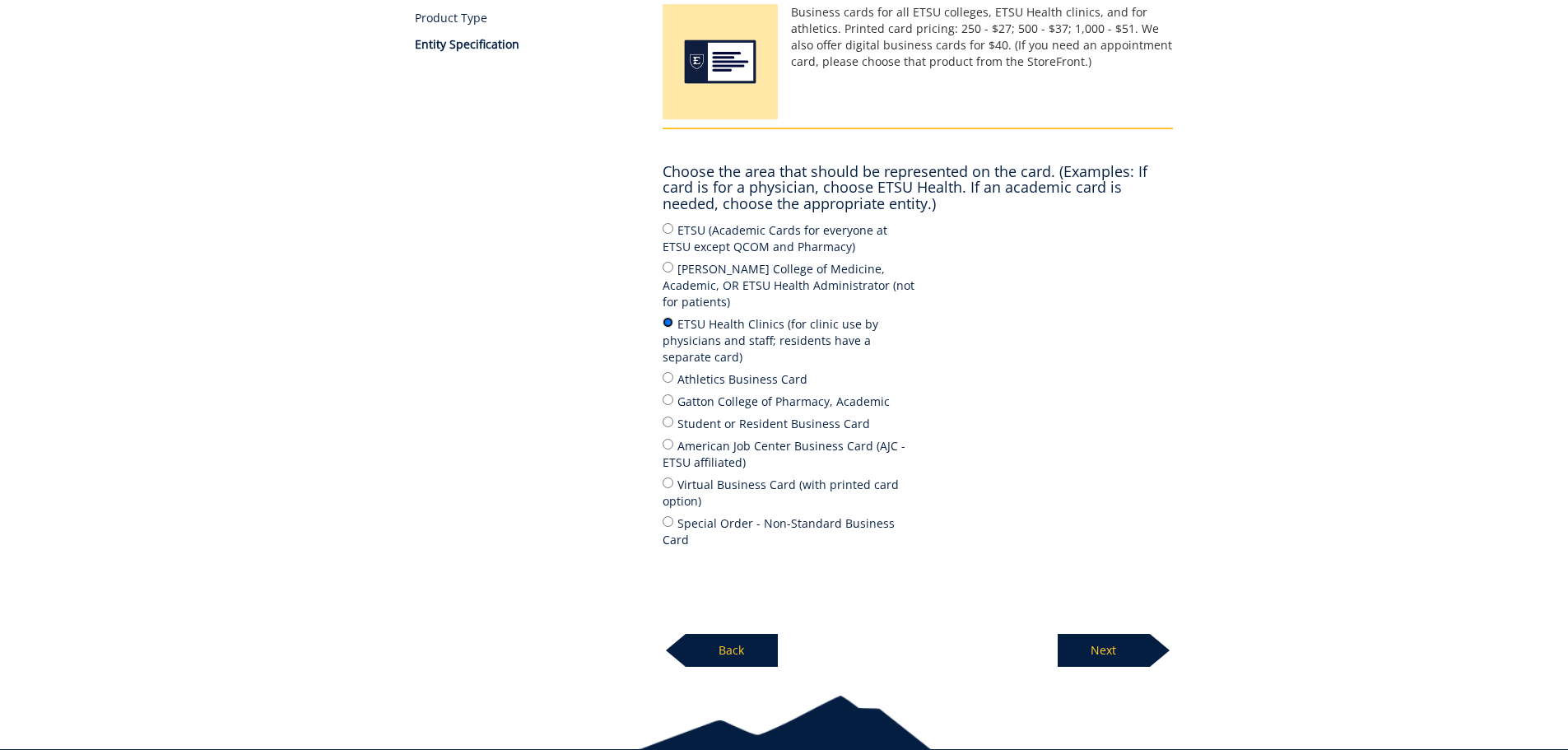
scroll to position [315, 0]
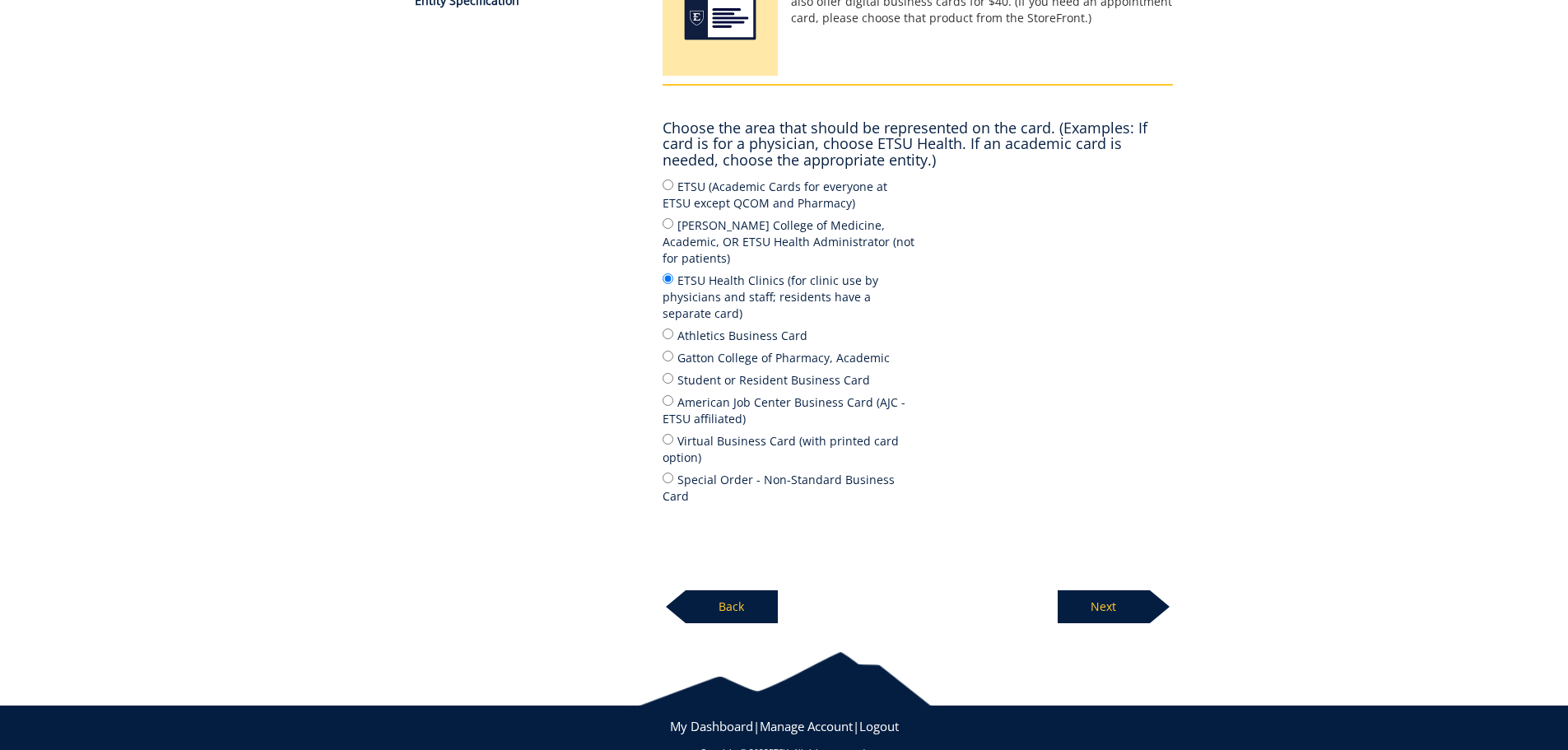
click at [1086, 590] on p "Next" at bounding box center [1104, 607] width 92 height 33
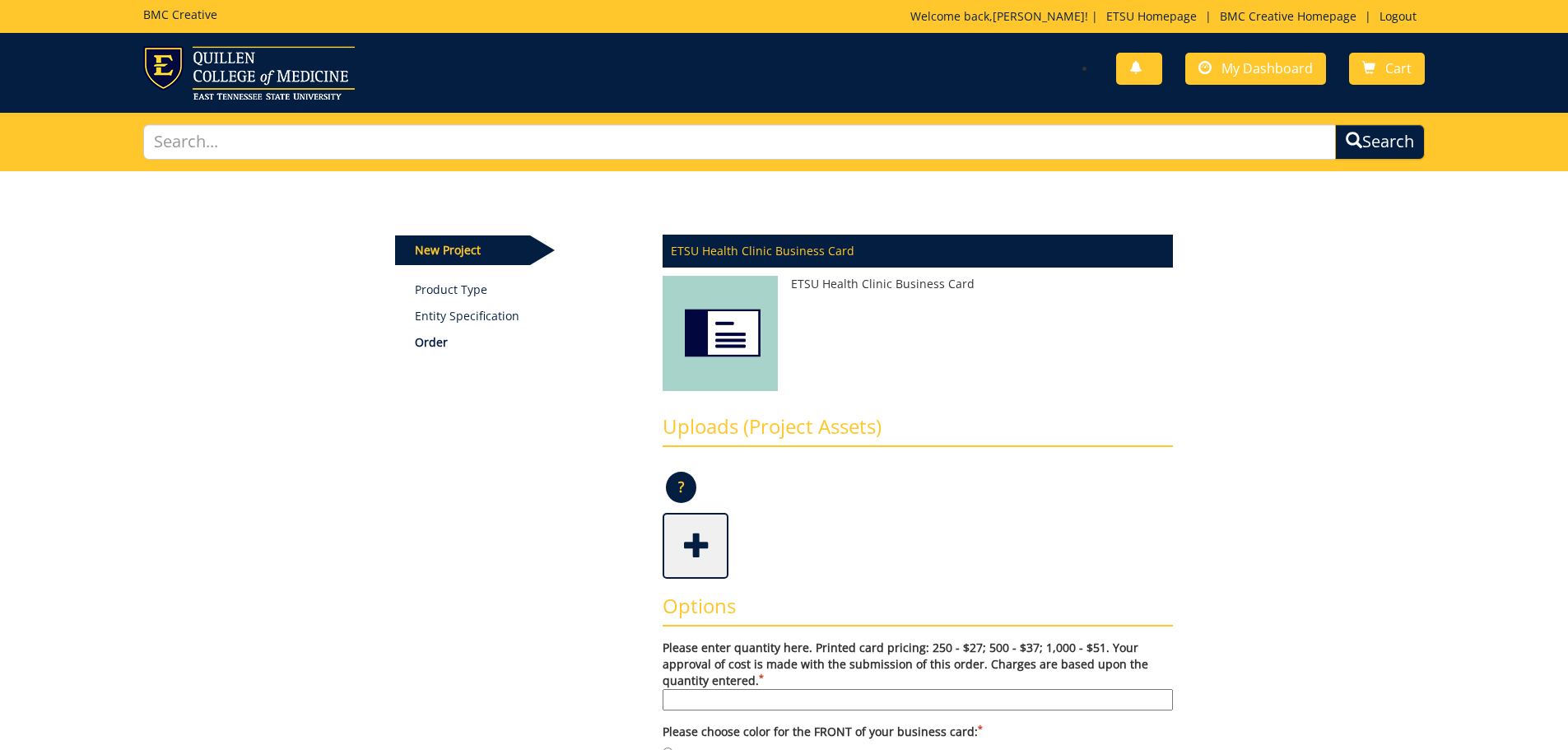
click at [701, 702] on input "Please enter quantity here. Printed card pricing: 250 - $27; 500 - $37; 1,000 -…" at bounding box center [917, 700] width 510 height 21
type input "500"
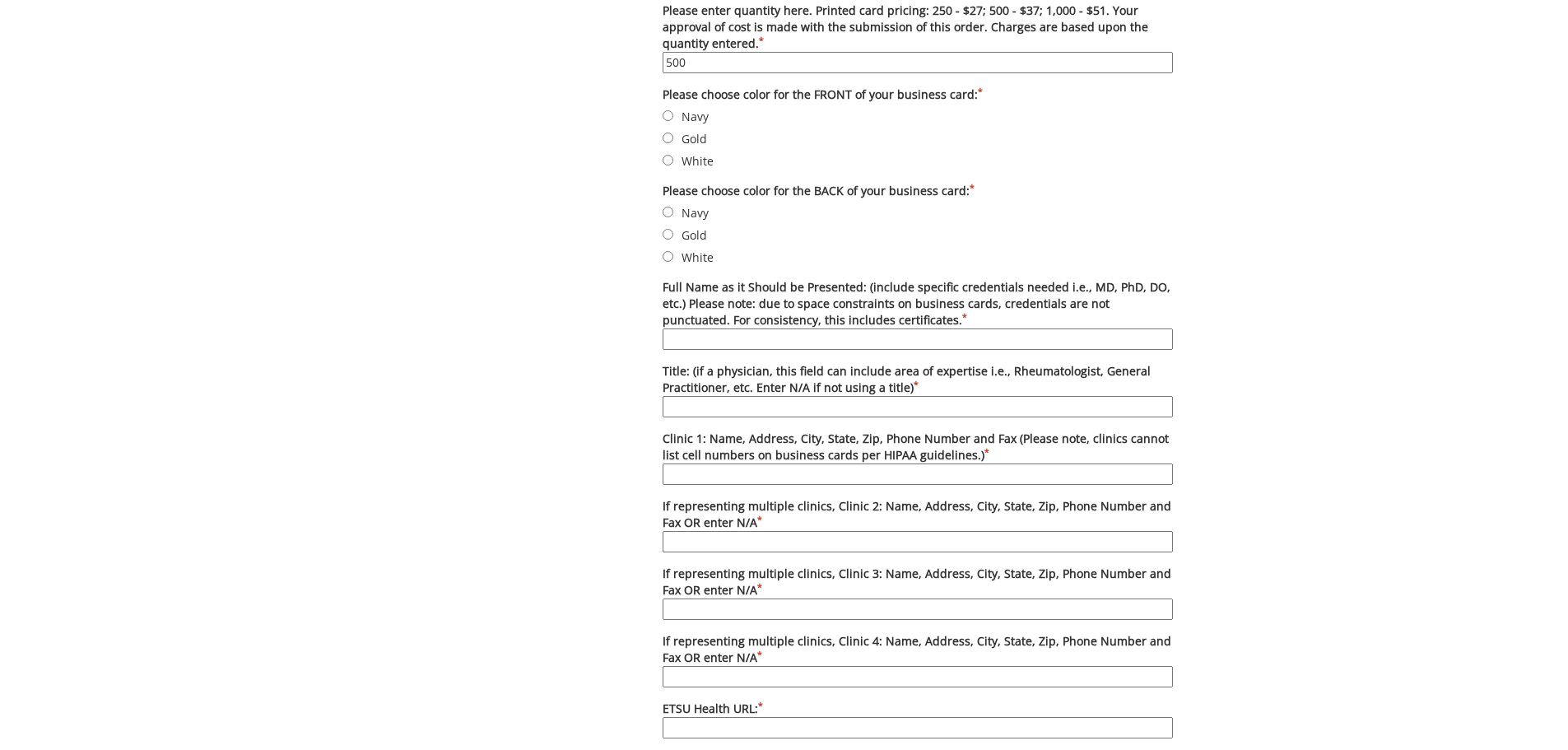
scroll to position [651, 0]
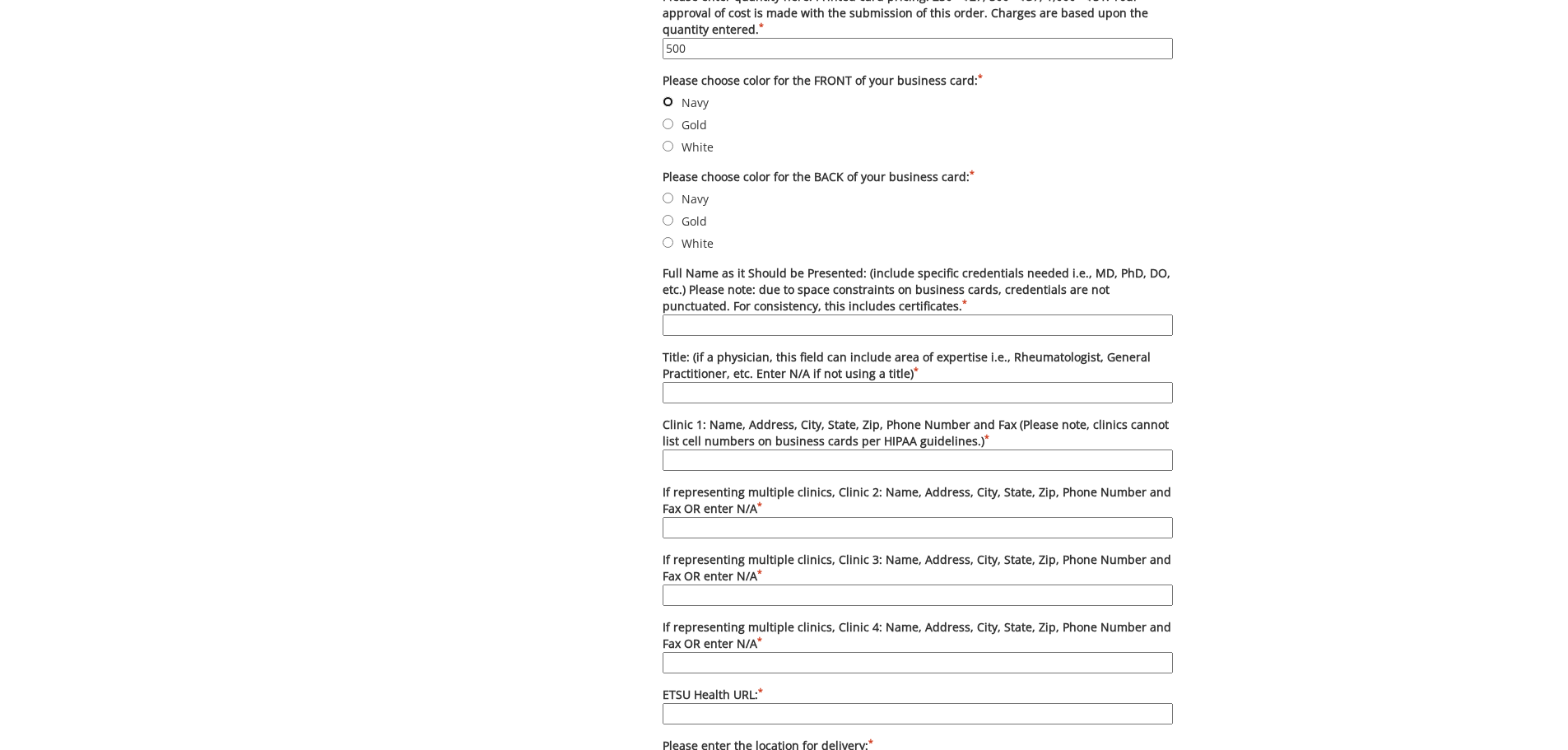
click at [669, 97] on input "Navy" at bounding box center [667, 101] width 11 height 11
radio input "true"
click at [666, 244] on input "White" at bounding box center [667, 242] width 11 height 11
radio input "true"
click at [686, 328] on input "Full Name as it Should be Presented: (include specific credentials needed i.e.,…" at bounding box center [917, 325] width 510 height 21
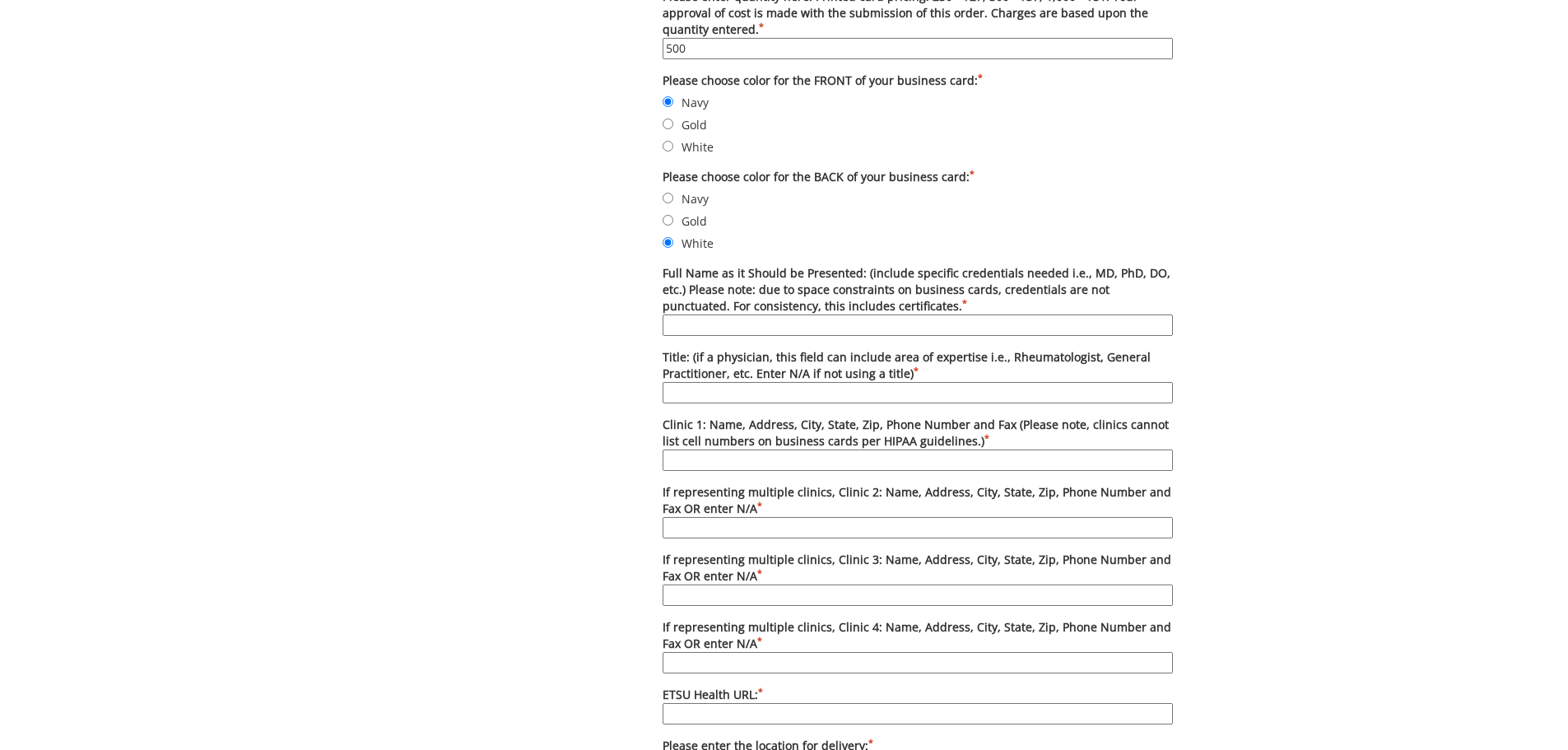
paste input "[PERSON_NAME] ([PERSON_NAME]) [PERSON_NAME], MSN, CPNP-AC, BSN, RN, CPN"
type input "[PERSON_NAME] ([PERSON_NAME]) [PERSON_NAME], MSN, CPNP-AC, BSN, RN, CPN"
click at [698, 393] on input "Title: (if a physician, this field can include area of expertise i.e., Rheumato…" at bounding box center [917, 393] width 510 height 21
type input "Pediatrics"
click at [704, 462] on input "Clinic 1: Name, Address, City, State, Zip, Phone Number and Fax (Please note, c…" at bounding box center [917, 460] width 510 height 21
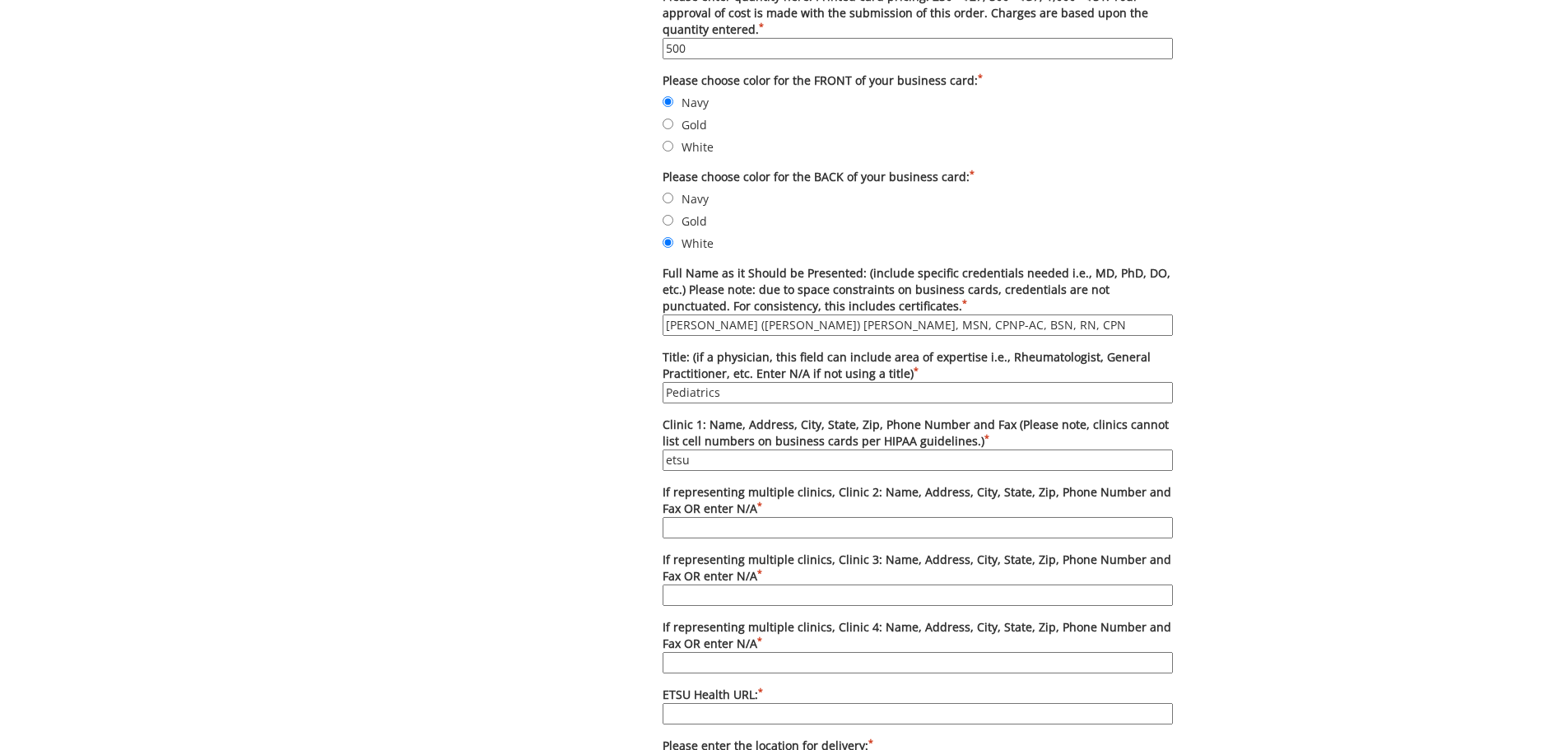
type input "[GEOGRAPHIC_DATA], [STREET_ADDRESS], [PHONE_NUMBER], [PHONE_NUMBER]"
click at [735, 523] on input "If representing multiple clinics, Clinic 2: Name, Address, City, State, Zip, Ph…" at bounding box center [917, 528] width 510 height 21
type input "n/a"
type input "n/"
type input "a"
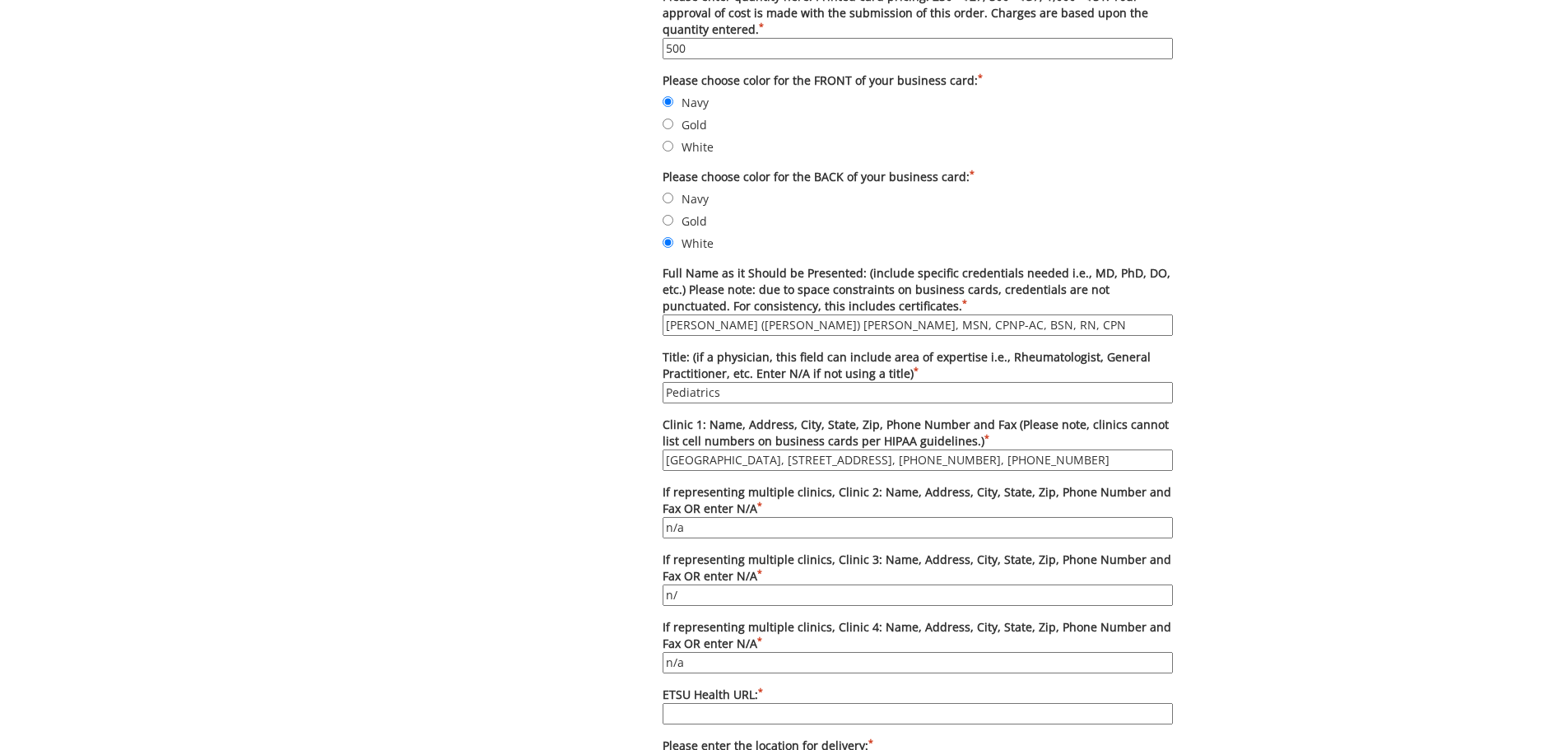
type input "n/a"
click at [696, 592] on input "n/" at bounding box center [917, 595] width 510 height 21
type input "n/a"
click at [689, 711] on input "ETSU Health URL: *" at bounding box center [917, 713] width 510 height 21
type input "[URL][DOMAIN_NAME]"
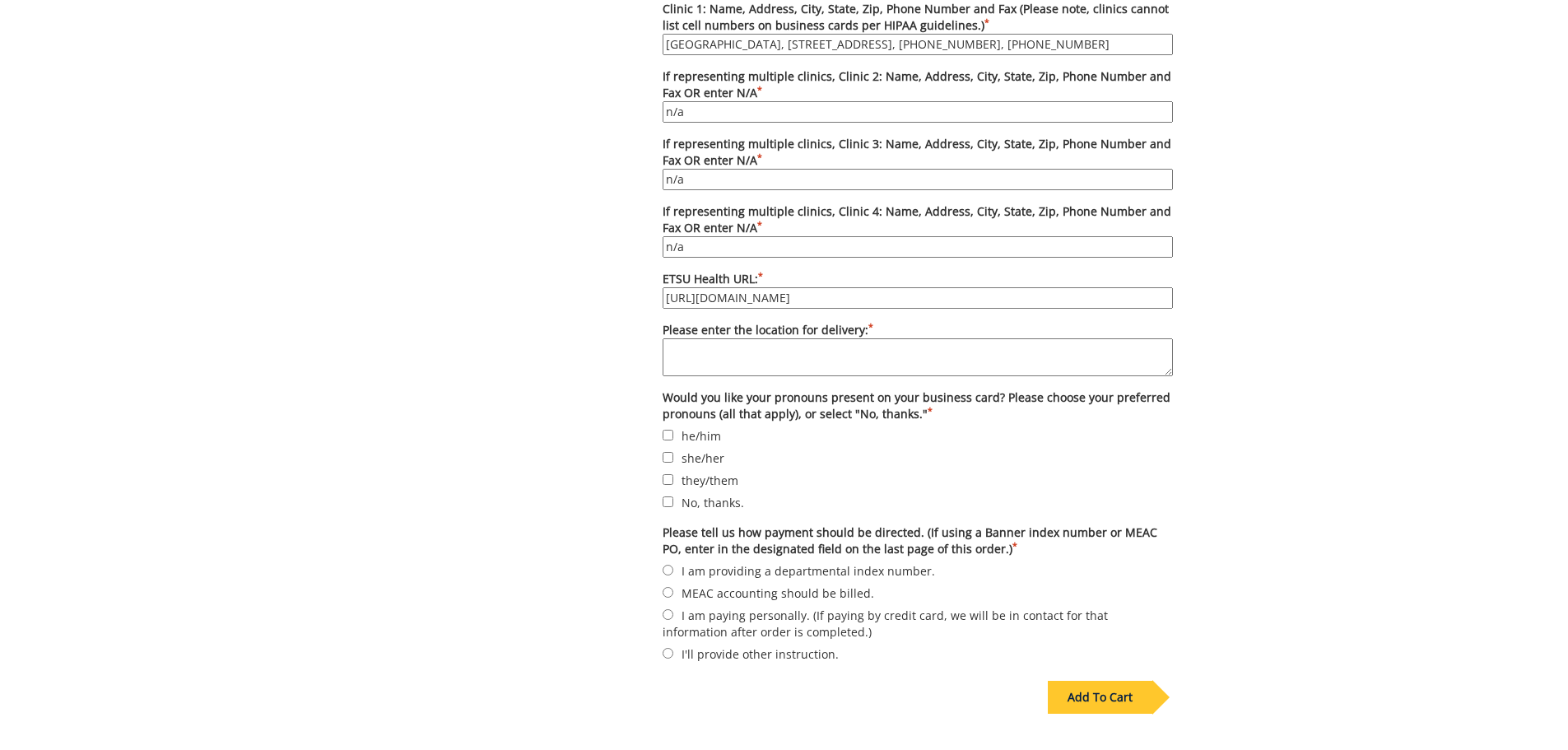
scroll to position [1074, 0]
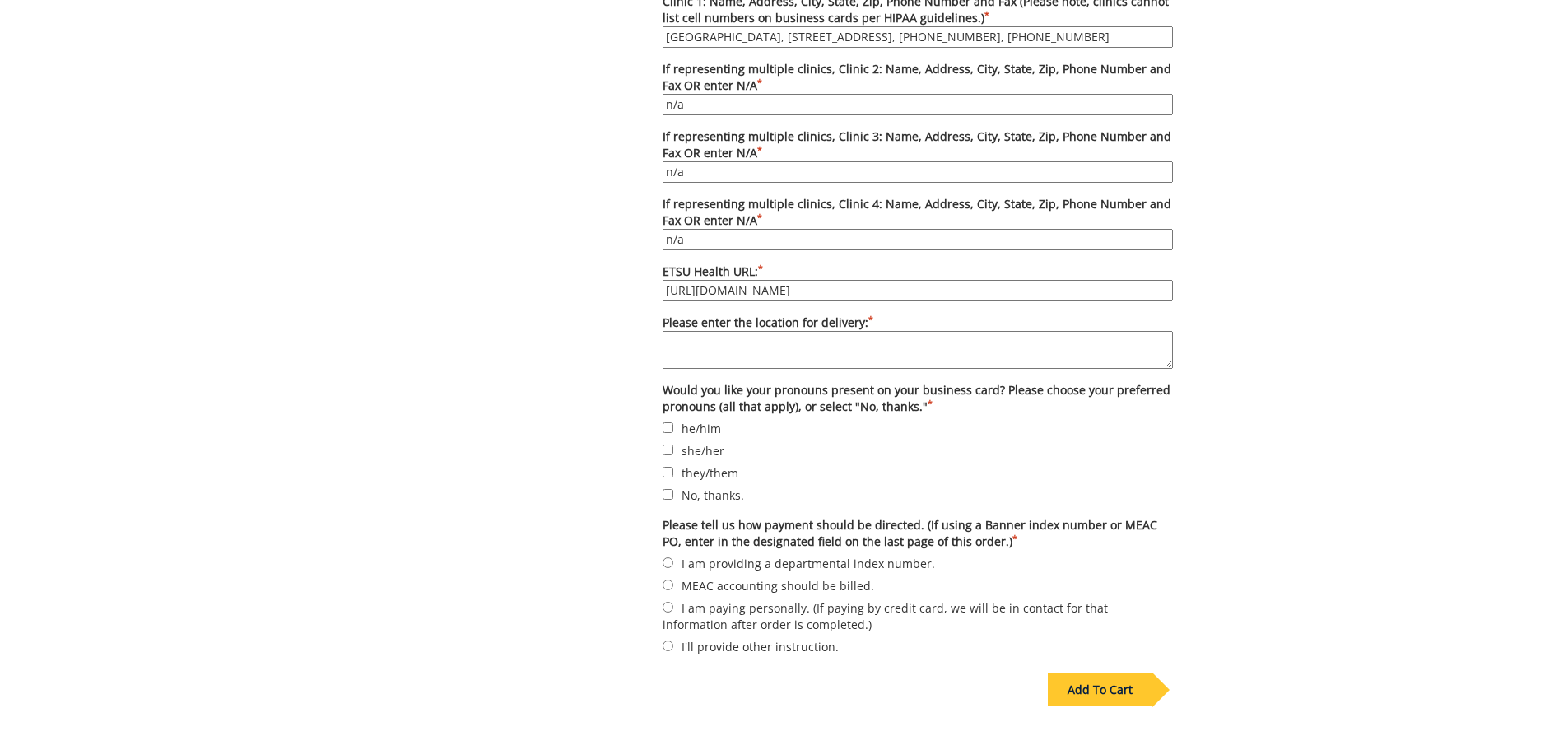
click at [775, 344] on textarea "Please enter the location for delivery: *" at bounding box center [917, 349] width 510 height 38
type textarea "j"
type textarea "Jcchc"
click at [681, 501] on label "No, thanks." at bounding box center [917, 495] width 510 height 18
click at [674, 500] on input "No, thanks." at bounding box center [667, 494] width 11 height 11
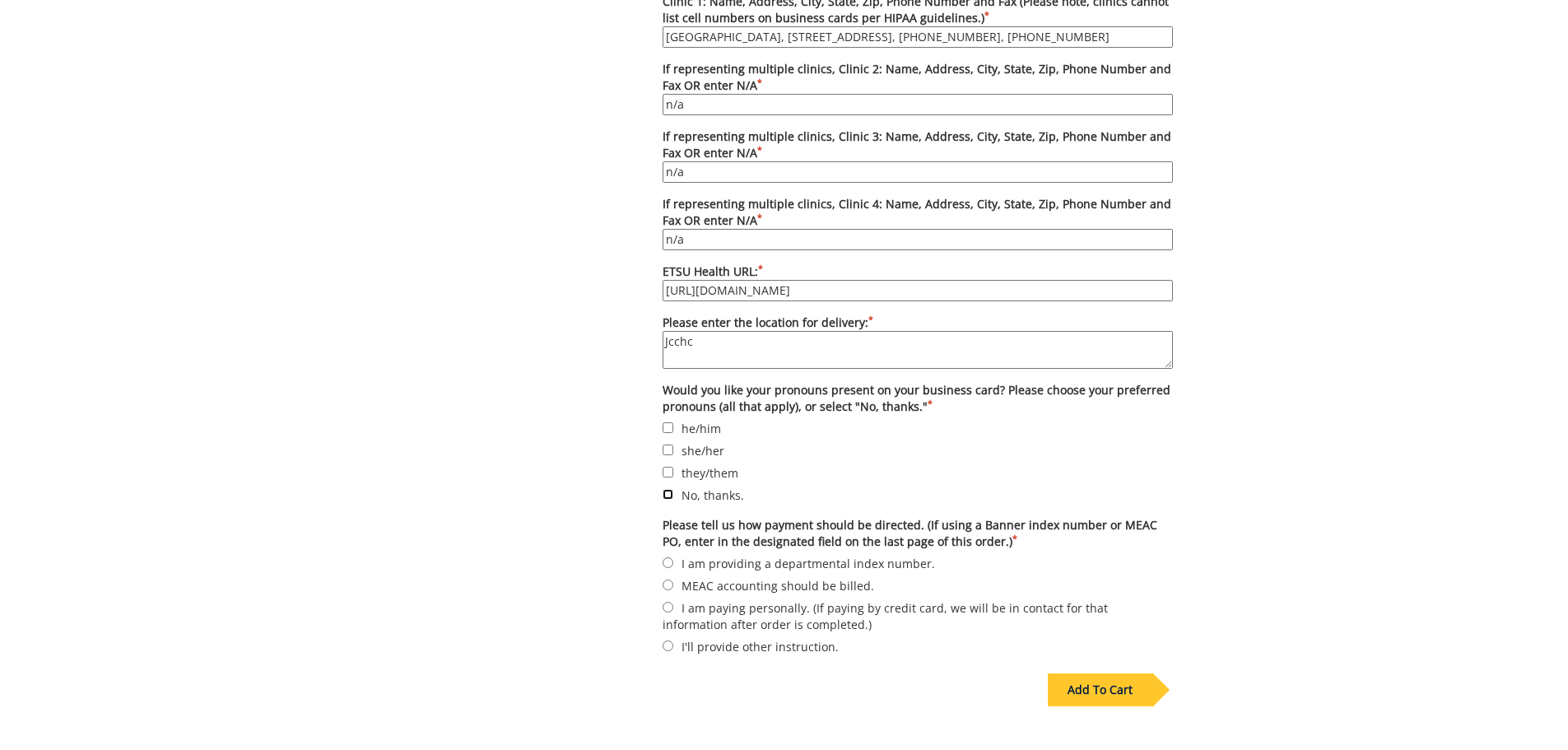
checkbox input "true"
click at [665, 565] on input "I am providing a departmental index number." at bounding box center [667, 562] width 11 height 11
radio input "true"
click at [1089, 694] on div "Add To Cart" at bounding box center [1100, 690] width 105 height 33
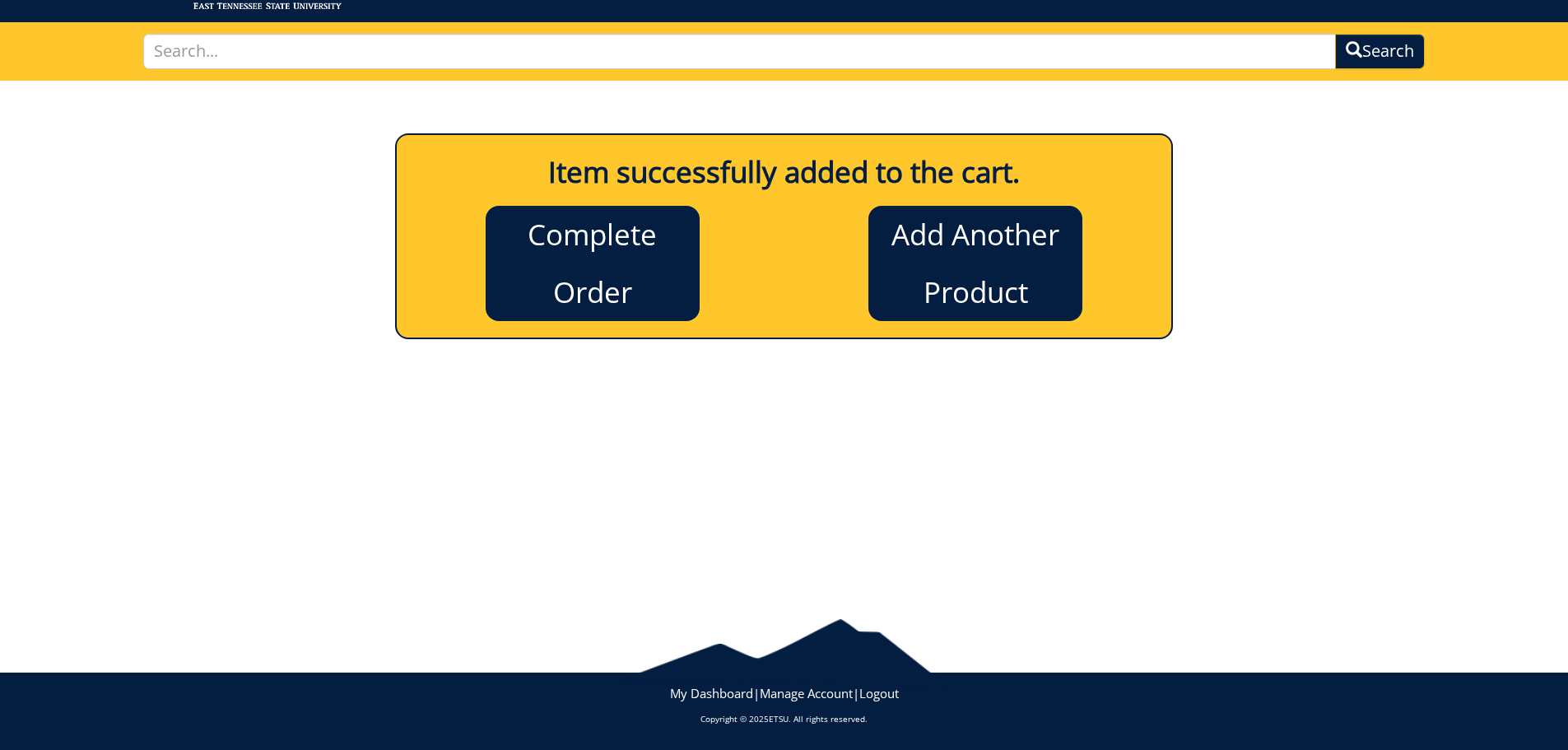
scroll to position [91, 0]
click at [634, 236] on link "Complete Order" at bounding box center [593, 264] width 214 height 116
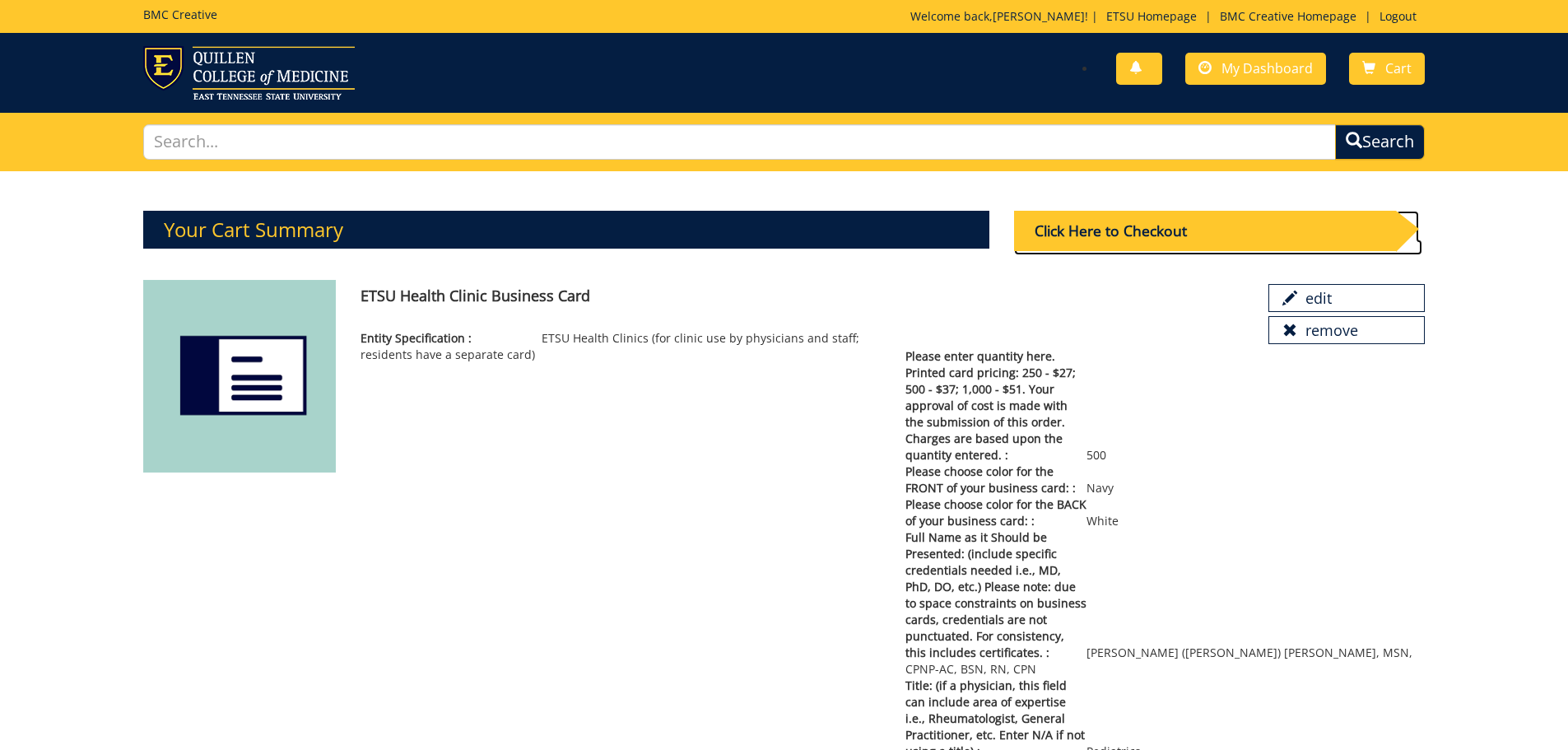
click at [1100, 249] on div "Click Here to Checkout" at bounding box center [1205, 231] width 382 height 40
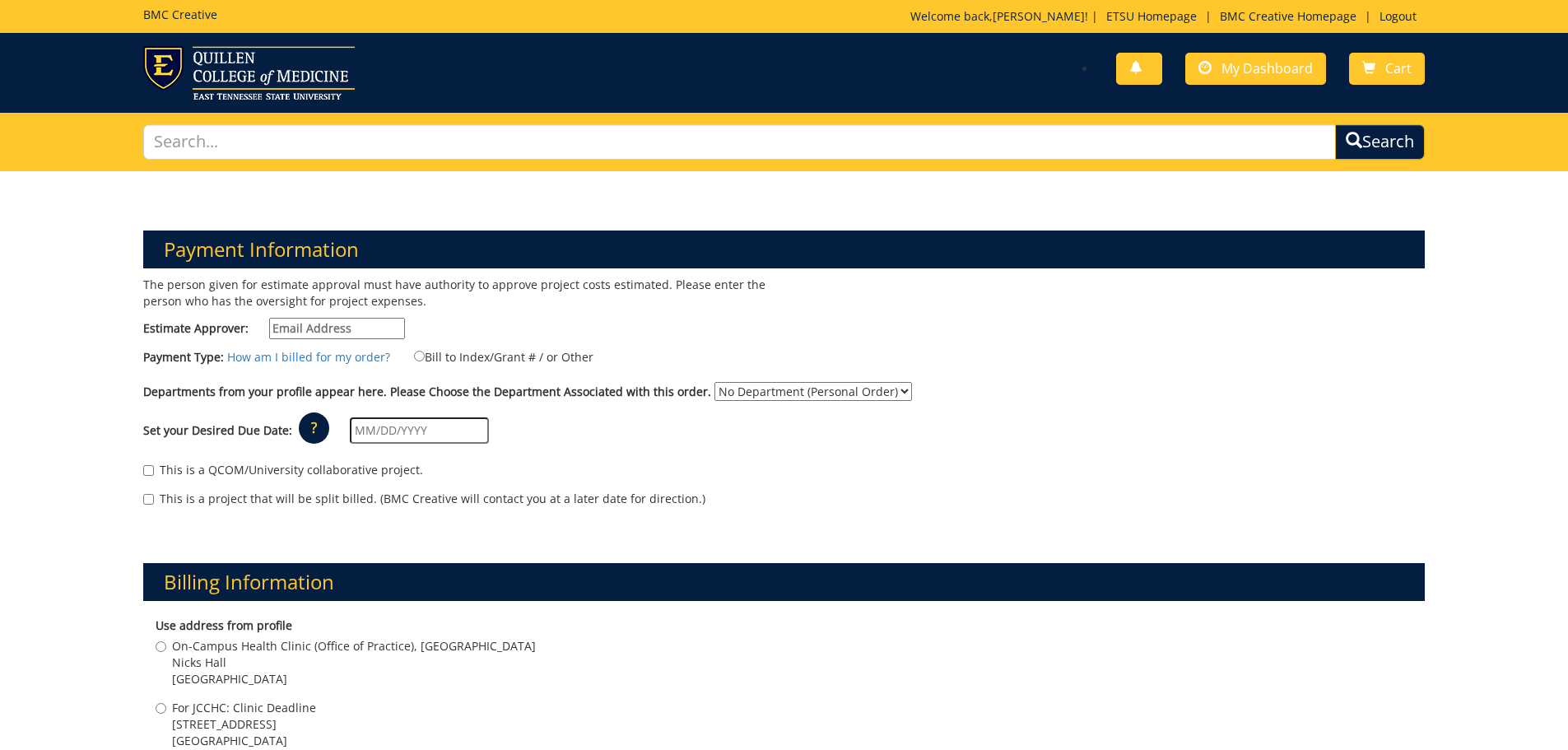
click at [334, 323] on input "Estimate Approver:" at bounding box center [337, 328] width 136 height 21
type input "[EMAIL_ADDRESS][DOMAIN_NAME]"
type input "[STREET_ADDRESS]"
type input "Johnson City"
type input "37604"
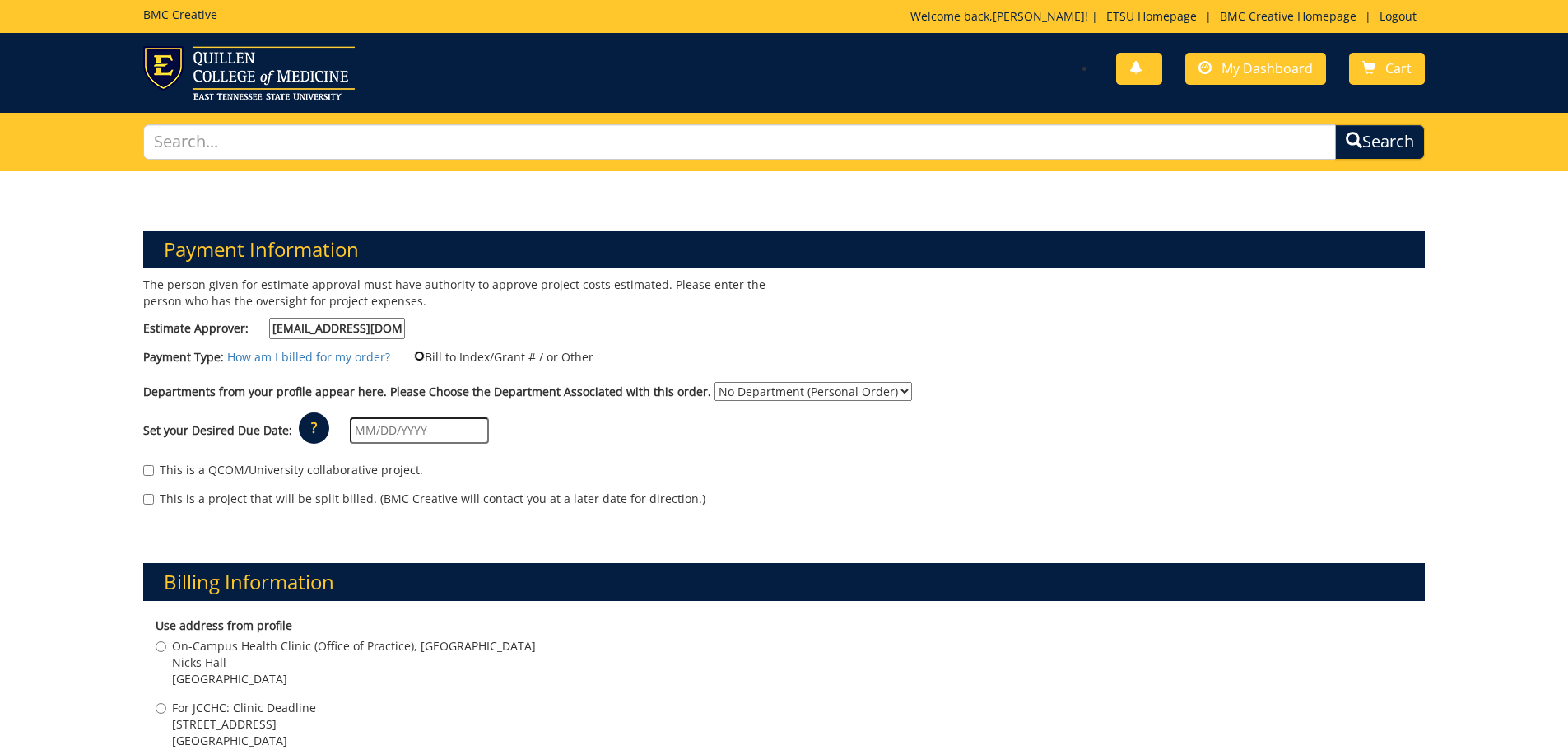
click at [414, 355] on input "Bill to Index/Grant # / or Other" at bounding box center [419, 355] width 11 height 11
radio input "true"
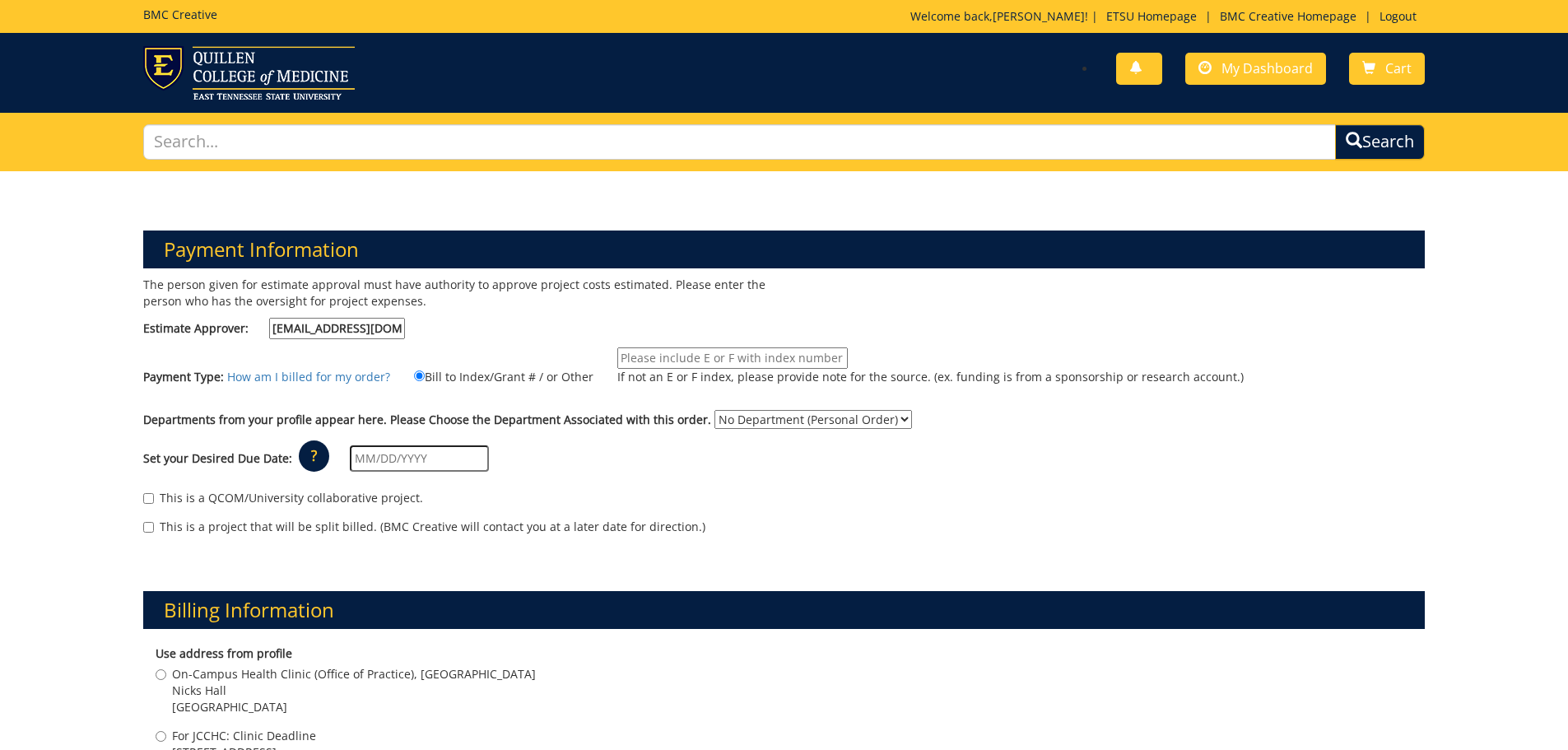
click at [646, 358] on input "If not an E or F index, please provide note for the source. (ex. funding is fro…" at bounding box center [732, 358] width 230 height 21
type input "10-66500-390014-125-74110-300-999-999-999"
click at [754, 421] on select "No Department (Personal Order) Nursing Administration" at bounding box center [812, 420] width 197 height 19
select select "126"
click at [714, 410] on select "No Department (Personal Order) Nursing Administration" at bounding box center [812, 420] width 197 height 19
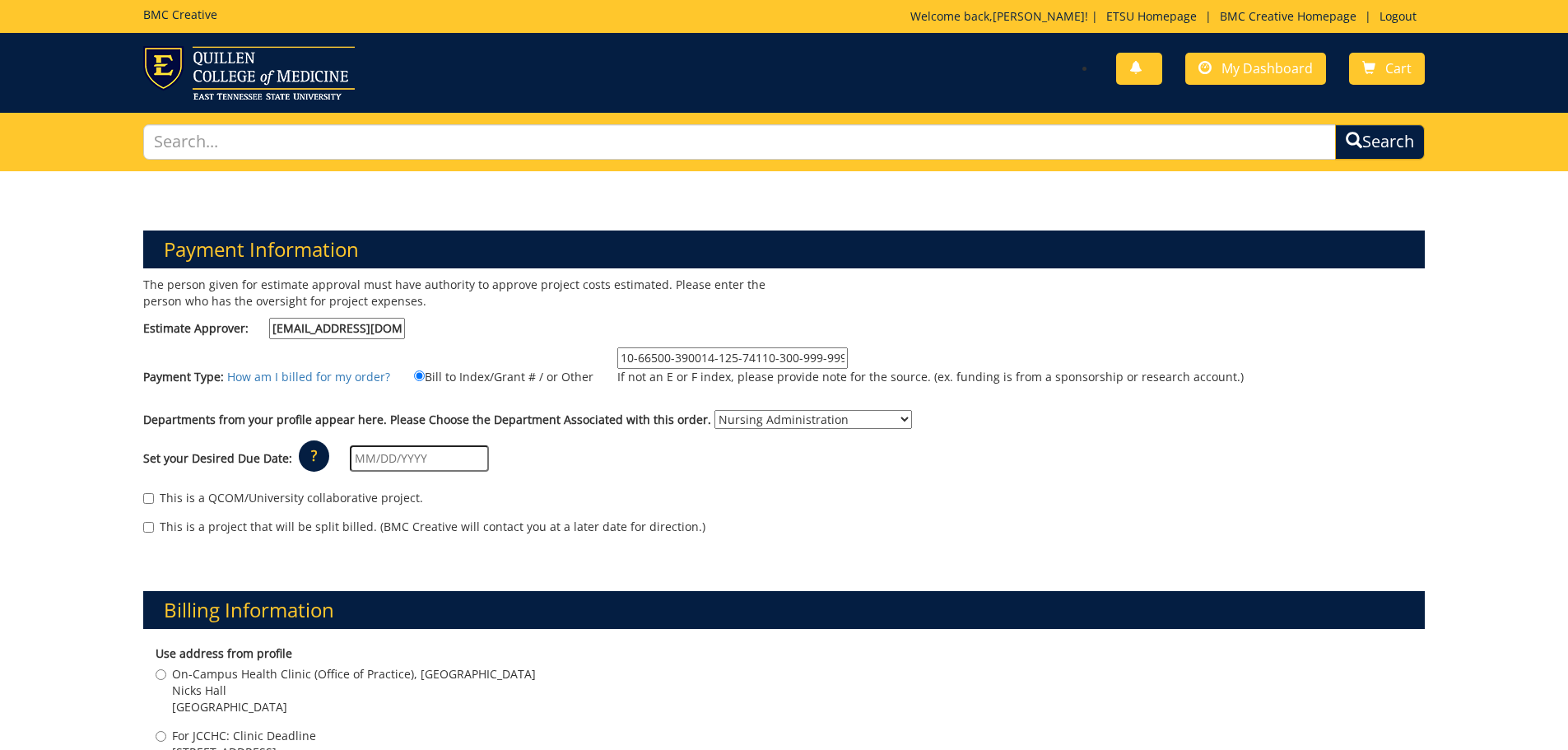
click at [445, 457] on input "text" at bounding box center [419, 458] width 140 height 26
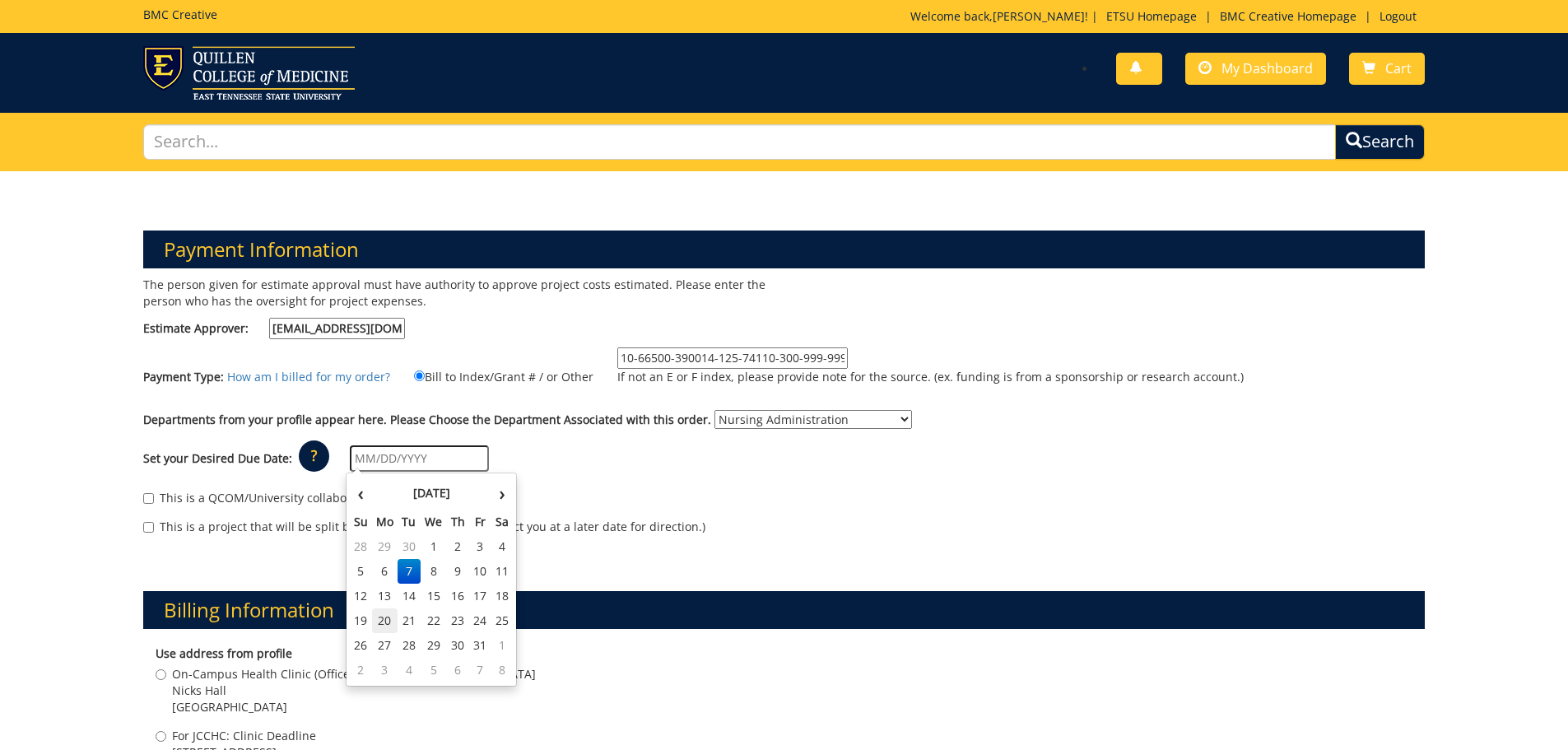
click at [382, 623] on td "20" at bounding box center [385, 621] width 26 height 25
type input "[DATE]"
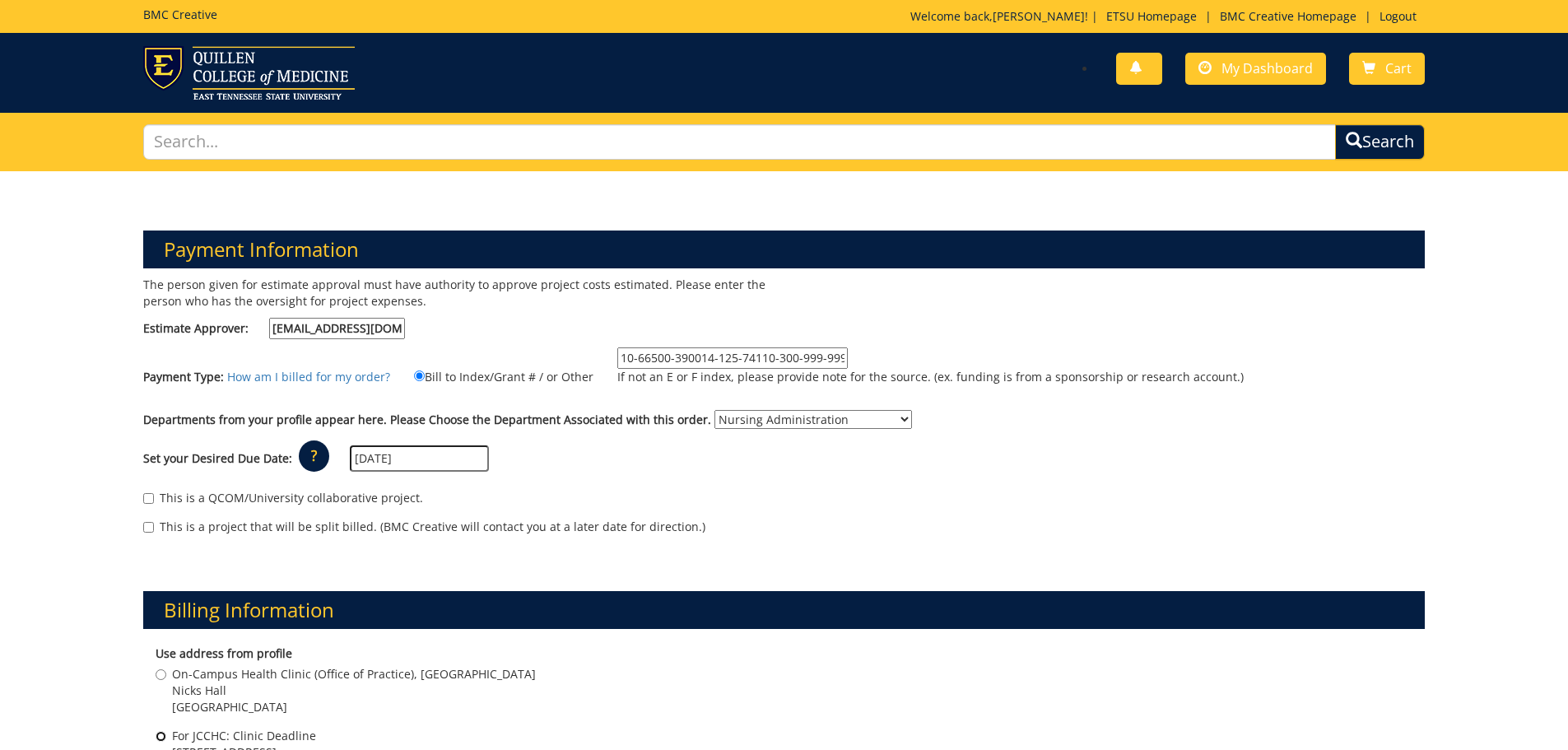
click at [162, 739] on input "For JCCHC: Clinic Deadline 2151 Century Lane Johnson City , TN 37601" at bounding box center [161, 736] width 11 height 11
radio input "true"
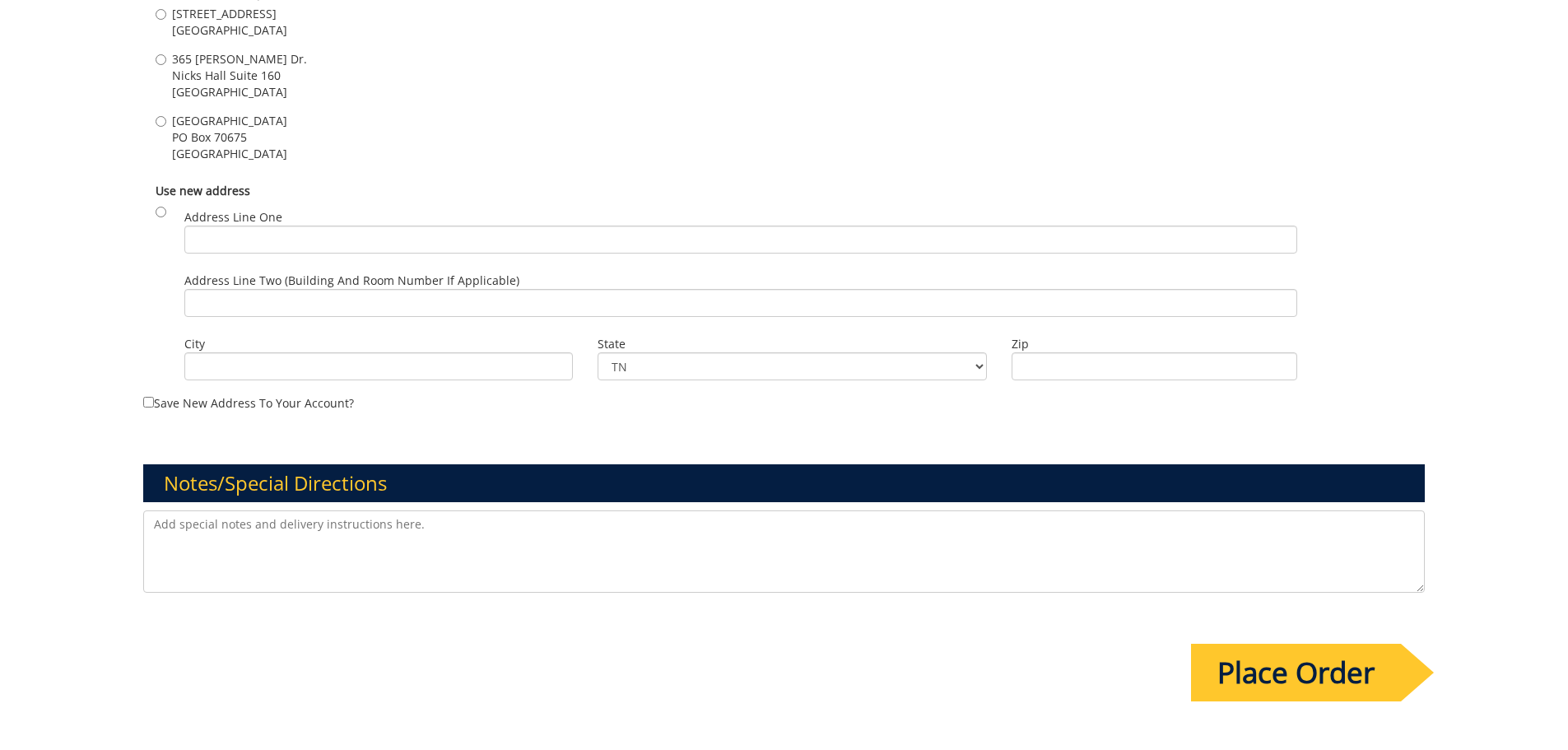
scroll to position [1267, 0]
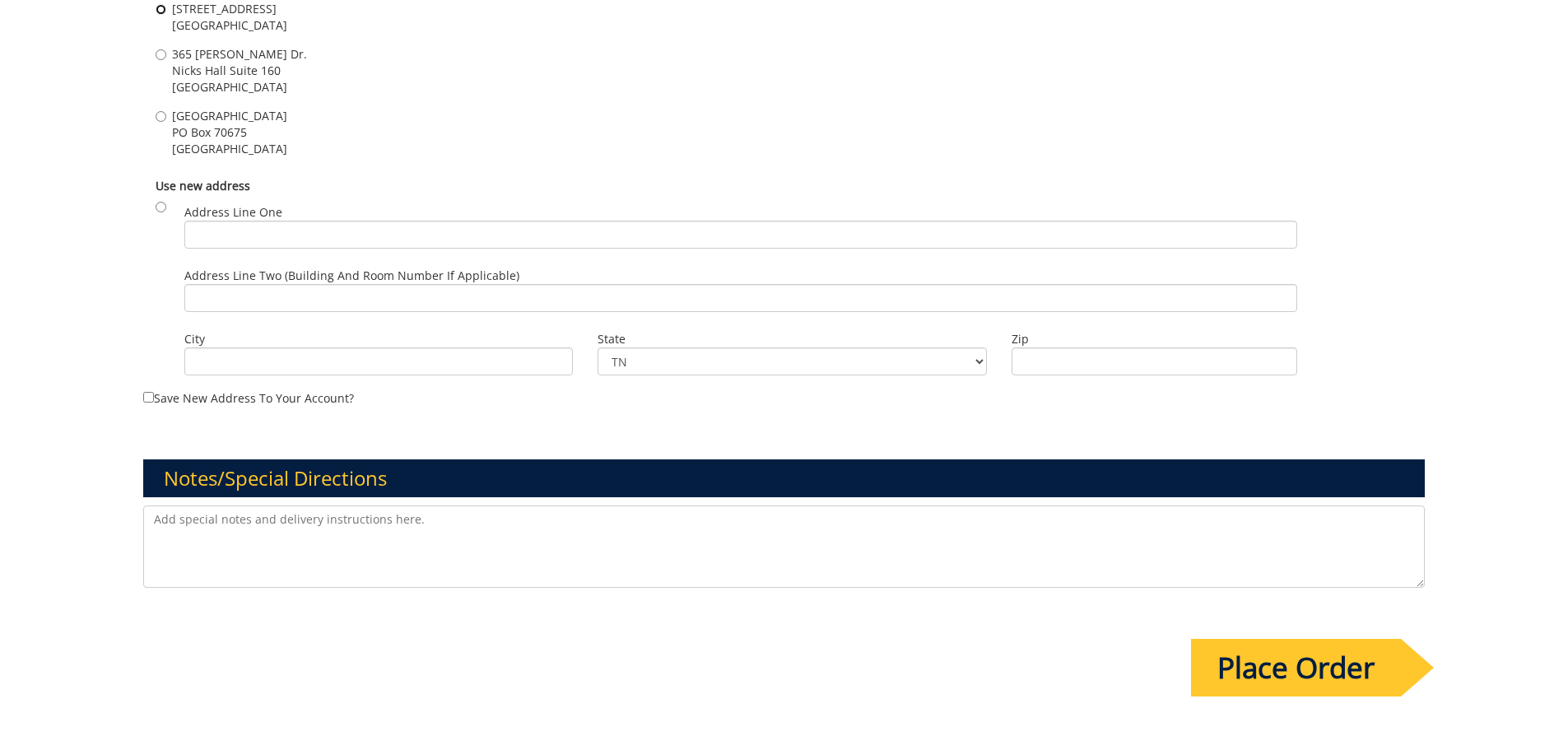
click at [164, 12] on input "2151 Century Lane Johnson City , TN 37601" at bounding box center [161, 9] width 11 height 11
radio input "true"
click at [1235, 670] on input "Place Order" at bounding box center [1296, 668] width 210 height 58
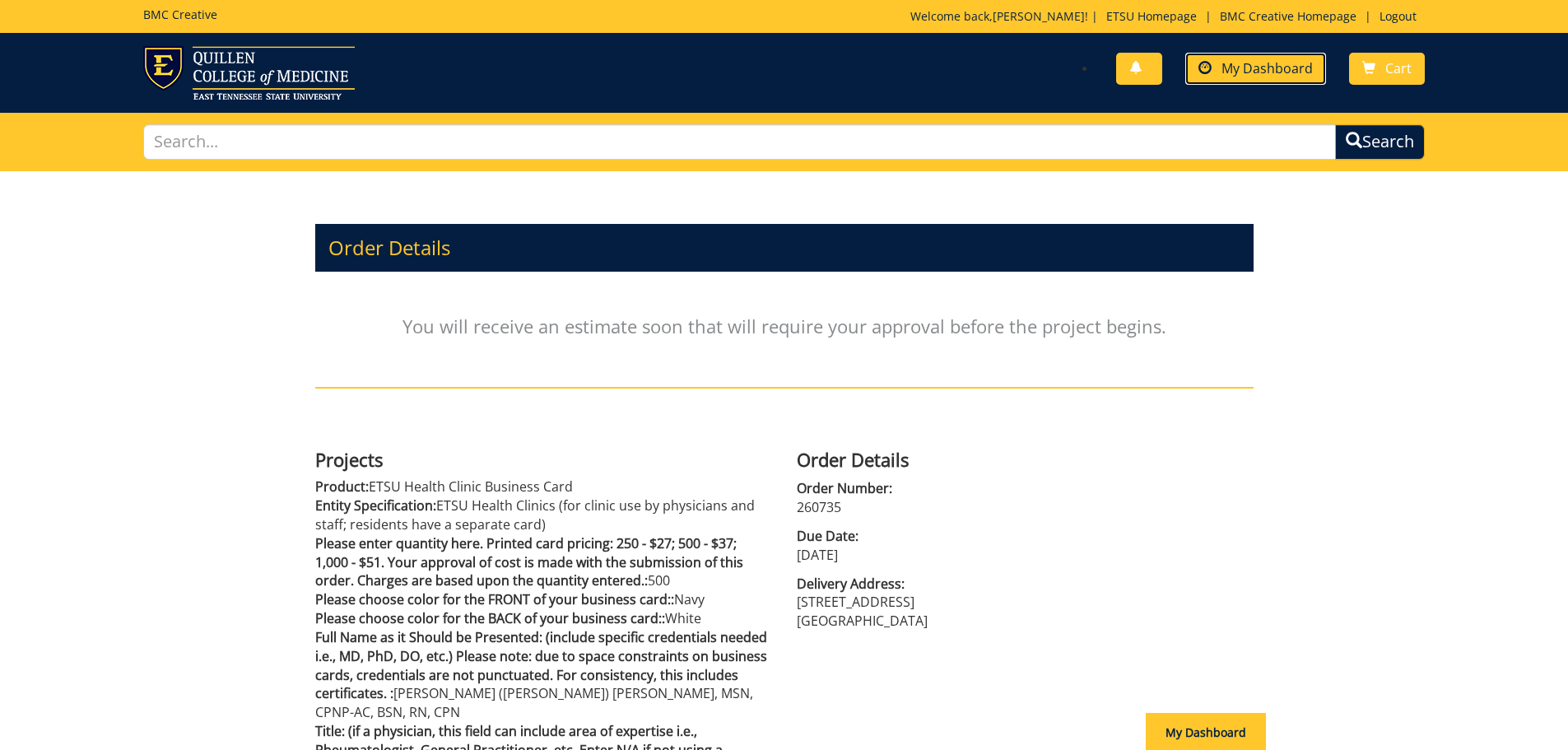
click at [1288, 63] on span "My Dashboard" at bounding box center [1267, 68] width 91 height 18
